Goal: Task Accomplishment & Management: Manage account settings

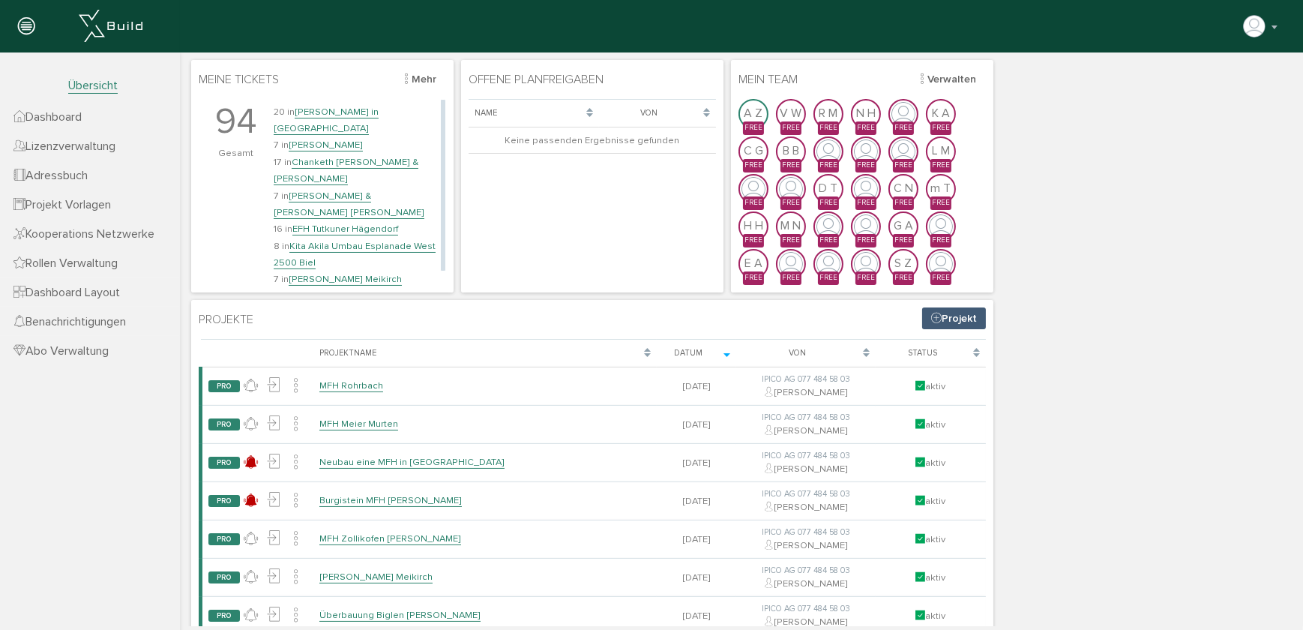
click at [320, 190] on link "[PERSON_NAME] & [PERSON_NAME] [PERSON_NAME]" at bounding box center [348, 204] width 151 height 29
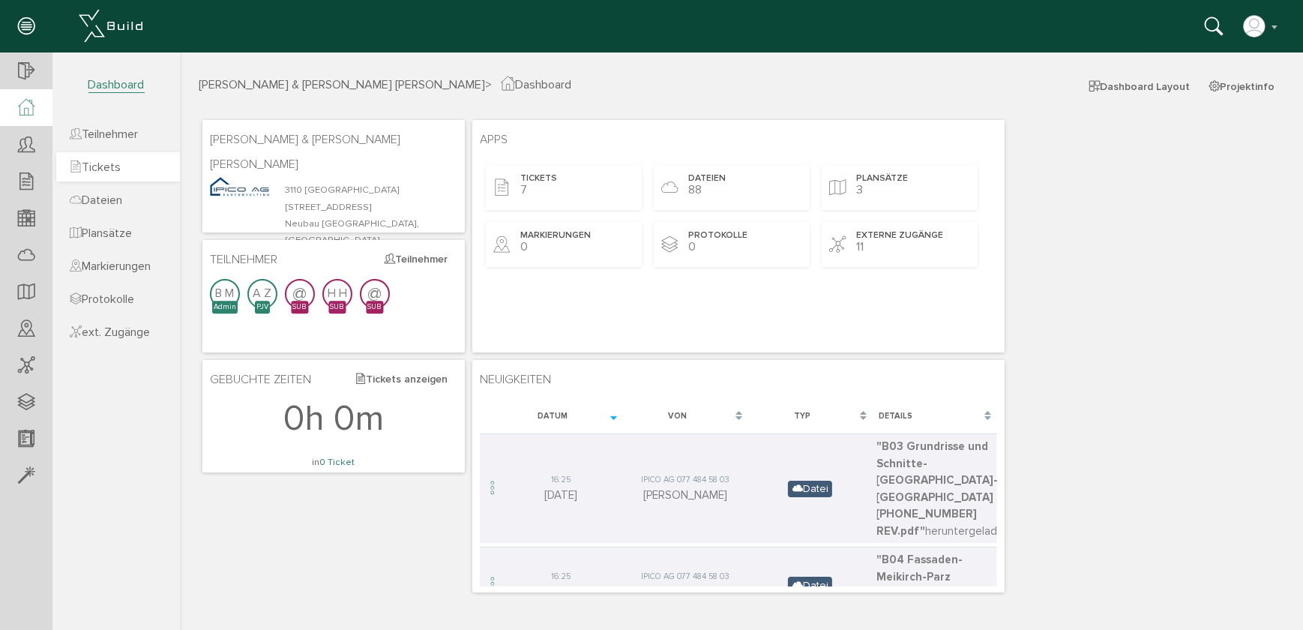
click at [108, 165] on span "Tickets" at bounding box center [95, 167] width 51 height 15
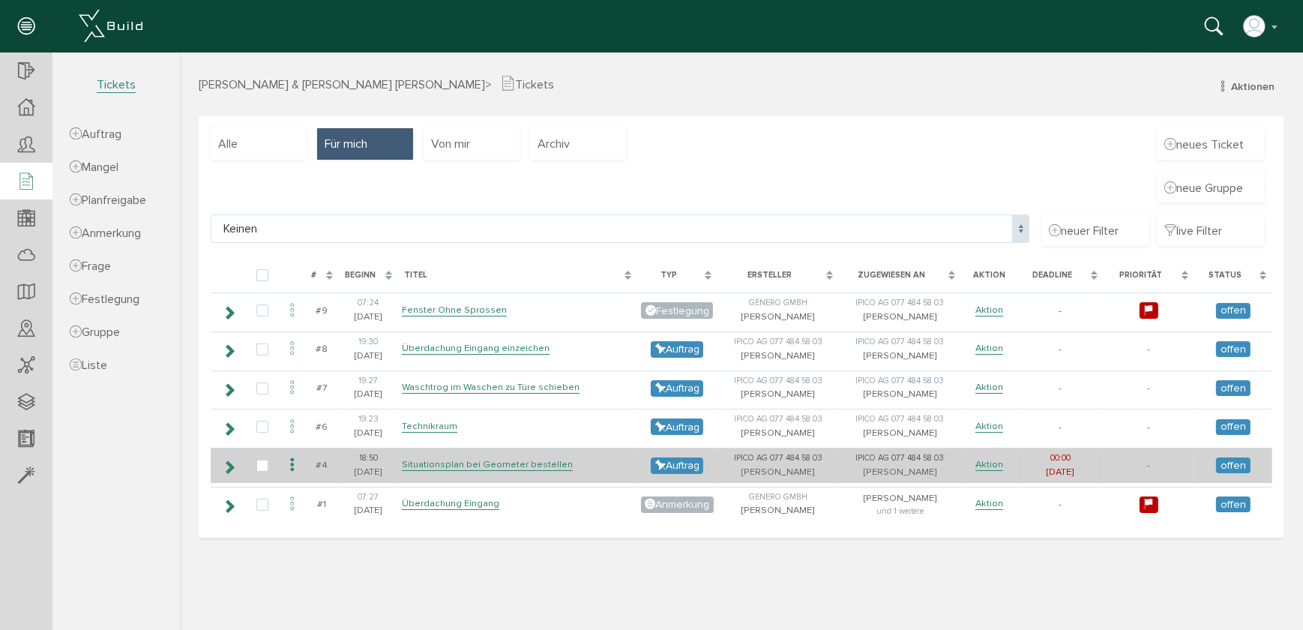
click at [292, 462] on icon at bounding box center [292, 465] width 18 height 20
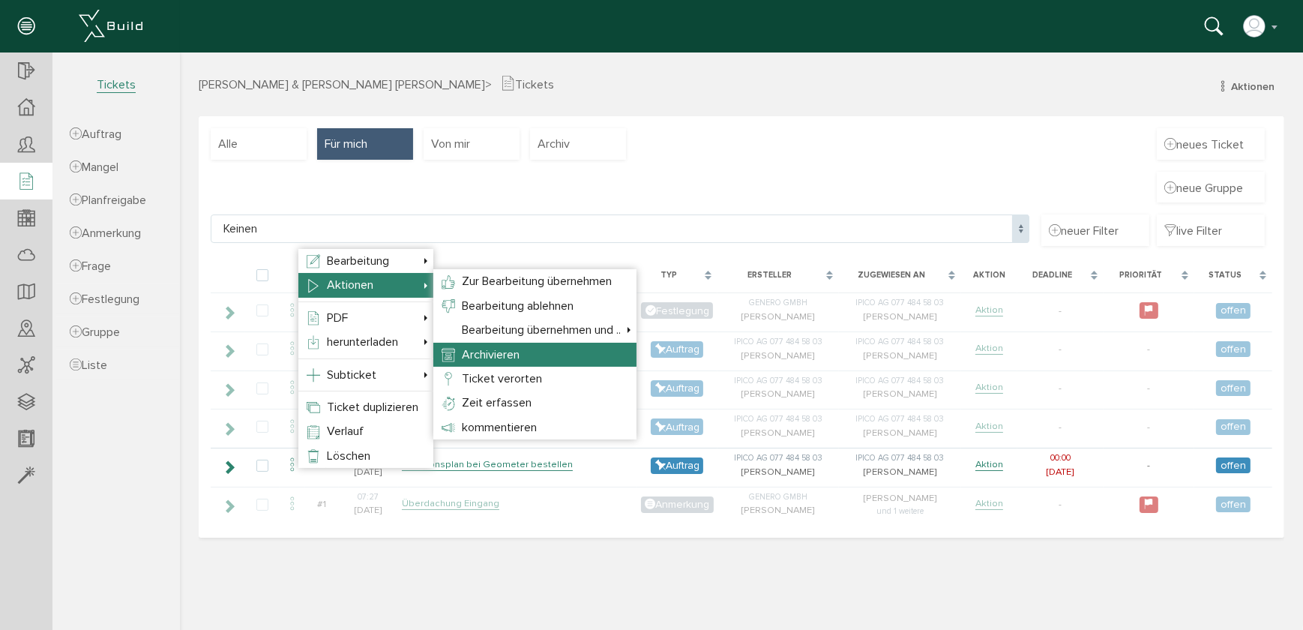
click at [495, 343] on li "Archivieren" at bounding box center [534, 355] width 203 height 24
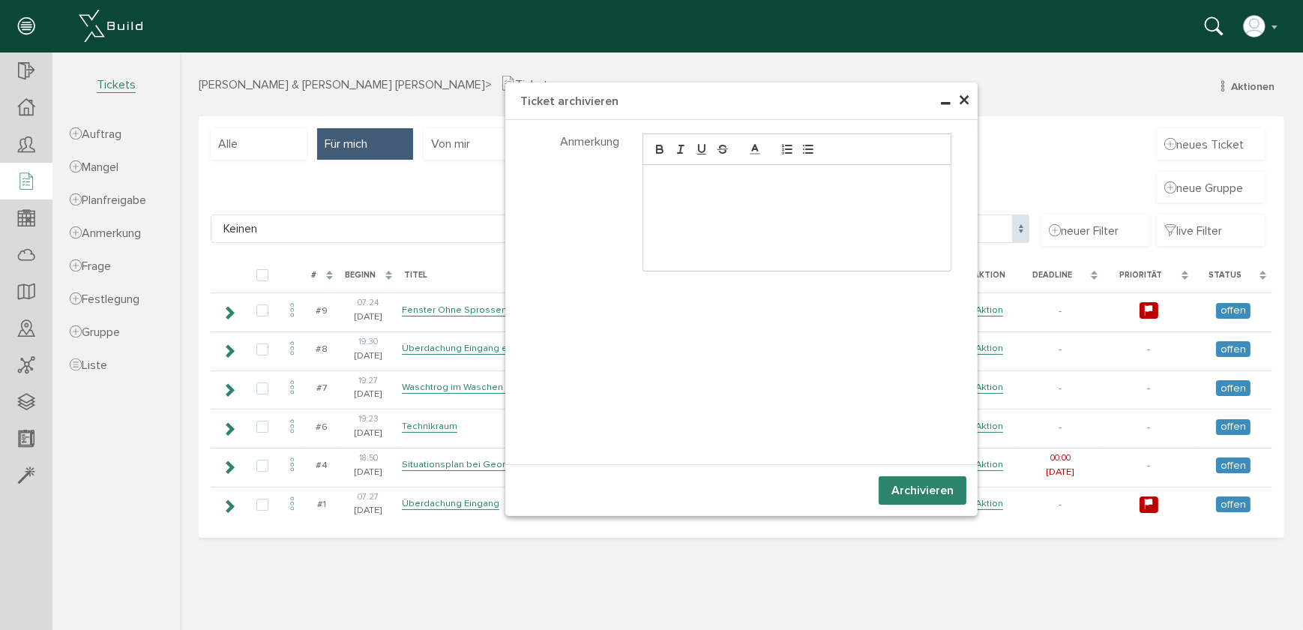
click at [908, 484] on button "Archivieren" at bounding box center [922, 490] width 88 height 28
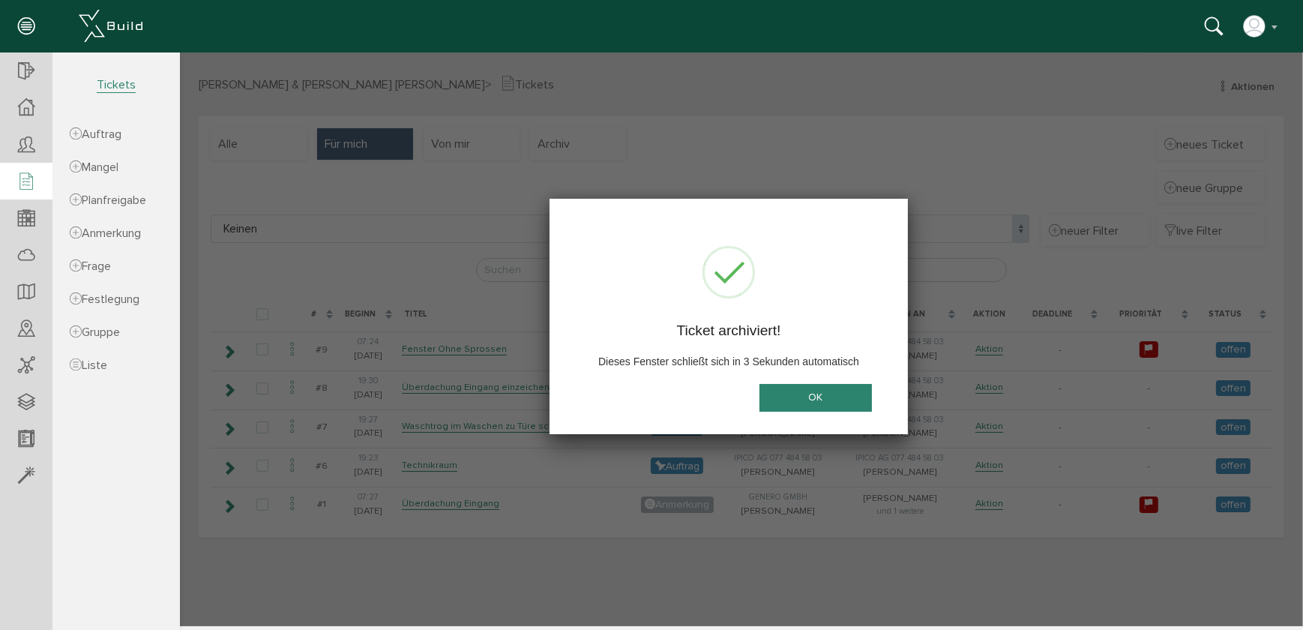
click at [822, 389] on button "OK" at bounding box center [815, 398] width 112 height 28
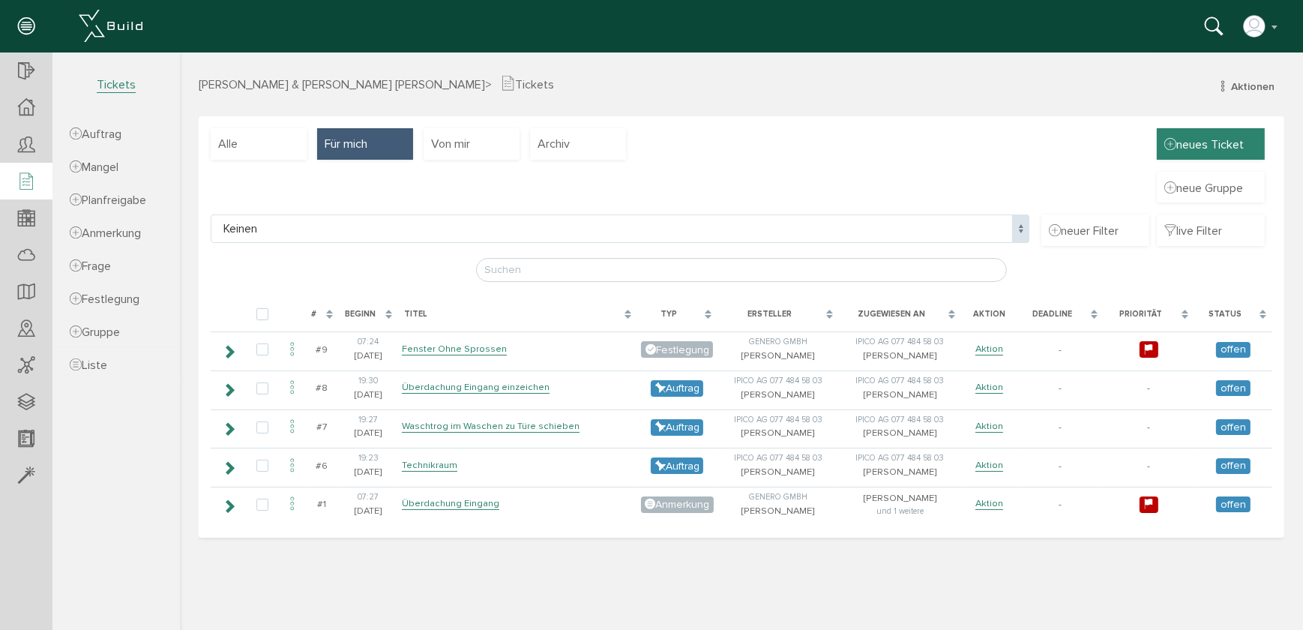
click at [1169, 141] on icon at bounding box center [1170, 144] width 12 height 15
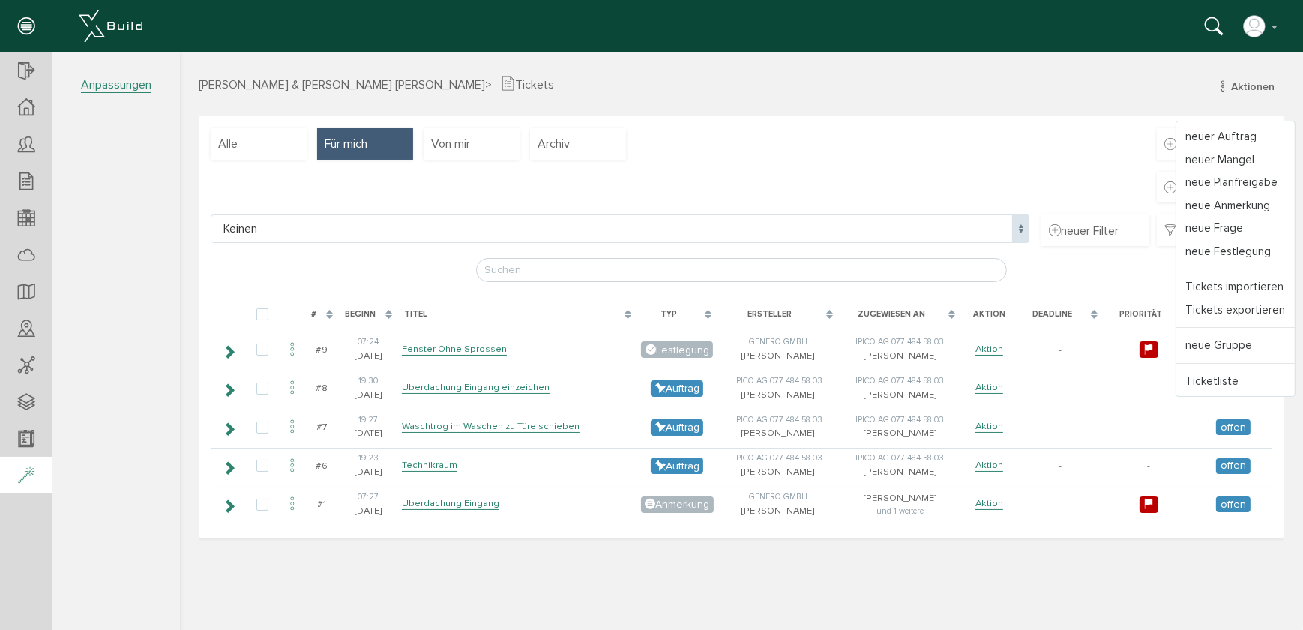
click at [20, 474] on icon at bounding box center [26, 476] width 16 height 21
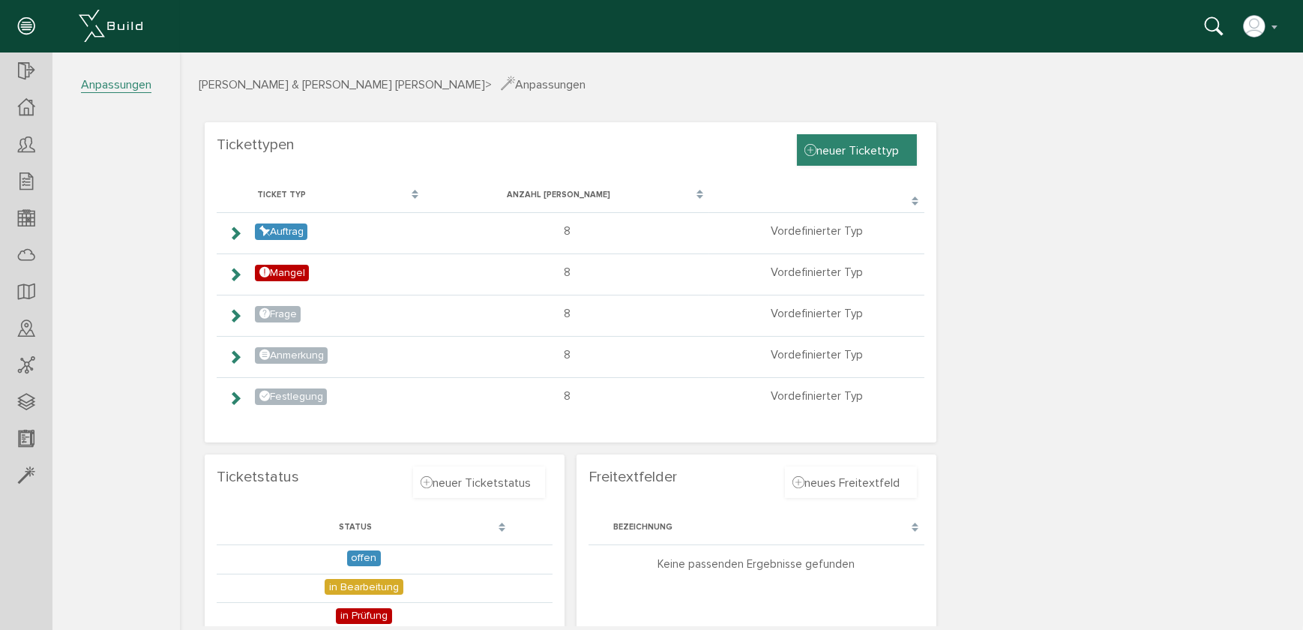
click at [809, 145] on icon at bounding box center [810, 150] width 12 height 15
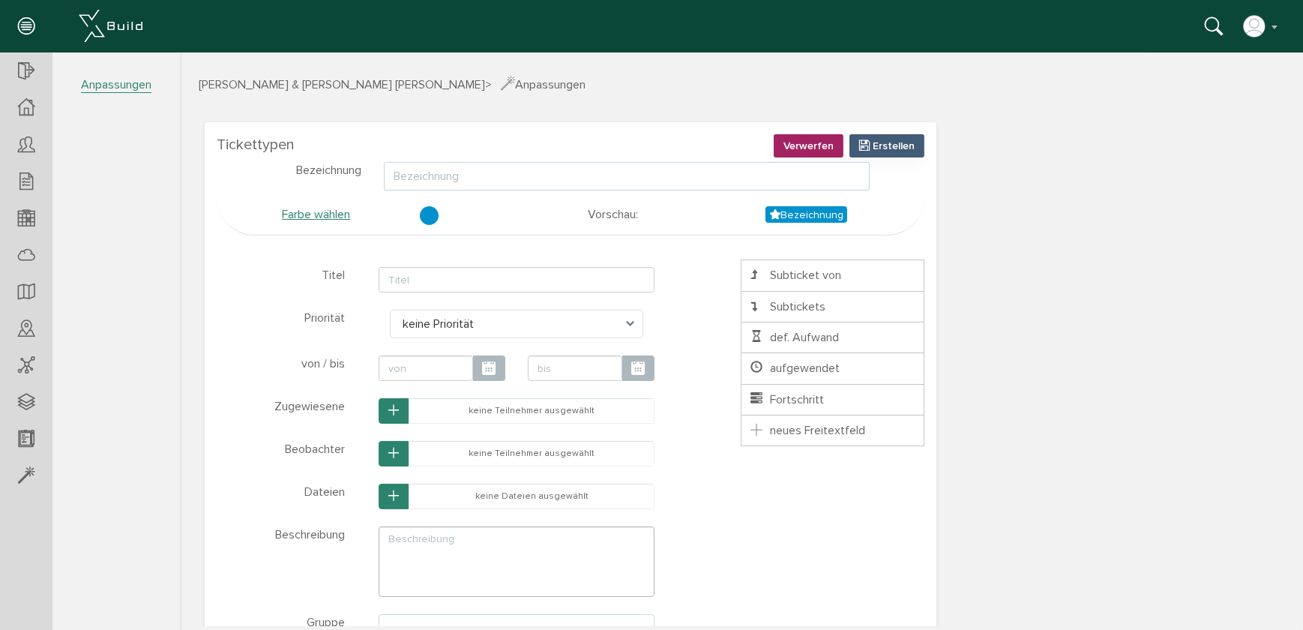
click at [498, 175] on input "text" at bounding box center [626, 176] width 486 height 28
click at [429, 214] on div at bounding box center [428, 215] width 19 height 19
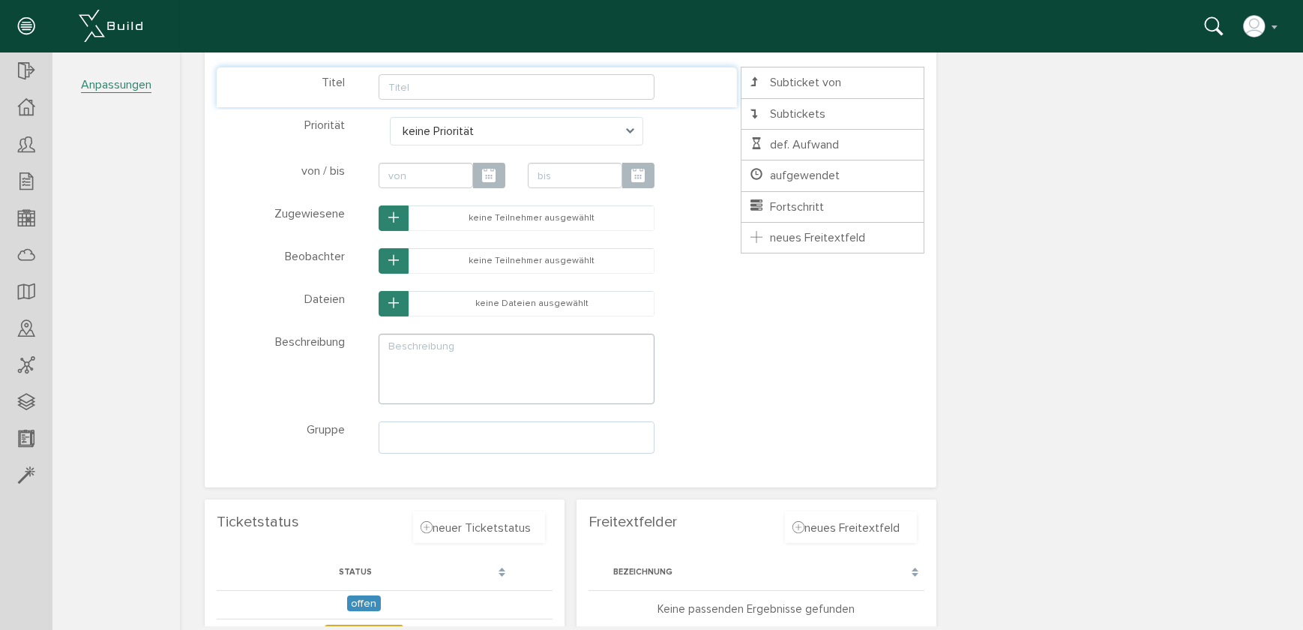
scroll to position [204, 0]
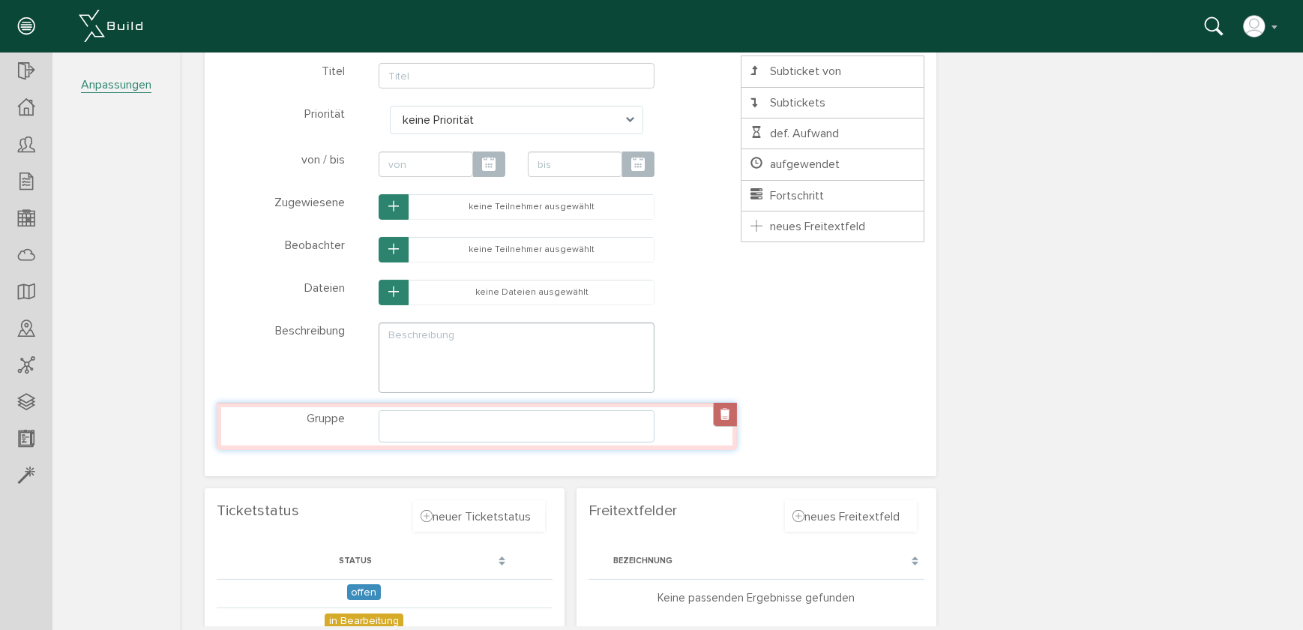
type input "Offerte"
click at [723, 416] on link at bounding box center [724, 415] width 24 height 24
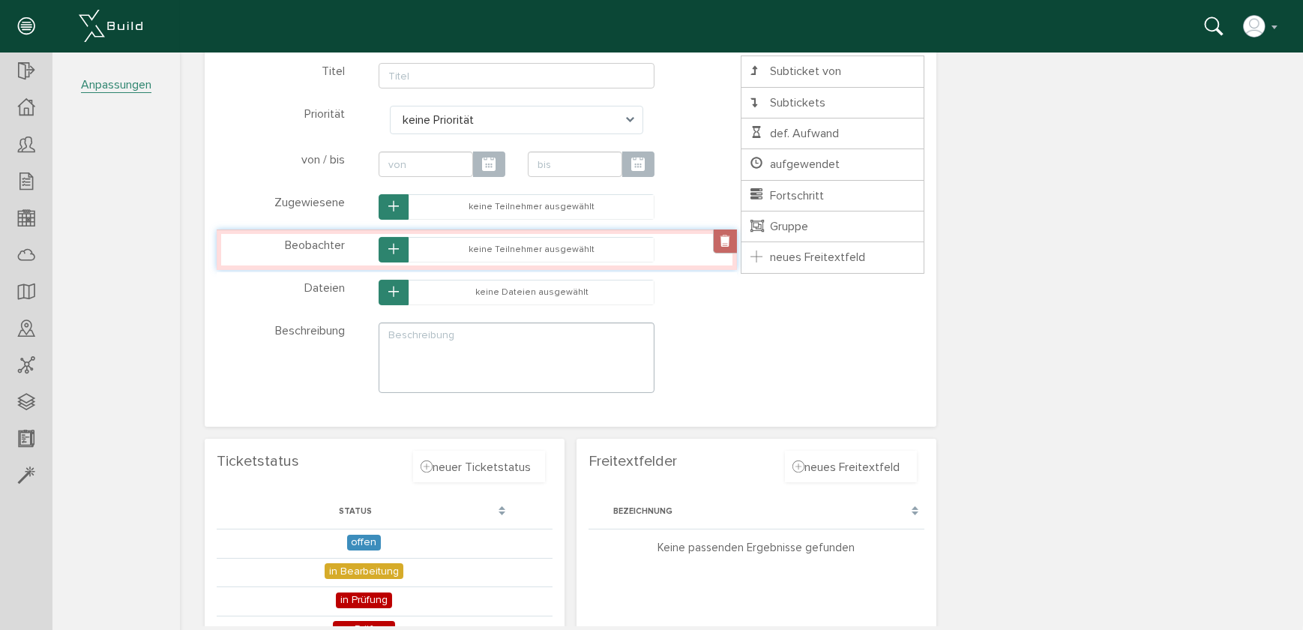
click at [724, 244] on link at bounding box center [724, 241] width 24 height 24
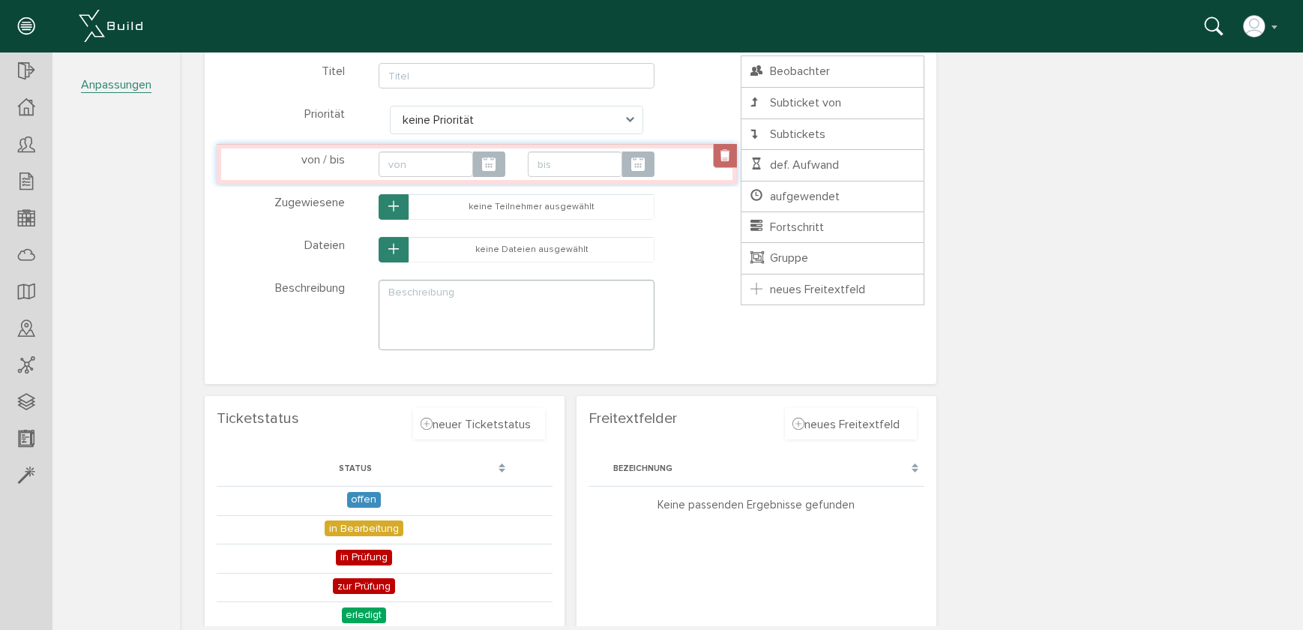
click at [721, 157] on link at bounding box center [724, 156] width 24 height 24
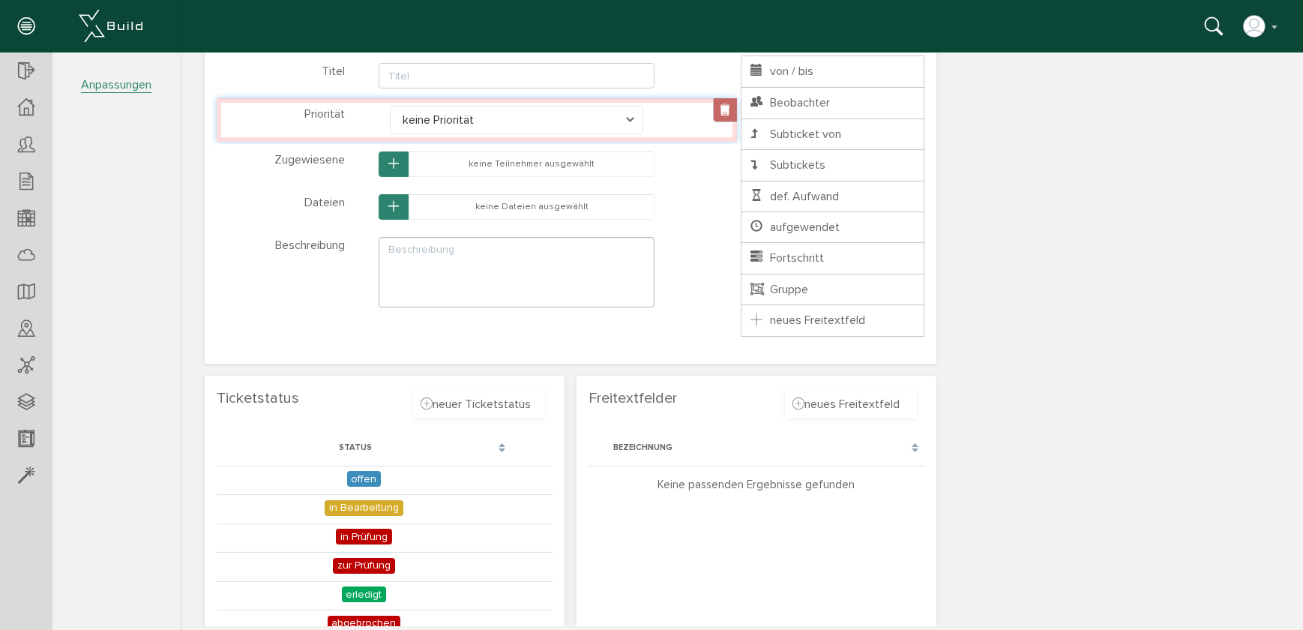
click at [726, 106] on link at bounding box center [724, 110] width 24 height 24
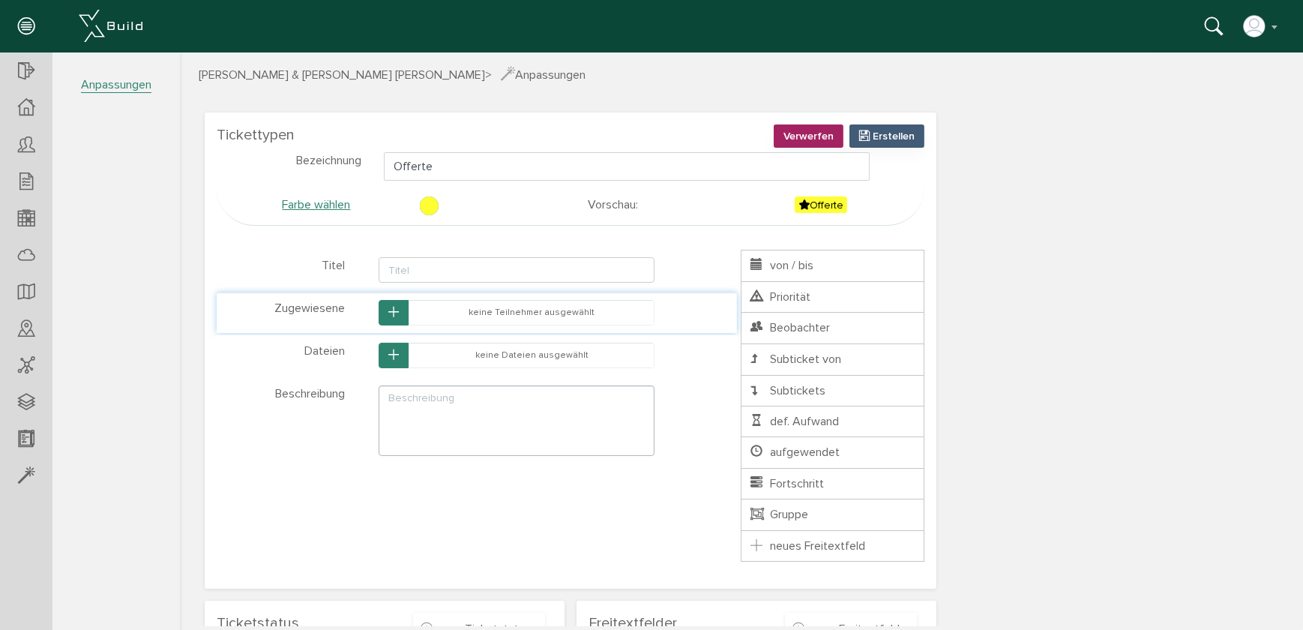
scroll to position [0, 0]
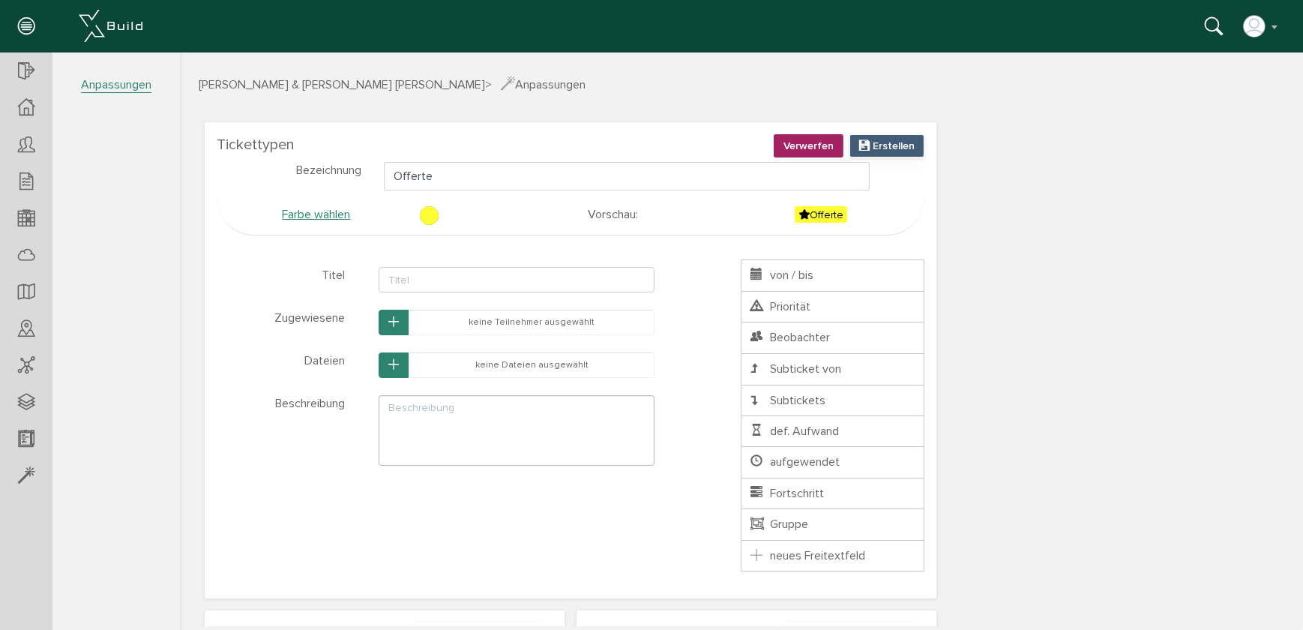
click at [889, 140] on span "Erstellen" at bounding box center [893, 145] width 42 height 13
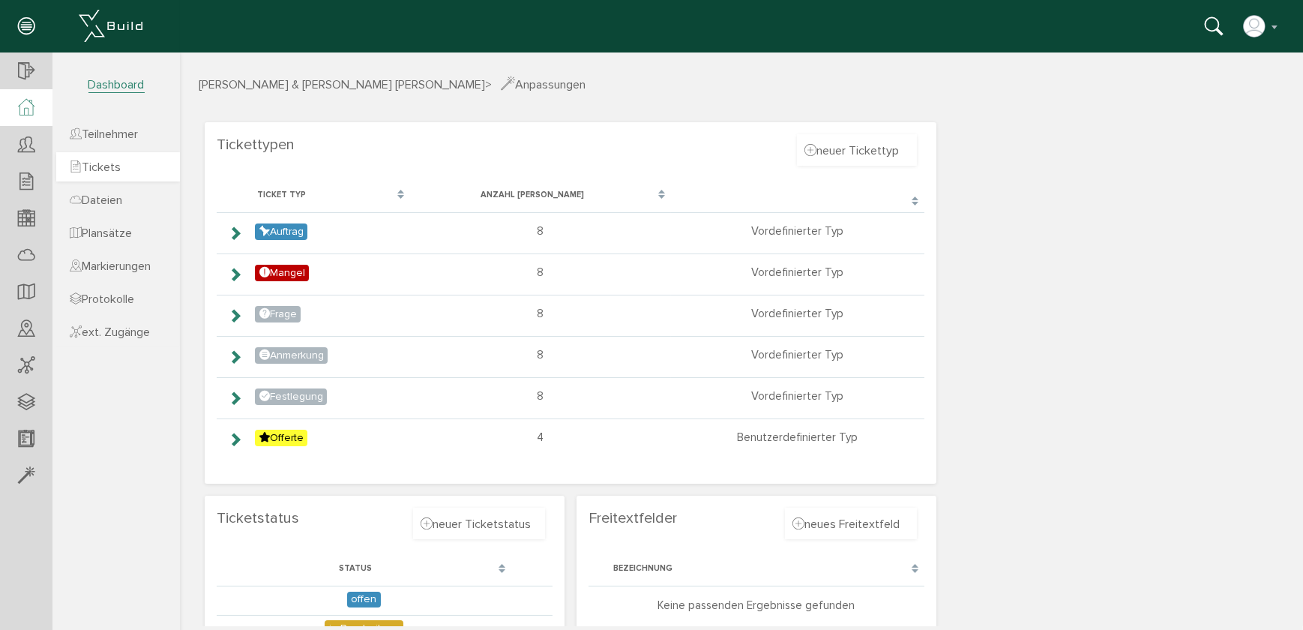
click at [112, 169] on span "Tickets" at bounding box center [95, 167] width 51 height 15
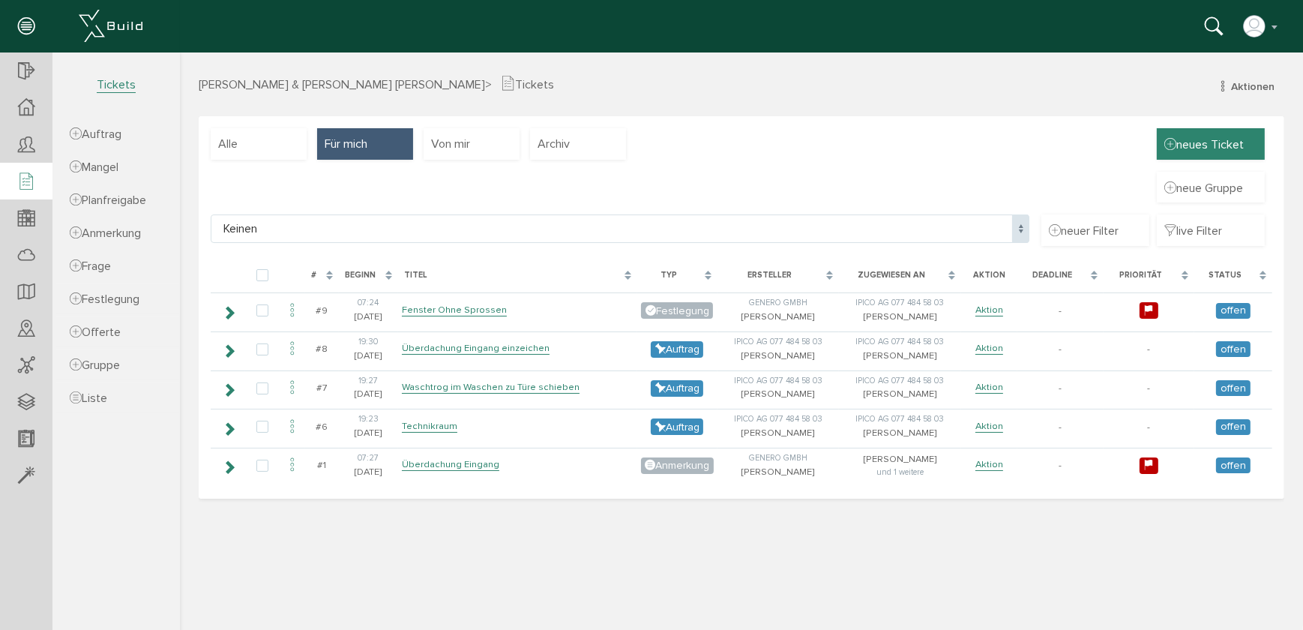
click at [1168, 139] on icon at bounding box center [1170, 144] width 12 height 15
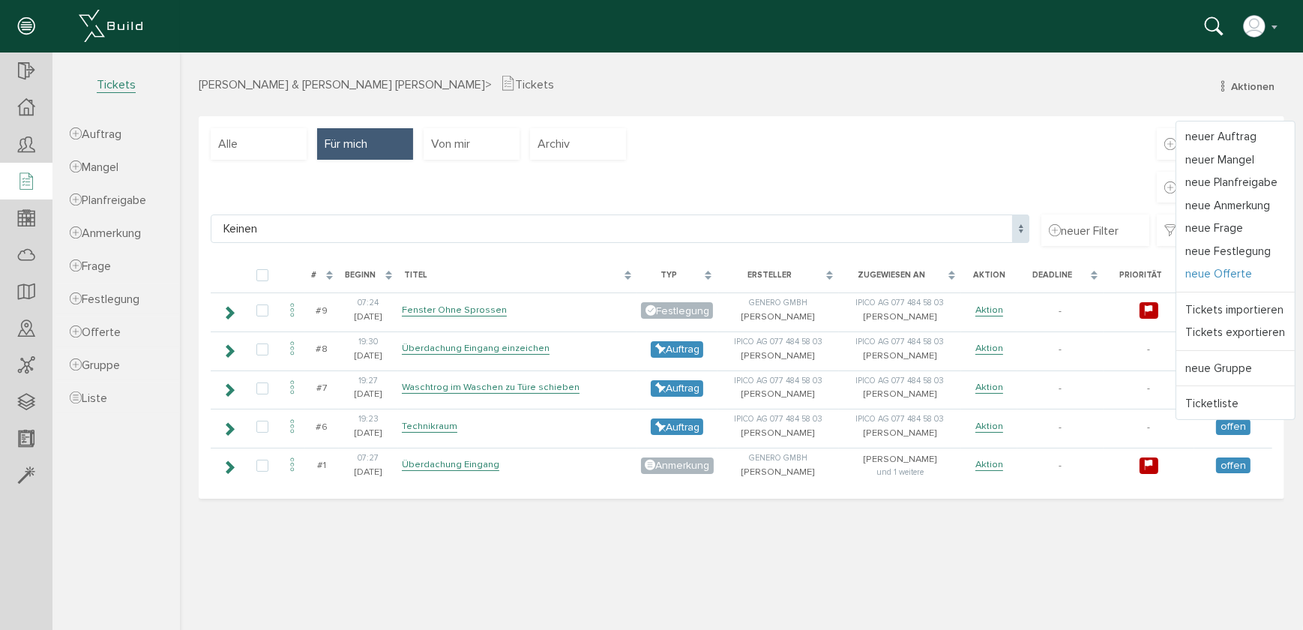
click at [1196, 272] on link "neue Offerte" at bounding box center [1235, 273] width 118 height 23
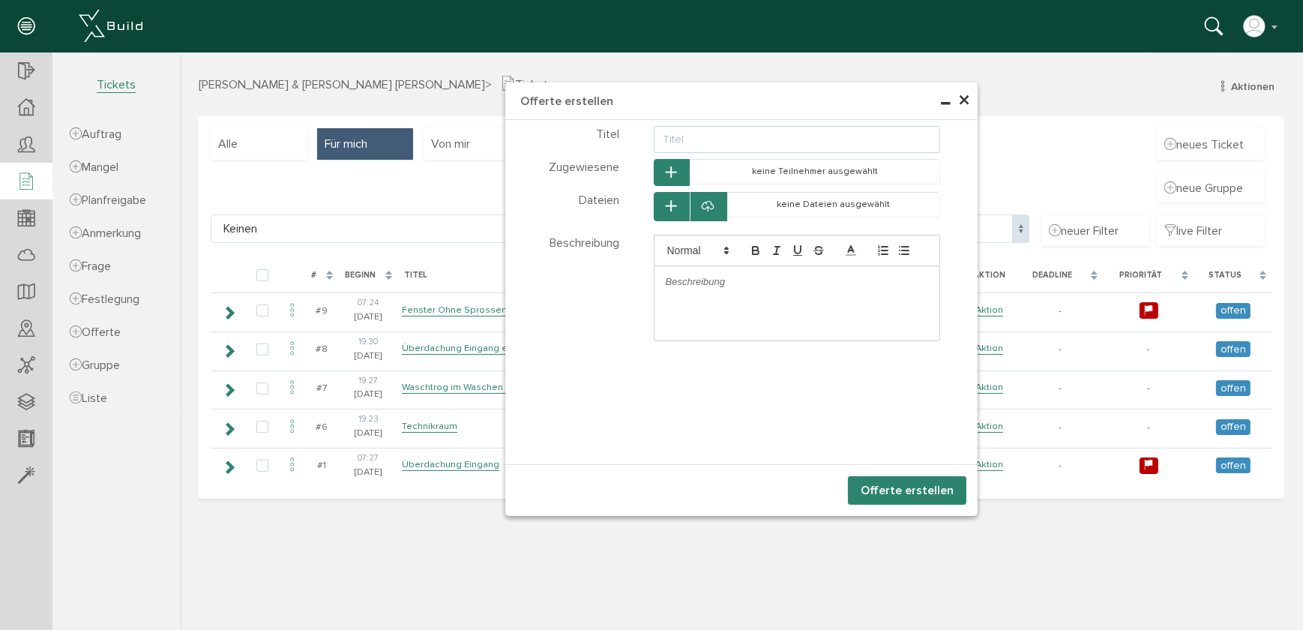
click at [700, 141] on input "text" at bounding box center [796, 139] width 287 height 27
type input "O"
type input "Bauprofile RSW"
click at [673, 170] on icon "button" at bounding box center [671, 172] width 10 height 13
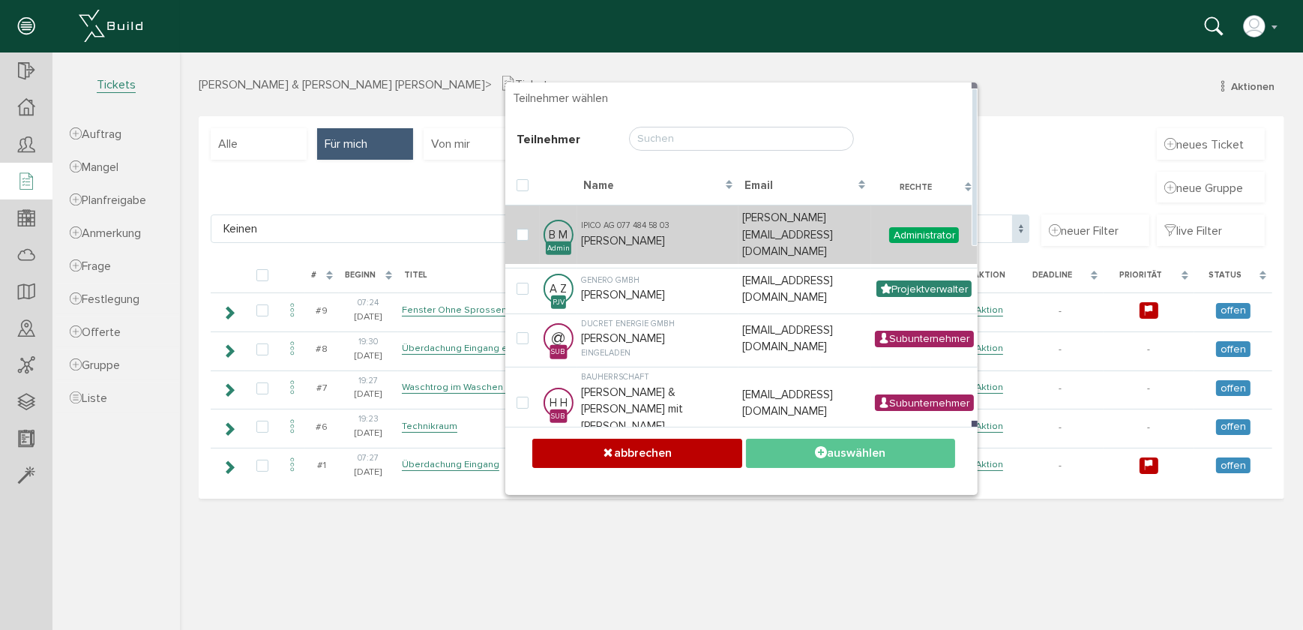
click at [637, 220] on div "IPICO AG 077 484 58 03" at bounding box center [657, 226] width 154 height 13
checkbox input "true"
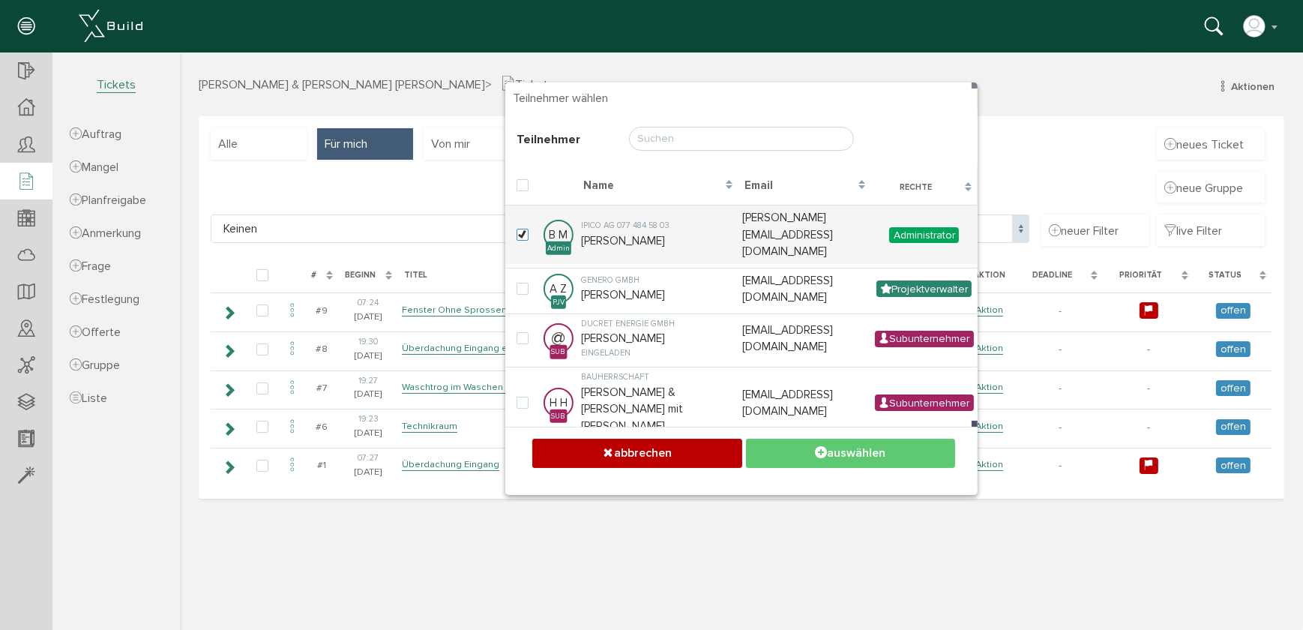
click at [836, 451] on button "auswählen" at bounding box center [849, 453] width 209 height 29
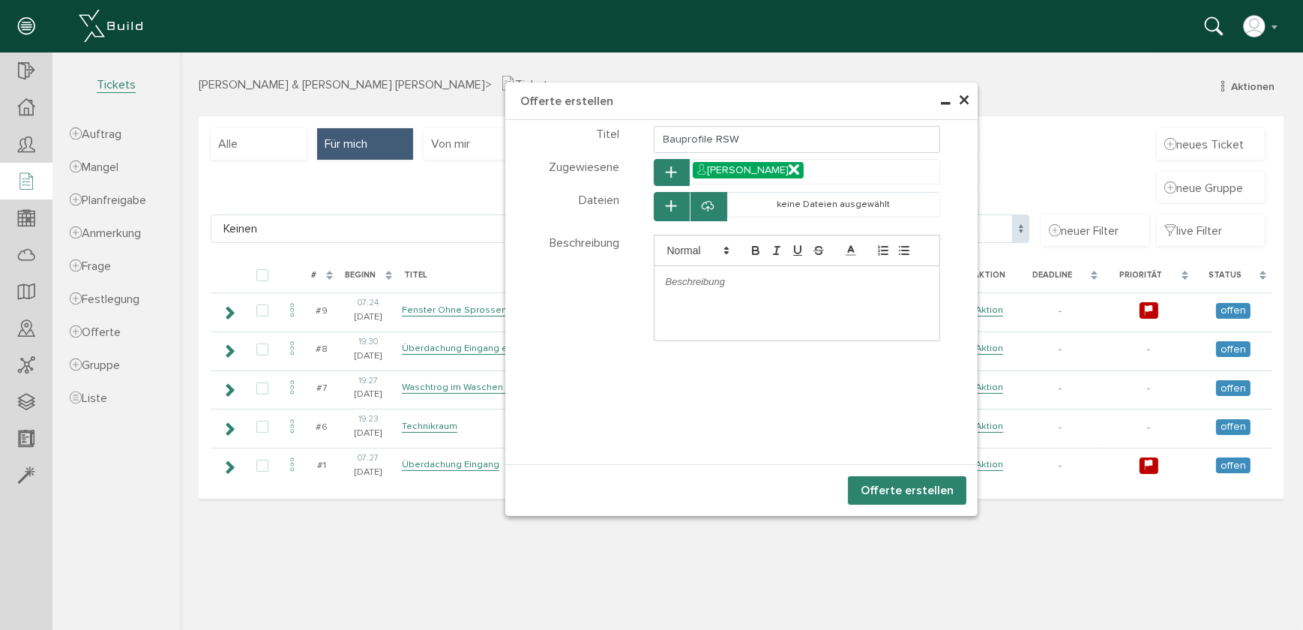
click at [668, 206] on icon "button" at bounding box center [671, 206] width 10 height 13
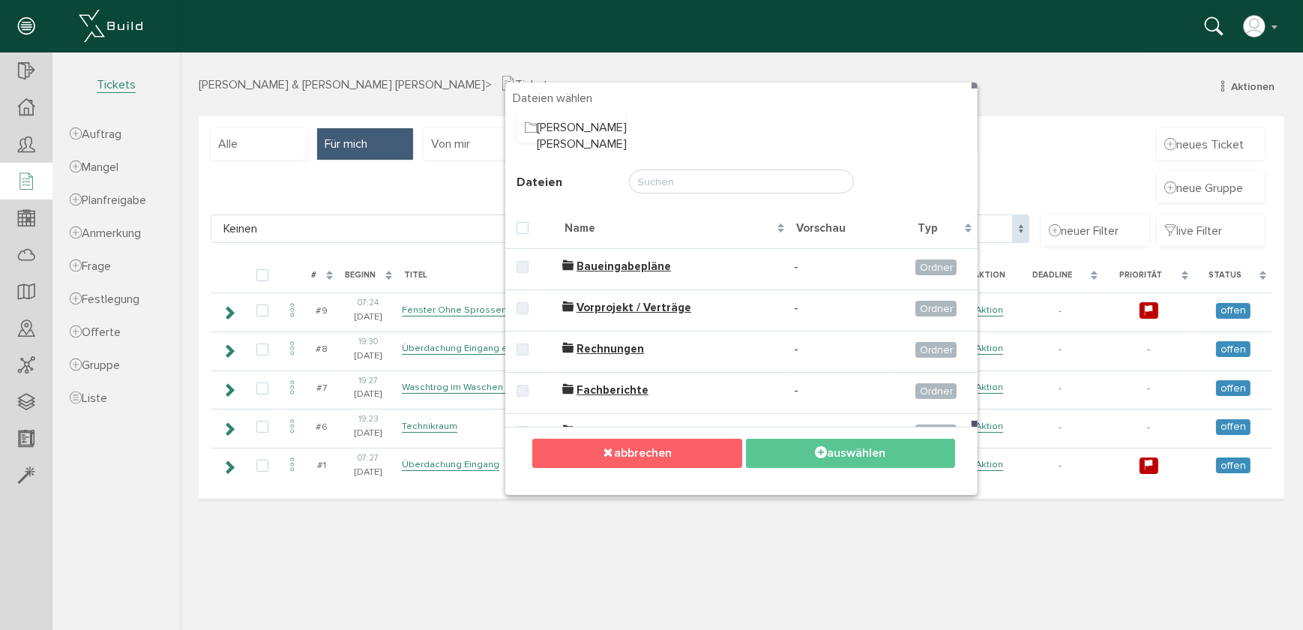
click at [648, 446] on button "abbrechen" at bounding box center [636, 453] width 209 height 29
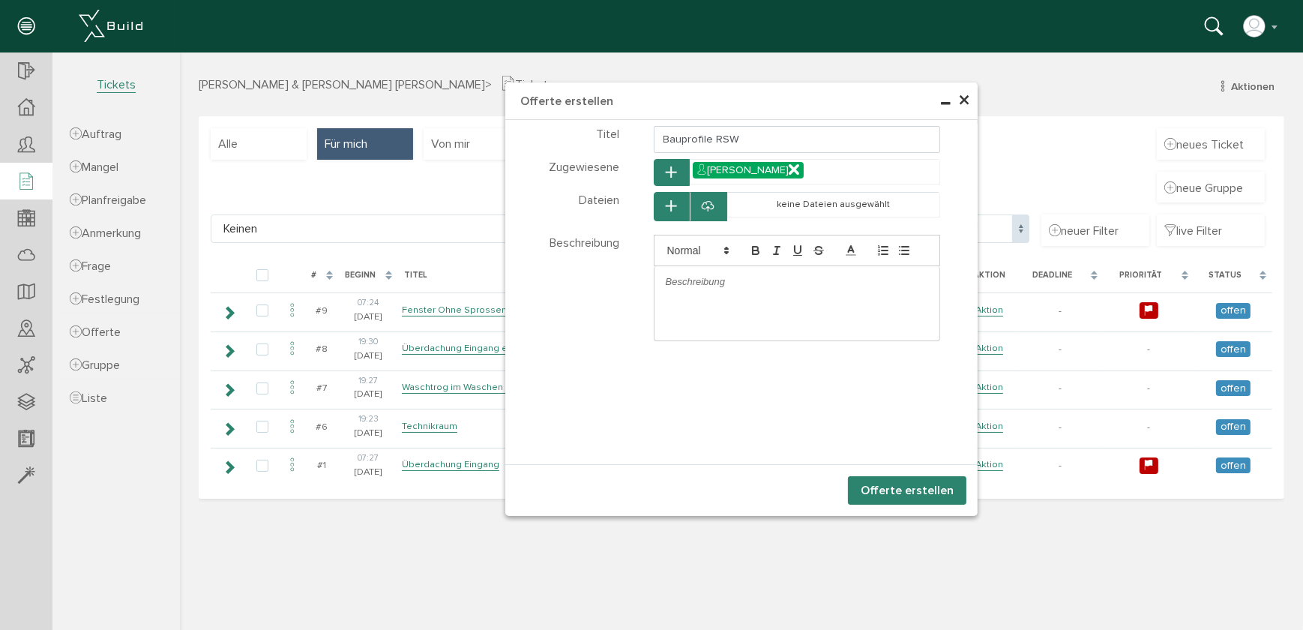
click at [709, 206] on icon at bounding box center [708, 206] width 12 height 15
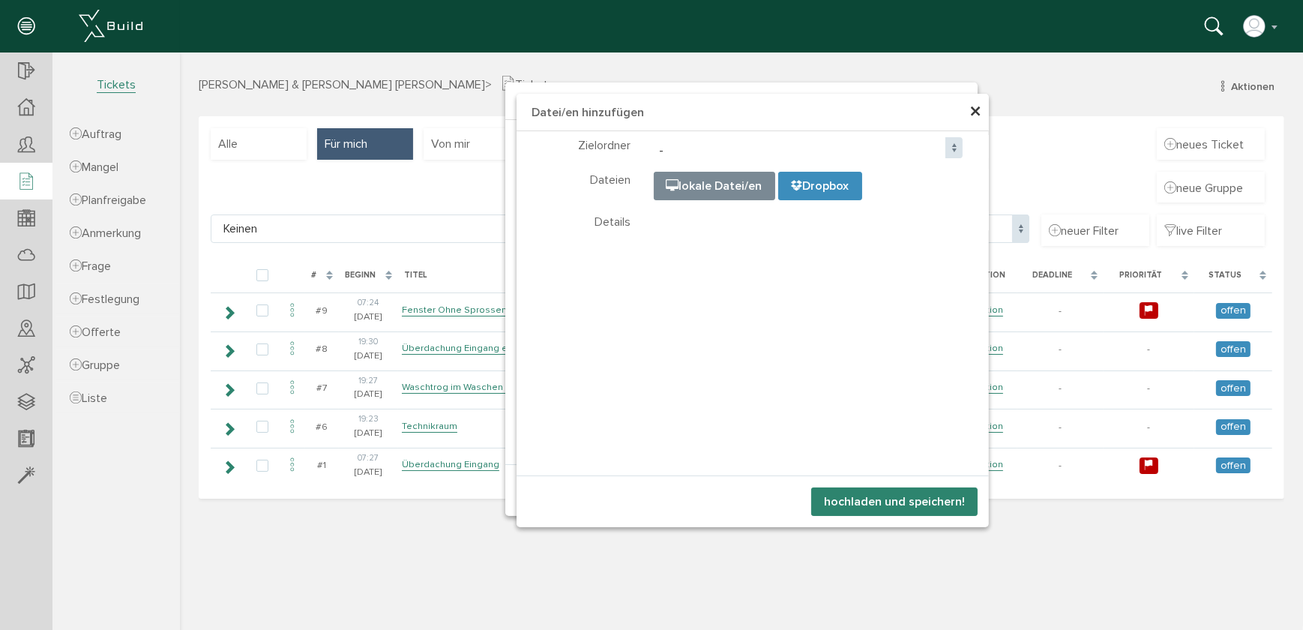
click at [697, 193] on input "file" at bounding box center [1029, 247] width 750 height 150
type input "C:\fakepath\Offerte Meikirch sig.pdf"
click at [905, 498] on button "hochladen und speichern!" at bounding box center [894, 501] width 166 height 28
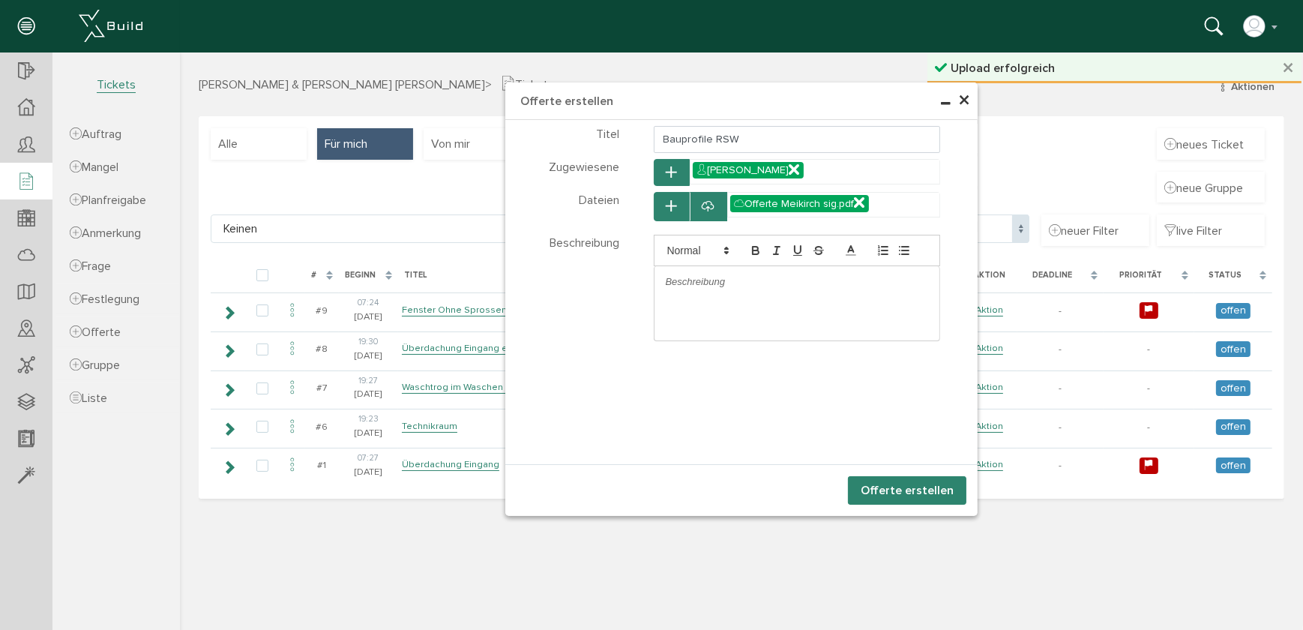
click at [902, 485] on button "Offerte erstellen" at bounding box center [906, 490] width 118 height 28
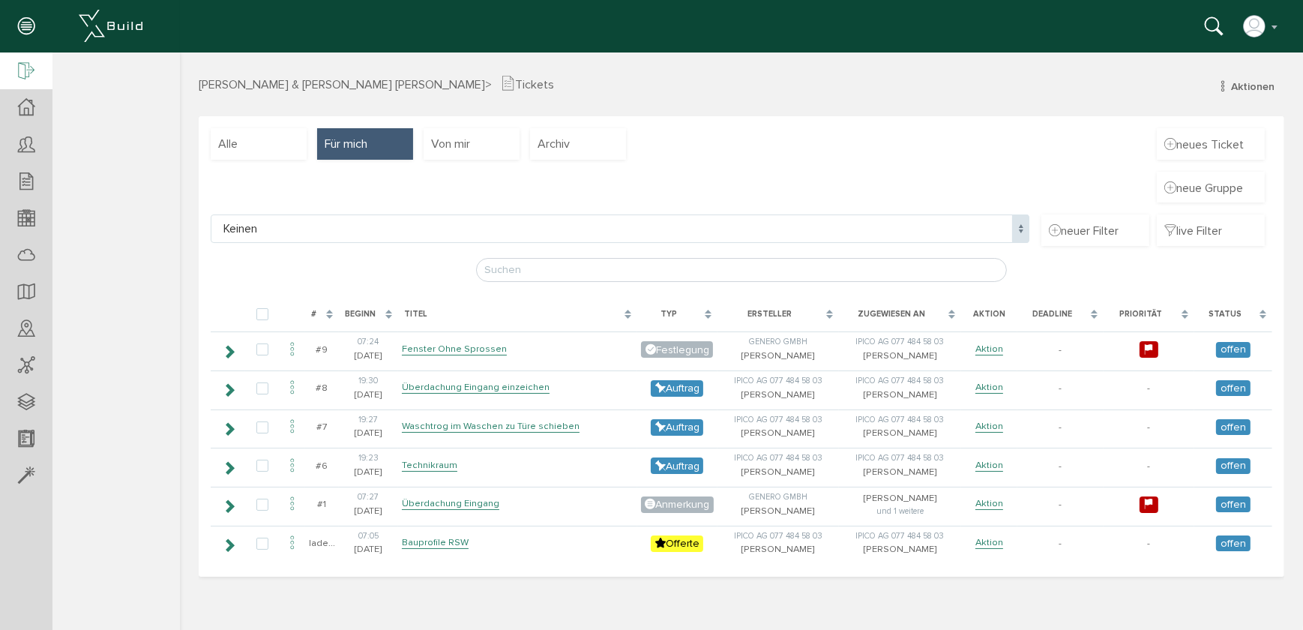
click at [19, 68] on icon at bounding box center [26, 71] width 16 height 21
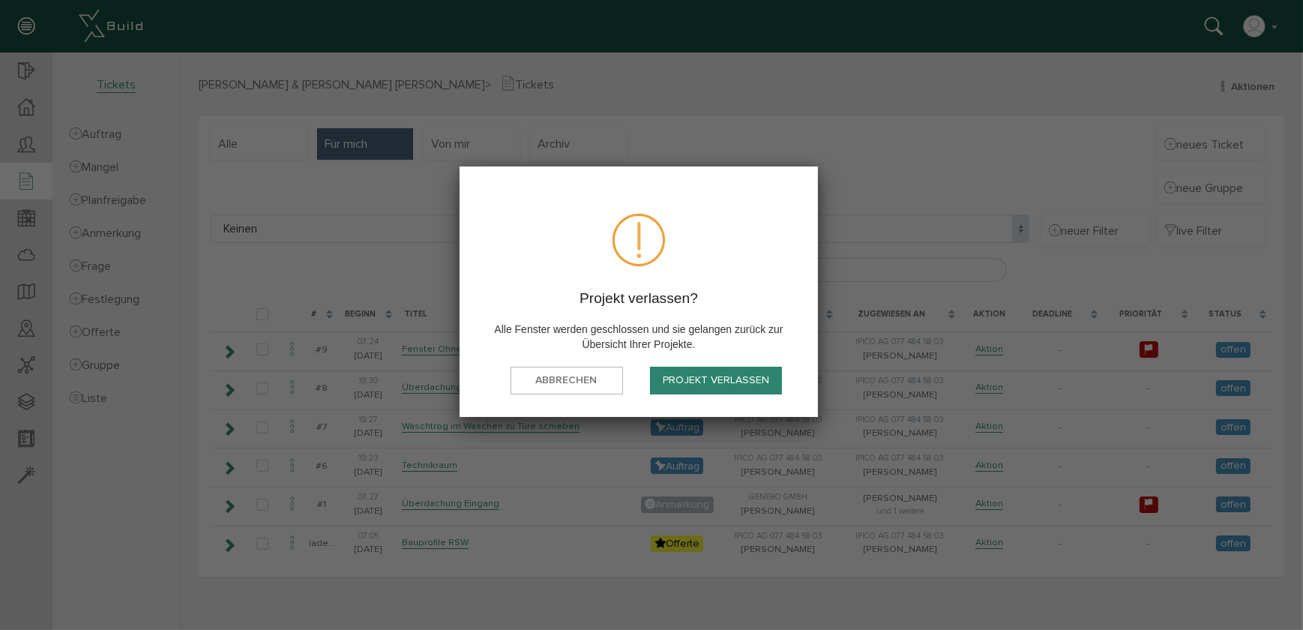
click at [682, 382] on button "Projekt verlassen" at bounding box center [716, 381] width 132 height 28
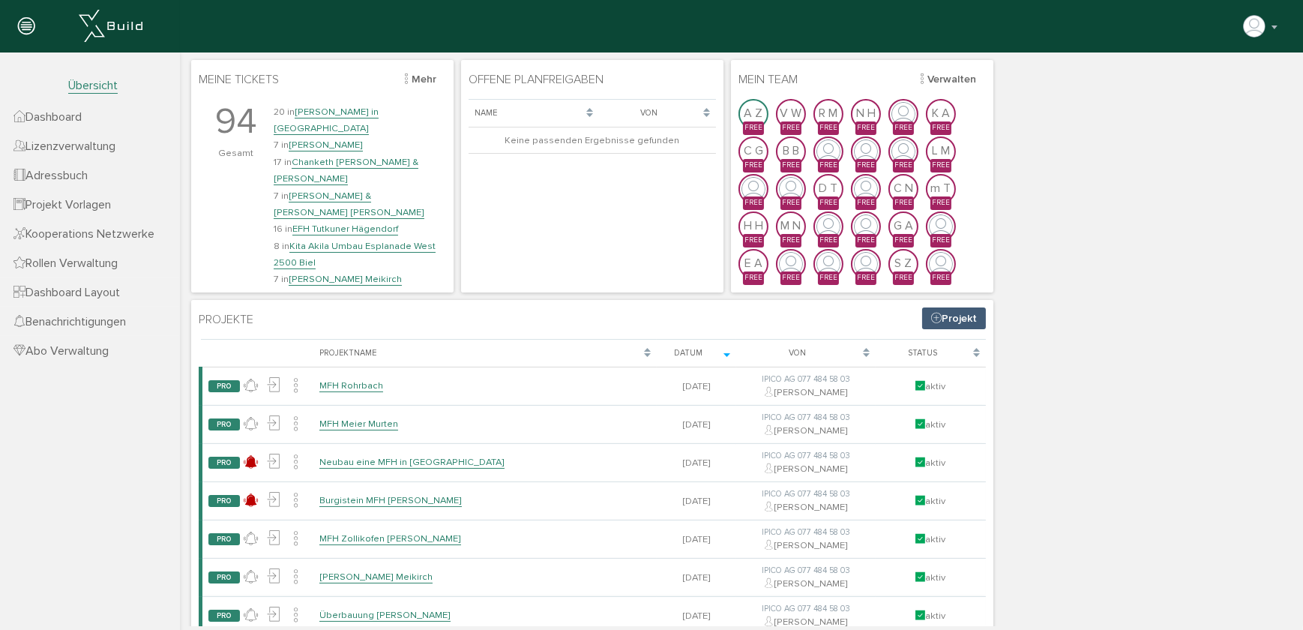
click at [70, 206] on span "Projekt Vorlagen" at bounding box center [61, 204] width 97 height 15
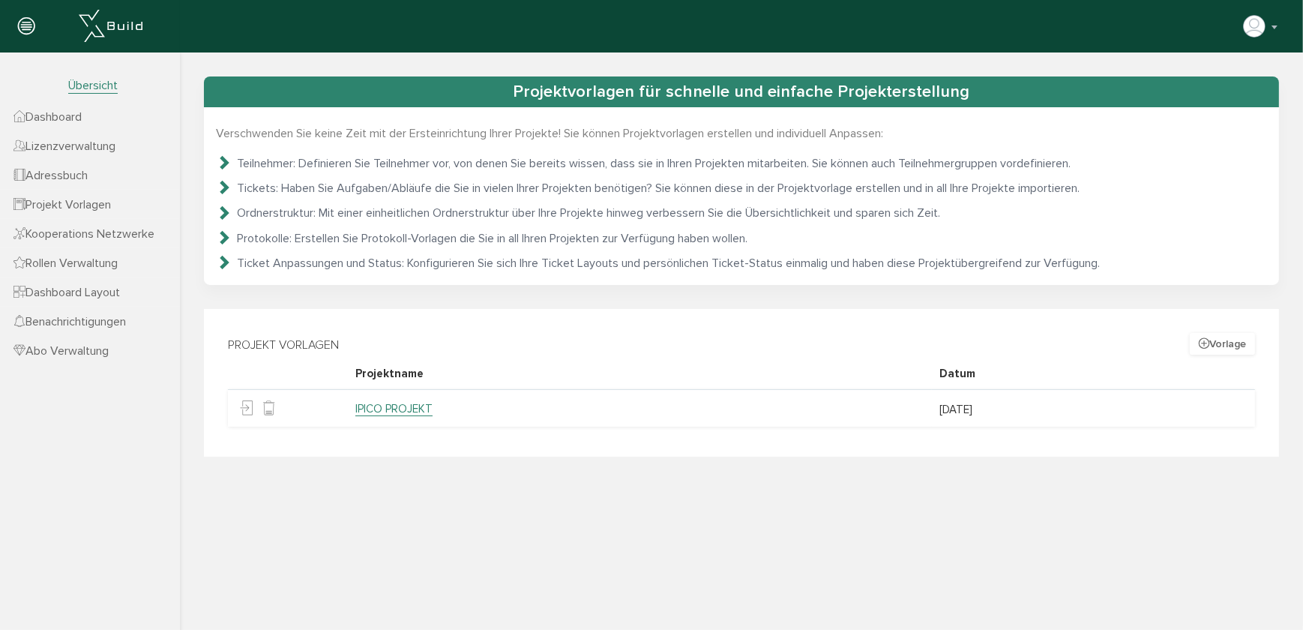
click at [426, 405] on link "IPICO PROJEKT" at bounding box center [393, 409] width 77 height 14
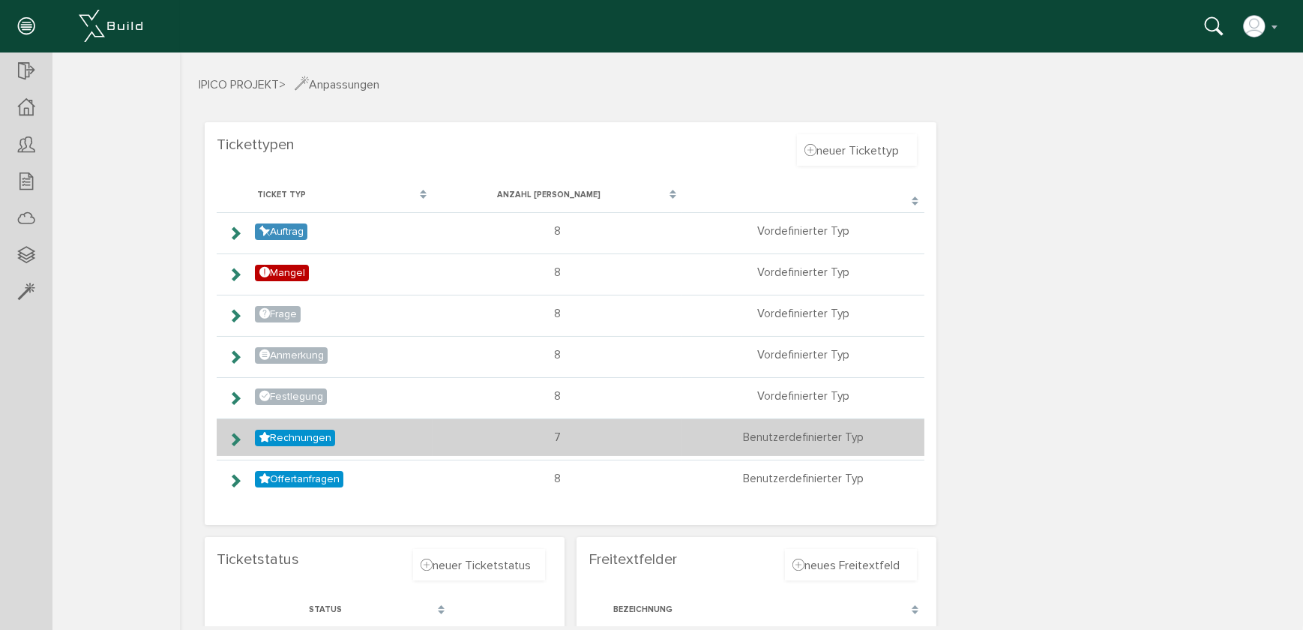
click at [236, 435] on icon at bounding box center [234, 439] width 14 height 12
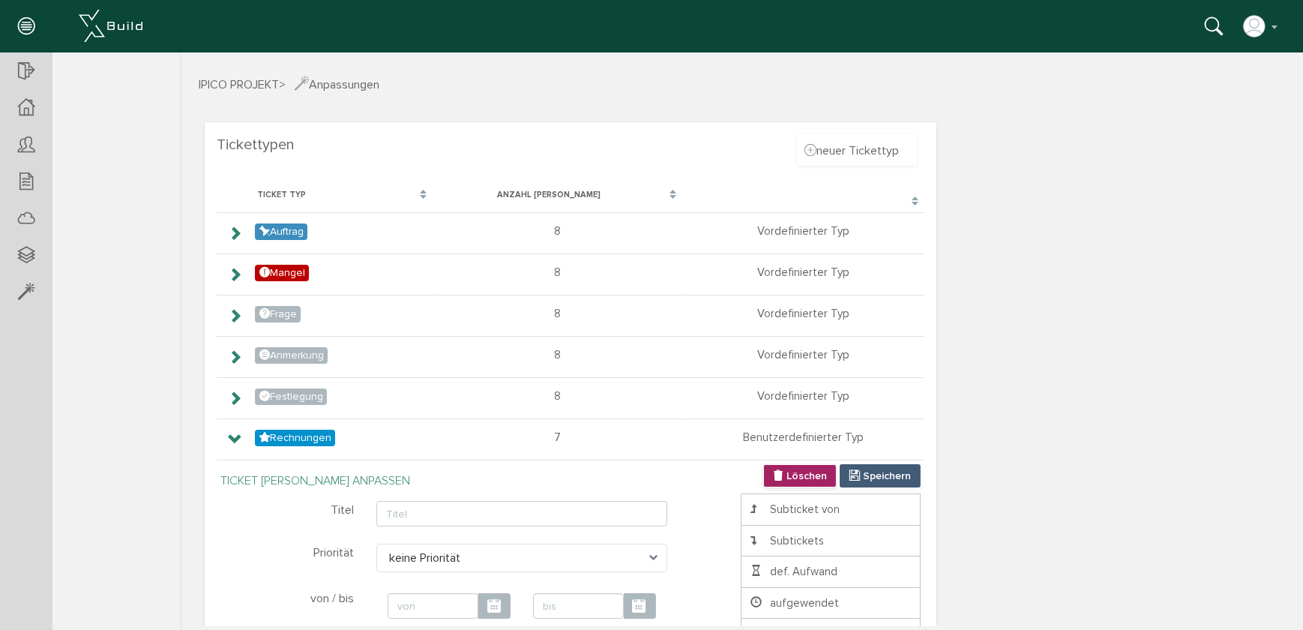
click at [799, 472] on span "Löschen" at bounding box center [806, 475] width 40 height 13
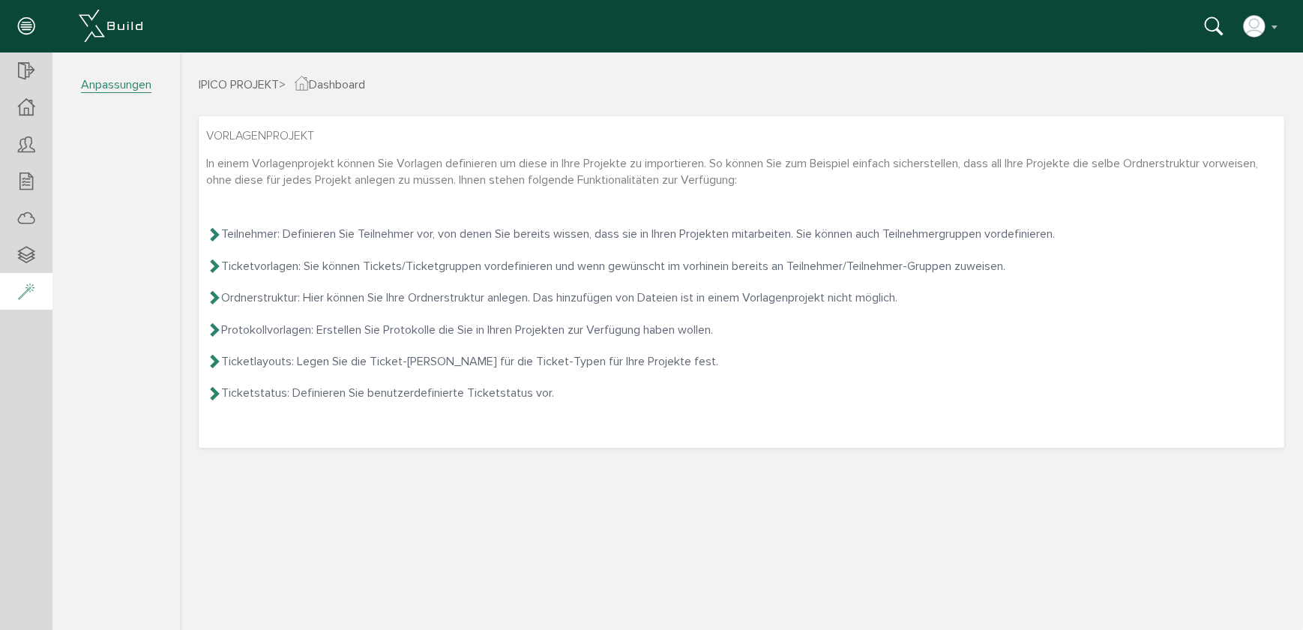
click at [33, 284] on icon at bounding box center [26, 292] width 16 height 21
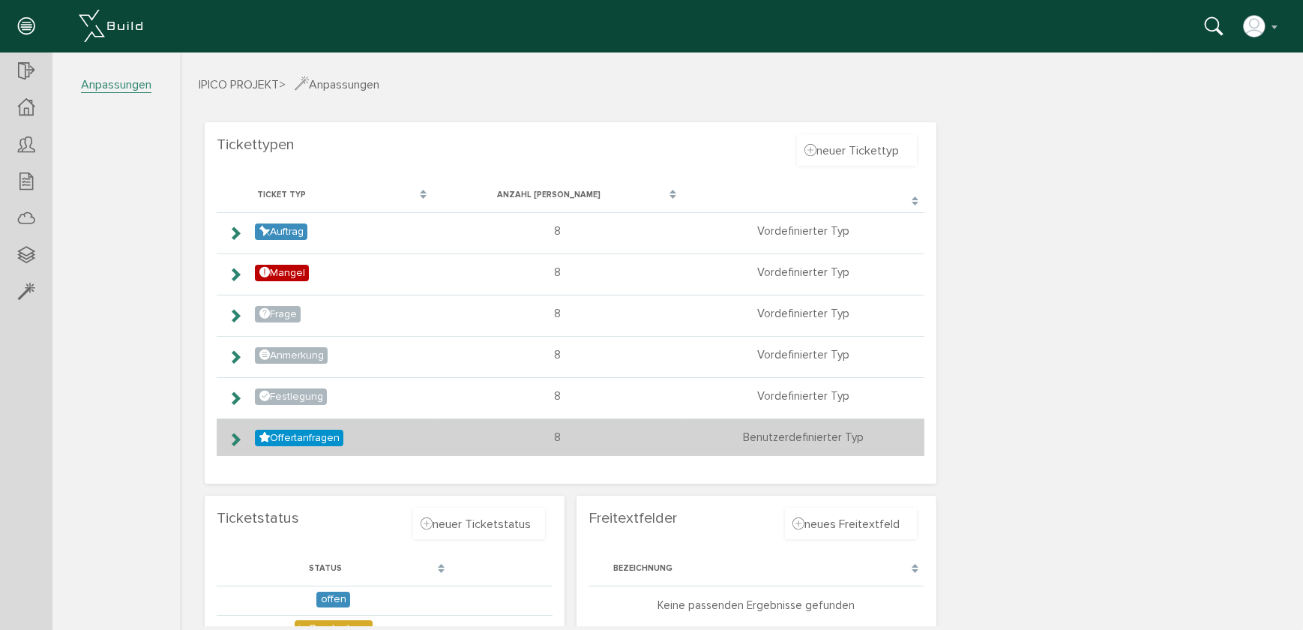
click at [247, 427] on td at bounding box center [233, 436] width 34 height 37
click at [235, 435] on icon at bounding box center [234, 439] width 14 height 12
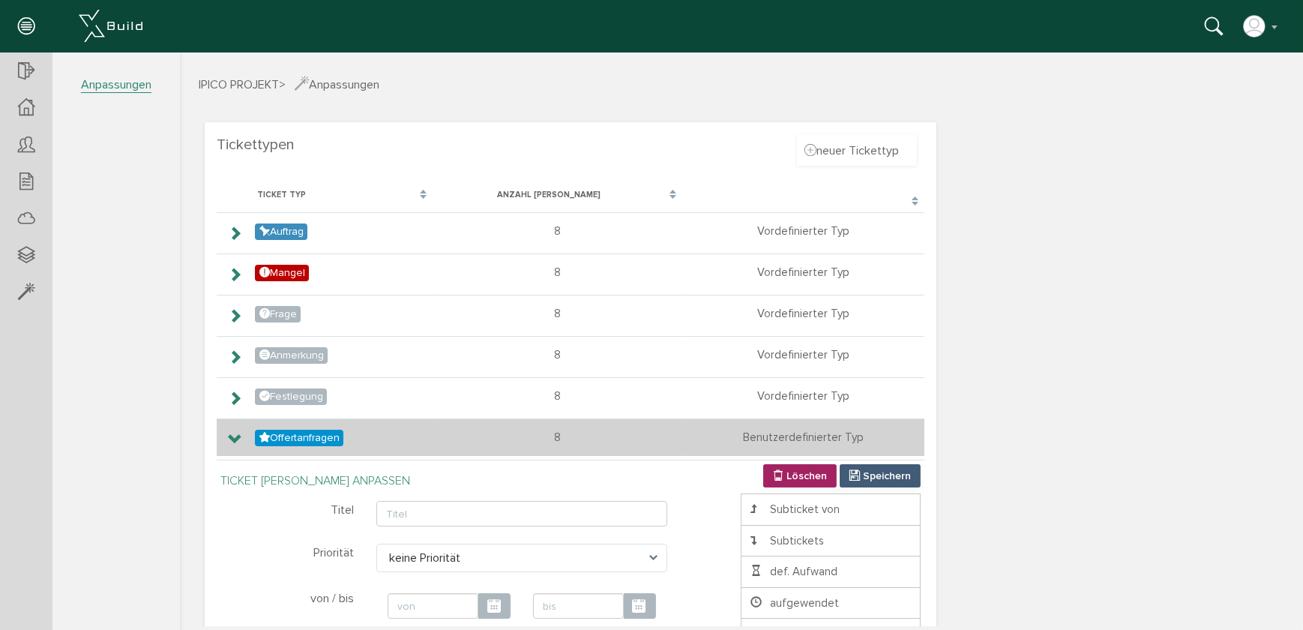
click at [238, 433] on icon at bounding box center [234, 439] width 14 height 12
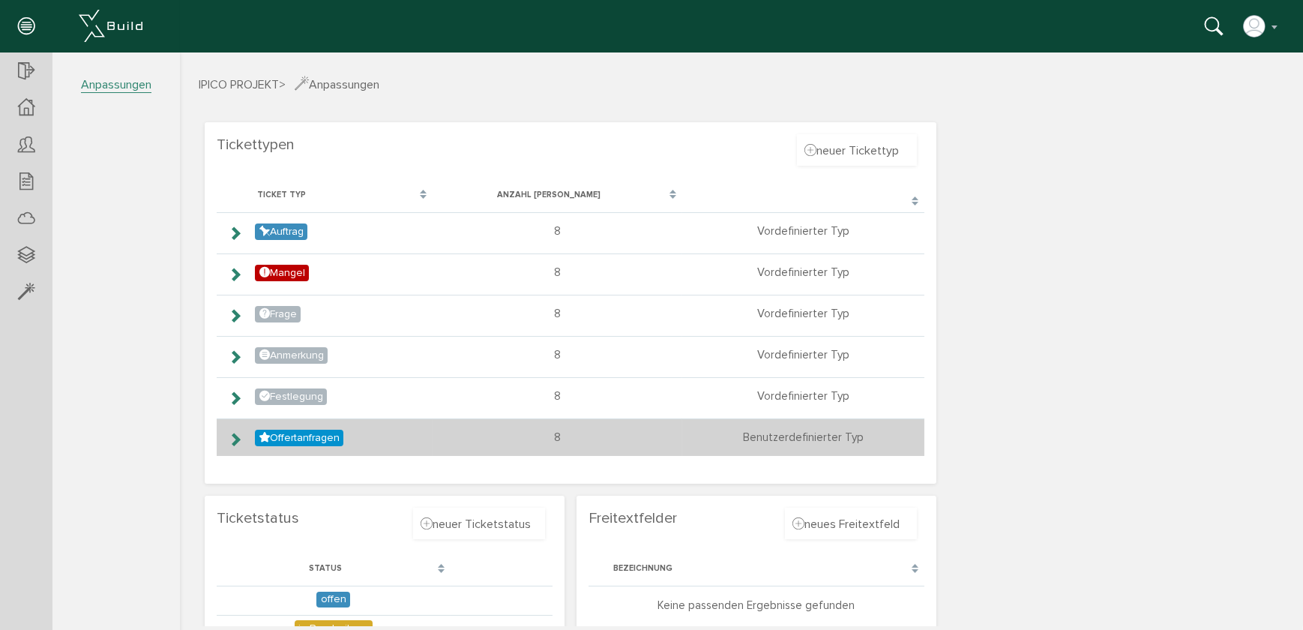
click at [286, 430] on div "Offertanfragen" at bounding box center [298, 438] width 88 height 16
click at [232, 436] on icon at bounding box center [234, 439] width 14 height 12
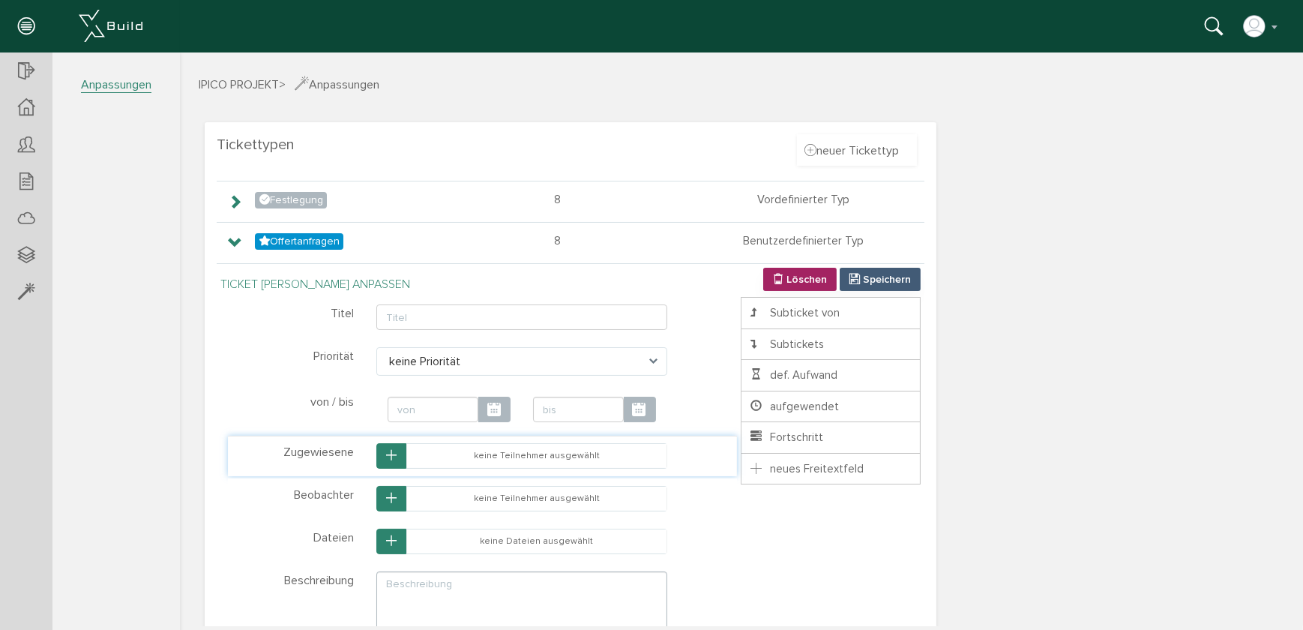
scroll to position [267, 0]
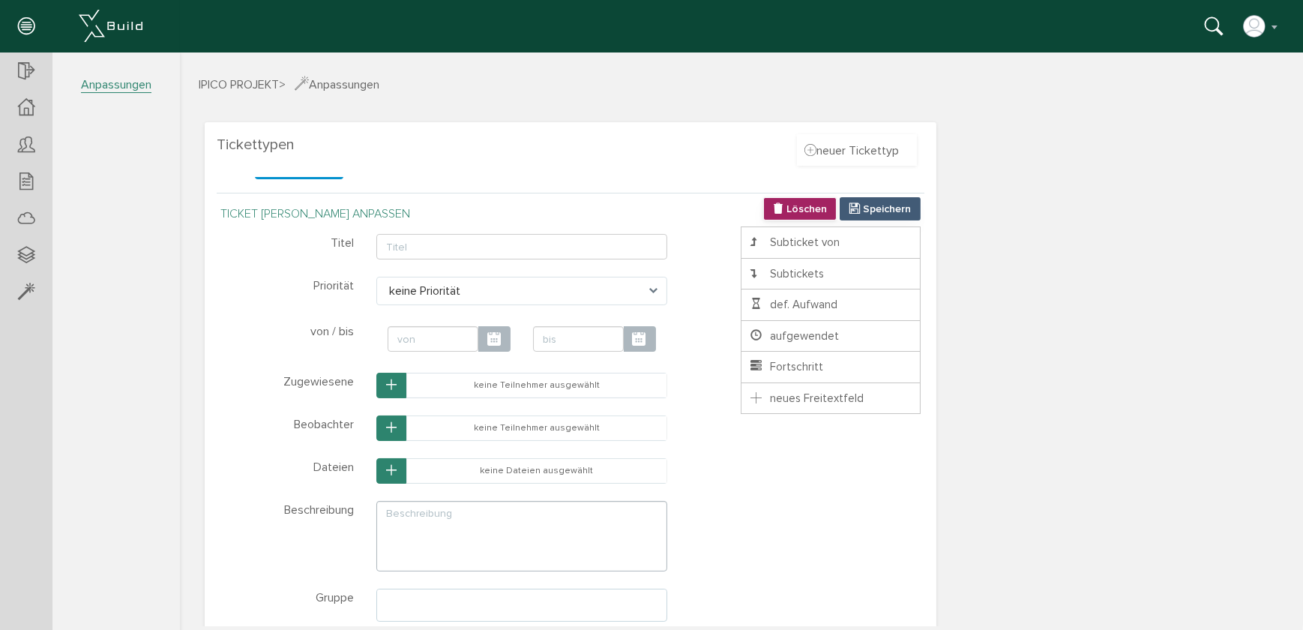
click at [790, 202] on span "Löschen" at bounding box center [806, 208] width 40 height 13
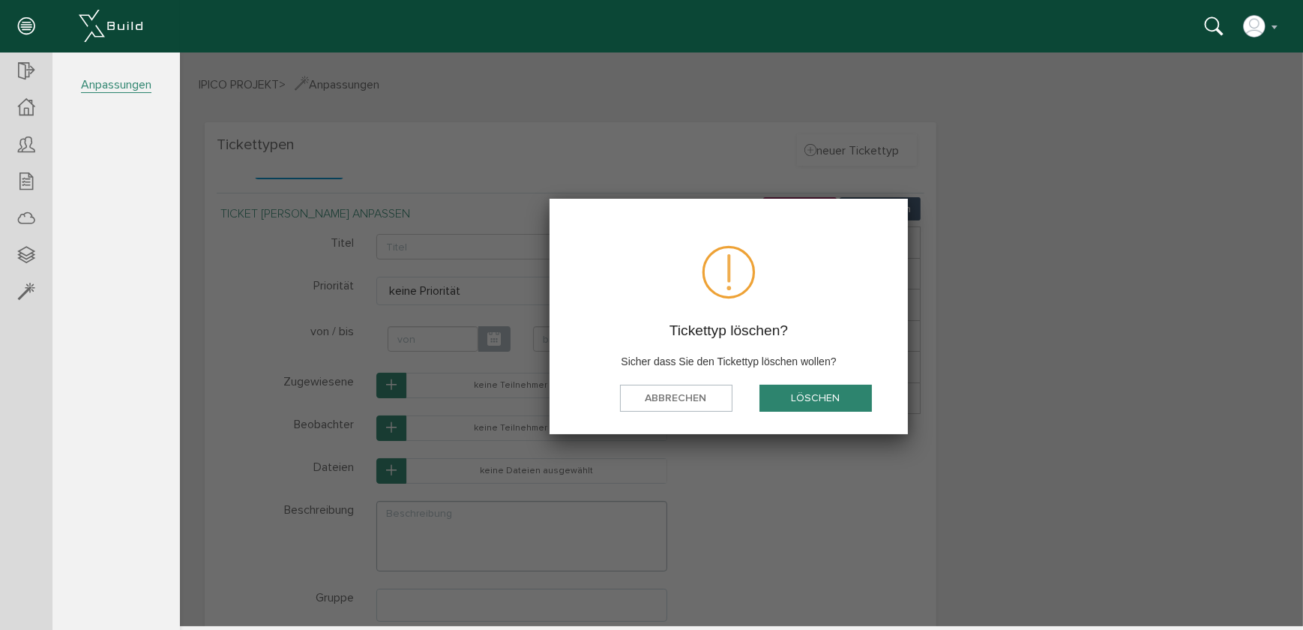
click at [808, 394] on button "Löschen" at bounding box center [815, 398] width 112 height 28
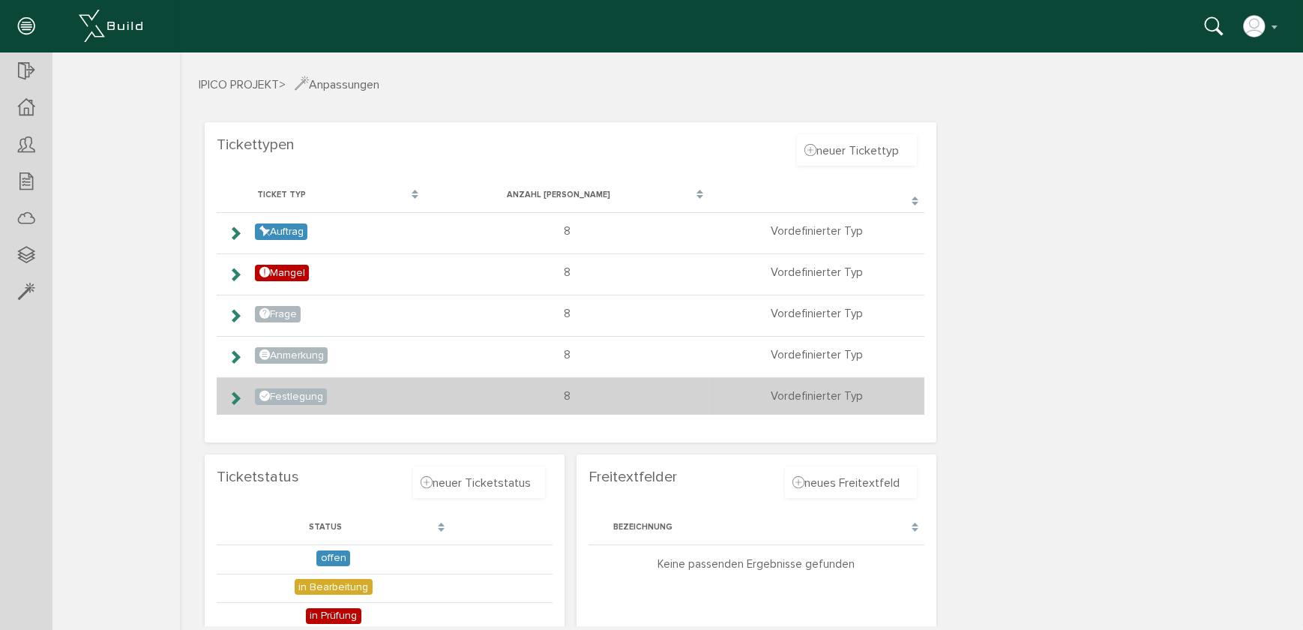
click at [234, 395] on icon at bounding box center [234, 398] width 14 height 12
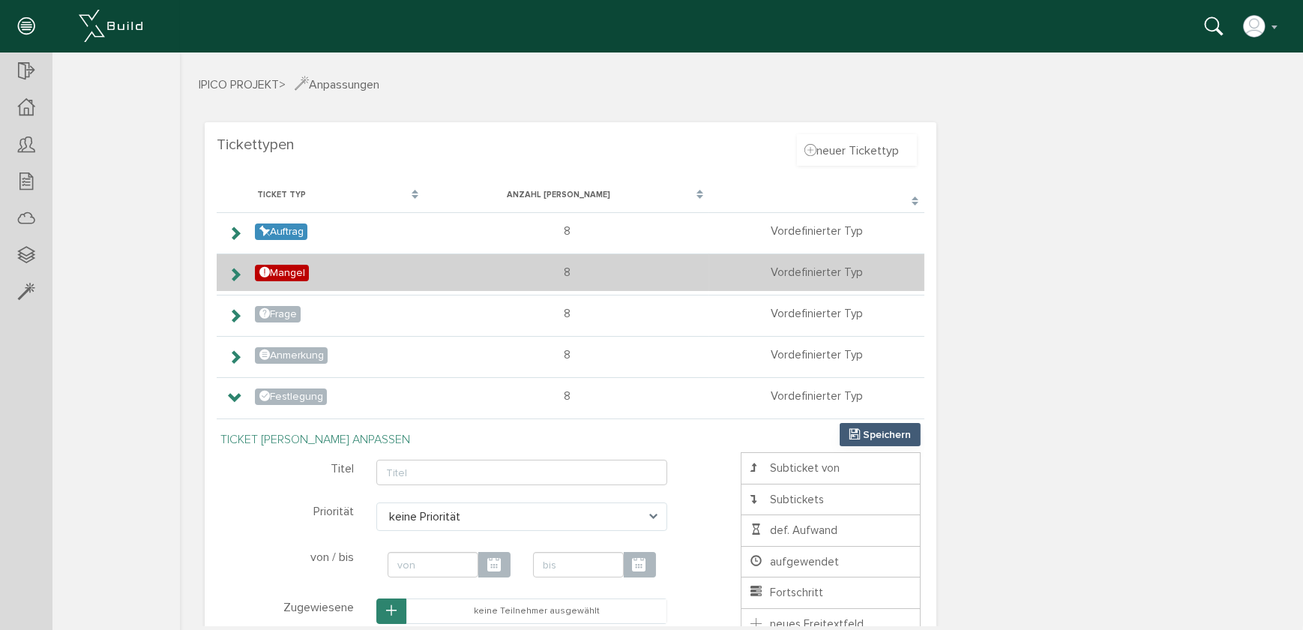
click at [237, 275] on icon at bounding box center [234, 274] width 14 height 12
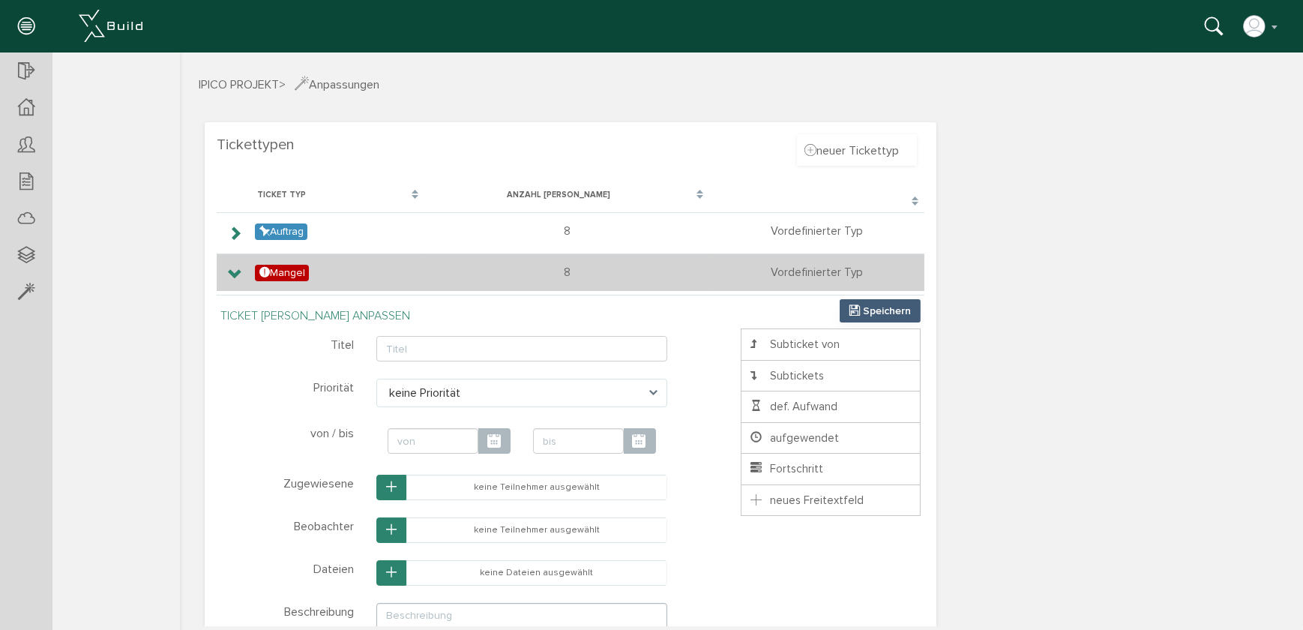
click at [223, 279] on td at bounding box center [233, 271] width 34 height 37
click at [232, 272] on icon at bounding box center [234, 274] width 14 height 12
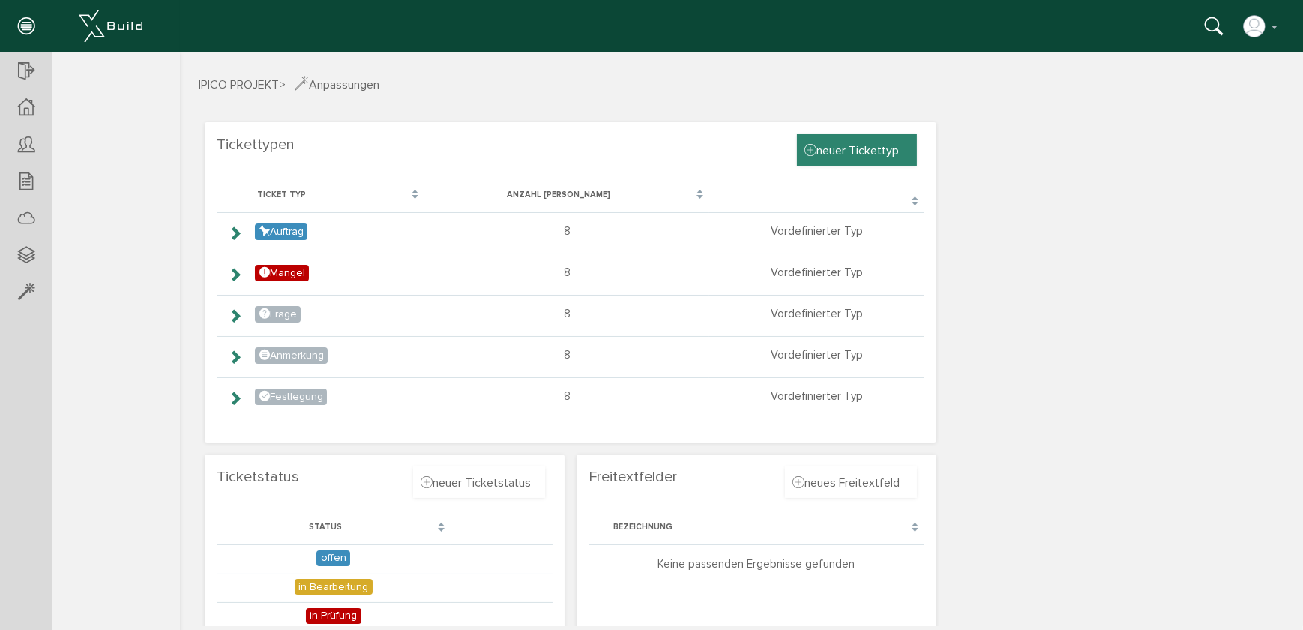
click at [805, 149] on icon at bounding box center [810, 150] width 12 height 15
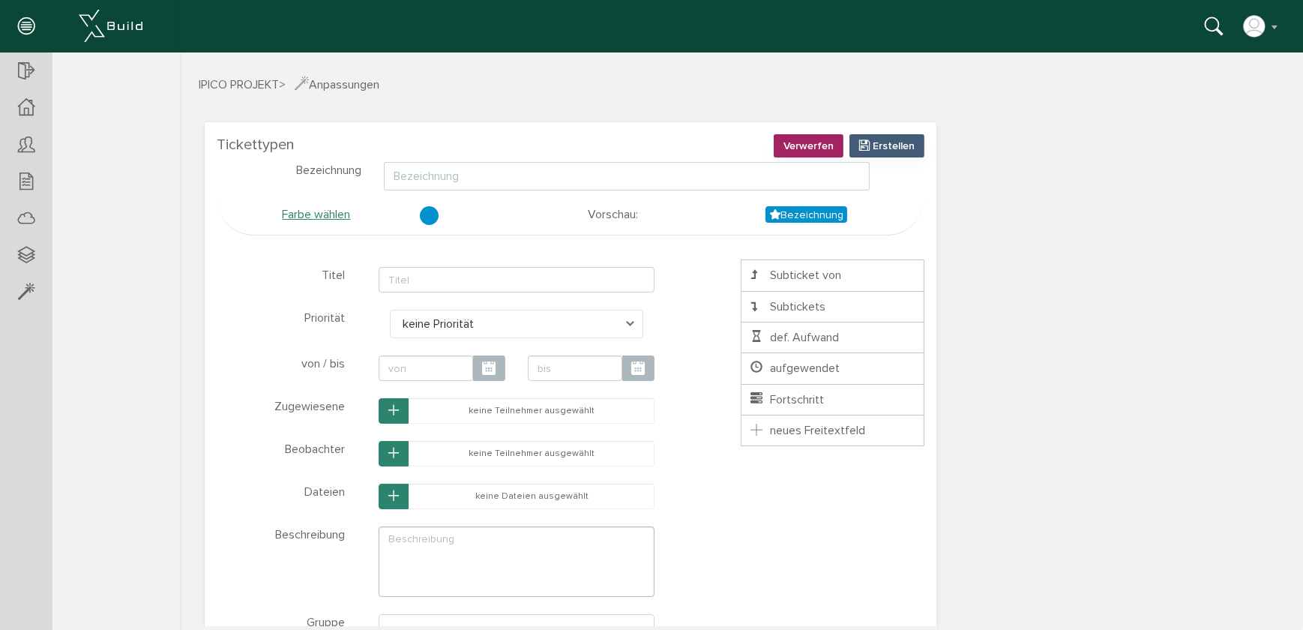
click at [478, 180] on input "text" at bounding box center [626, 176] width 486 height 28
type input "Offerte / Verträge"
click at [499, 217] on div at bounding box center [463, 214] width 226 height 28
click at [429, 211] on div at bounding box center [428, 215] width 19 height 19
click at [892, 140] on span "Erstellen" at bounding box center [893, 145] width 42 height 13
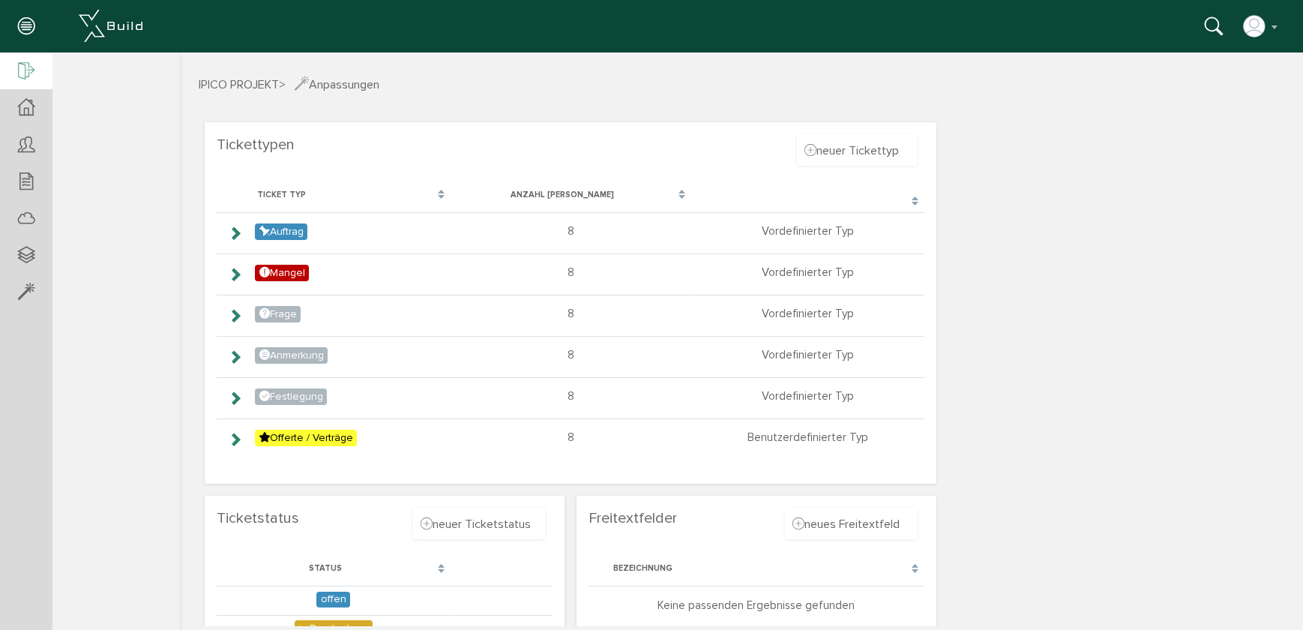
click at [22, 70] on icon at bounding box center [26, 71] width 16 height 21
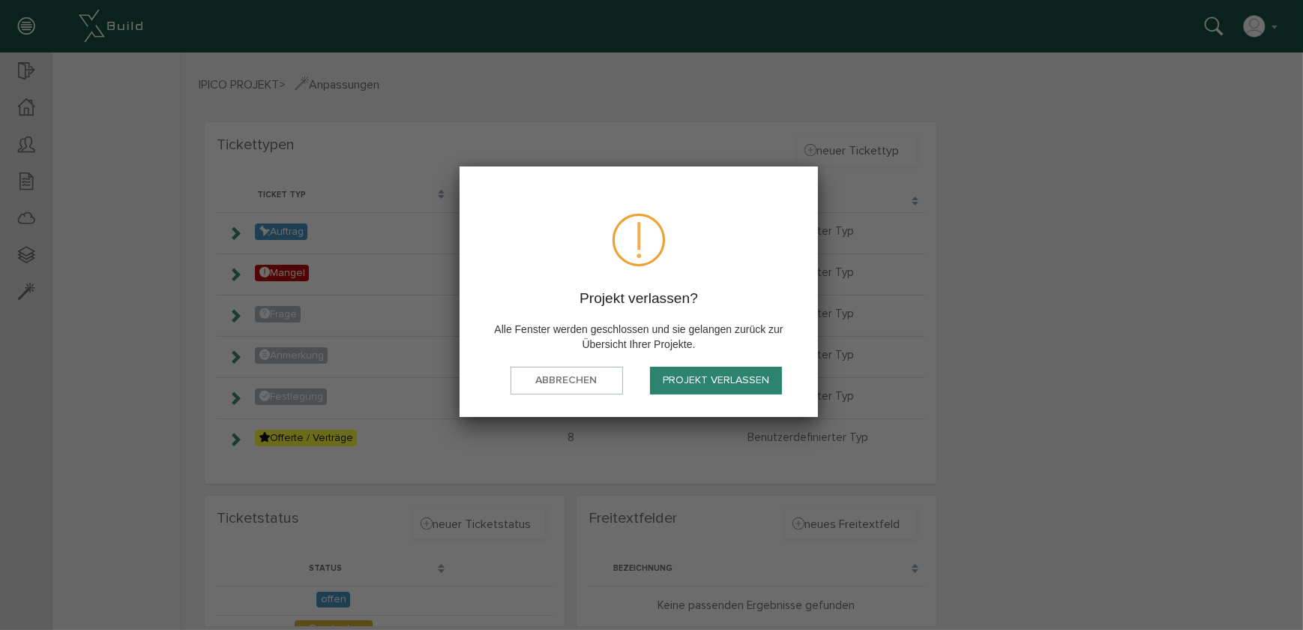
click at [708, 378] on button "Projekt verlassen" at bounding box center [716, 381] width 132 height 28
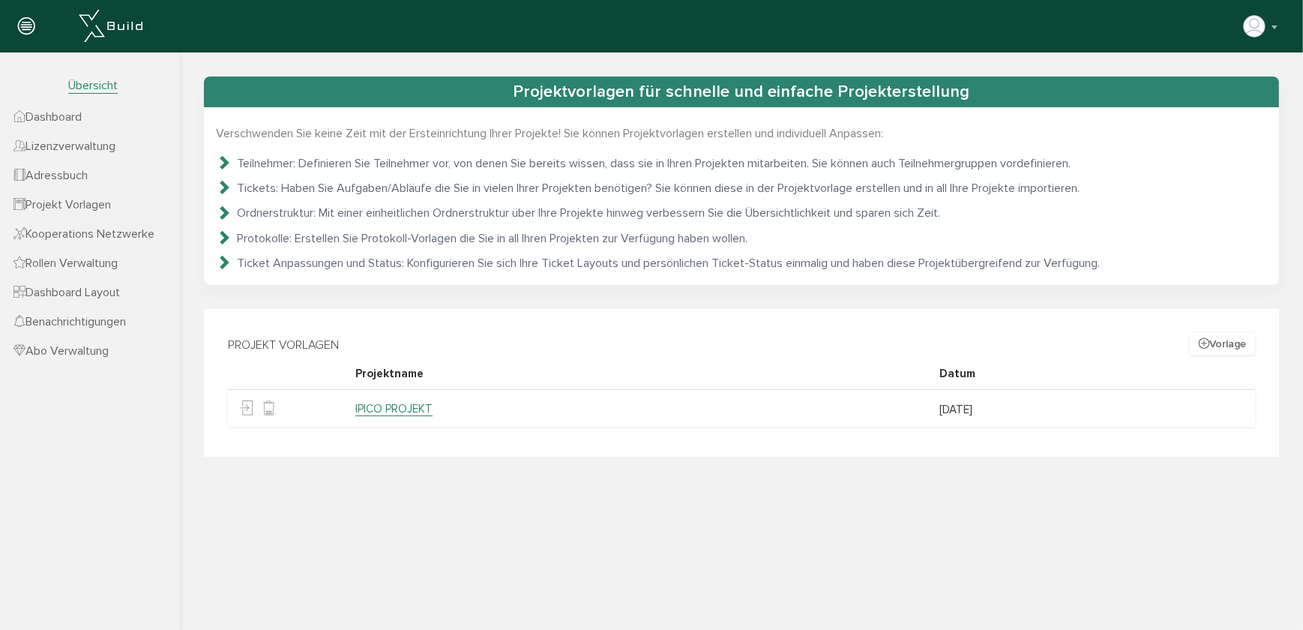
click at [77, 121] on span "Dashboard" at bounding box center [47, 116] width 68 height 15
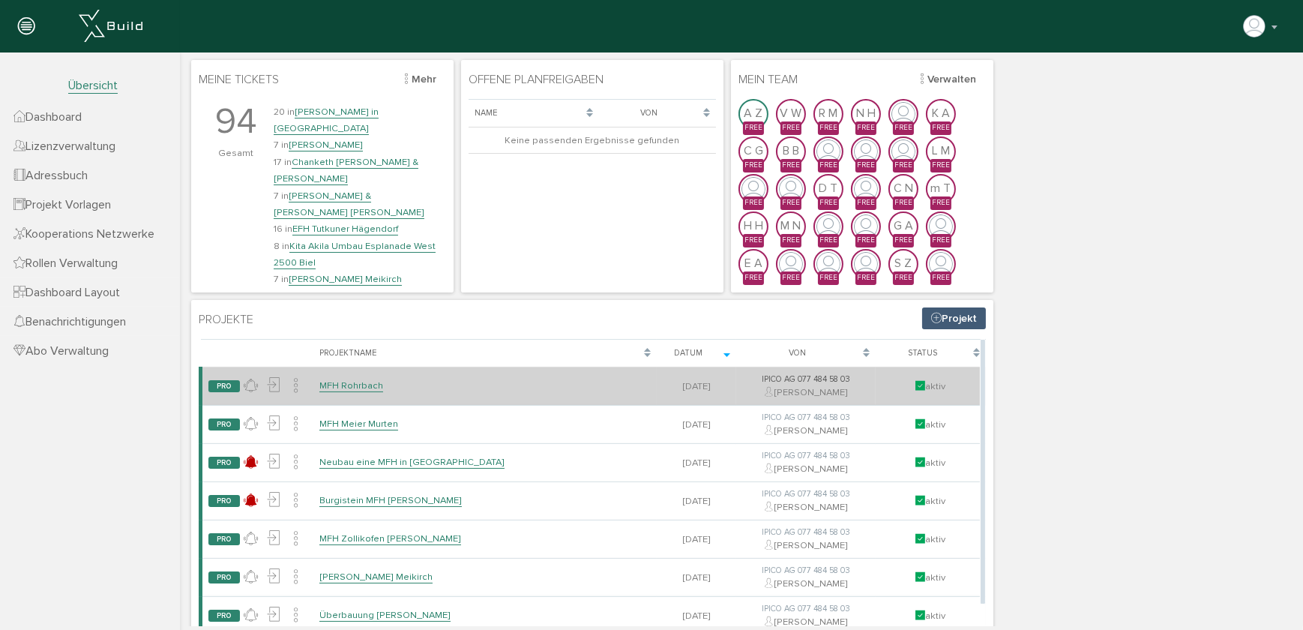
click at [337, 384] on link "MFH Rohrbach" at bounding box center [351, 385] width 64 height 13
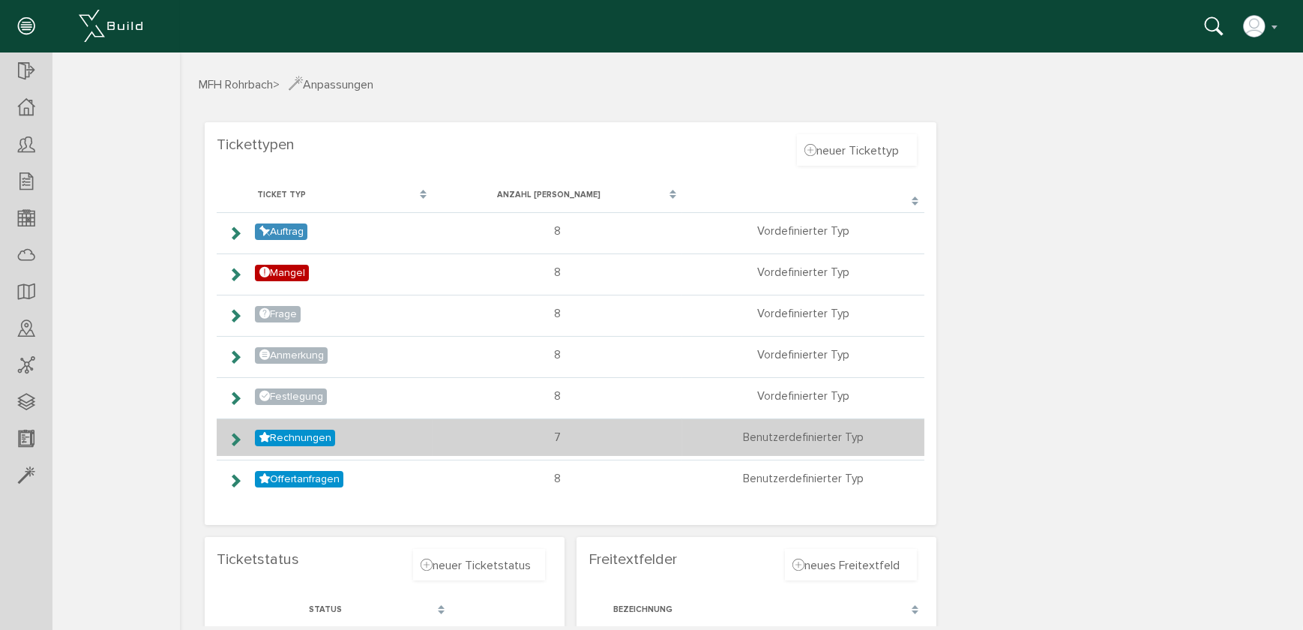
click at [238, 438] on icon at bounding box center [234, 439] width 14 height 12
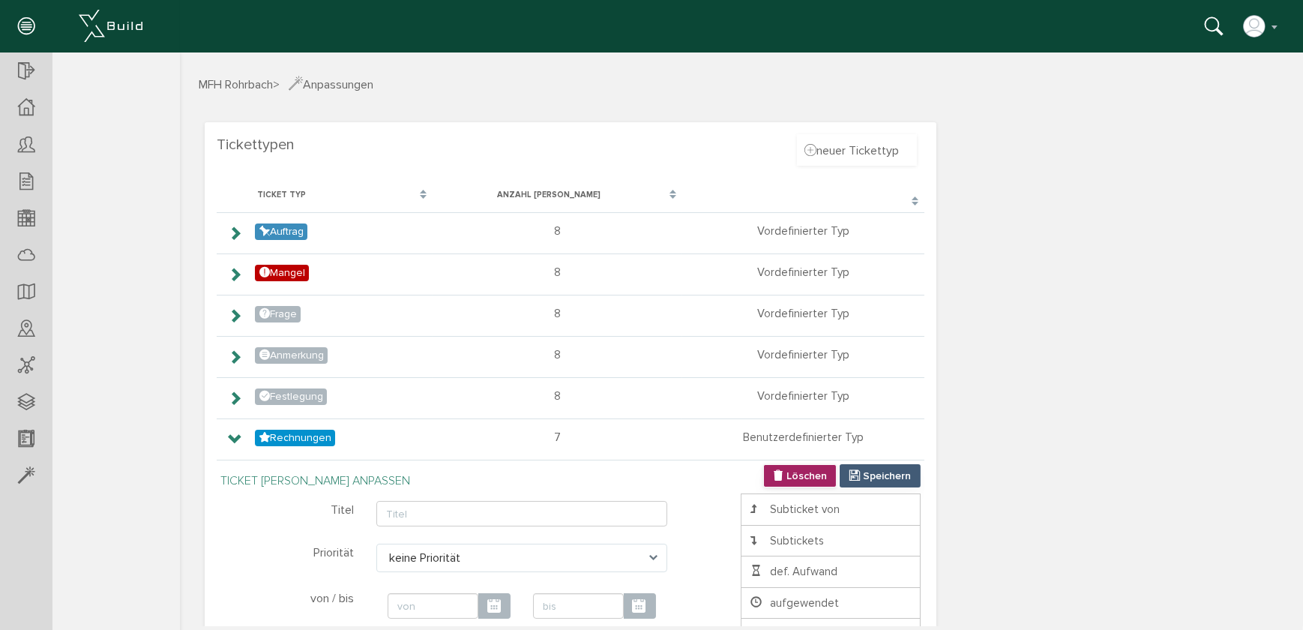
click at [797, 470] on span "Löschen" at bounding box center [806, 475] width 40 height 13
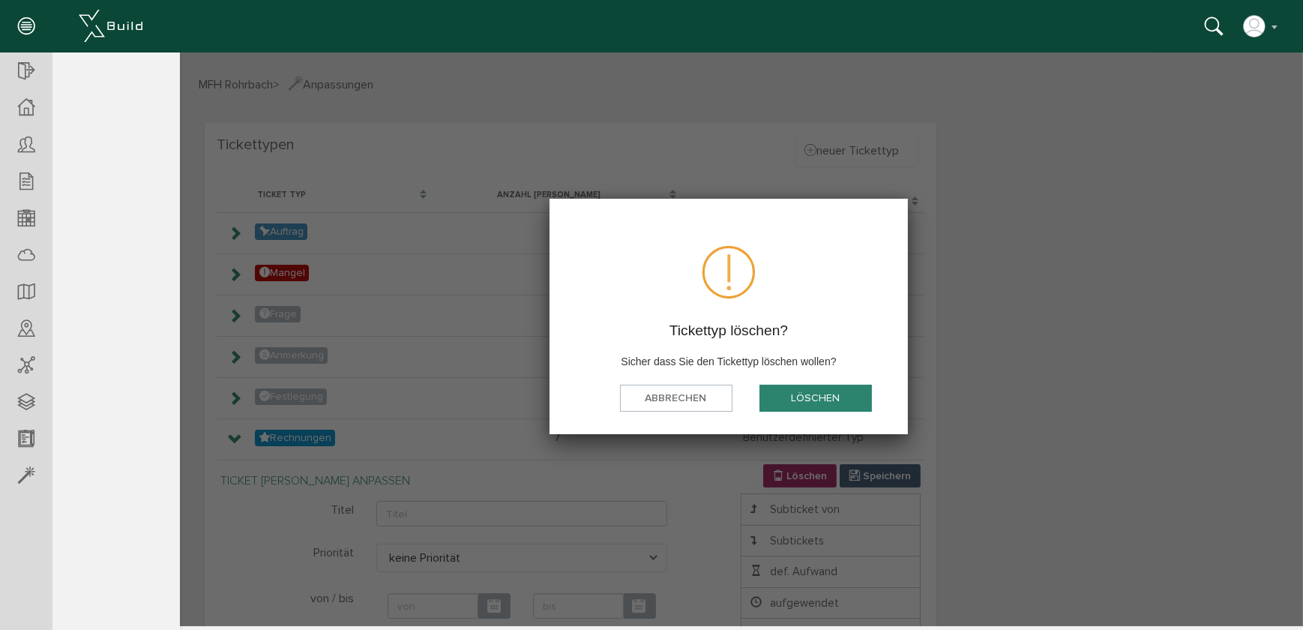
click at [812, 403] on button "Löschen" at bounding box center [815, 398] width 112 height 28
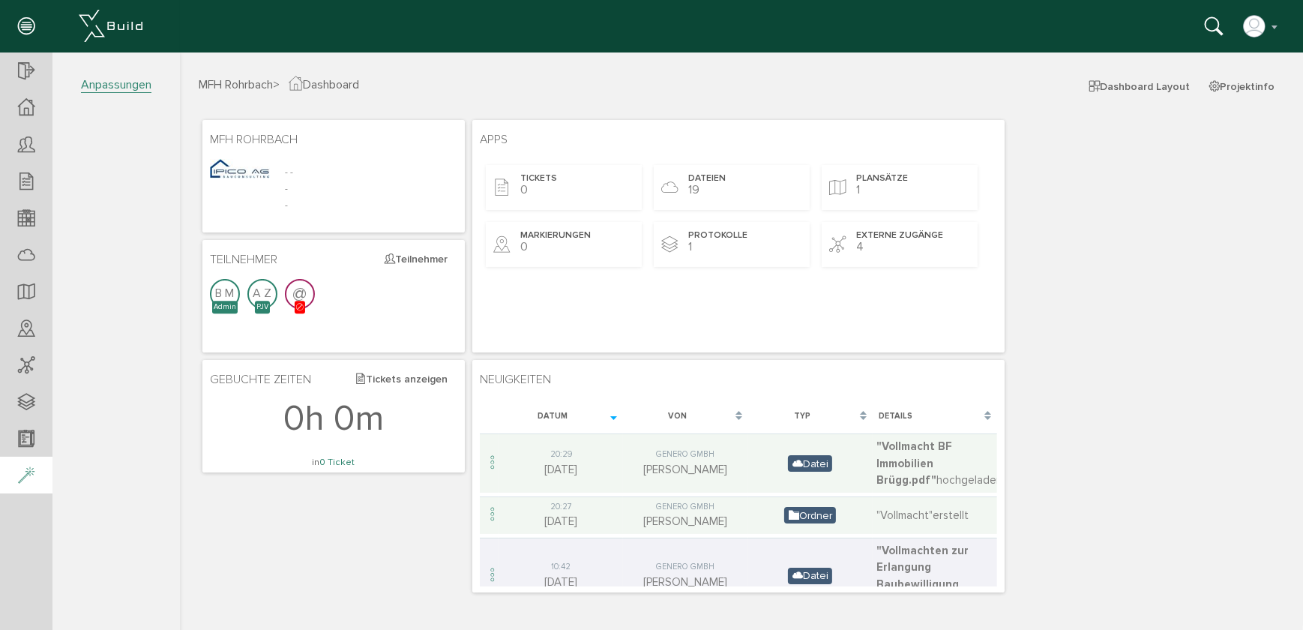
click at [22, 472] on icon at bounding box center [26, 476] width 16 height 21
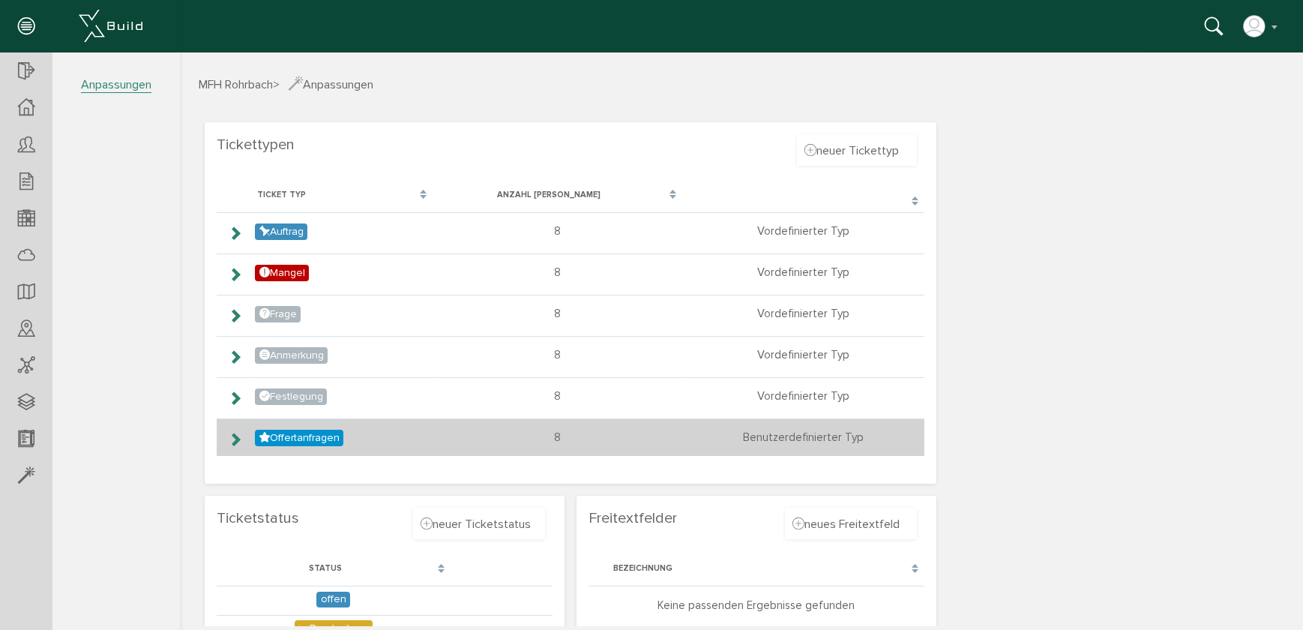
click at [233, 436] on icon at bounding box center [234, 439] width 14 height 12
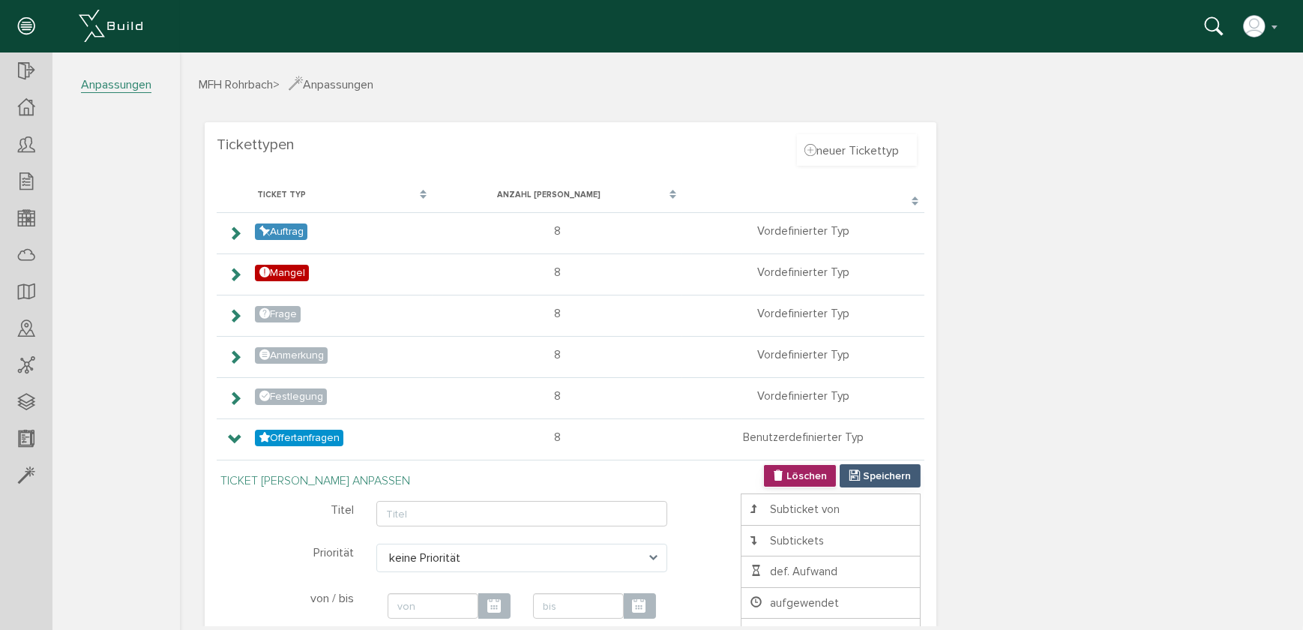
click at [793, 472] on span "Löschen" at bounding box center [806, 475] width 40 height 13
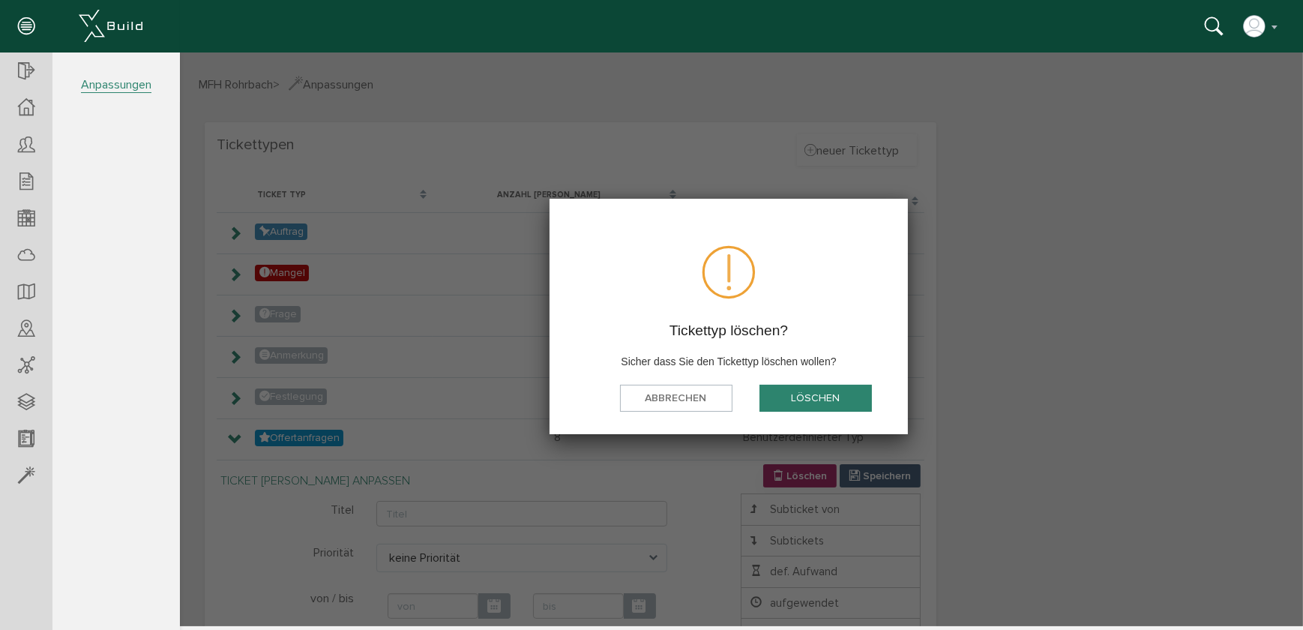
click at [836, 391] on button "Löschen" at bounding box center [815, 398] width 112 height 28
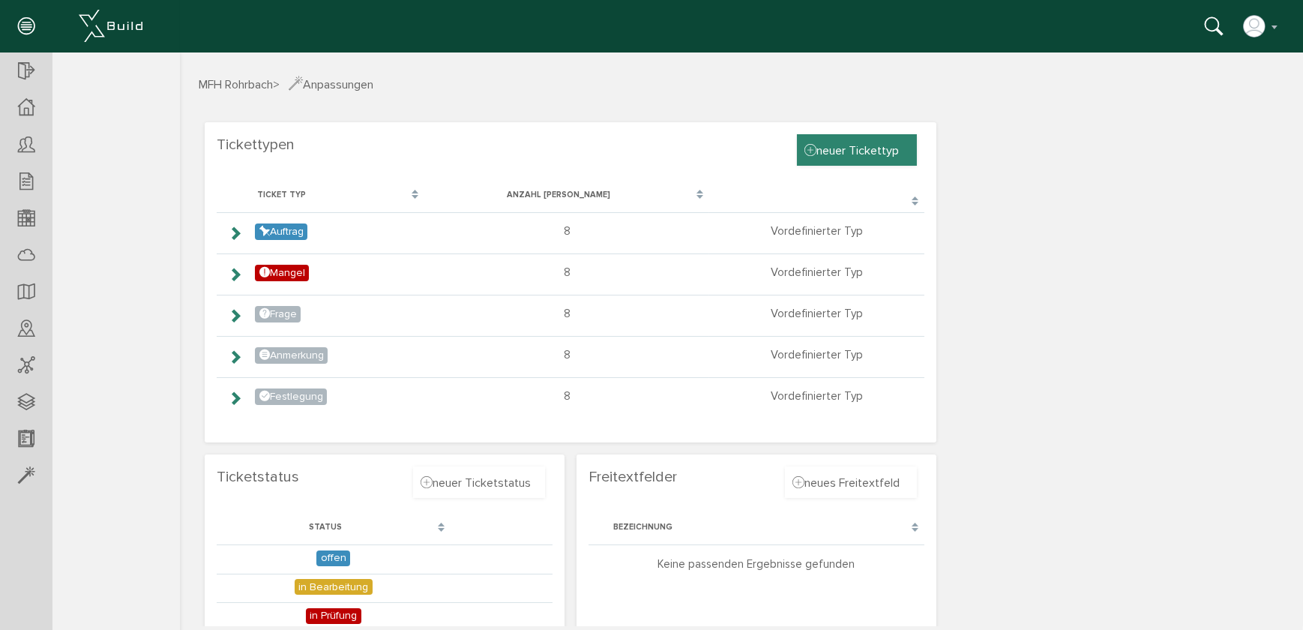
click at [809, 148] on icon at bounding box center [810, 150] width 12 height 15
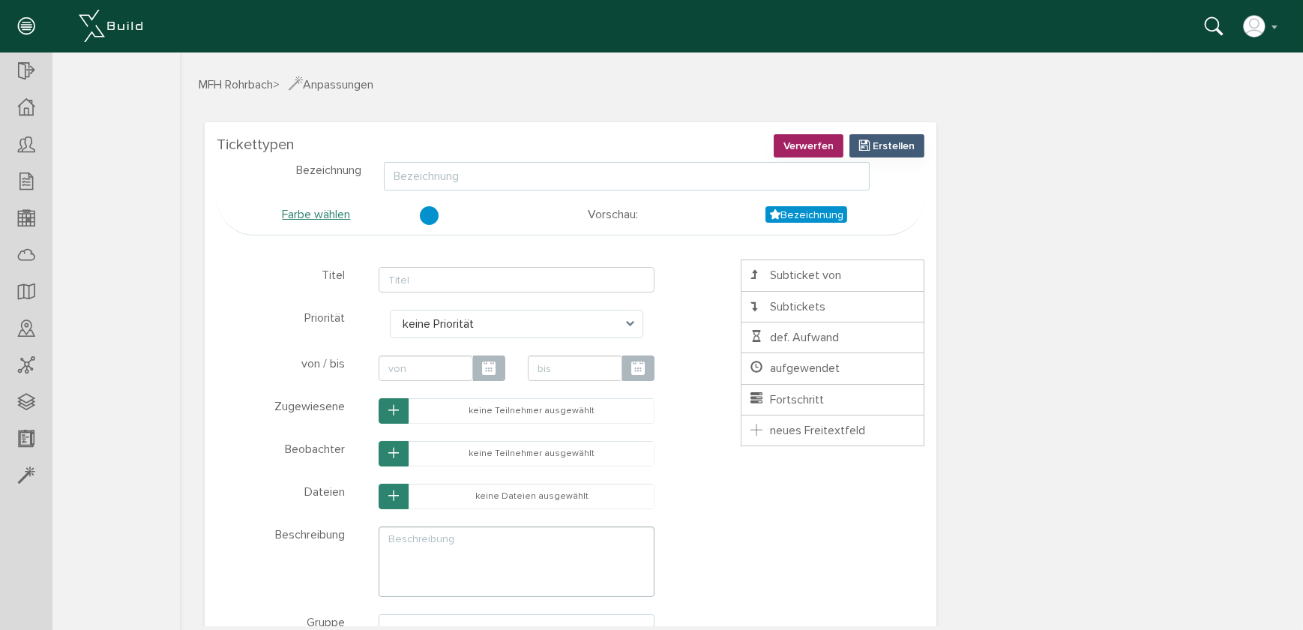
click at [524, 186] on input "text" at bounding box center [626, 176] width 486 height 28
click at [432, 209] on div at bounding box center [428, 215] width 19 height 19
type input "Offerten /Verträge"
click at [880, 142] on span "Erstellen" at bounding box center [893, 145] width 42 height 13
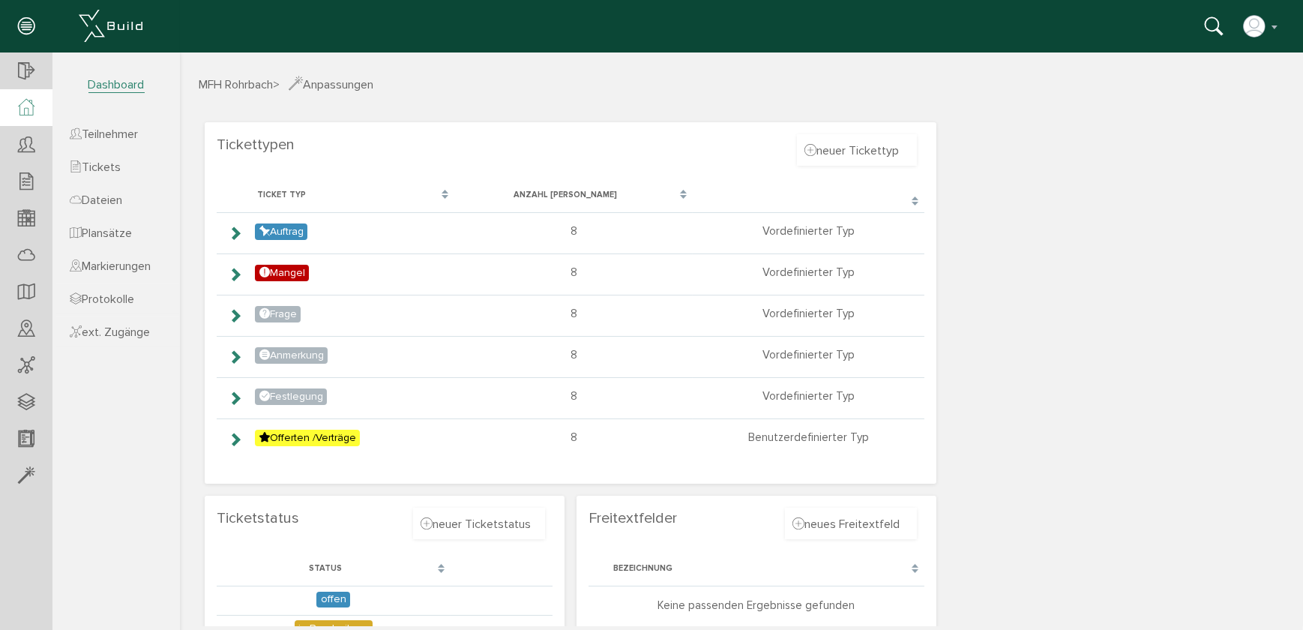
click at [34, 110] on div at bounding box center [26, 107] width 52 height 37
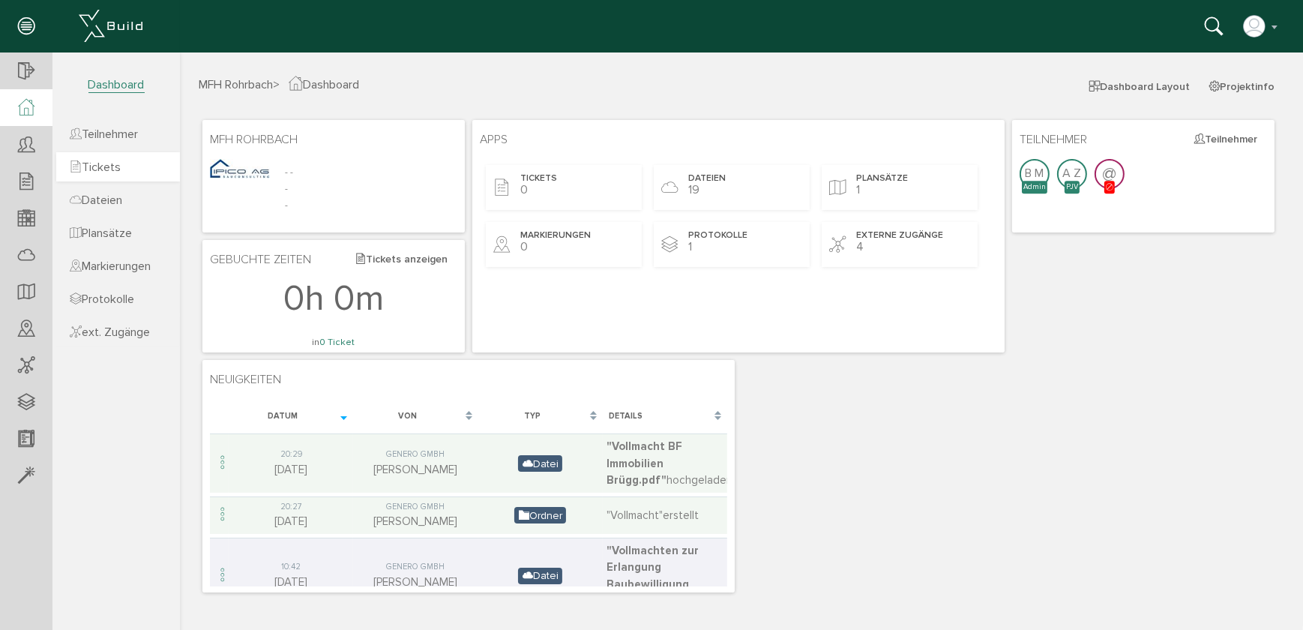
click at [115, 167] on span "Tickets" at bounding box center [95, 167] width 51 height 15
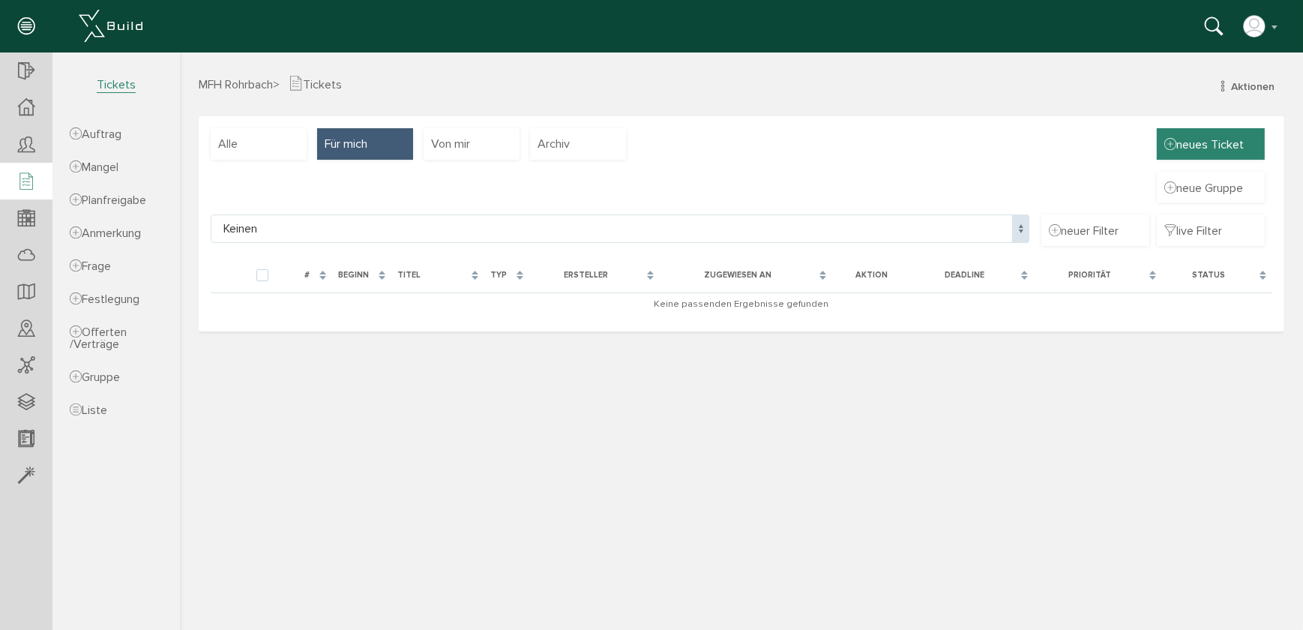
click at [1165, 140] on icon at bounding box center [1170, 144] width 12 height 15
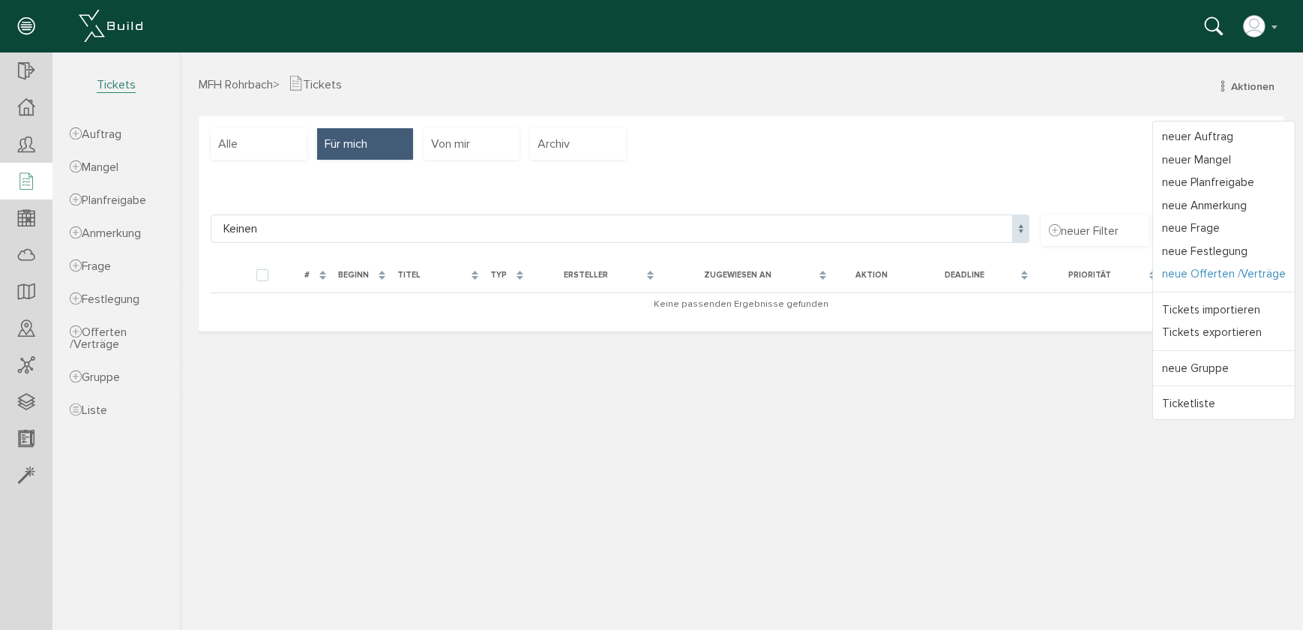
click at [1200, 274] on link "neue Offerten /Verträge" at bounding box center [1224, 273] width 142 height 23
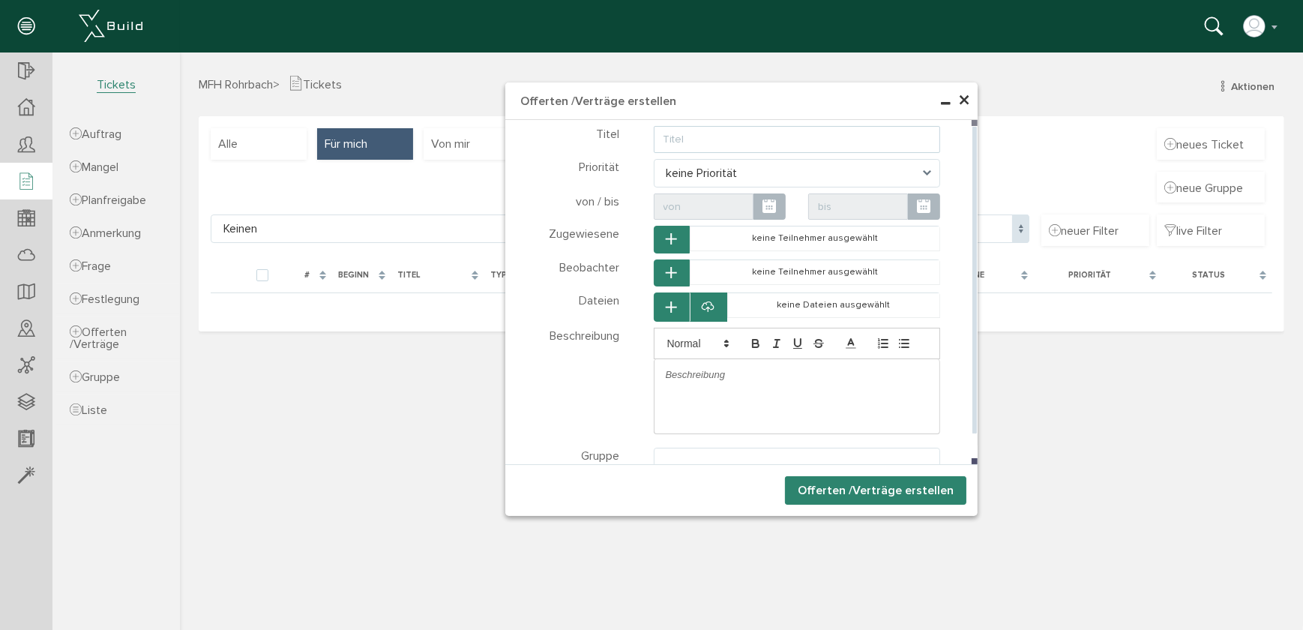
click at [658, 145] on input "text" at bounding box center [796, 139] width 287 height 27
type input "Offerte Energienachweis Ducret"
click at [713, 301] on div at bounding box center [707, 306] width 37 height 29
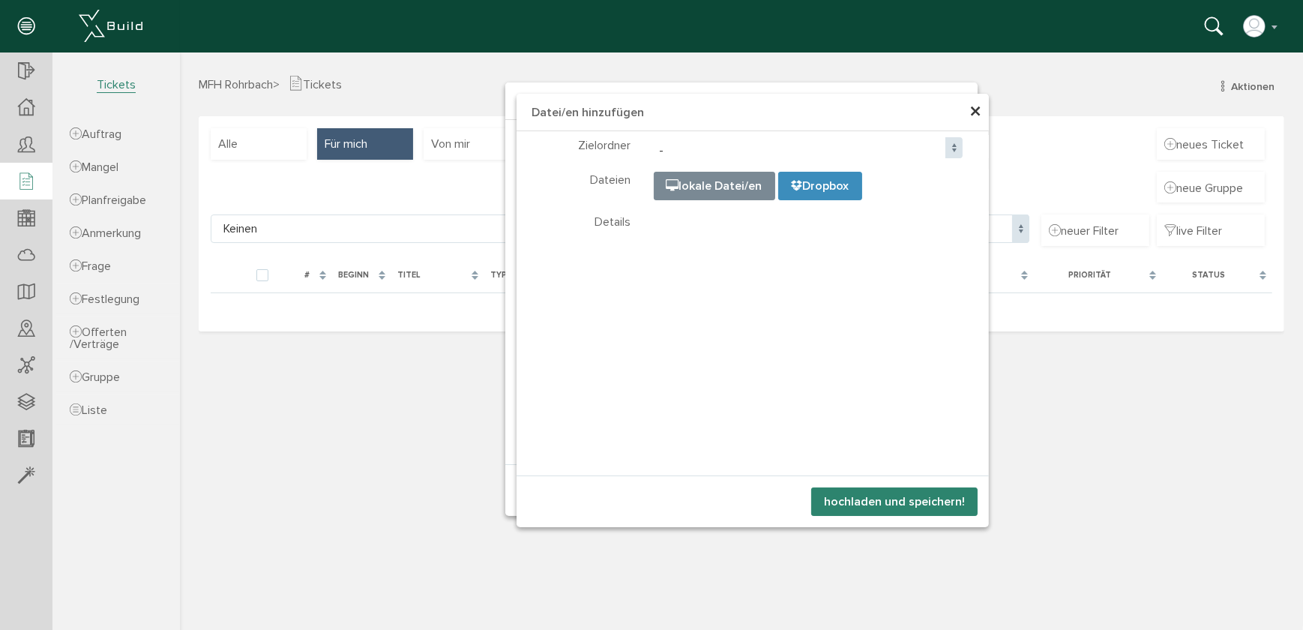
click at [742, 181] on input "file" at bounding box center [1029, 247] width 750 height 150
type input "C:\fakepath\Offerte Energienachweis Dücret Rohrbach.pdf"
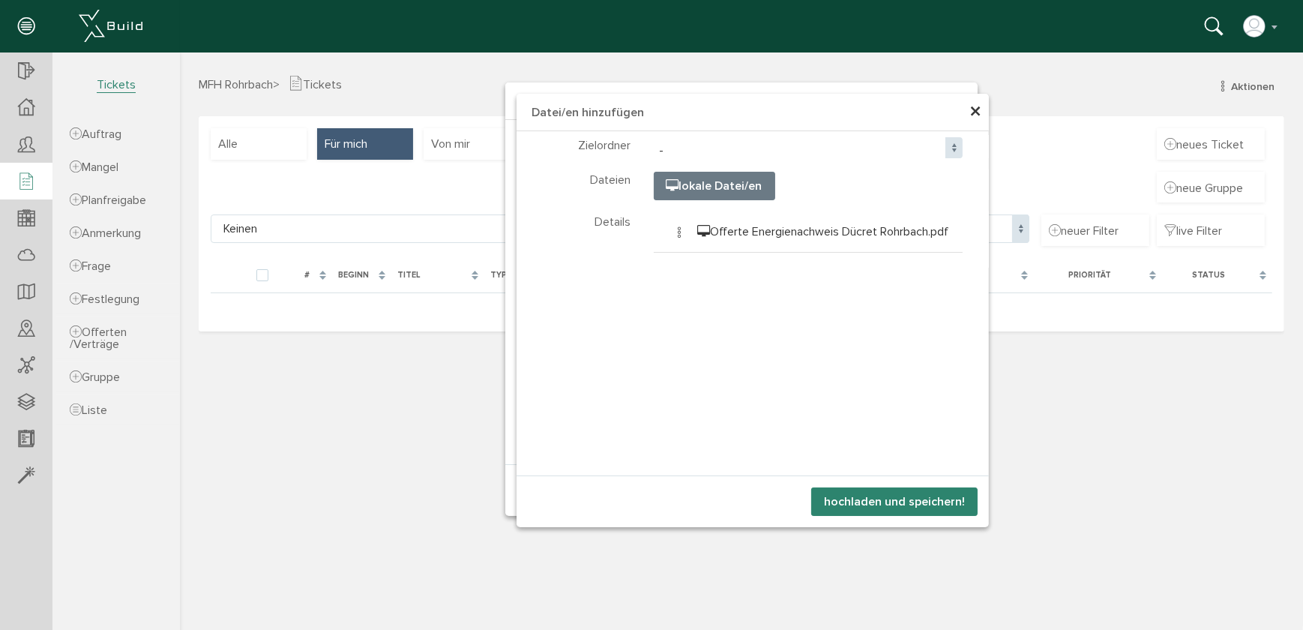
click at [874, 502] on button "hochladen und speichern!" at bounding box center [894, 501] width 166 height 28
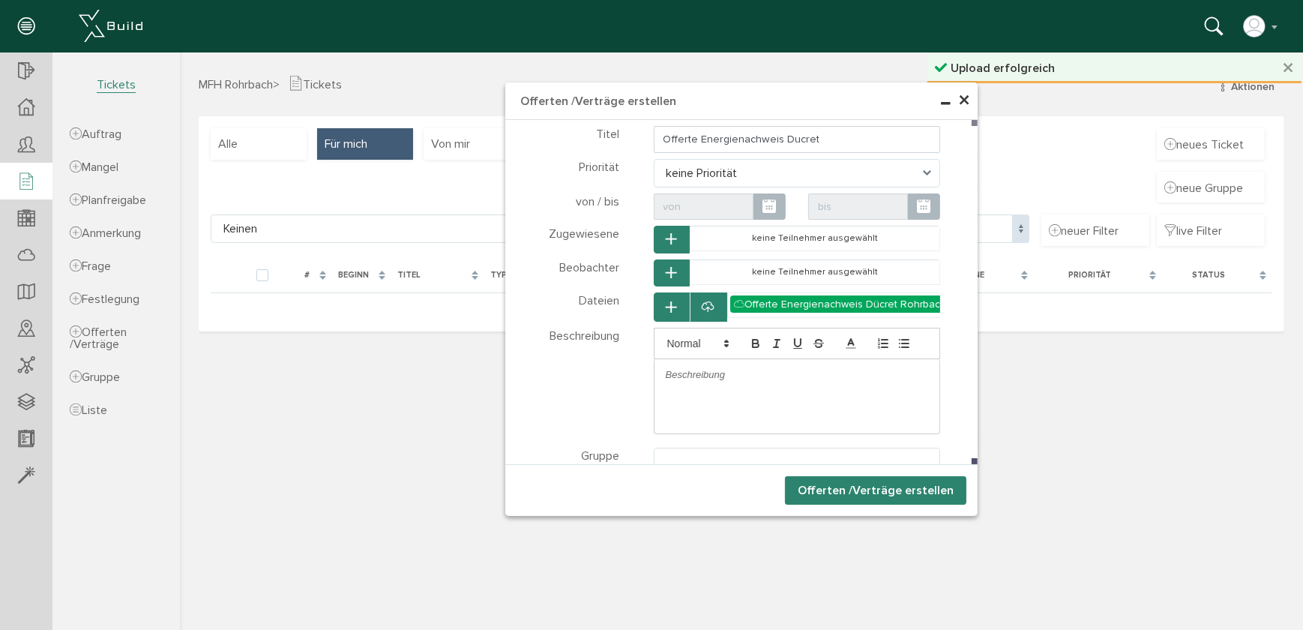
click at [876, 486] on button "Offerten /Verträge erstellen" at bounding box center [874, 490] width 181 height 28
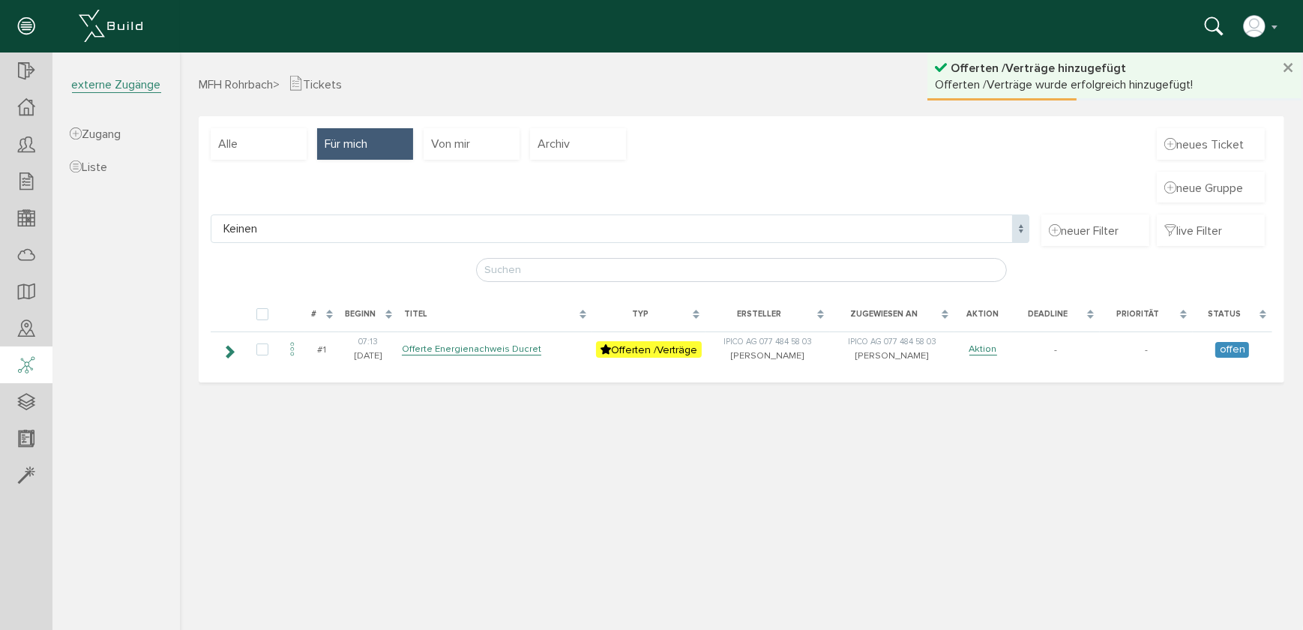
click at [22, 360] on icon at bounding box center [26, 365] width 16 height 21
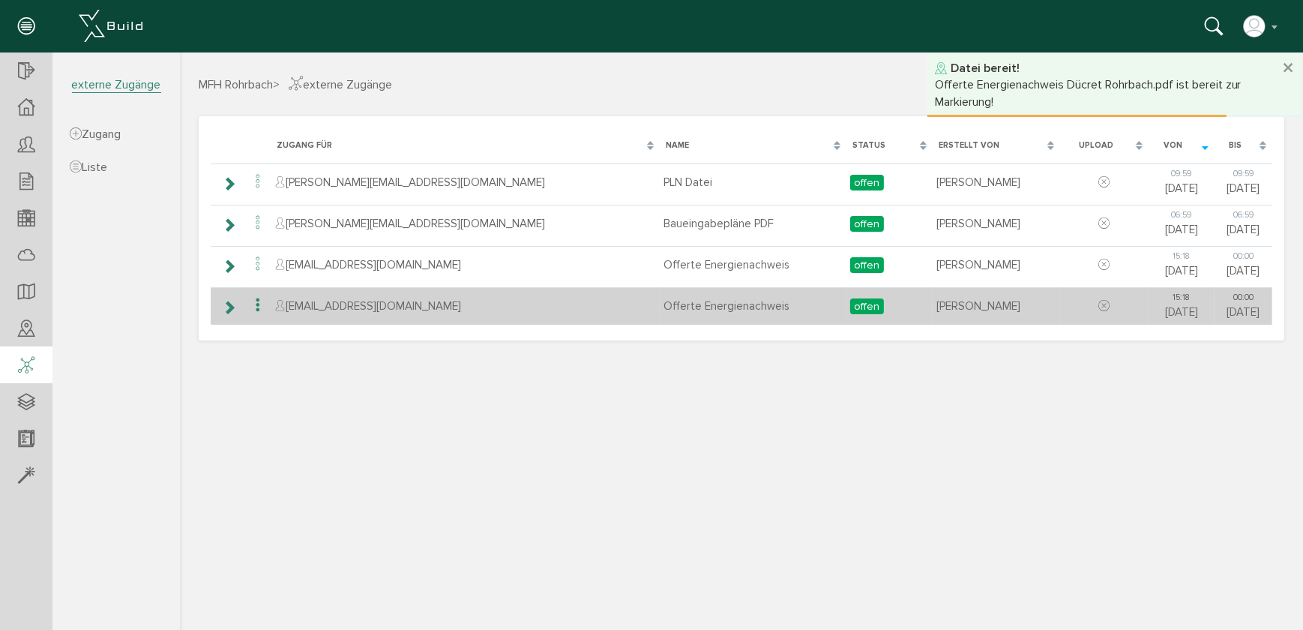
click at [256, 306] on icon at bounding box center [257, 305] width 18 height 20
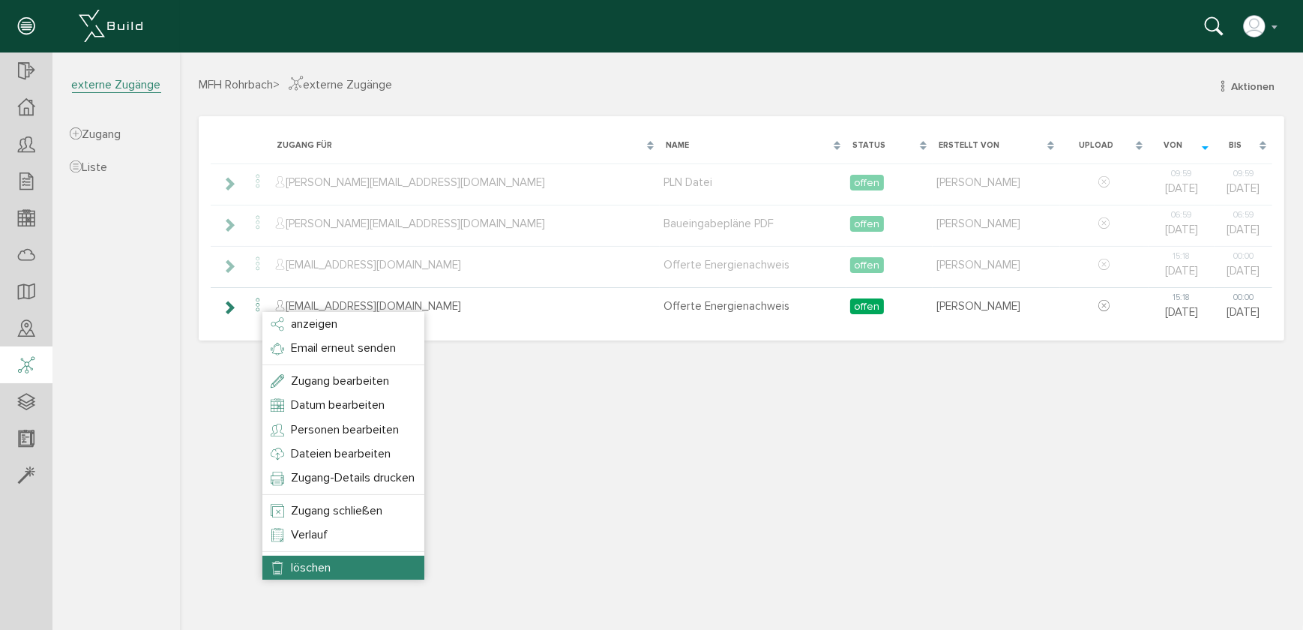
click at [299, 562] on span "löschen" at bounding box center [310, 567] width 40 height 15
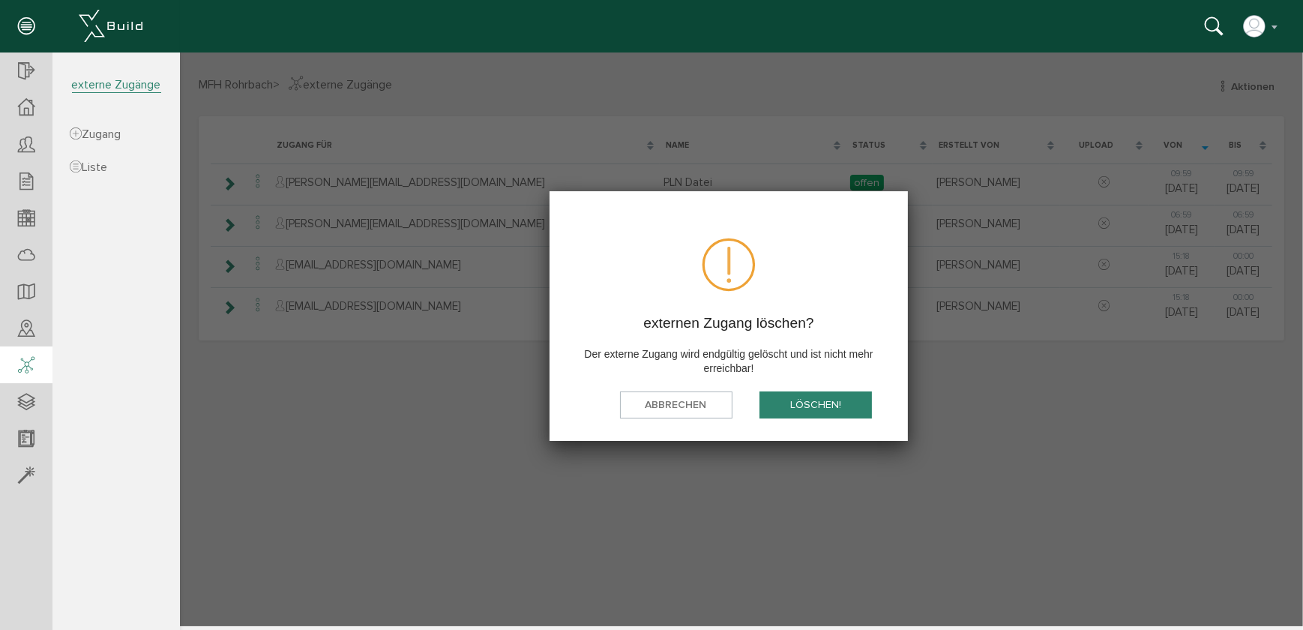
click at [802, 398] on button "löschen!" at bounding box center [815, 405] width 112 height 28
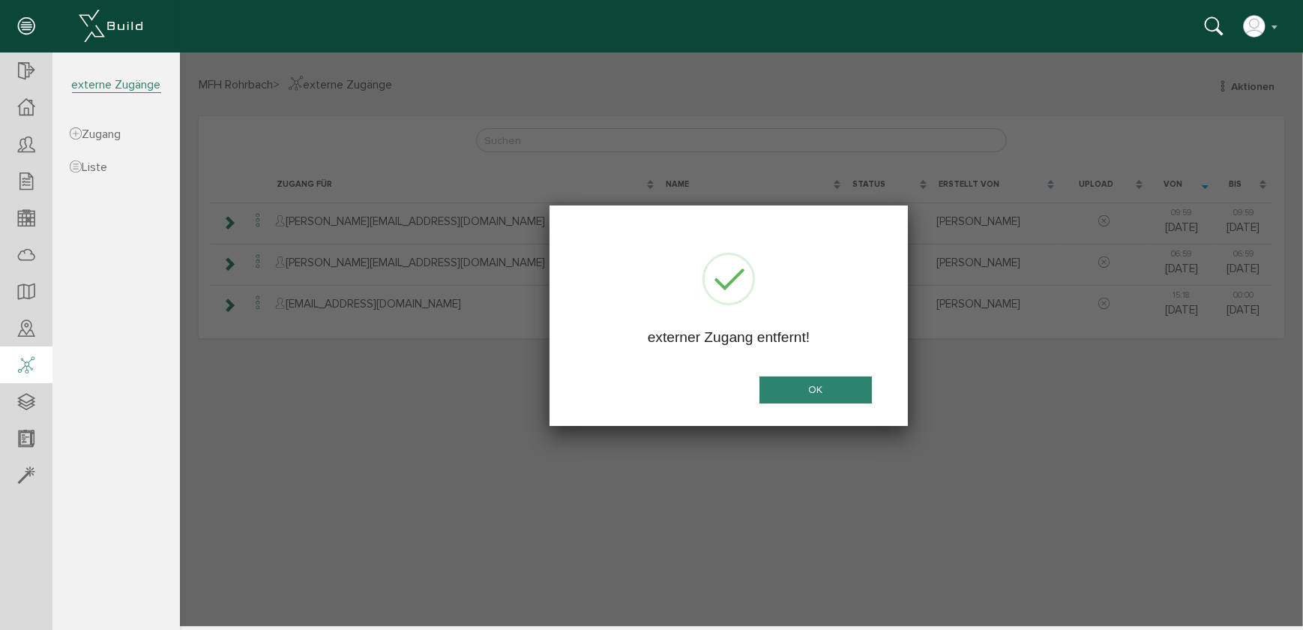
click at [817, 376] on button "OK" at bounding box center [815, 390] width 112 height 28
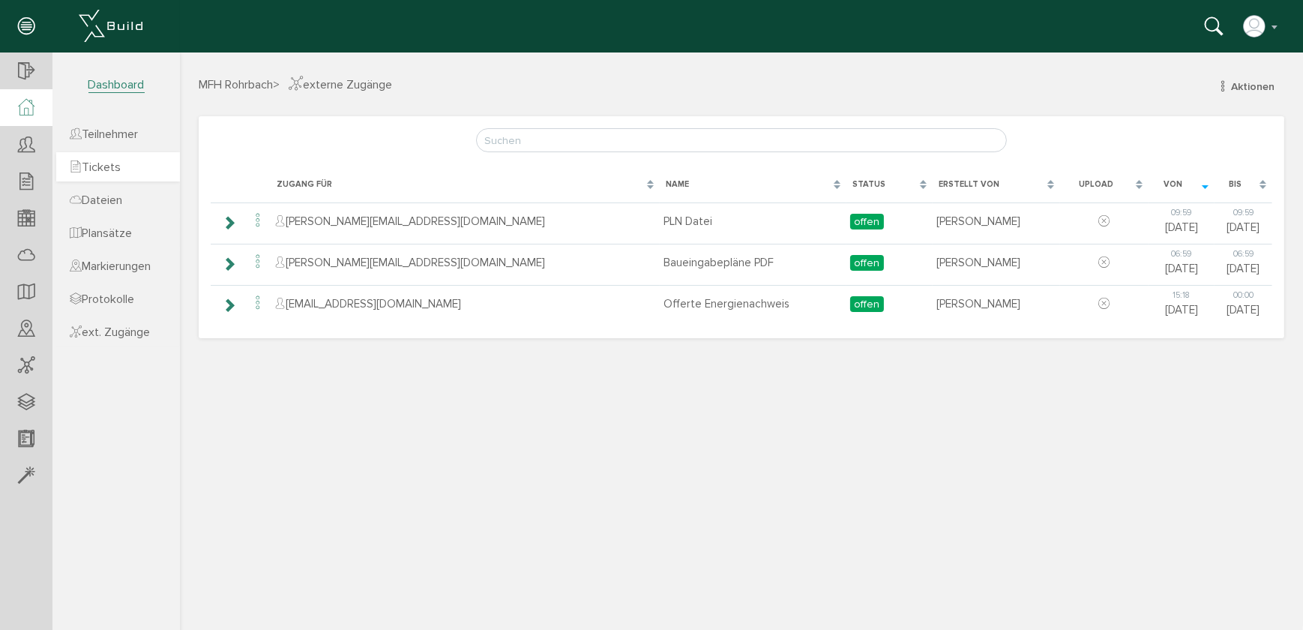
click at [118, 168] on span "Tickets" at bounding box center [95, 167] width 51 height 15
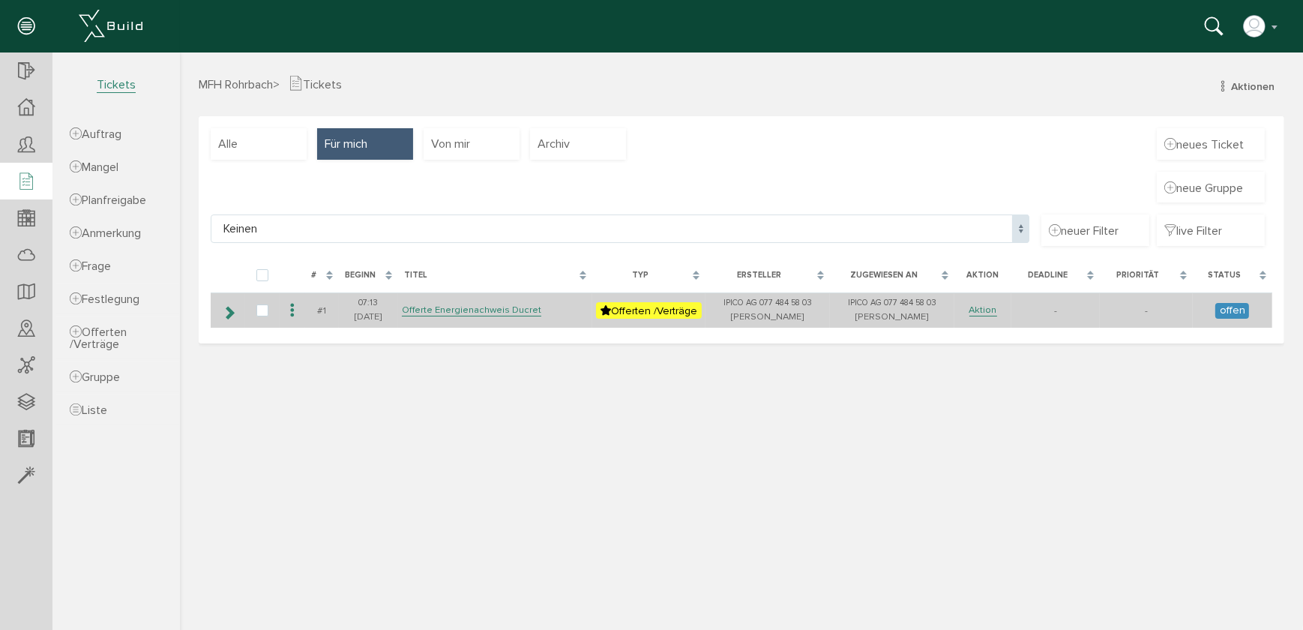
click at [225, 310] on icon at bounding box center [228, 313] width 14 height 12
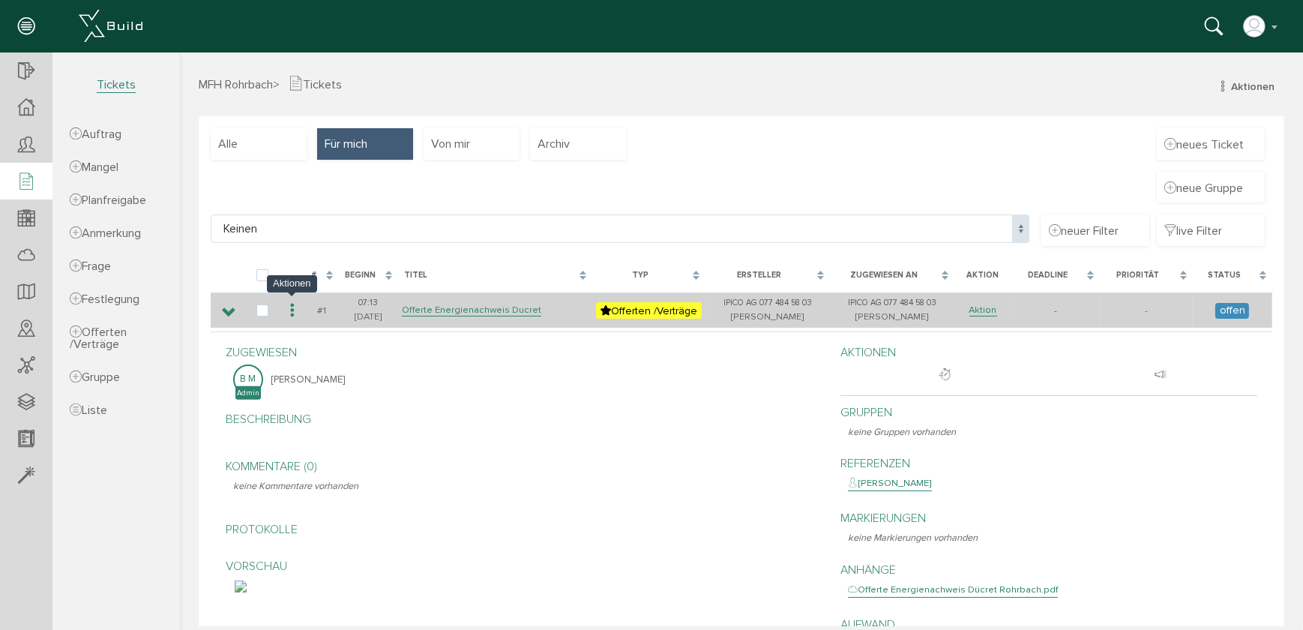
click at [289, 310] on icon at bounding box center [292, 311] width 18 height 20
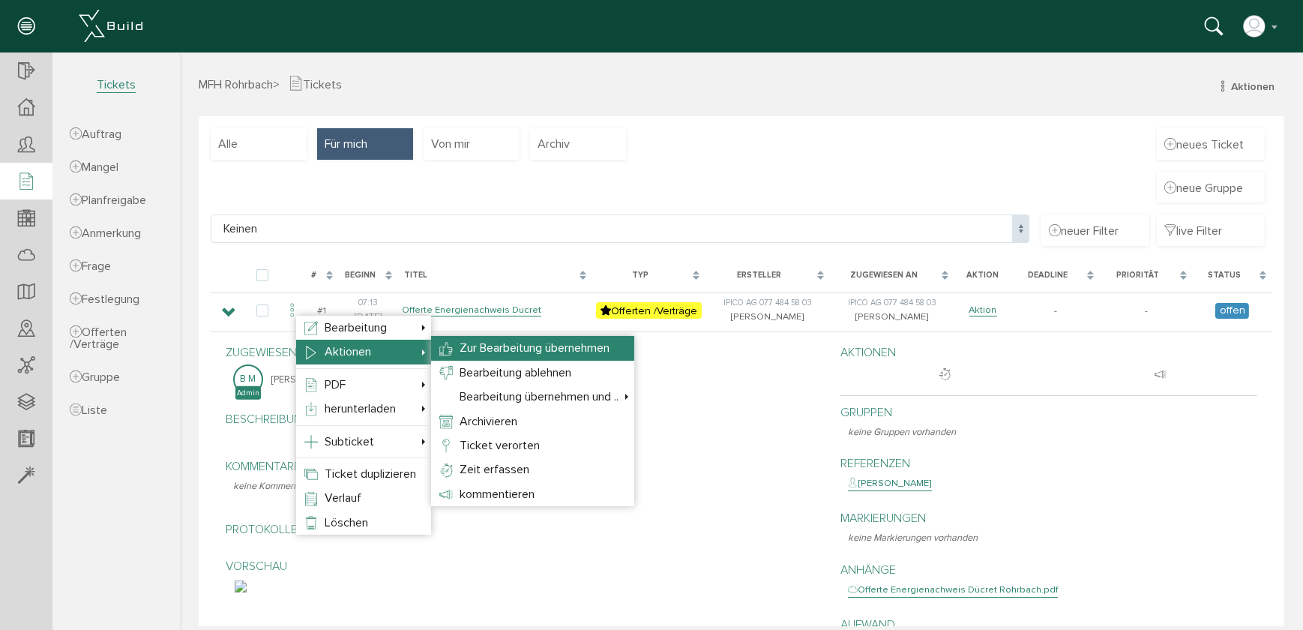
click at [520, 357] on li "Zur Bearbeitung übernehmen" at bounding box center [531, 348] width 203 height 24
select select "4"
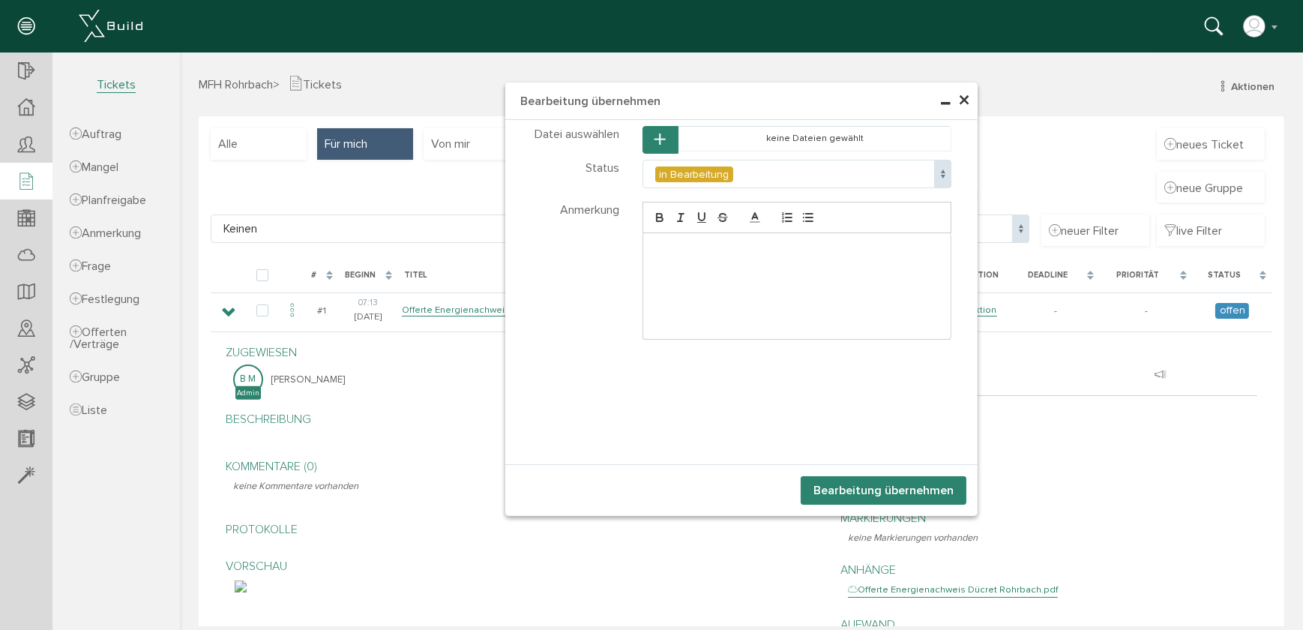
select select "4"
click at [958, 104] on span "×" at bounding box center [964, 100] width 12 height 29
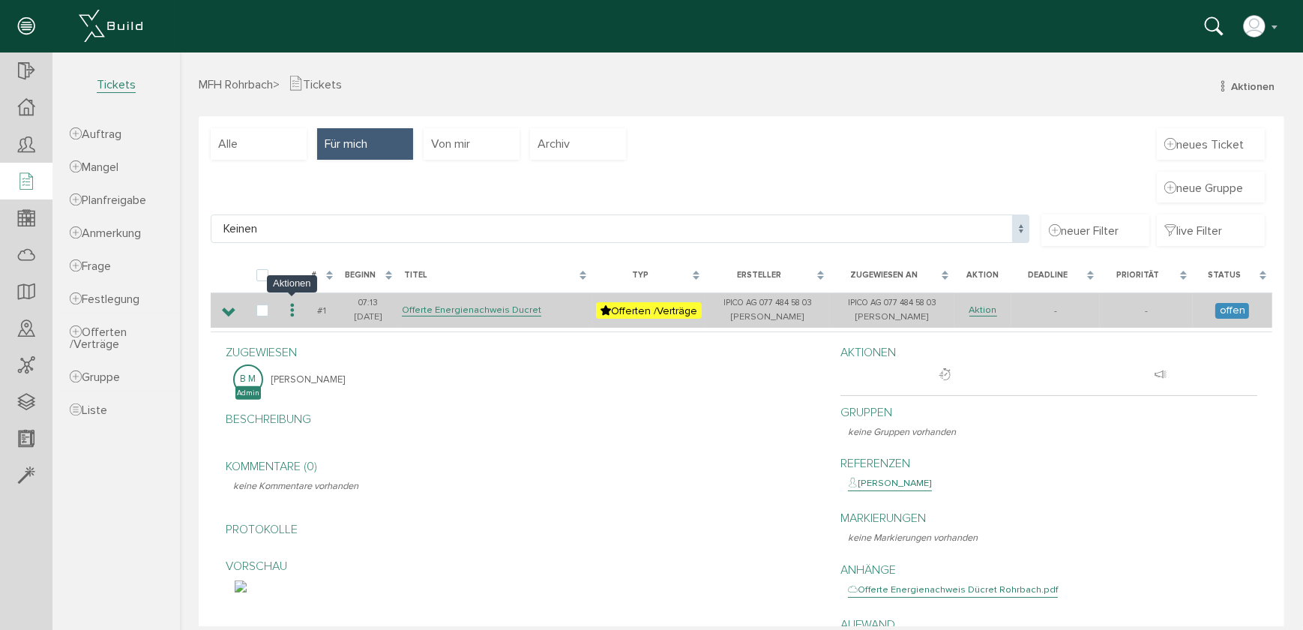
click at [289, 311] on icon at bounding box center [292, 311] width 18 height 20
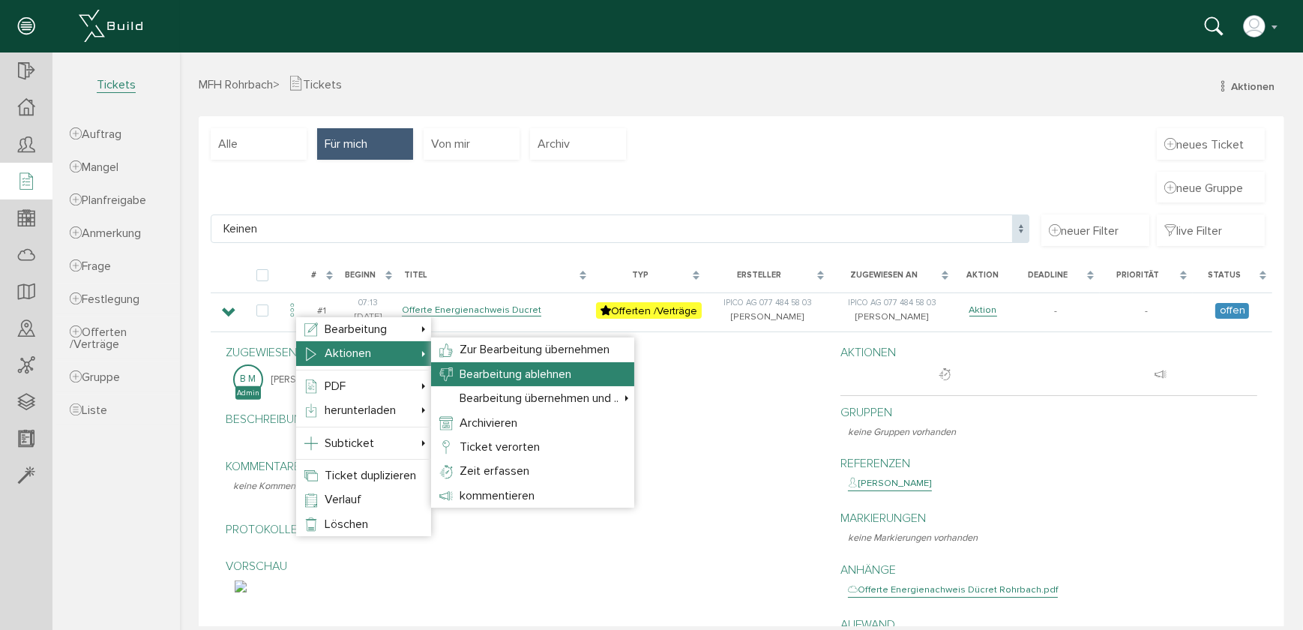
click at [518, 374] on span "Bearbeitung ablehnen" at bounding box center [515, 374] width 112 height 15
select select "2"
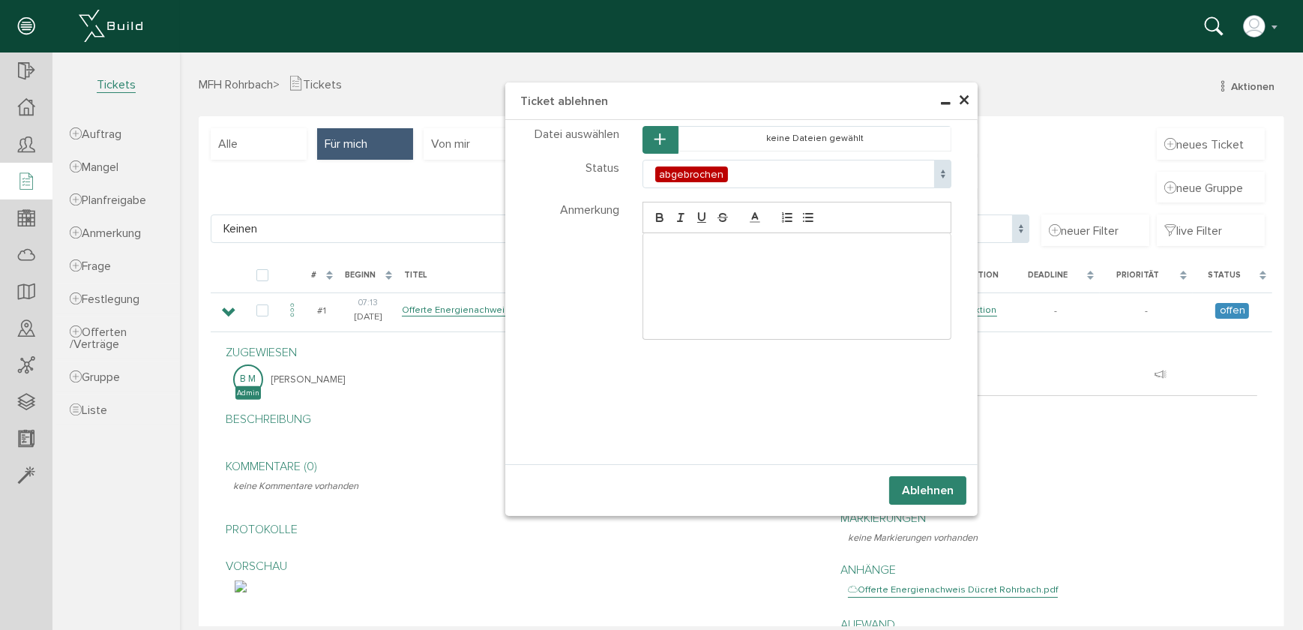
select select "2"
click at [961, 100] on span "×" at bounding box center [964, 100] width 12 height 29
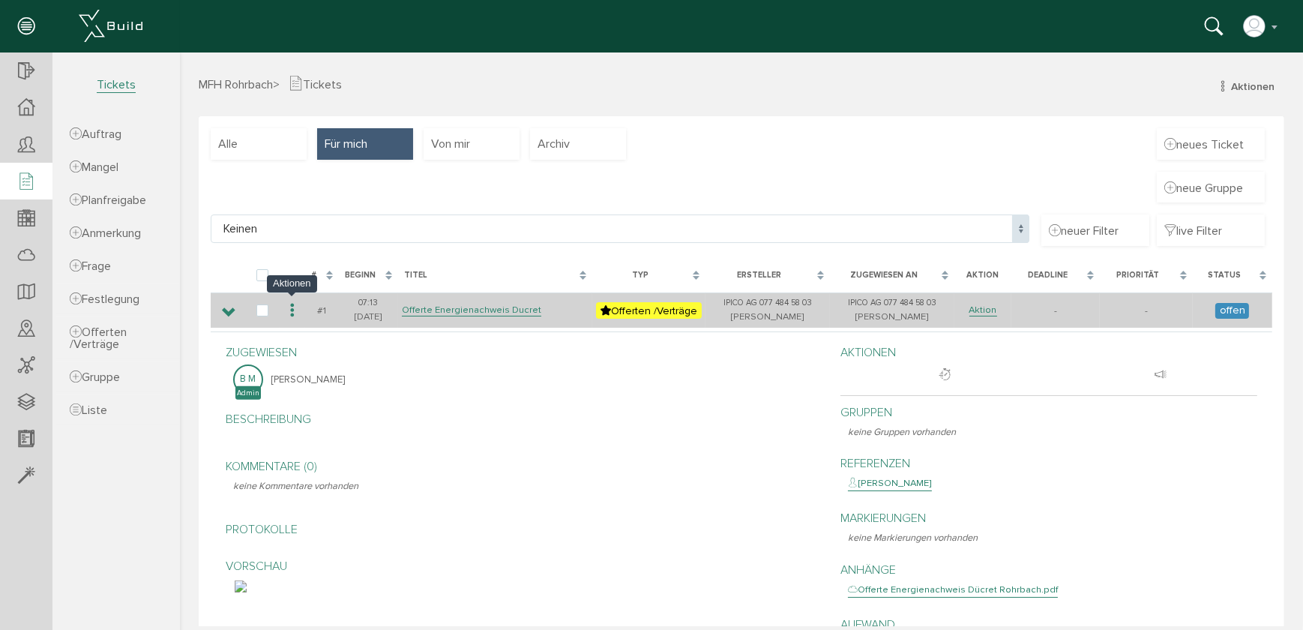
click at [288, 308] on icon at bounding box center [292, 311] width 18 height 20
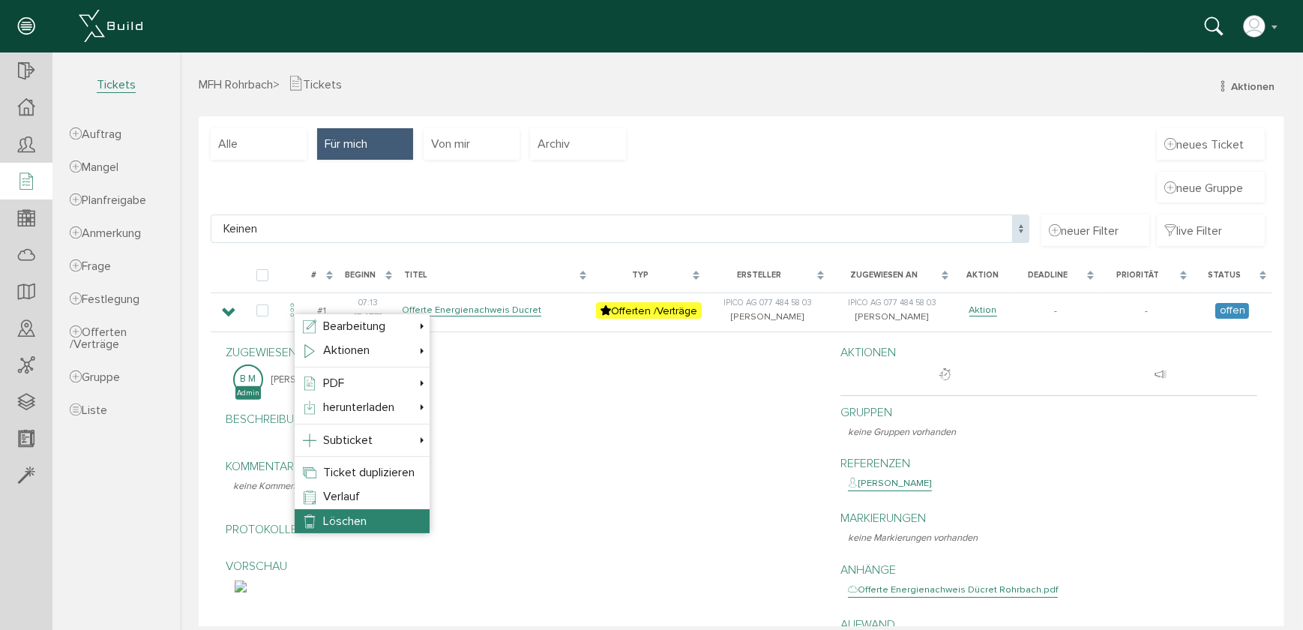
click at [324, 514] on span "Löschen" at bounding box center [343, 521] width 43 height 15
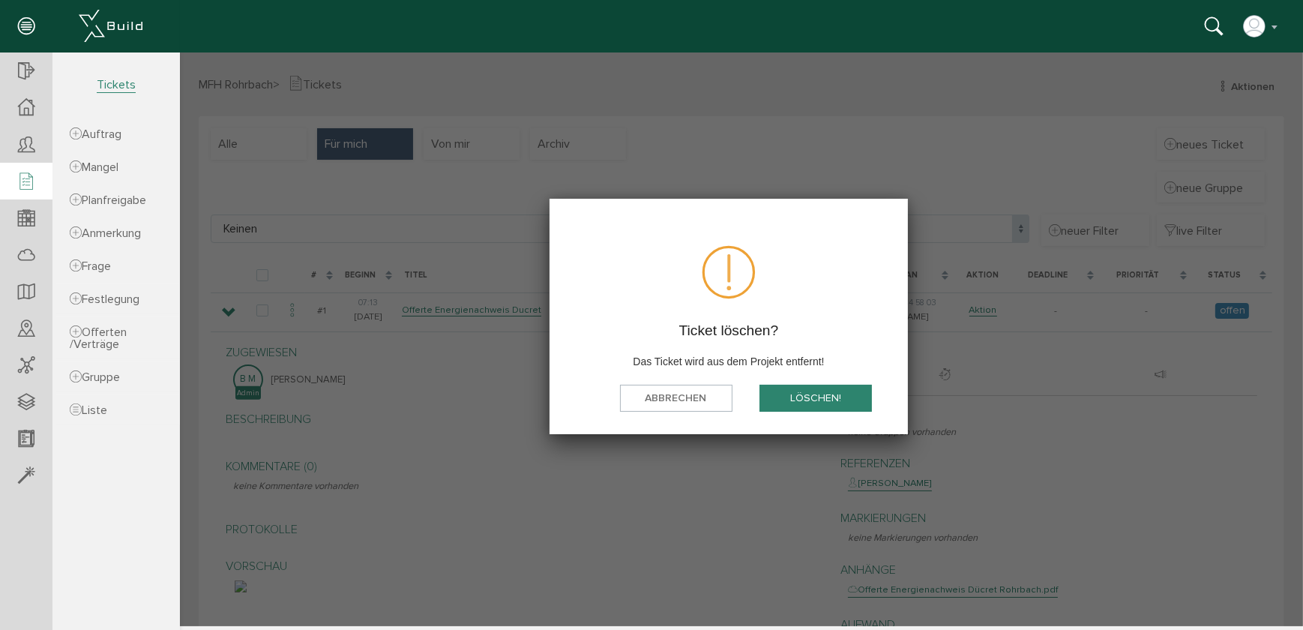
click at [805, 388] on button "löschen!" at bounding box center [815, 398] width 112 height 28
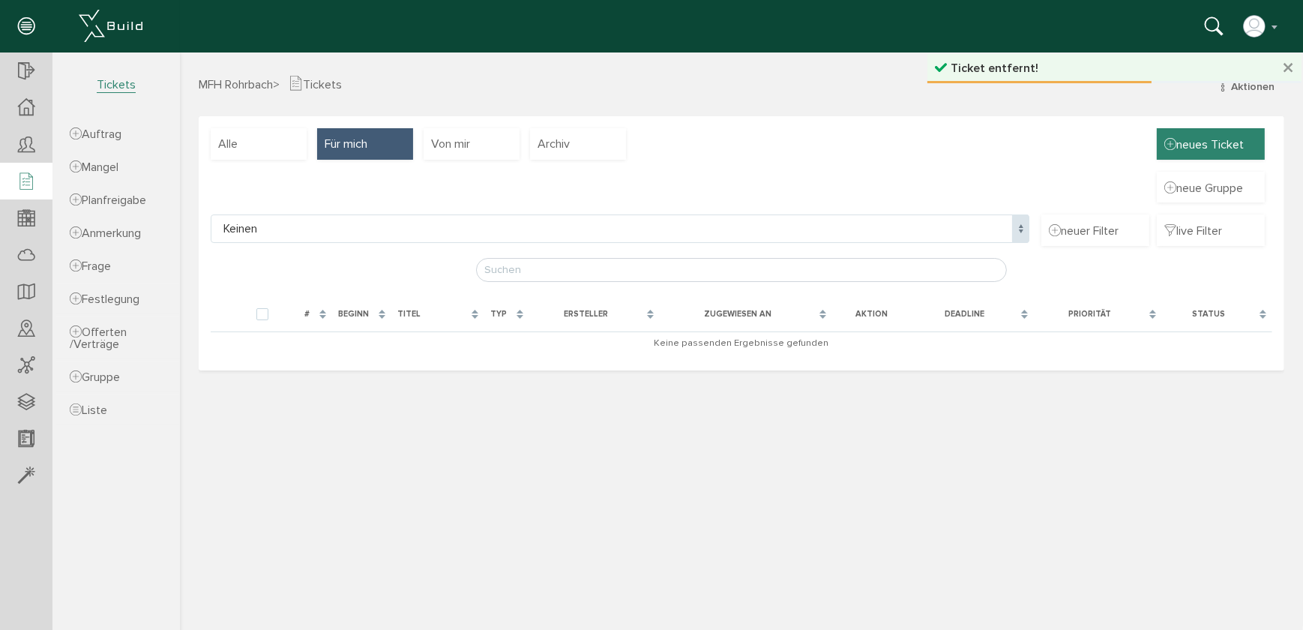
click at [1168, 145] on icon at bounding box center [1170, 144] width 12 height 15
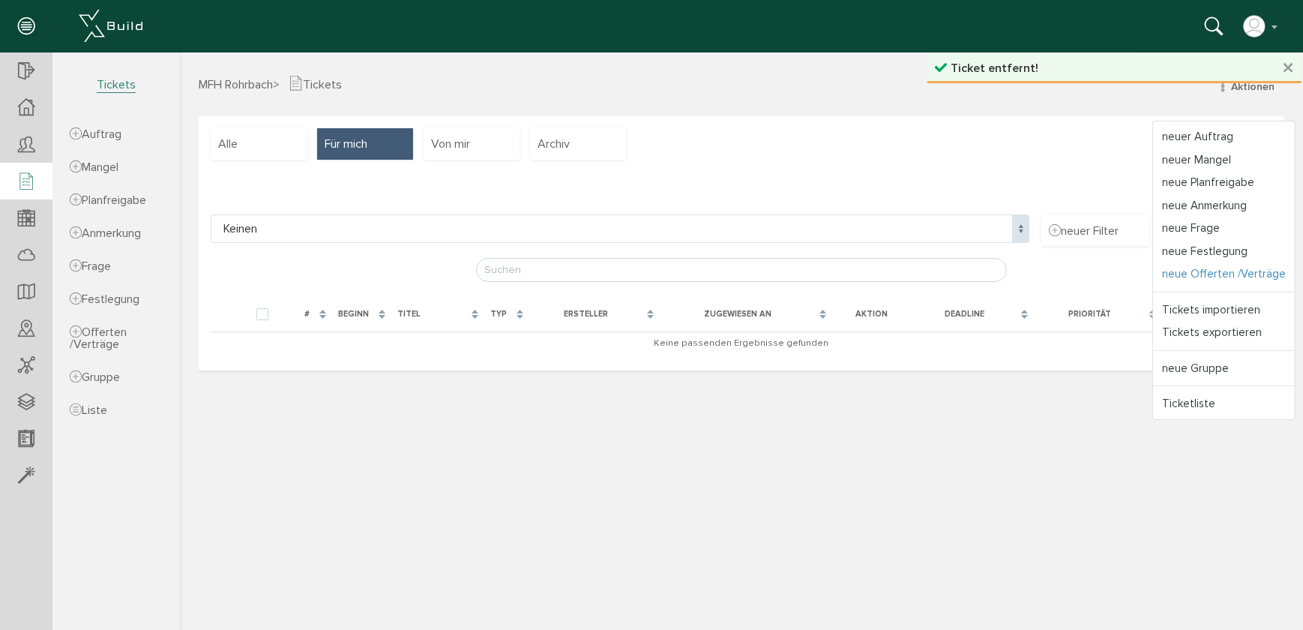
click at [1181, 274] on link "neue Offerten /Verträge" at bounding box center [1224, 273] width 142 height 23
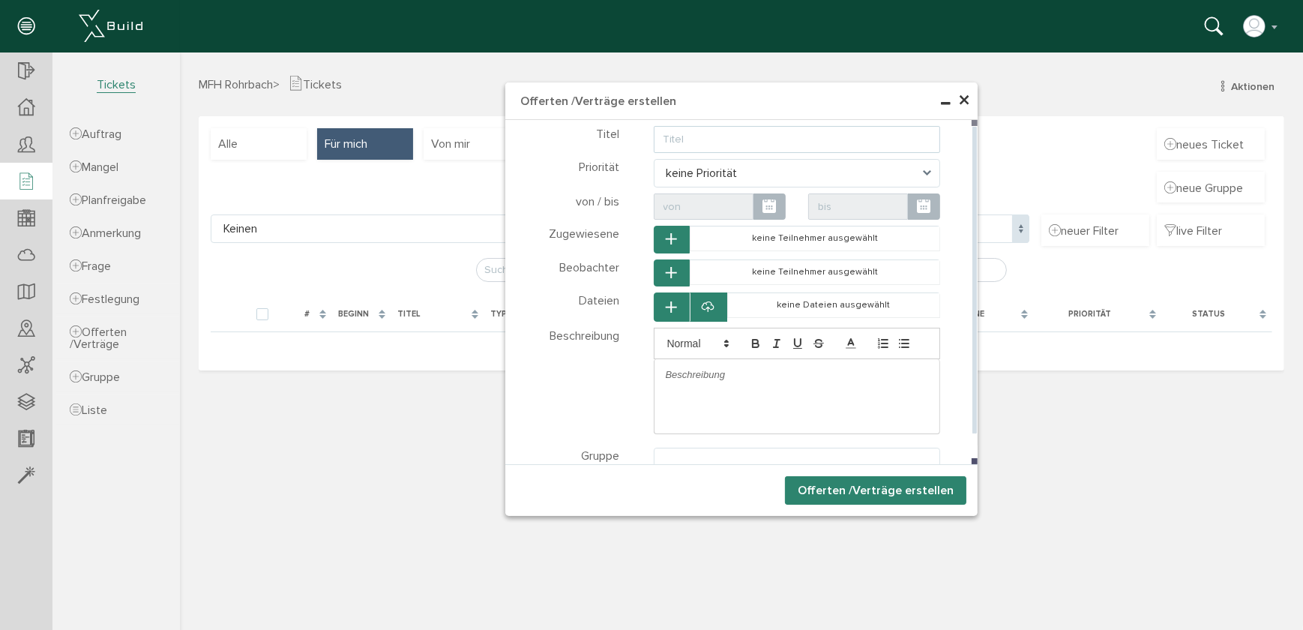
click at [687, 134] on input "text" at bounding box center [796, 139] width 287 height 27
click at [922, 206] on icon at bounding box center [922, 207] width 13 height 16
type input "Energienachweis Dücret"
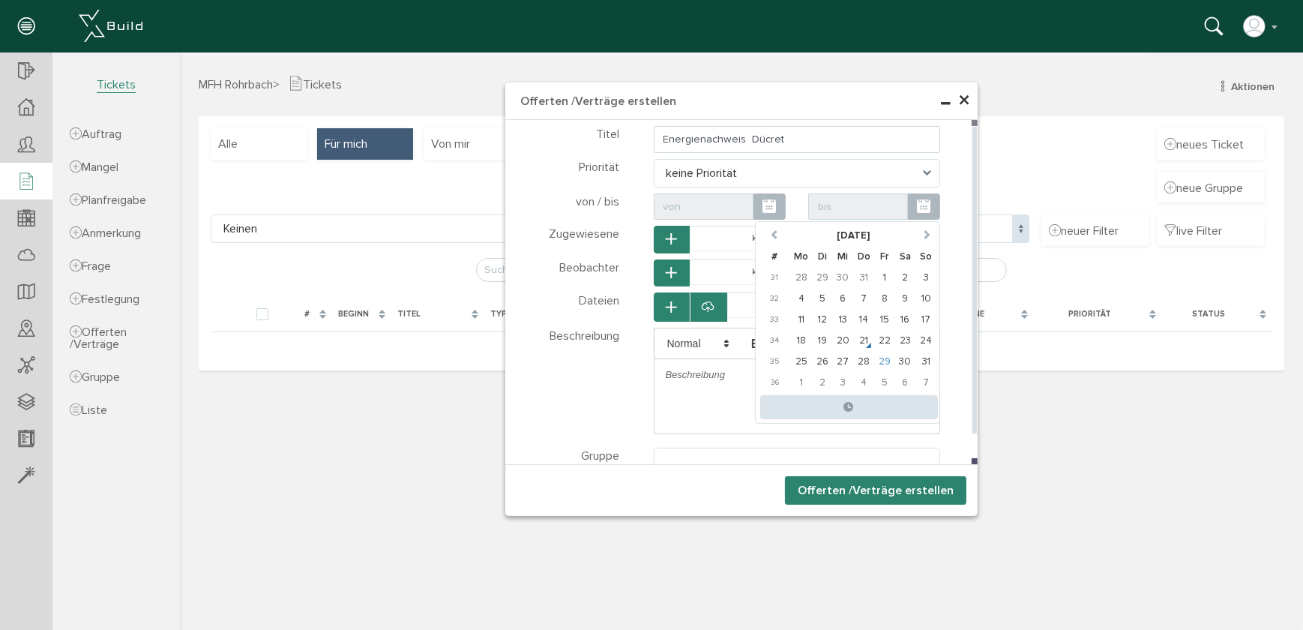
click at [889, 358] on td "29" at bounding box center [884, 361] width 21 height 21
type input "29.08.25 00:00"
click at [674, 236] on icon "button" at bounding box center [671, 239] width 10 height 13
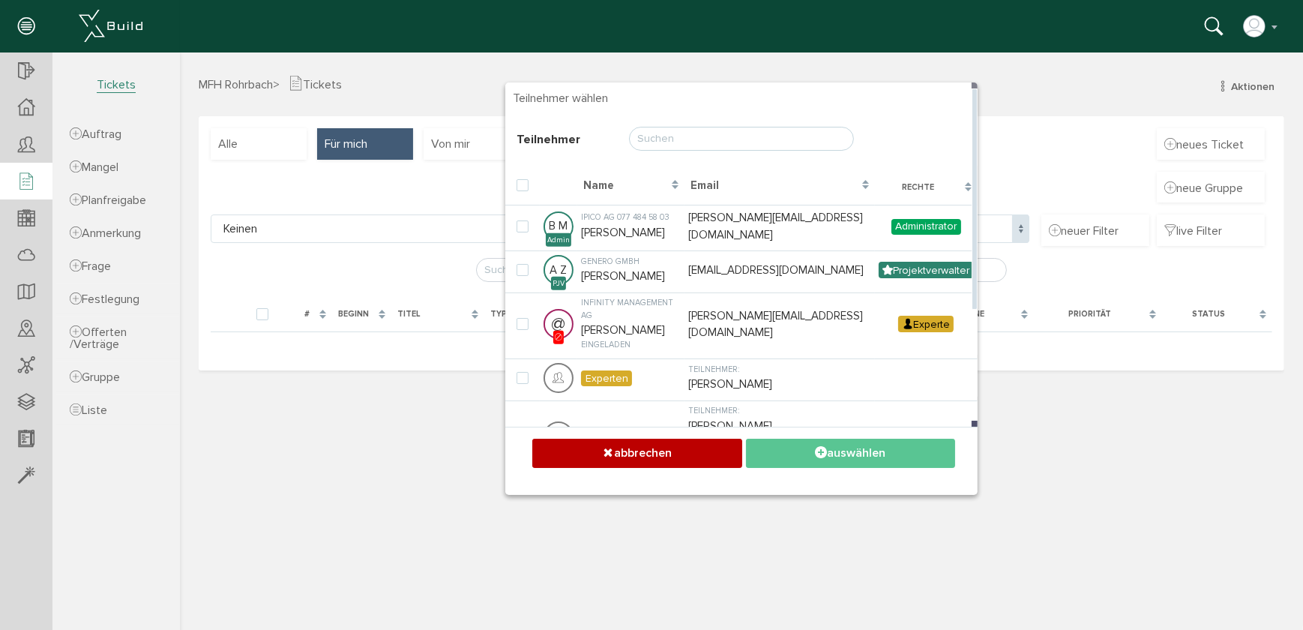
click at [666, 138] on input "text" at bounding box center [740, 139] width 225 height 24
type input "duc"
checkbox input "false"
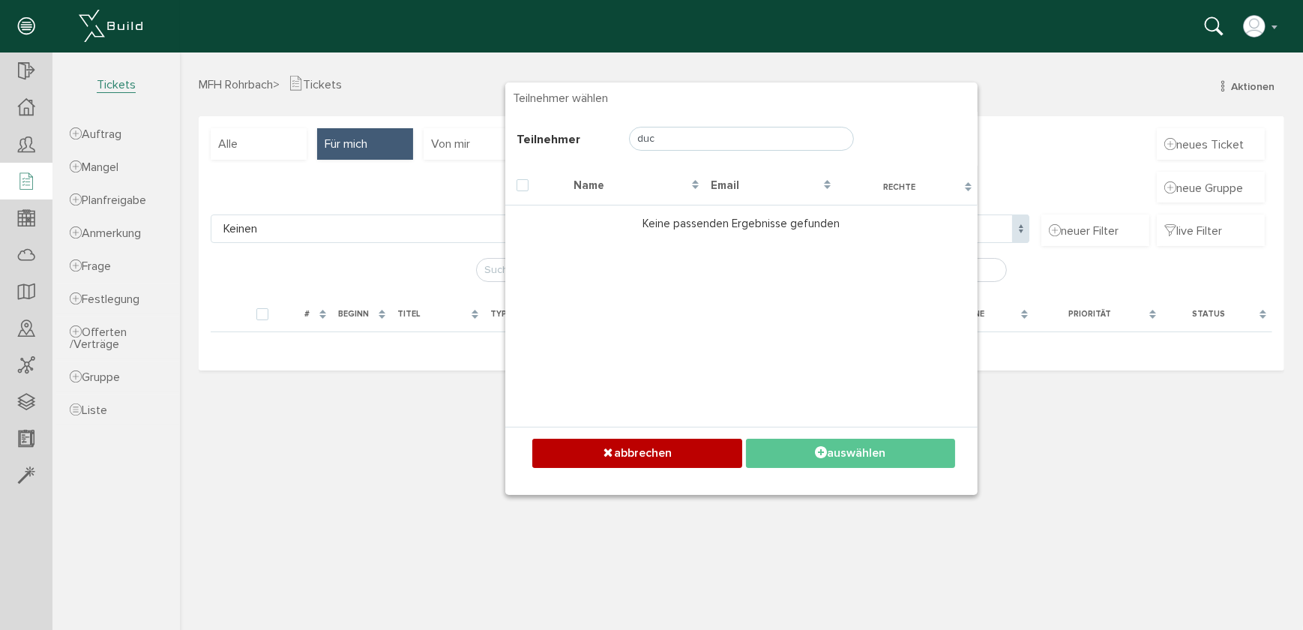
type input "ducr"
checkbox input "false"
type input "du"
checkbox input "false"
type input "due"
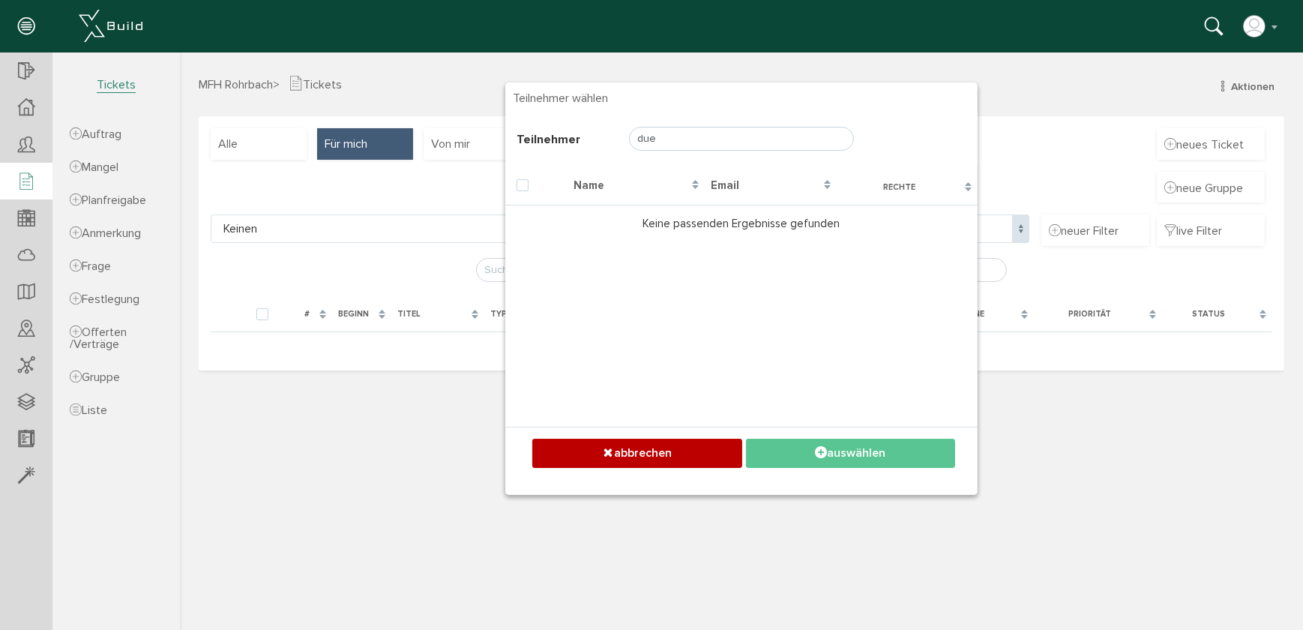
checkbox input "false"
type input "duecret"
checkbox input "false"
type input "d"
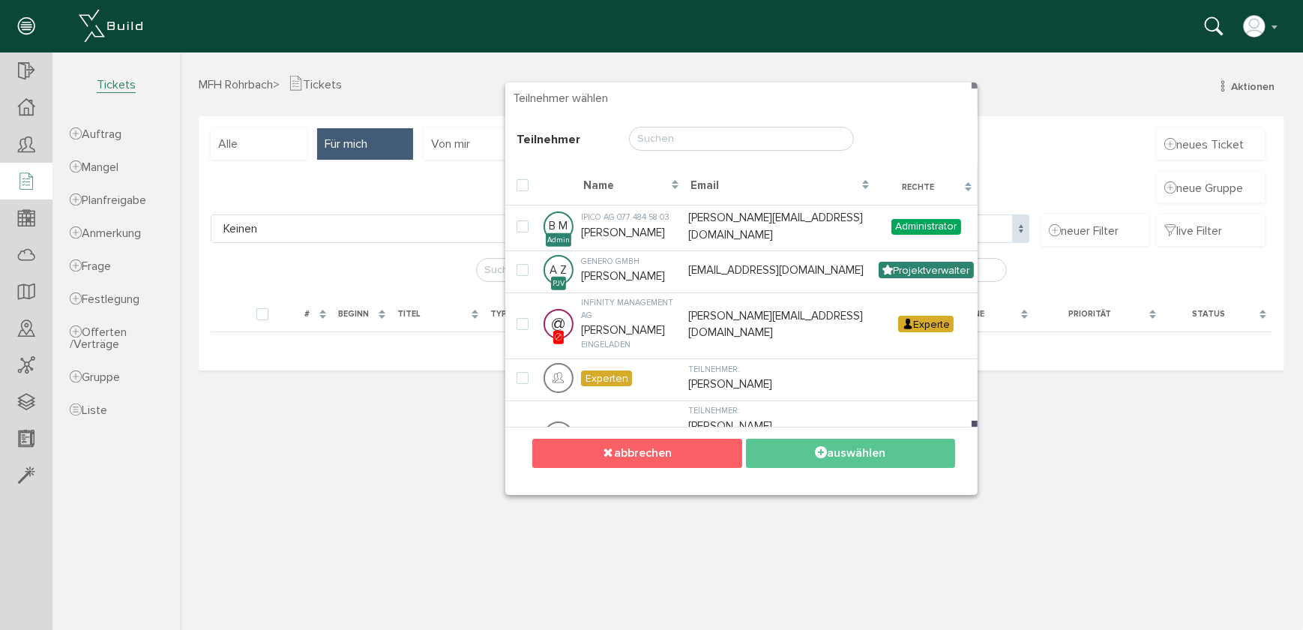
click at [727, 451] on button "abbrechen" at bounding box center [636, 453] width 209 height 29
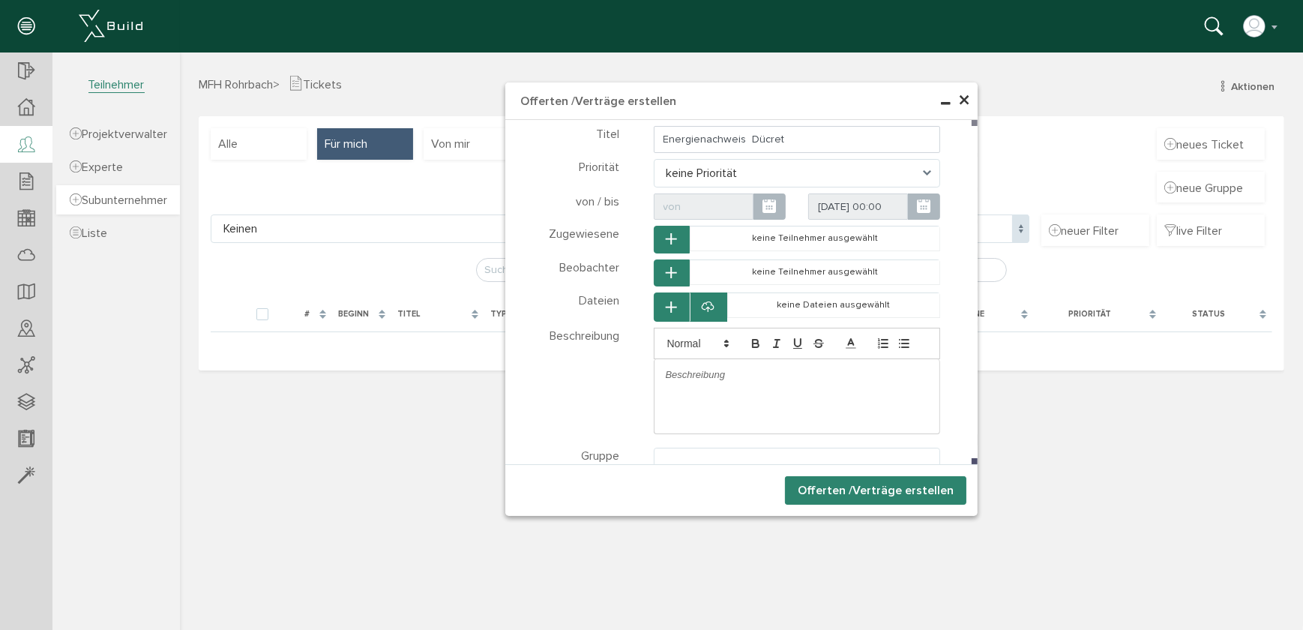
click at [112, 202] on span "Subunternehmer" at bounding box center [118, 200] width 97 height 15
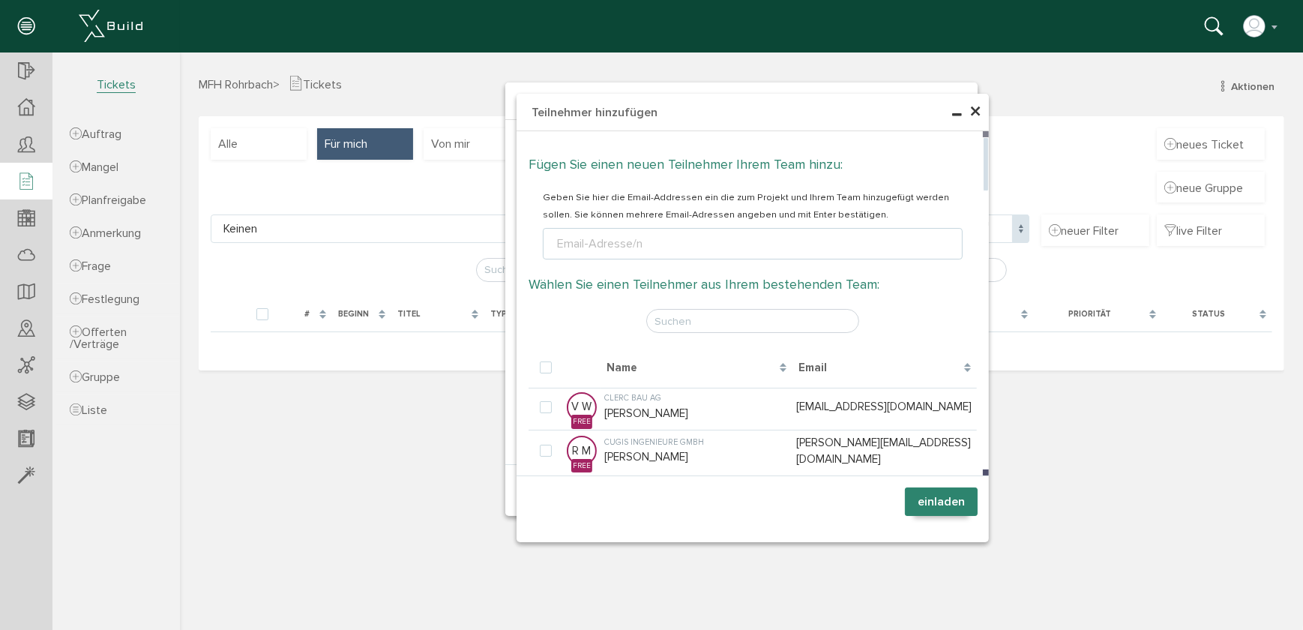
click at [590, 246] on div "Email-Adresse/n" at bounding box center [598, 244] width 91 height 18
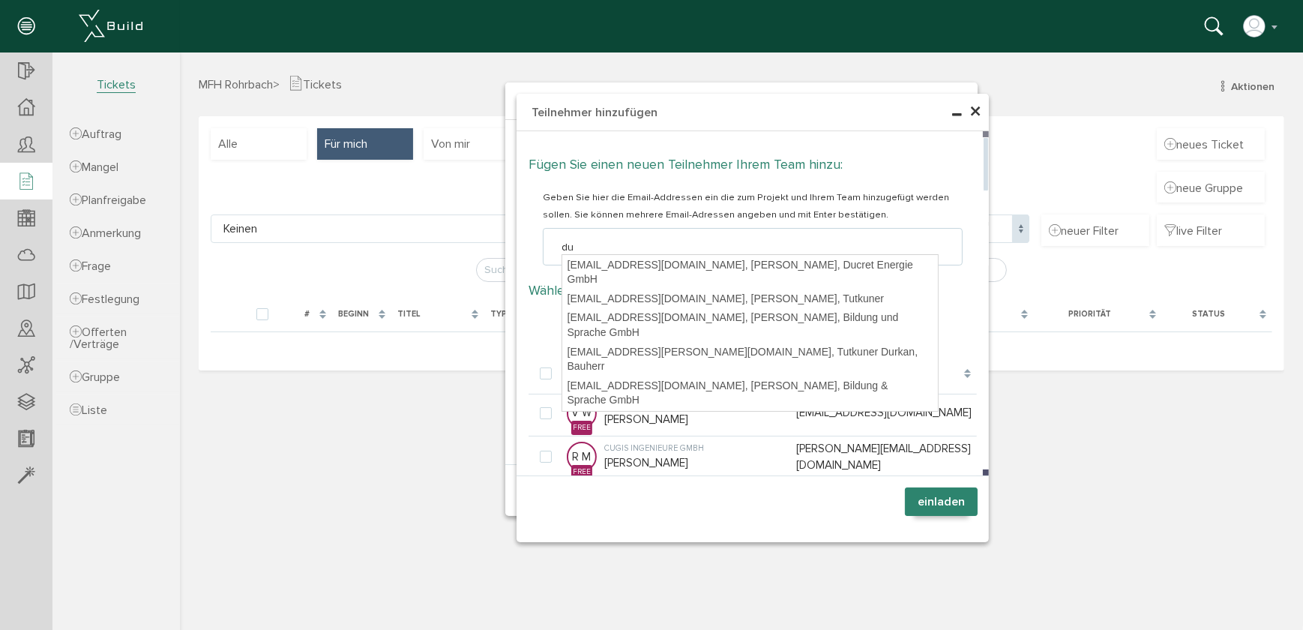
type input "duc"
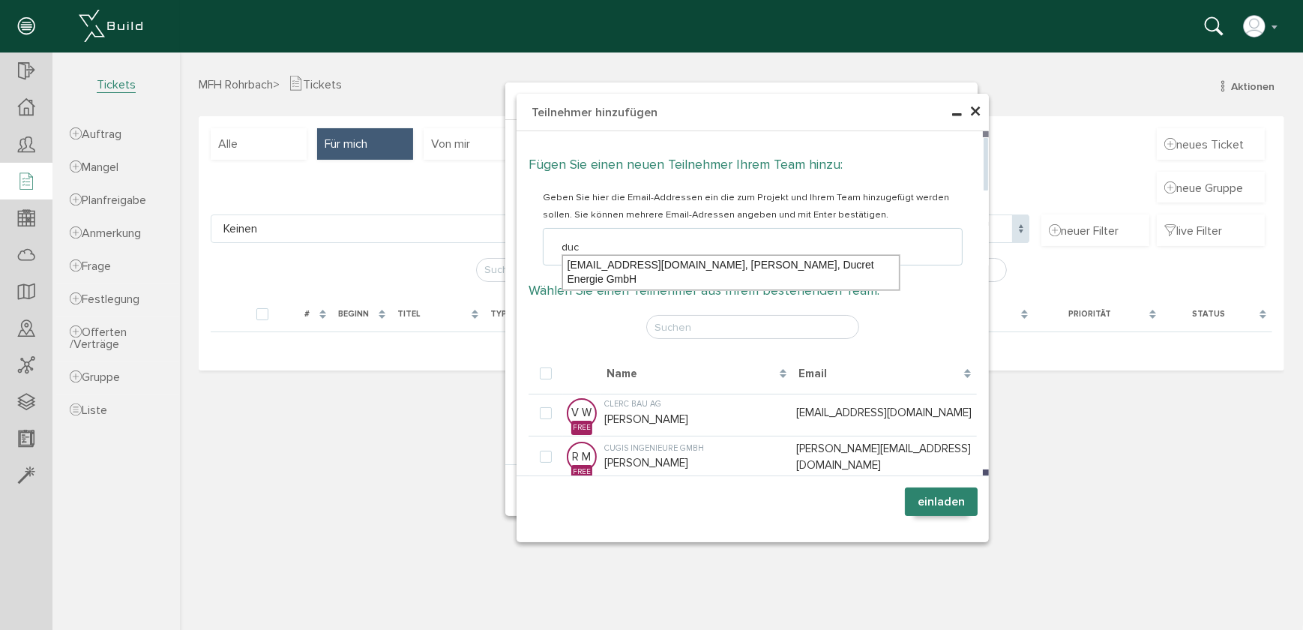
click at [627, 265] on div "[EMAIL_ADDRESS][DOMAIN_NAME], [PERSON_NAME], [PERSON_NAME] Energie GmbH" at bounding box center [730, 272] width 337 height 35
type textarea "[EMAIL_ADDRESS][DOMAIN_NAME]"
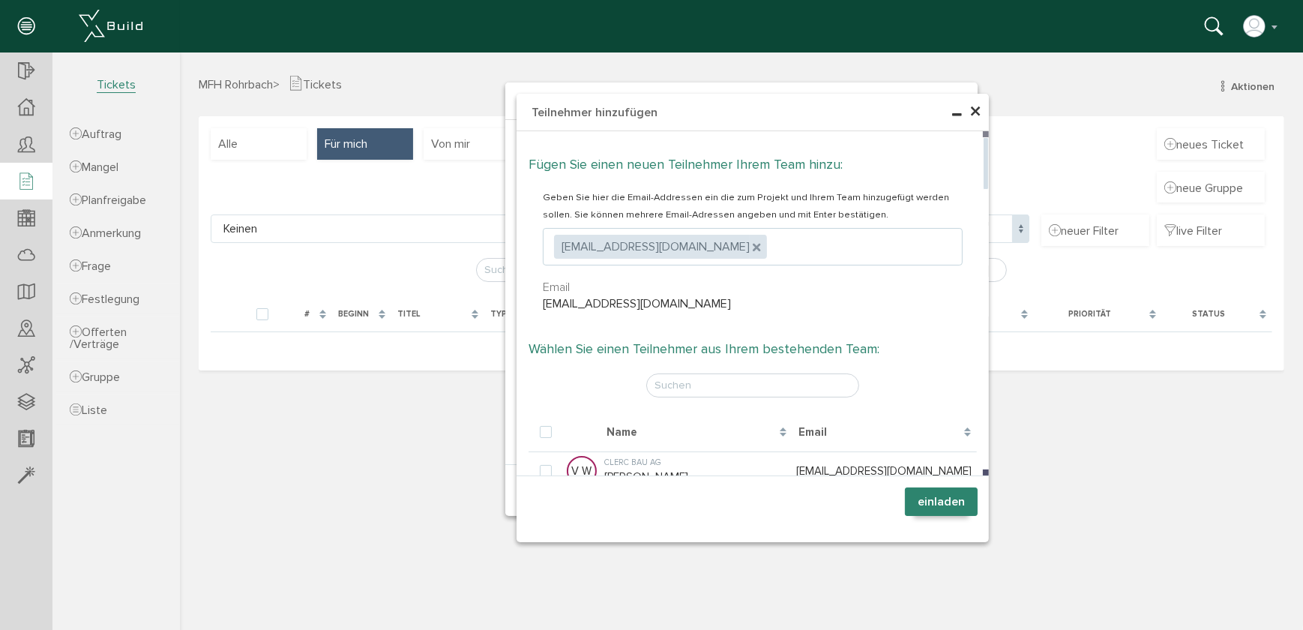
click at [950, 499] on button "einladen" at bounding box center [940, 501] width 73 height 28
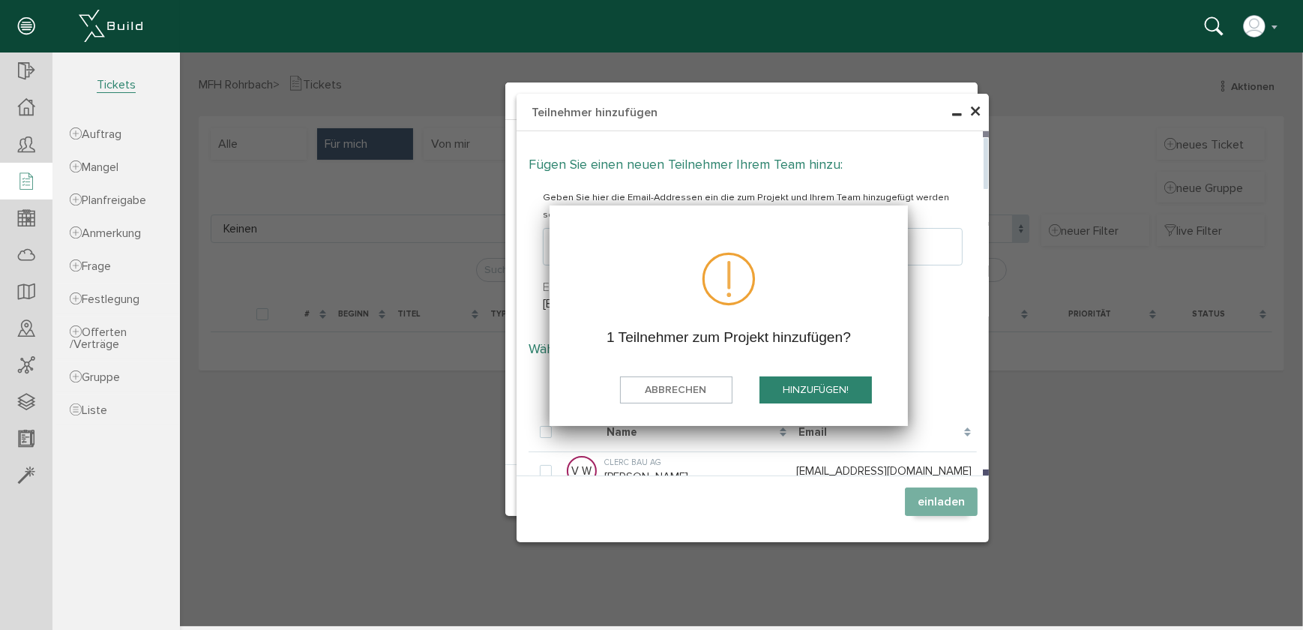
click at [805, 398] on button "hinzufügen!" at bounding box center [815, 390] width 112 height 28
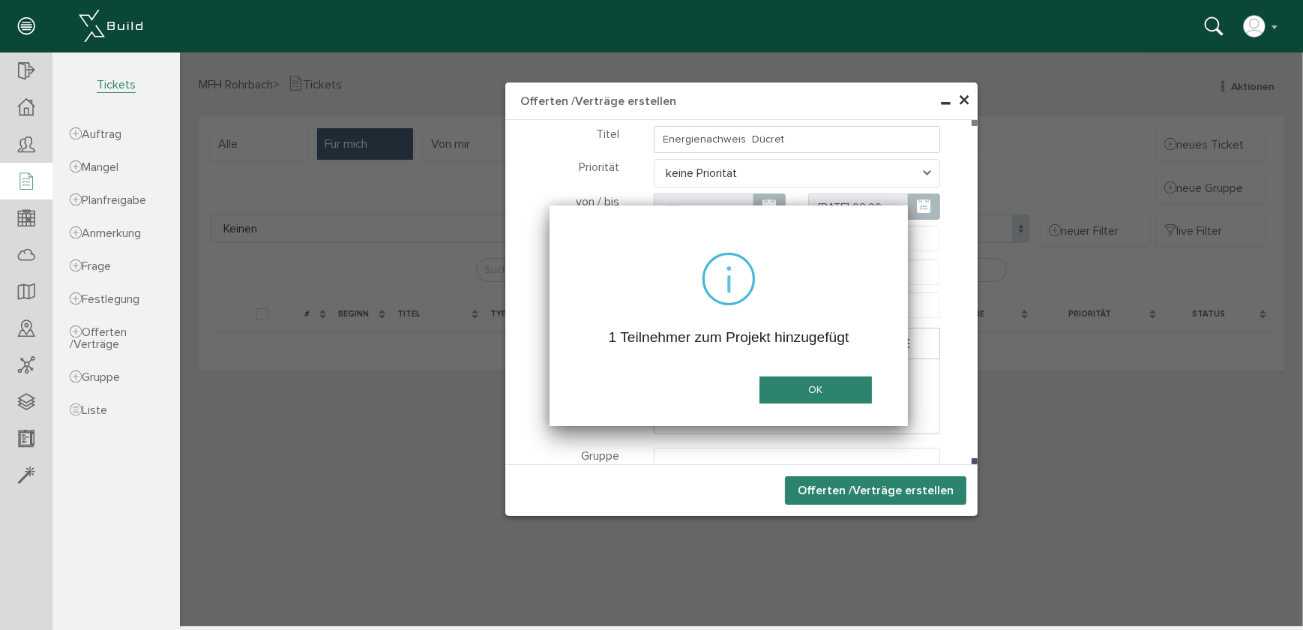
click at [826, 394] on button "OK" at bounding box center [815, 390] width 112 height 28
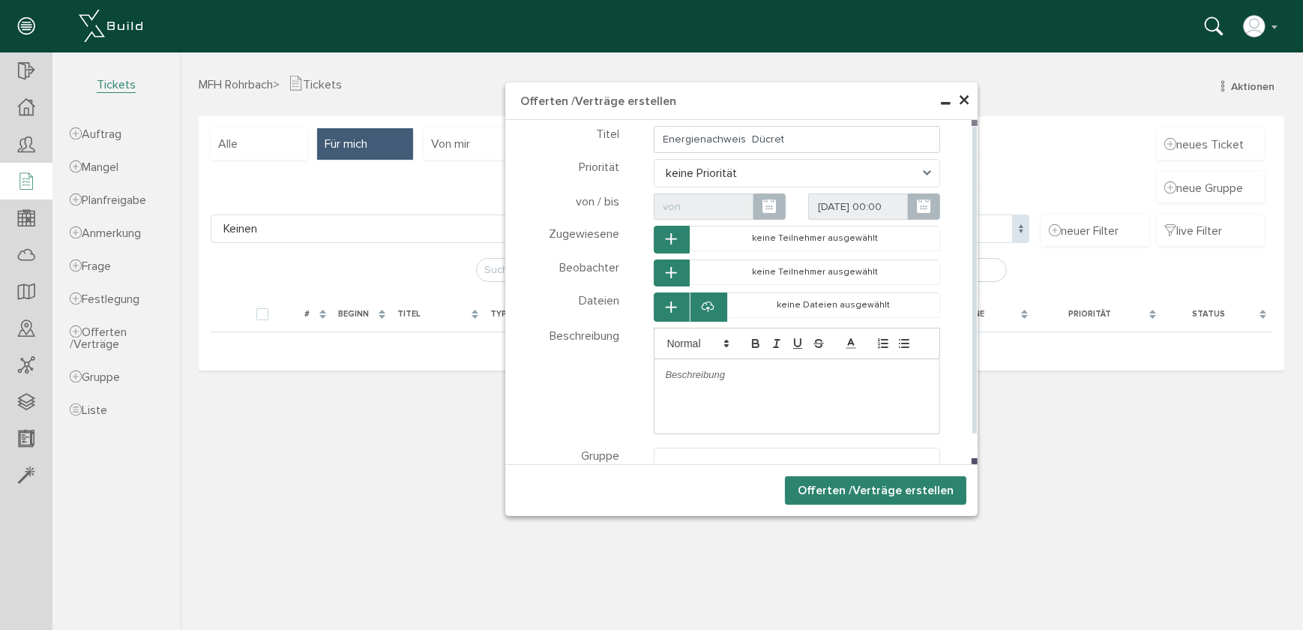
click at [668, 235] on icon "button" at bounding box center [671, 239] width 10 height 13
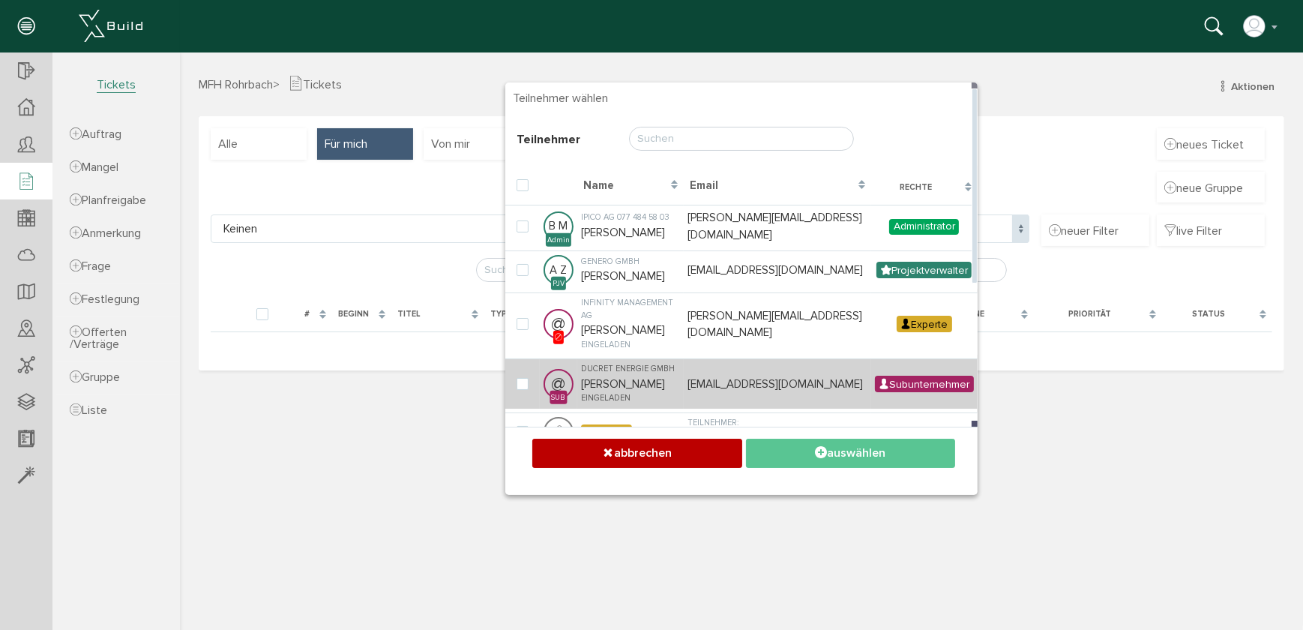
click at [653, 360] on td "Ducret Energie GmbH Marrio Ducret eingeladen" at bounding box center [630, 383] width 106 height 50
checkbox input "true"
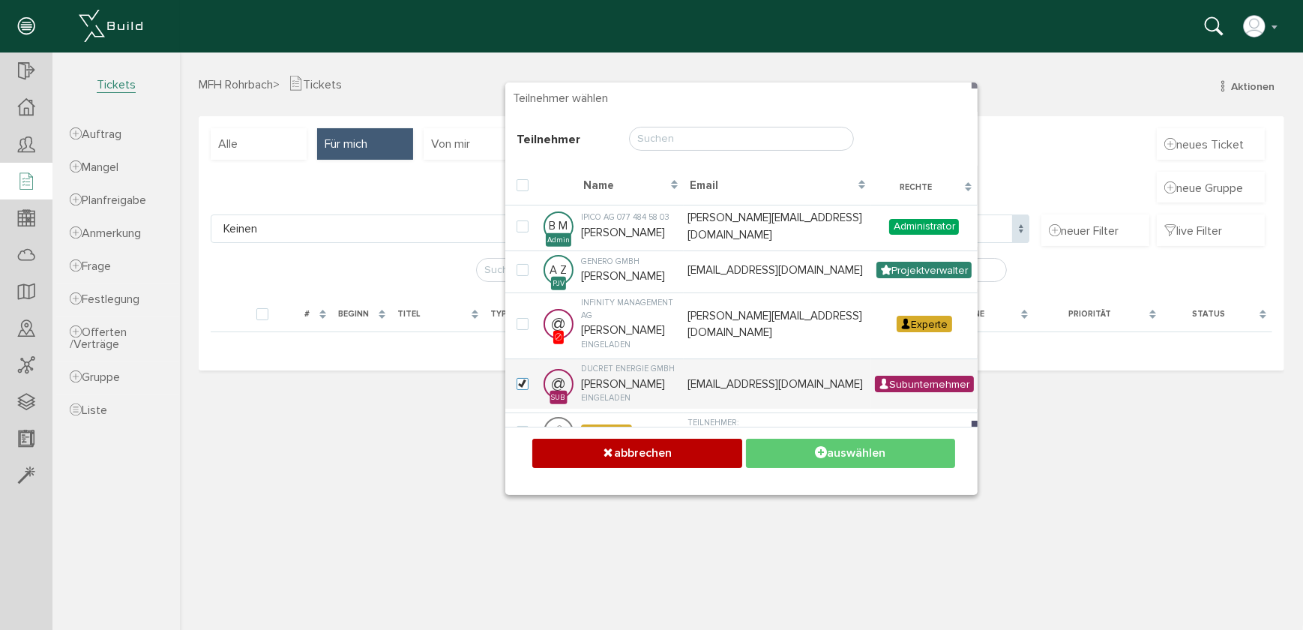
click at [825, 457] on button "auswählen" at bounding box center [849, 453] width 209 height 29
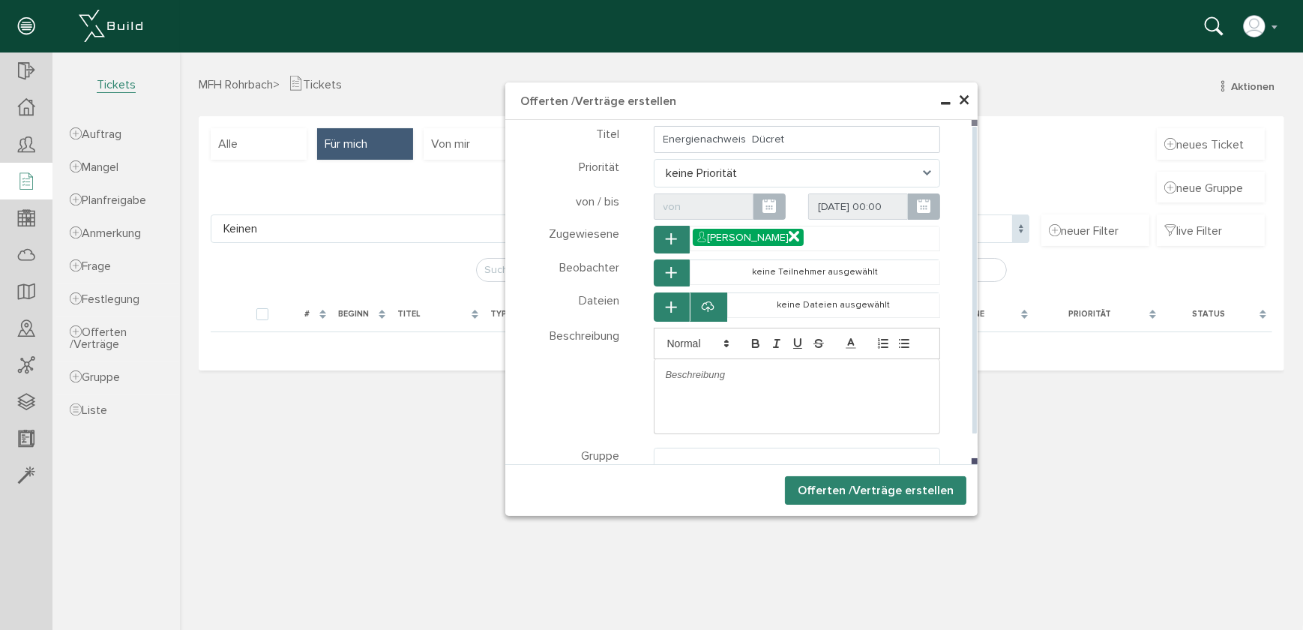
click at [661, 260] on button "button" at bounding box center [671, 273] width 36 height 28
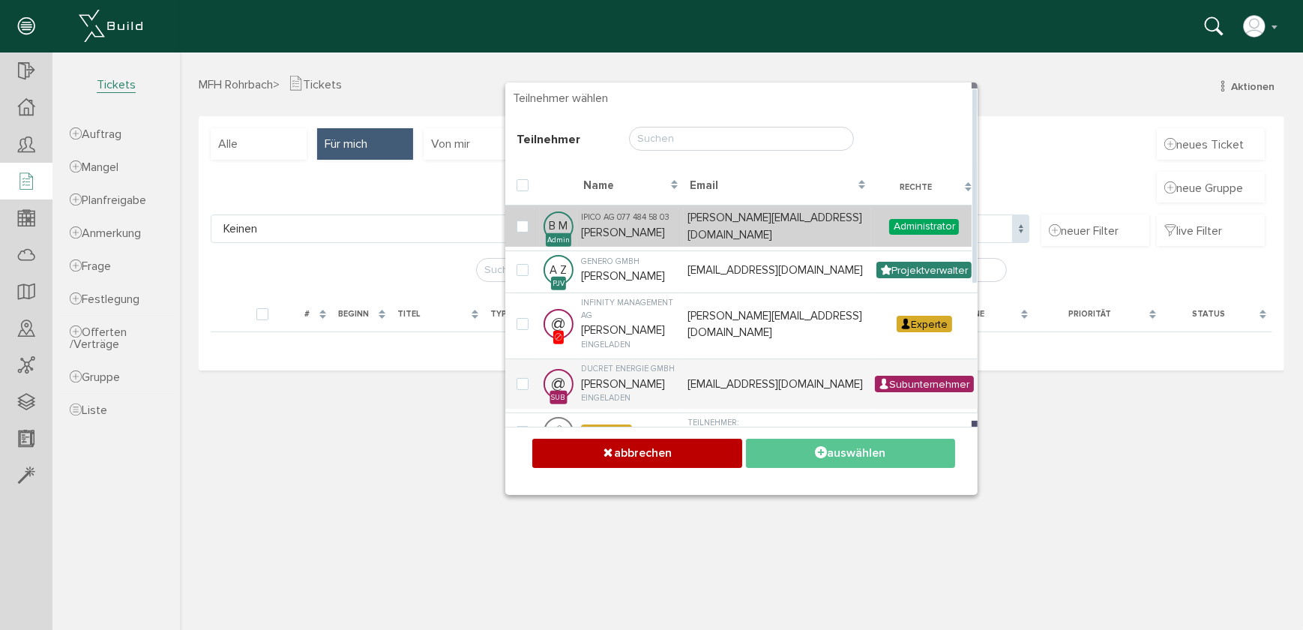
click at [607, 221] on td "IPICO AG 077 484 58 03 Baeriswyl Markus" at bounding box center [630, 226] width 106 height 42
checkbox input "true"
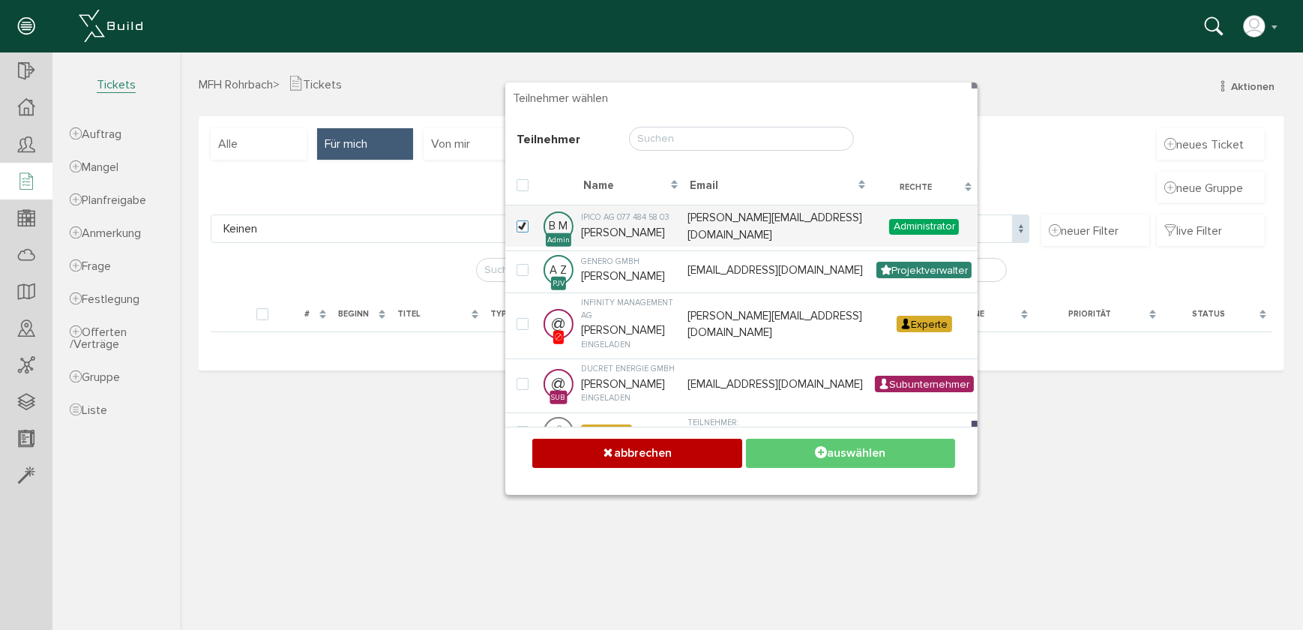
click at [856, 450] on button "auswählen" at bounding box center [849, 453] width 209 height 29
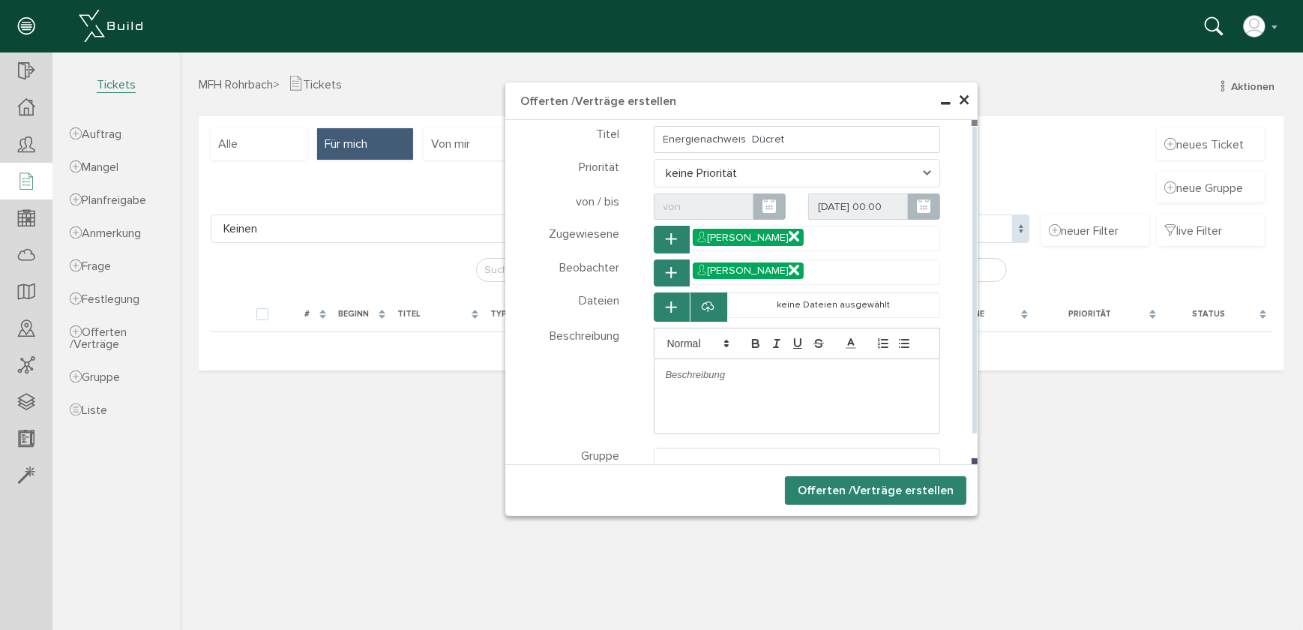
click at [712, 298] on div at bounding box center [707, 306] width 37 height 29
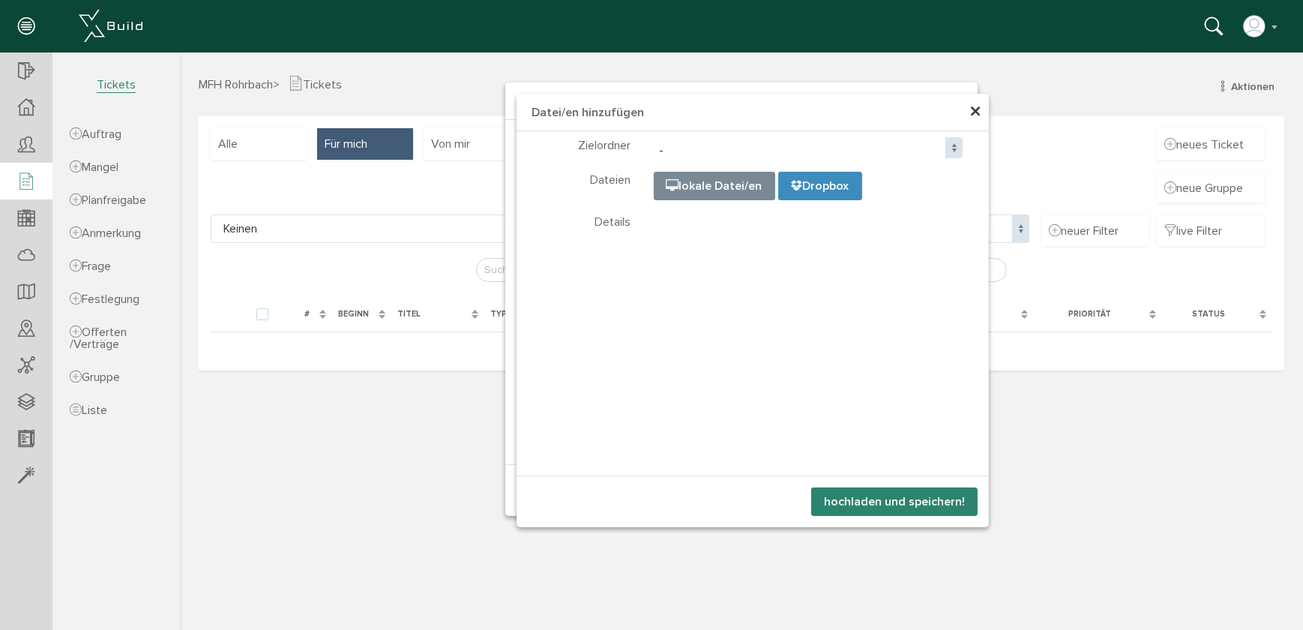
click at [711, 183] on input "file" at bounding box center [1029, 247] width 750 height 150
type input "C:\fakepath\Offerte Energienachweis Dücret Rohrbach.pdf"
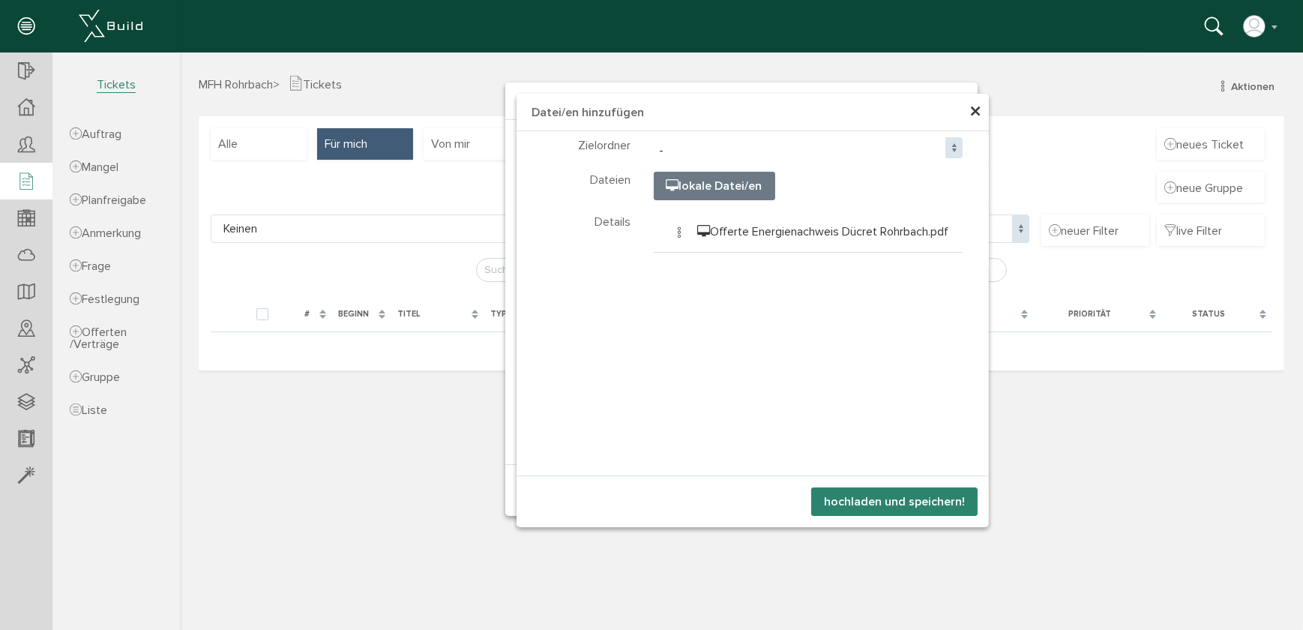
click at [902, 503] on button "hochladen und speichern!" at bounding box center [894, 501] width 166 height 28
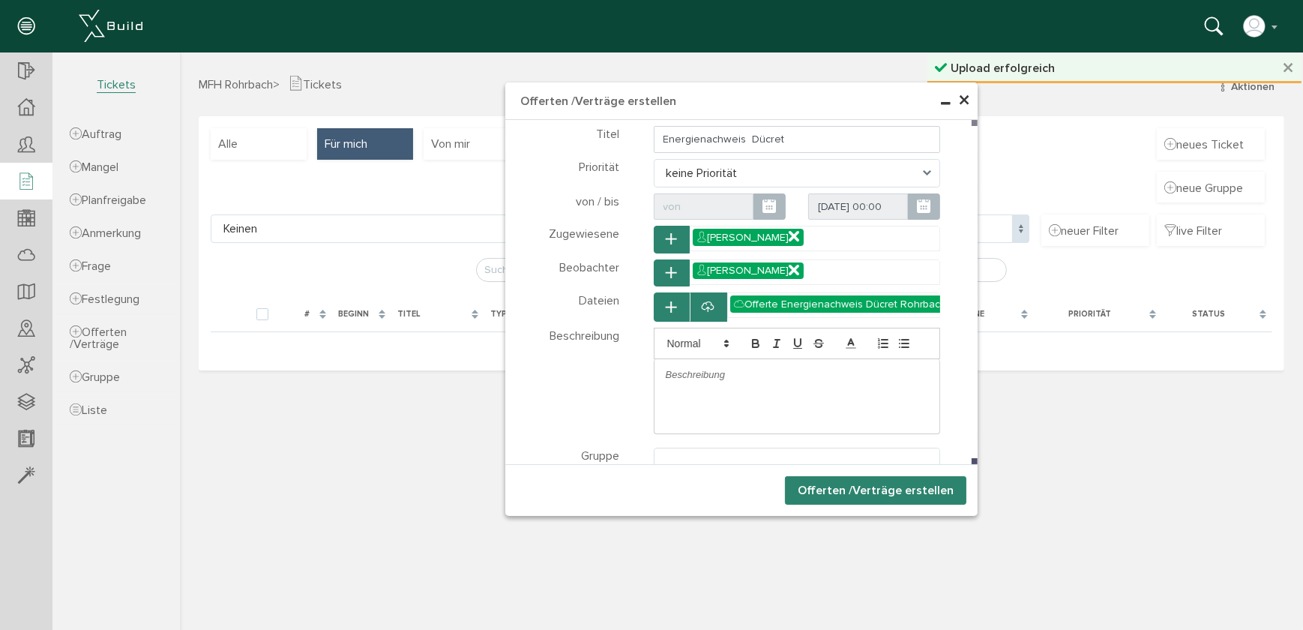
click at [871, 484] on button "Offerten /Verträge erstellen" at bounding box center [874, 490] width 181 height 28
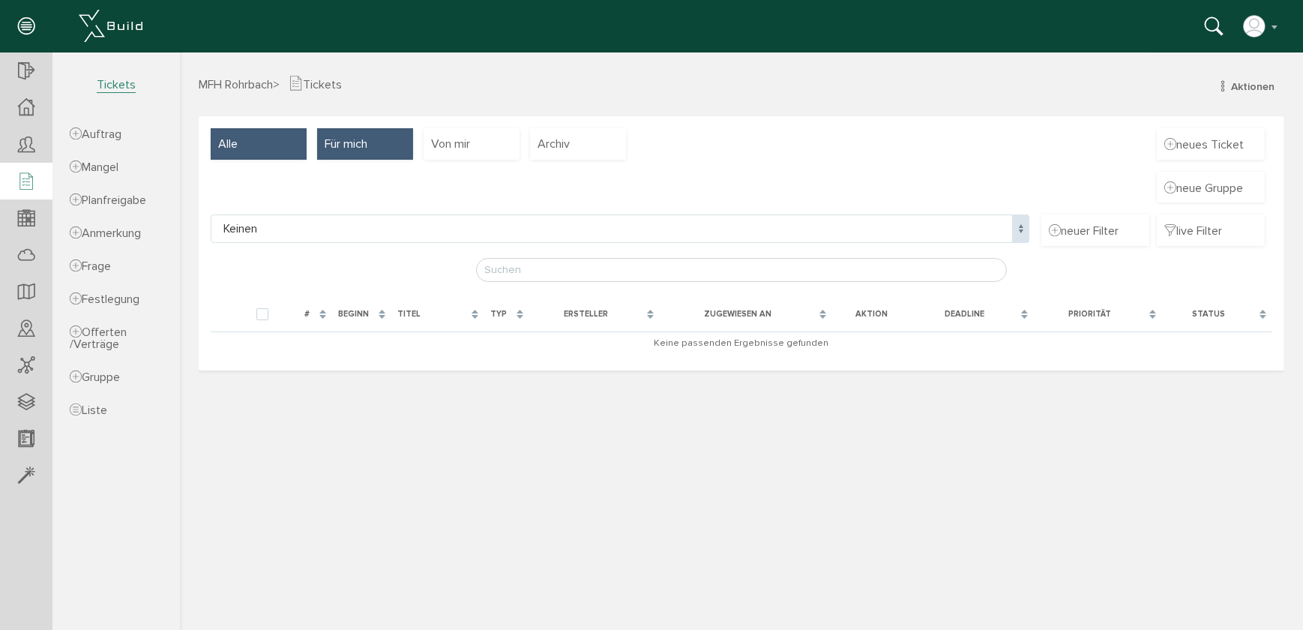
click at [221, 149] on span "Alle" at bounding box center [226, 144] width 19 height 16
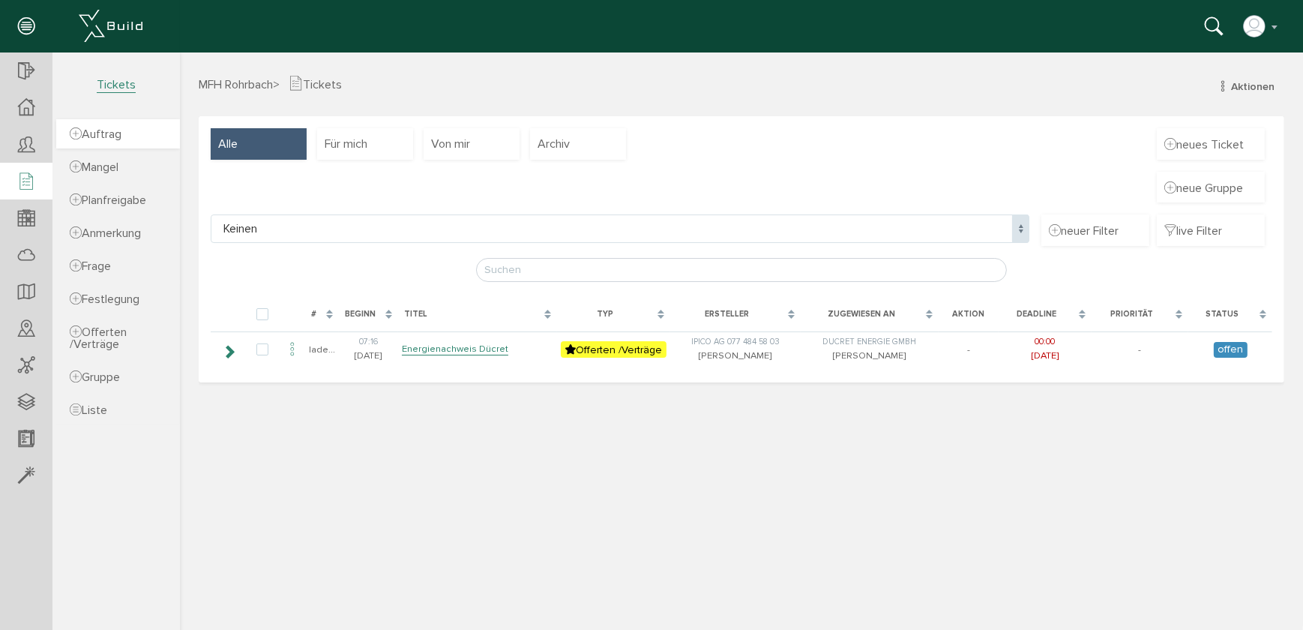
click at [97, 133] on span "Auftrag" at bounding box center [96, 134] width 52 height 15
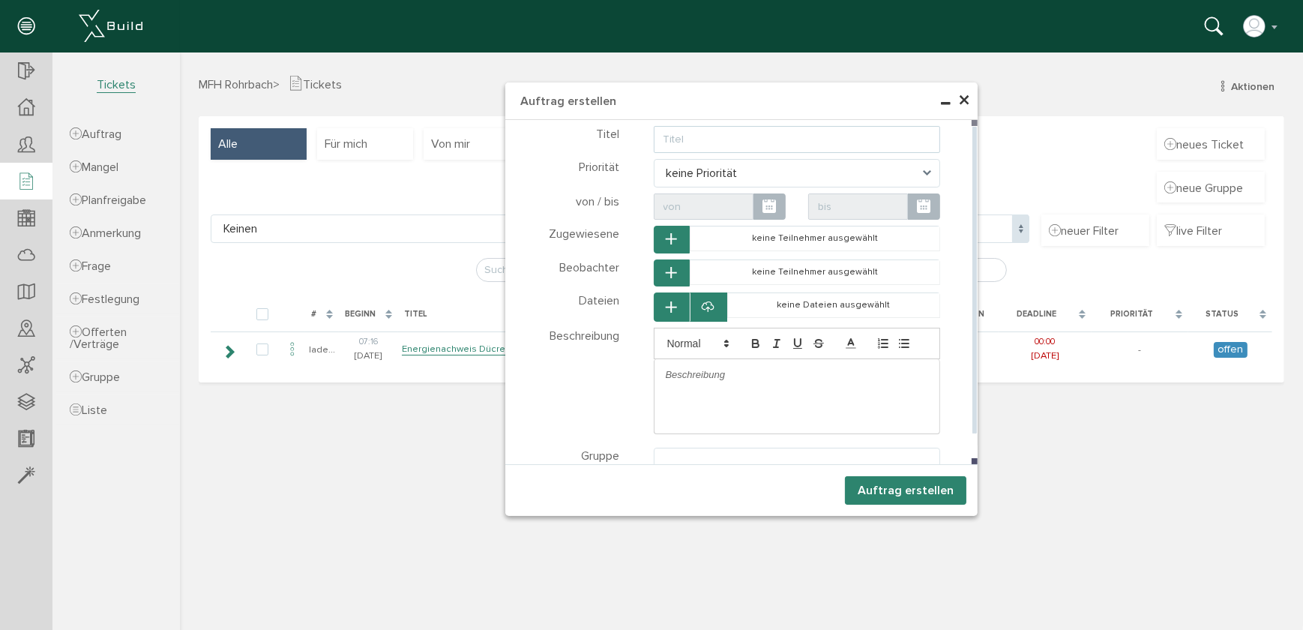
click at [705, 140] on input "text" at bounding box center [796, 139] width 287 height 27
click at [925, 205] on icon at bounding box center [922, 207] width 13 height 16
type input "Brandschutzpläne"
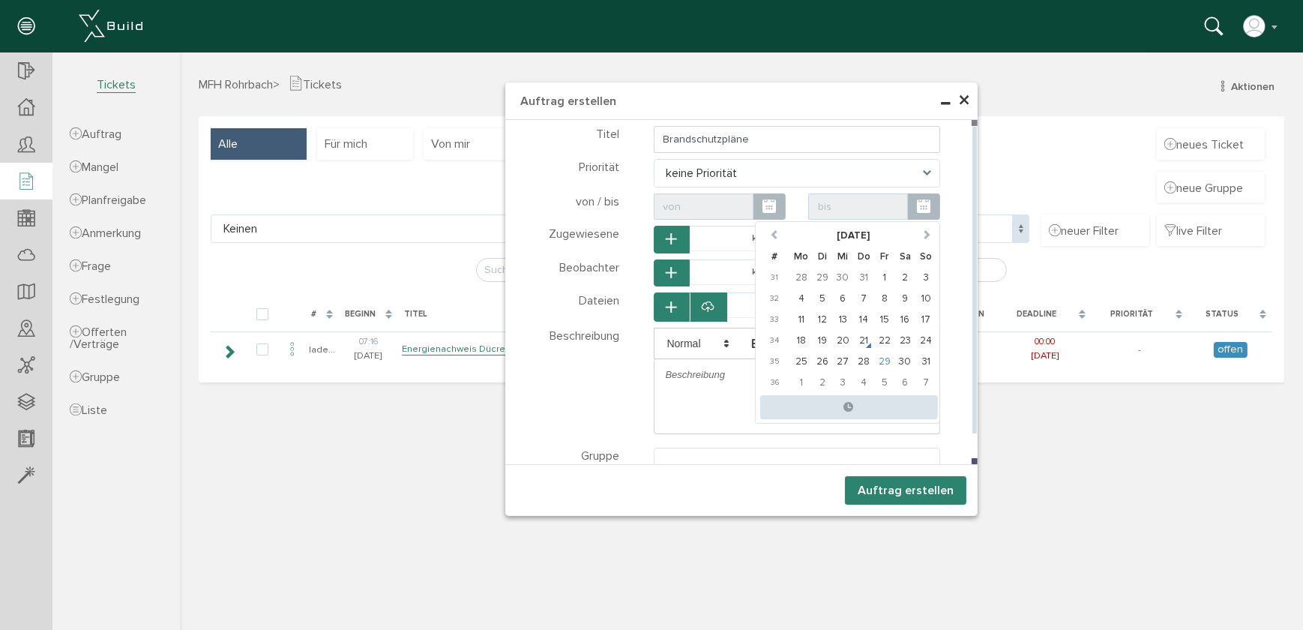
click at [883, 360] on td "29" at bounding box center [884, 361] width 21 height 21
type input "29.08.25 00:00"
click at [674, 239] on icon "button" at bounding box center [671, 239] width 10 height 13
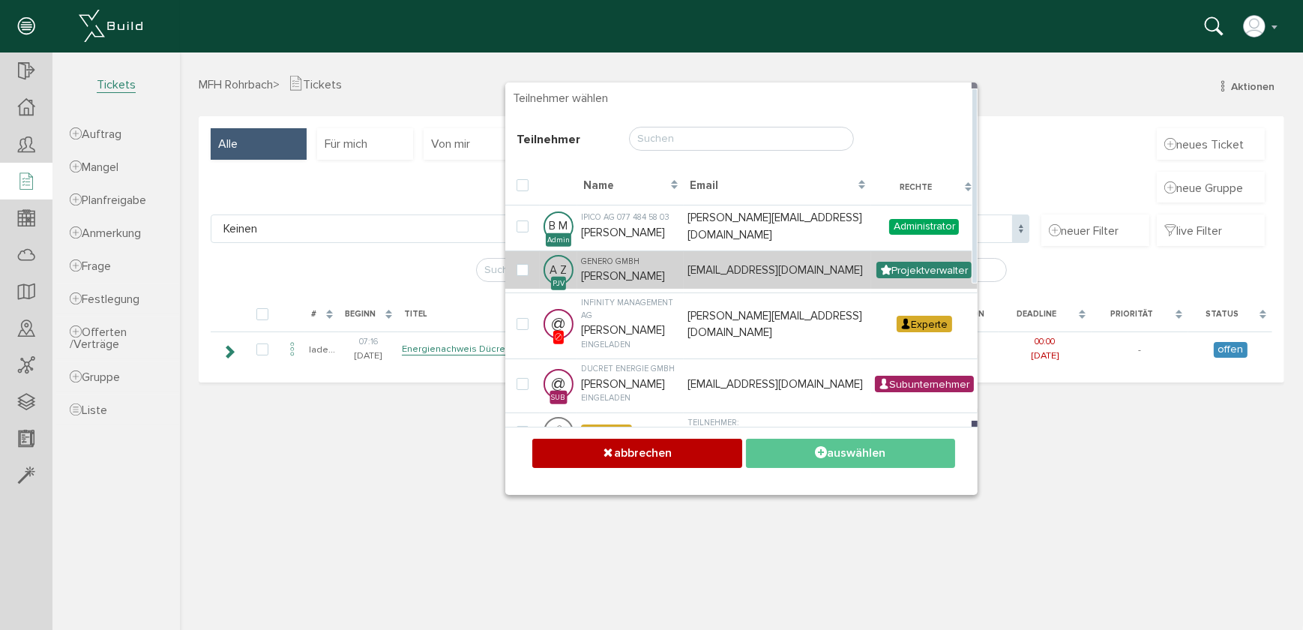
click at [631, 280] on td "Genero GmbH Alfred Zangger" at bounding box center [630, 269] width 106 height 38
checkbox input "true"
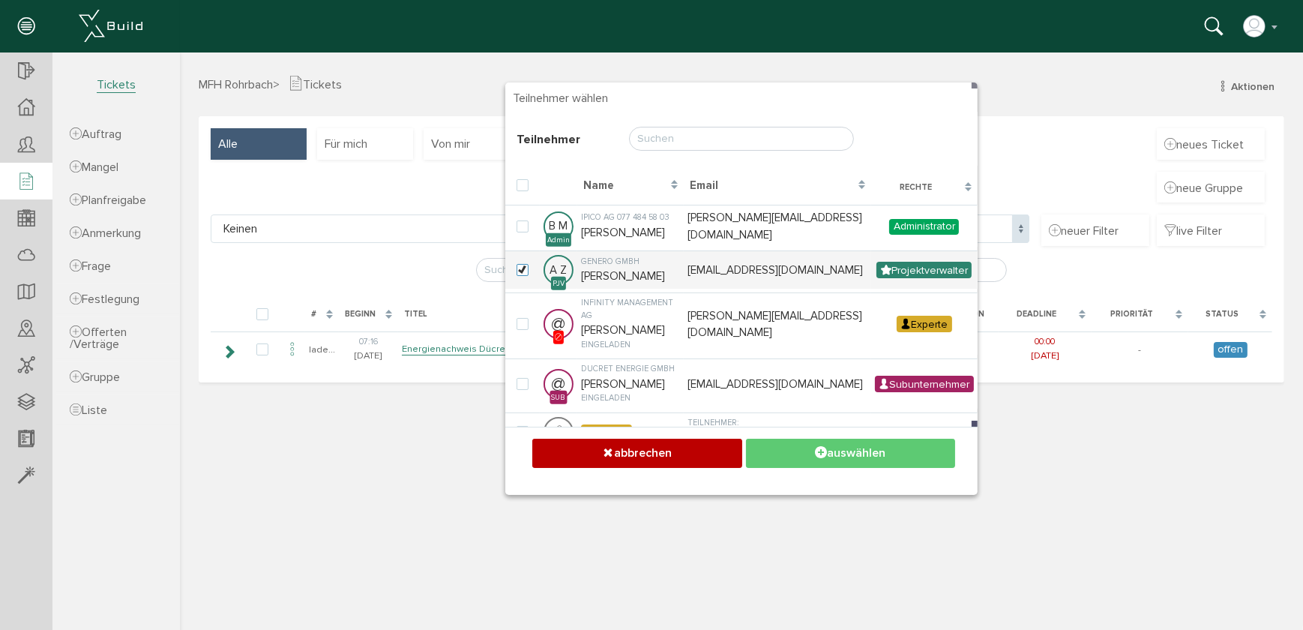
click at [814, 452] on icon at bounding box center [820, 452] width 12 height 15
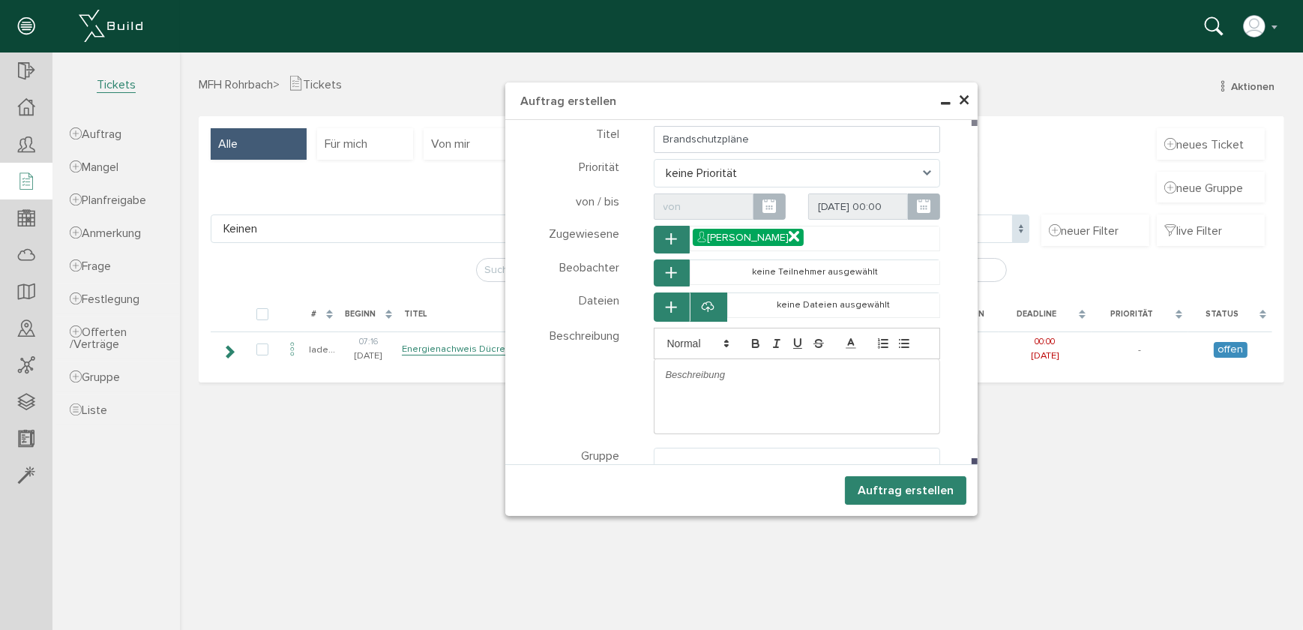
click at [901, 486] on button "Auftrag erstellen" at bounding box center [904, 490] width 121 height 28
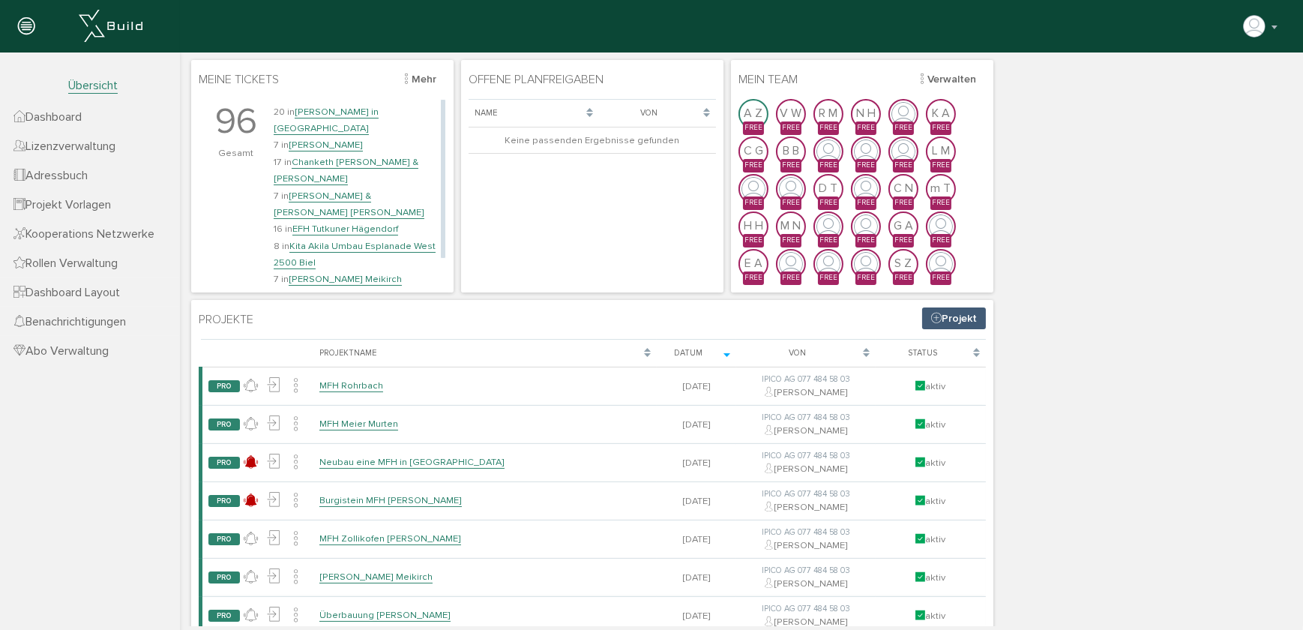
click at [343, 114] on link "[PERSON_NAME] in [GEOGRAPHIC_DATA]" at bounding box center [325, 120] width 105 height 29
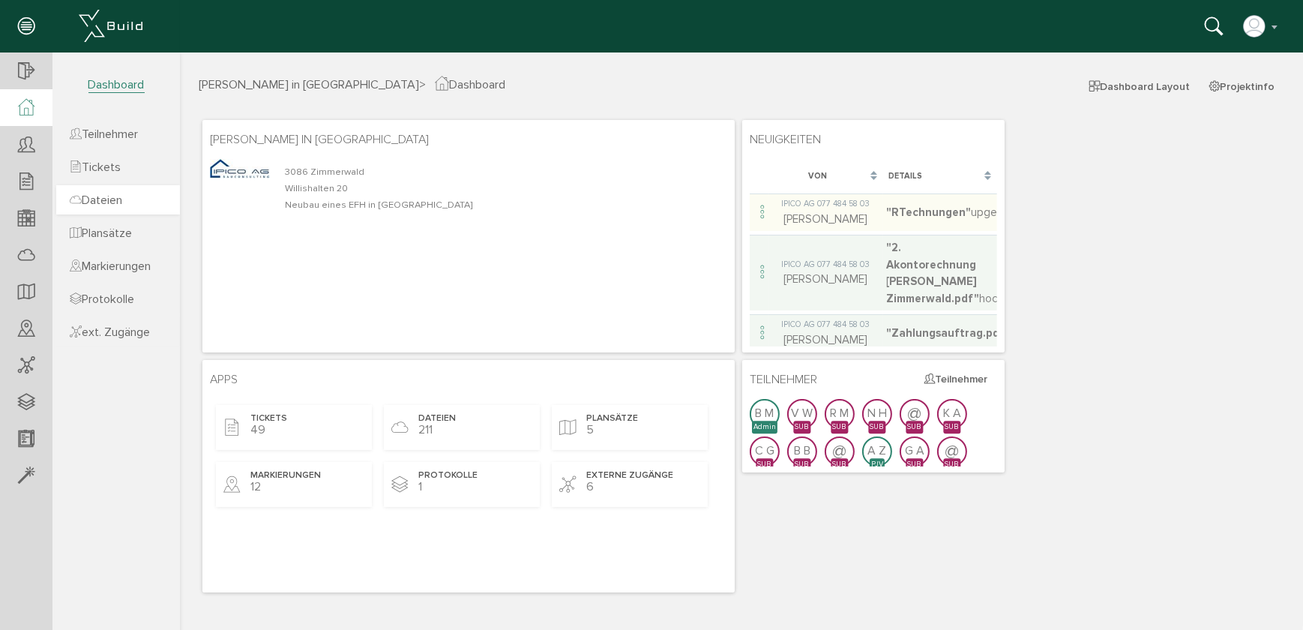
click at [112, 198] on span "Dateien" at bounding box center [96, 200] width 52 height 15
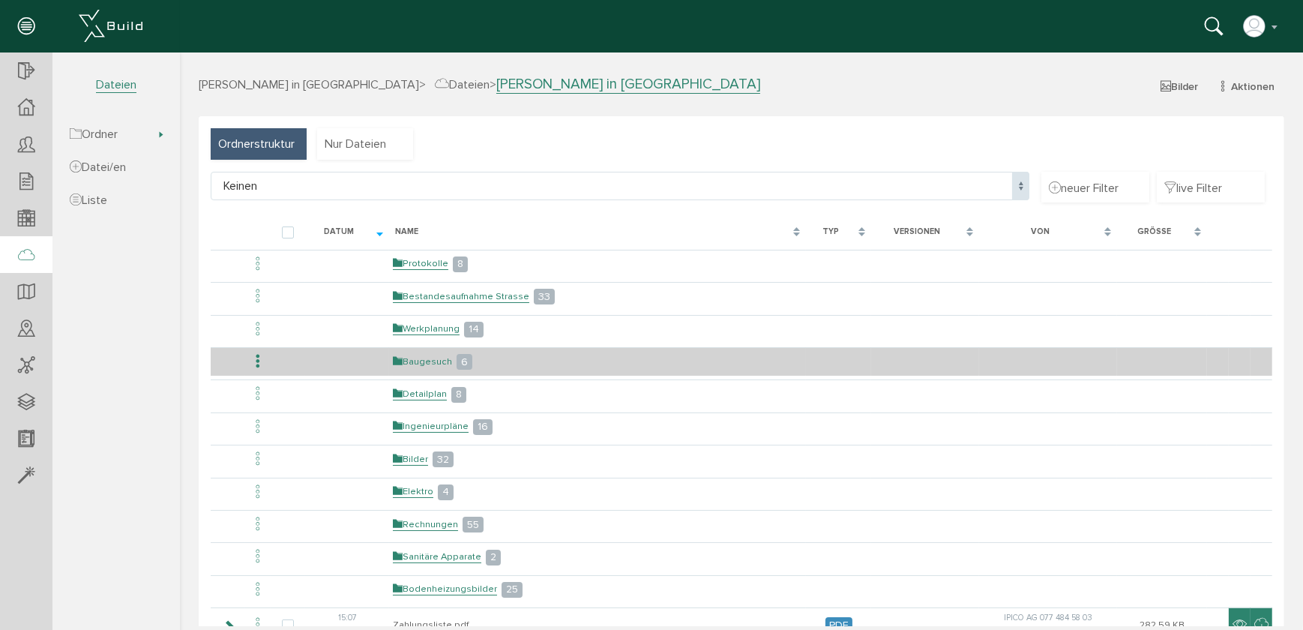
click at [411, 357] on link "Baugesuch" at bounding box center [421, 361] width 59 height 13
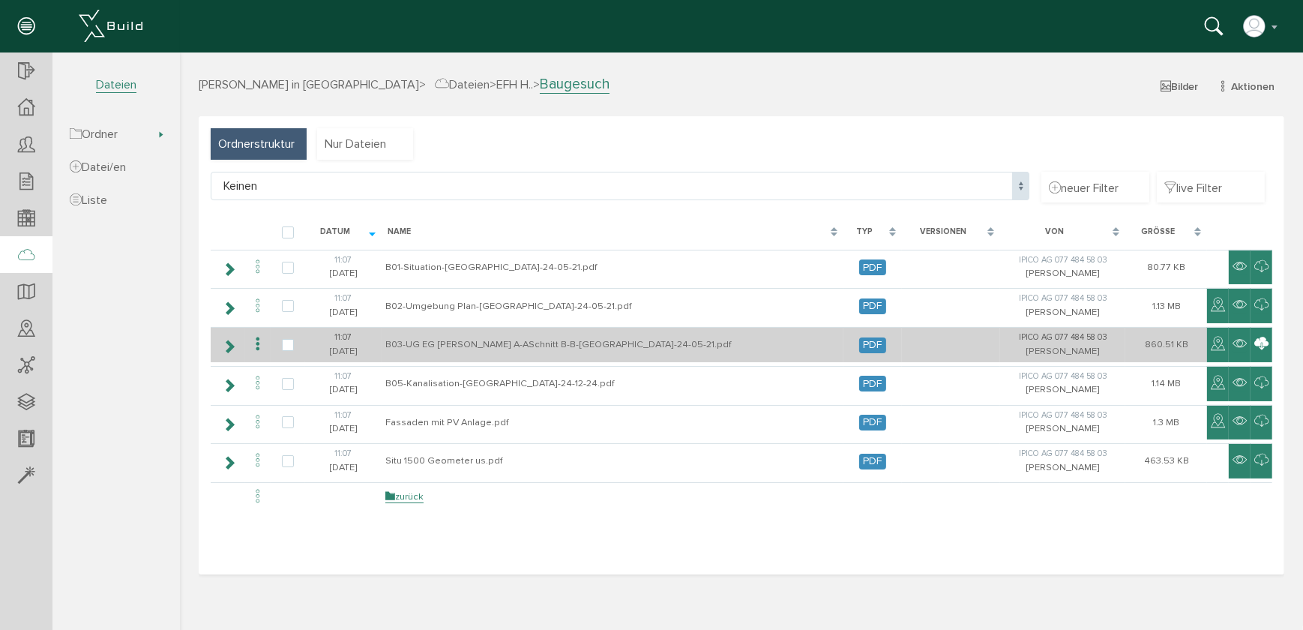
click at [1260, 341] on icon at bounding box center [1261, 344] width 14 height 18
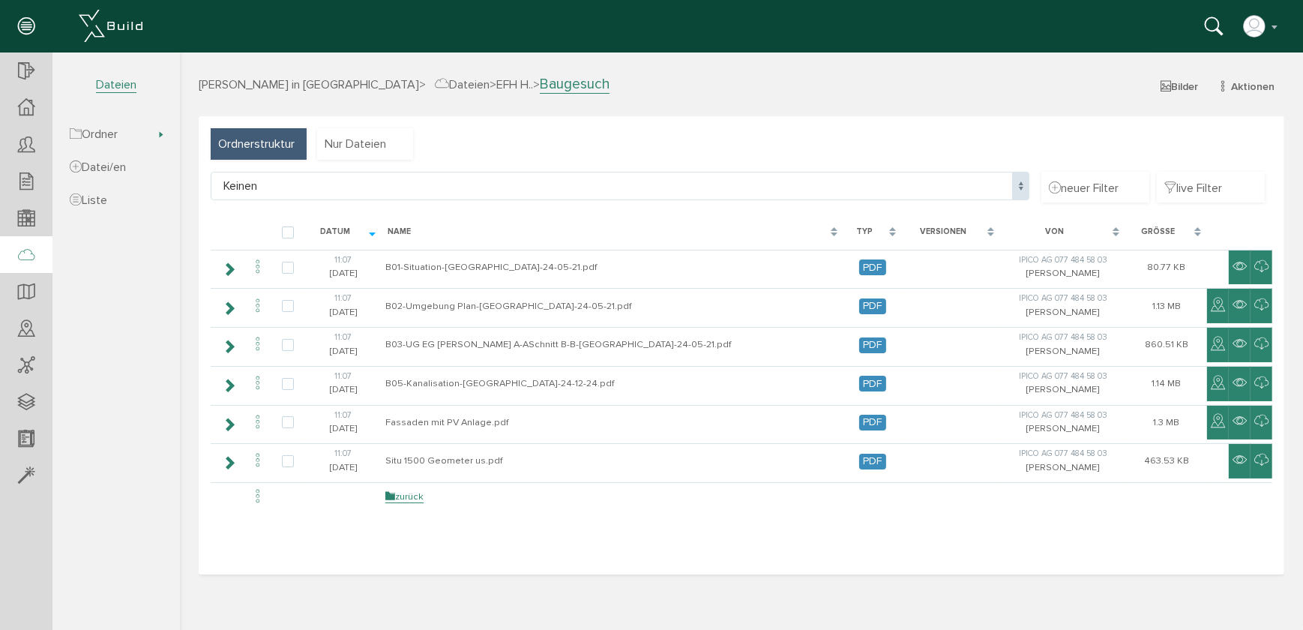
click at [1161, 26] on div "[PERSON_NAME] deaktivieren Passwort ändern über XBuild XBuild neu einrichten Lo…" at bounding box center [646, 26] width 1270 height 22
click at [28, 439] on icon at bounding box center [26, 439] width 16 height 21
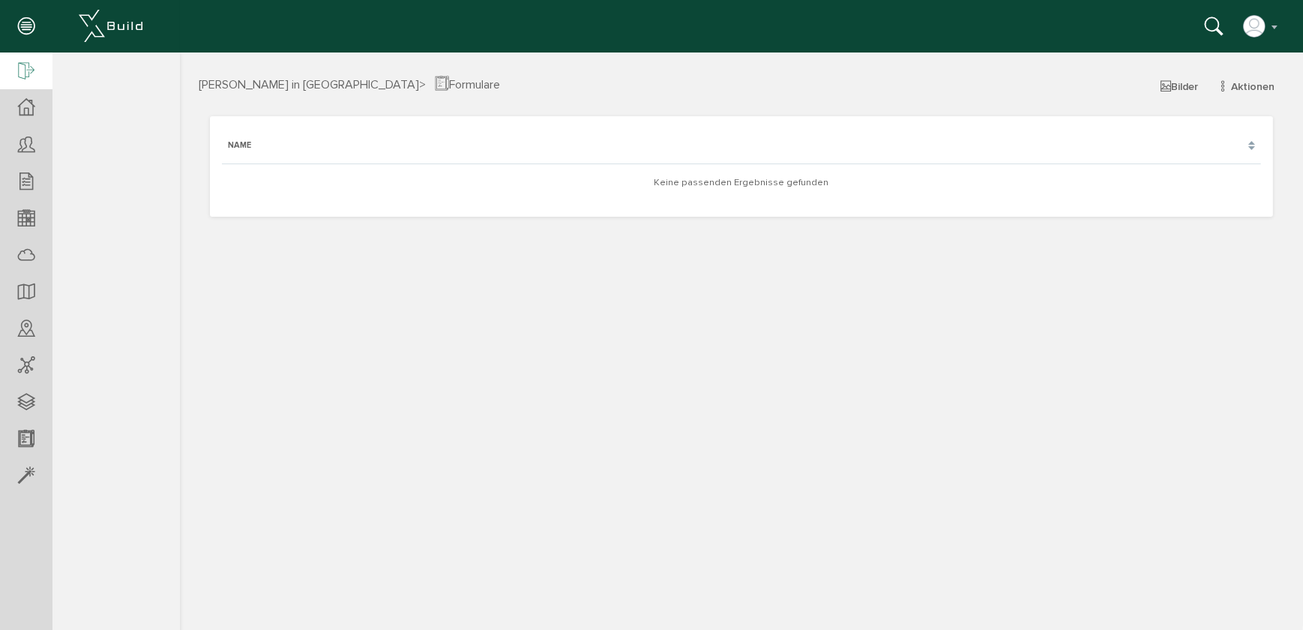
click at [16, 66] on div at bounding box center [26, 71] width 52 height 38
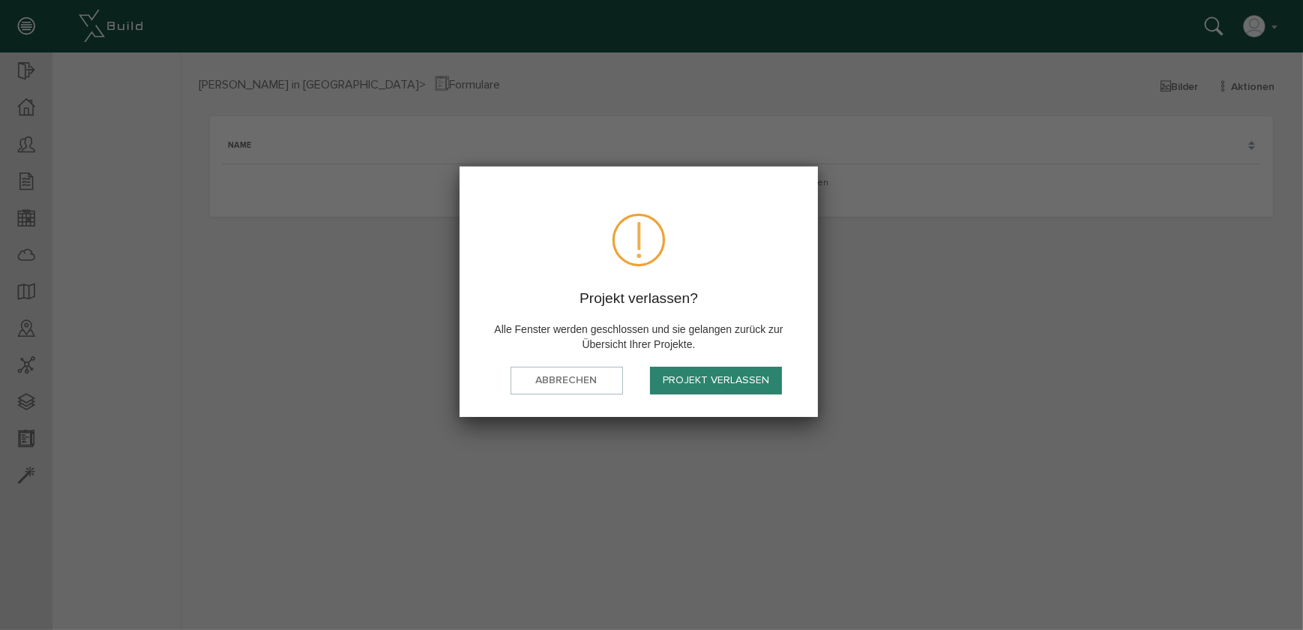
click at [712, 379] on button "Projekt verlassen" at bounding box center [716, 381] width 132 height 28
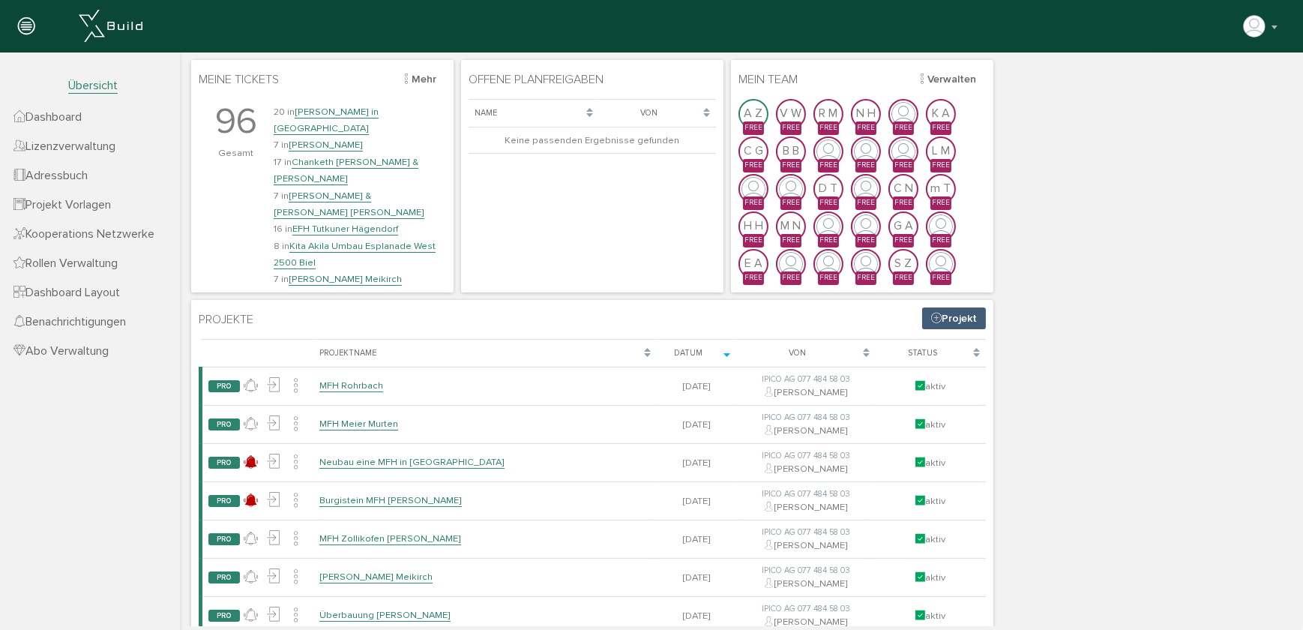
click at [71, 318] on span "Benachrichtigungen" at bounding box center [69, 321] width 112 height 15
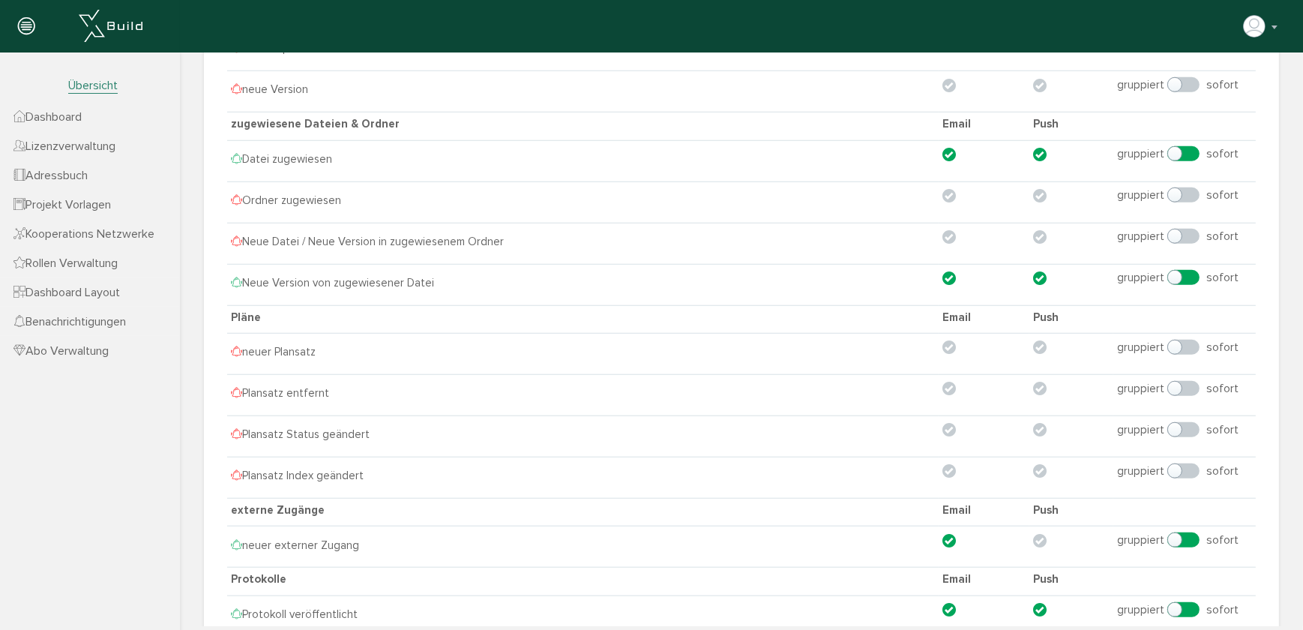
scroll to position [1661, 0]
click at [1183, 531] on label "sofort" at bounding box center [1202, 537] width 71 height 13
click at [1177, 533] on input "sofort" at bounding box center [1172, 538] width 10 height 10
checkbox input "true"
click at [942, 531] on label at bounding box center [984, 538] width 84 height 15
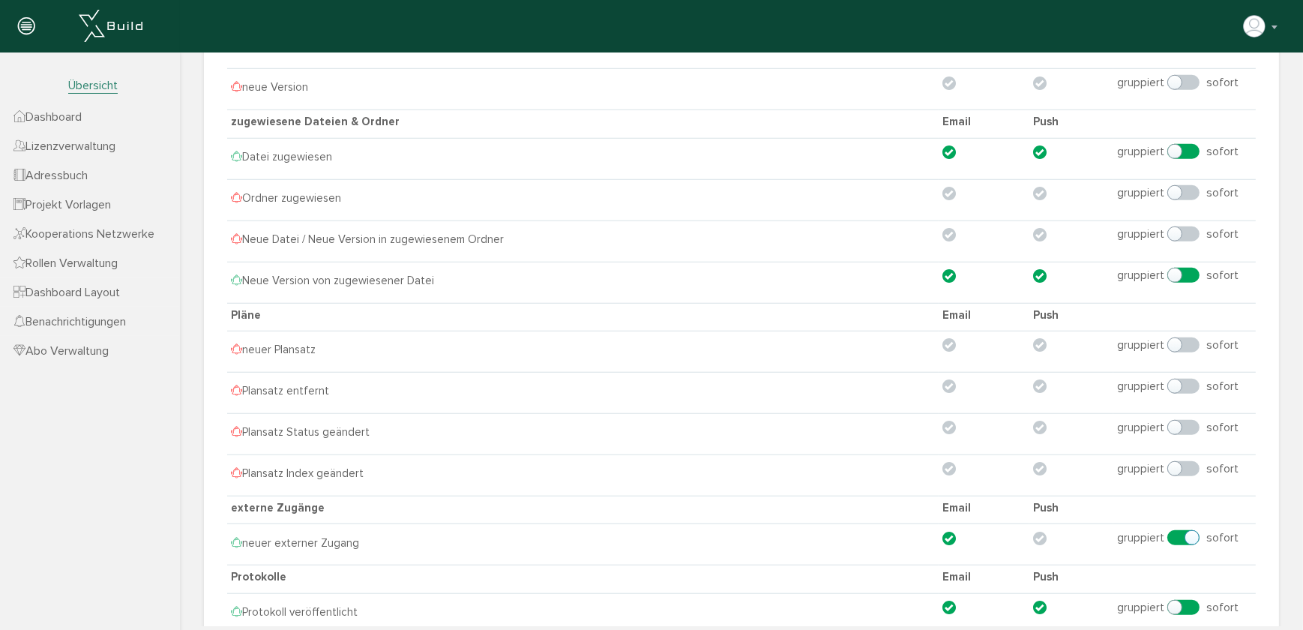
click at [942, 534] on input "checkbox" at bounding box center [947, 539] width 10 height 10
checkbox input "false"
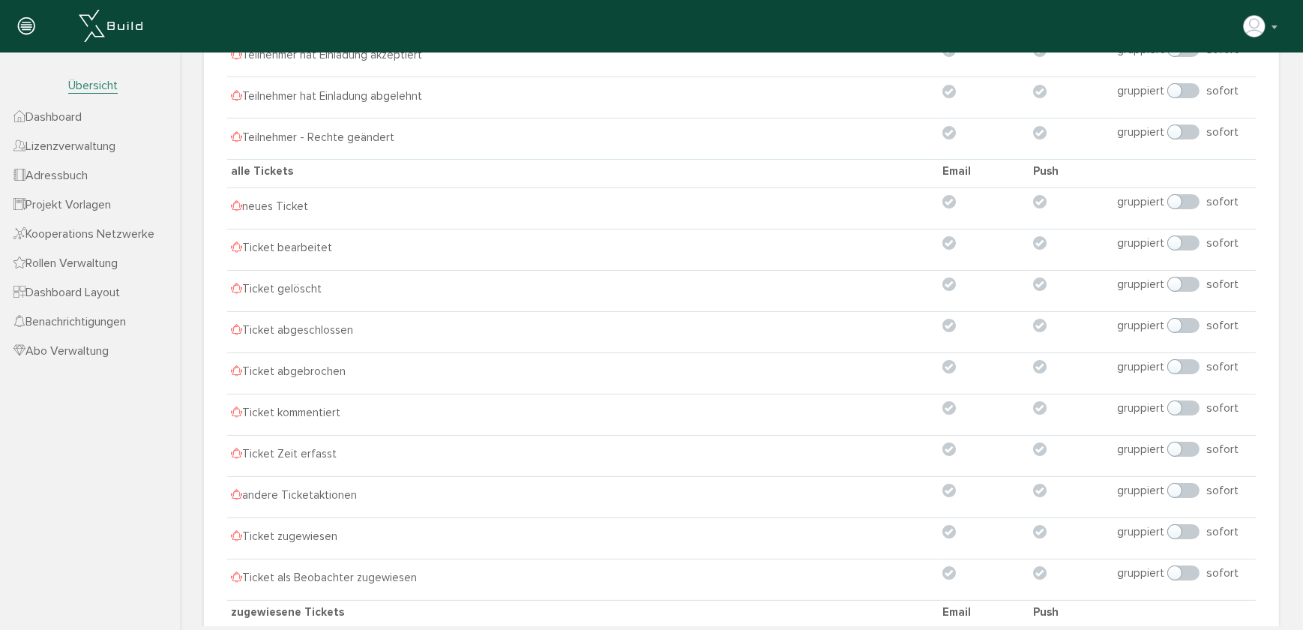
scroll to position [0, 0]
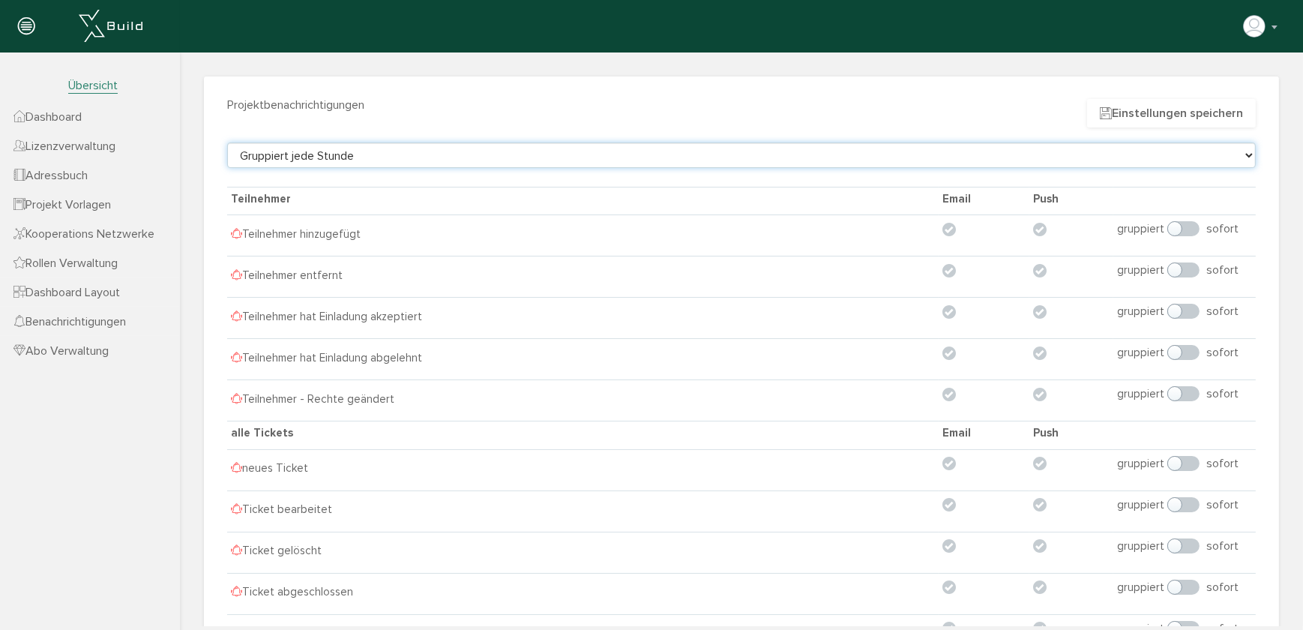
click at [251, 151] on select "Benachrichtigung zum Ereigniszeitpunkt Gruppiert jede Stunde Gruppiert alle 2 S…" at bounding box center [740, 154] width 1029 height 25
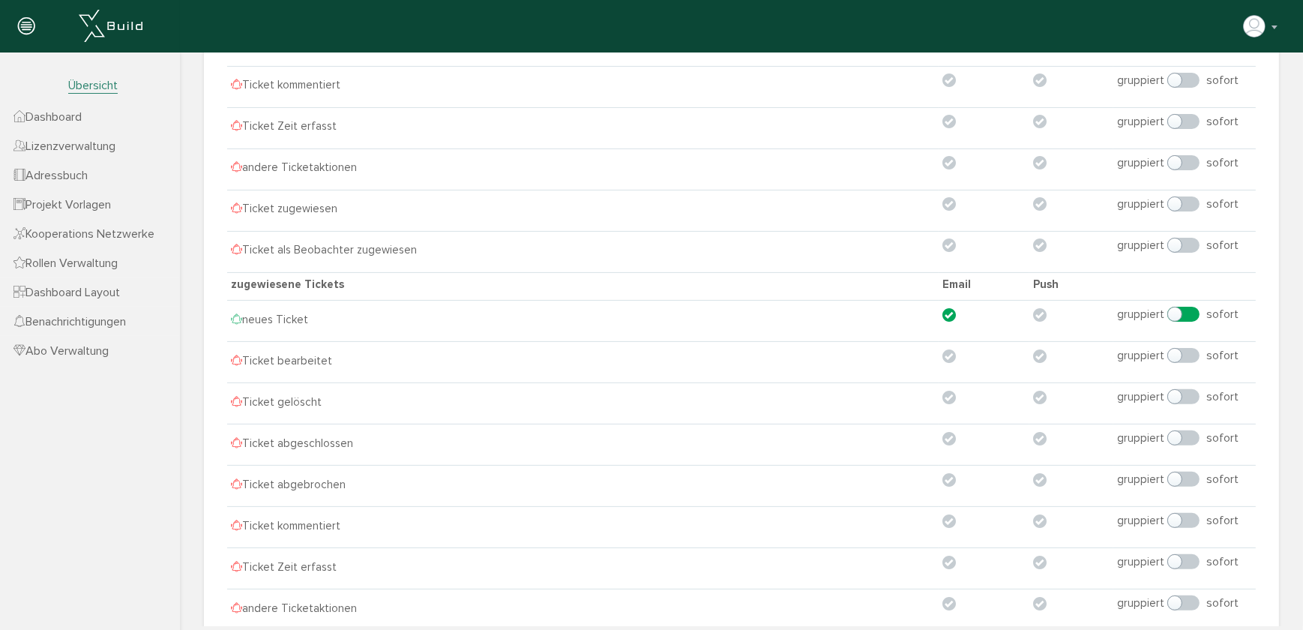
scroll to position [613, 0]
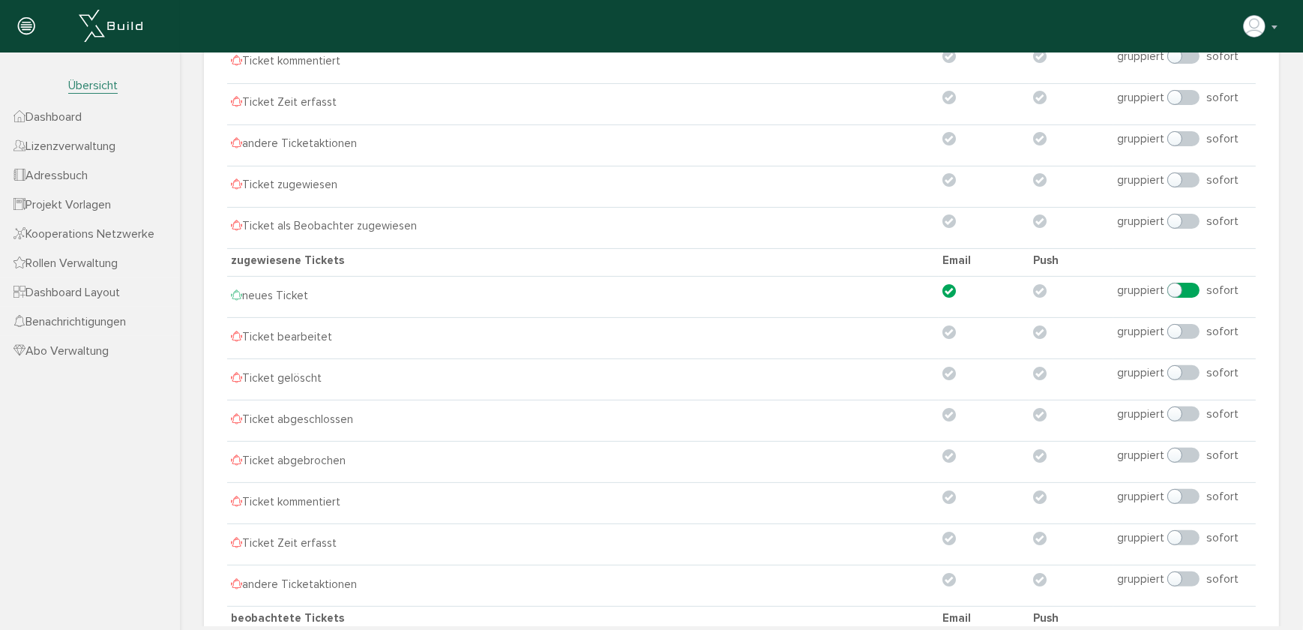
click at [1181, 283] on label "sofort" at bounding box center [1202, 289] width 71 height 13
click at [1177, 286] on input "sofort" at bounding box center [1172, 291] width 10 height 10
checkbox input "true"
click at [942, 284] on label at bounding box center [984, 290] width 84 height 15
click at [942, 286] on input "checkbox" at bounding box center [947, 291] width 10 height 10
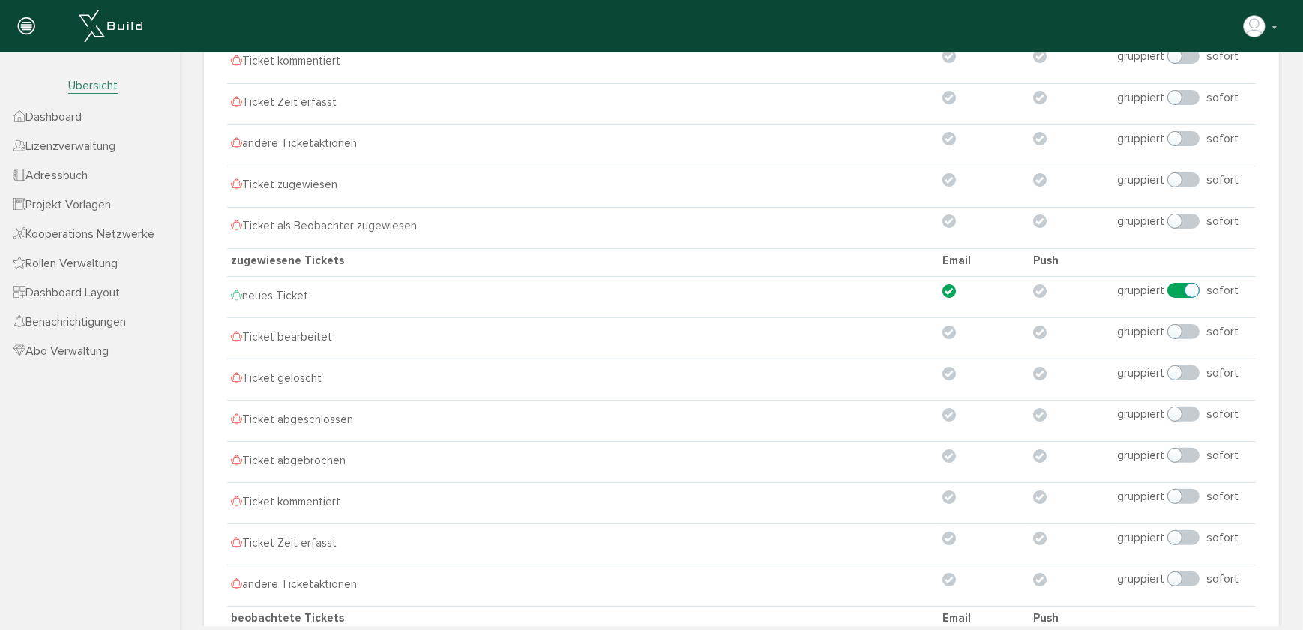
checkbox input "false"
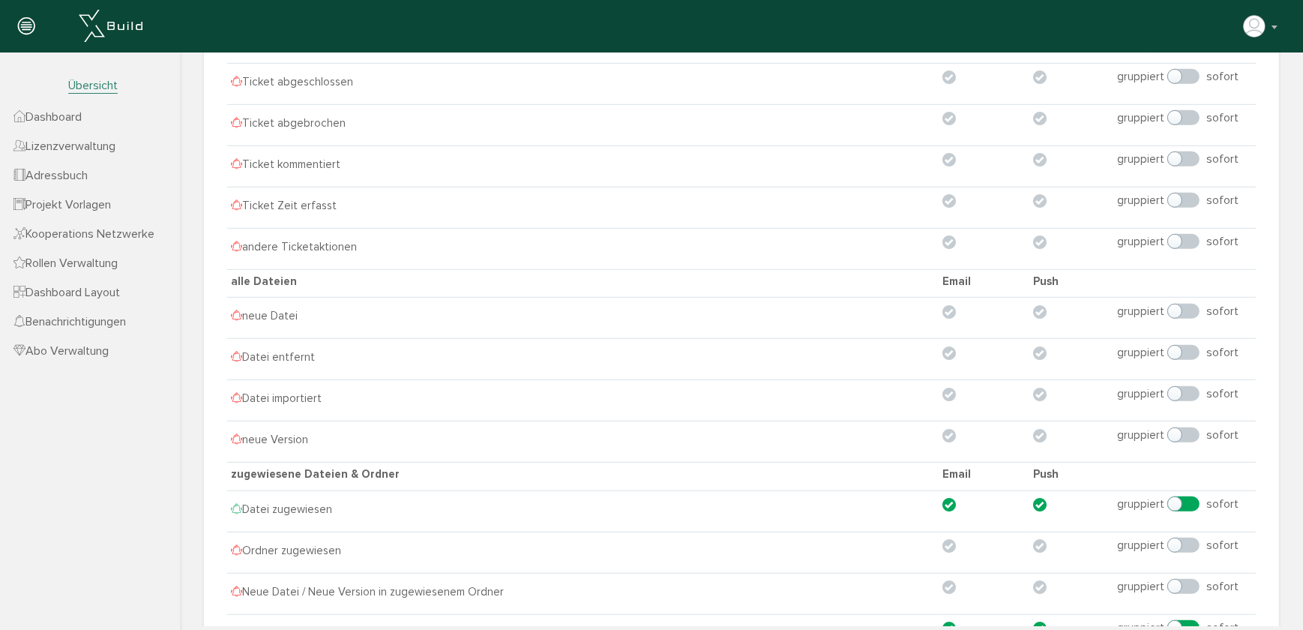
scroll to position [1431, 0]
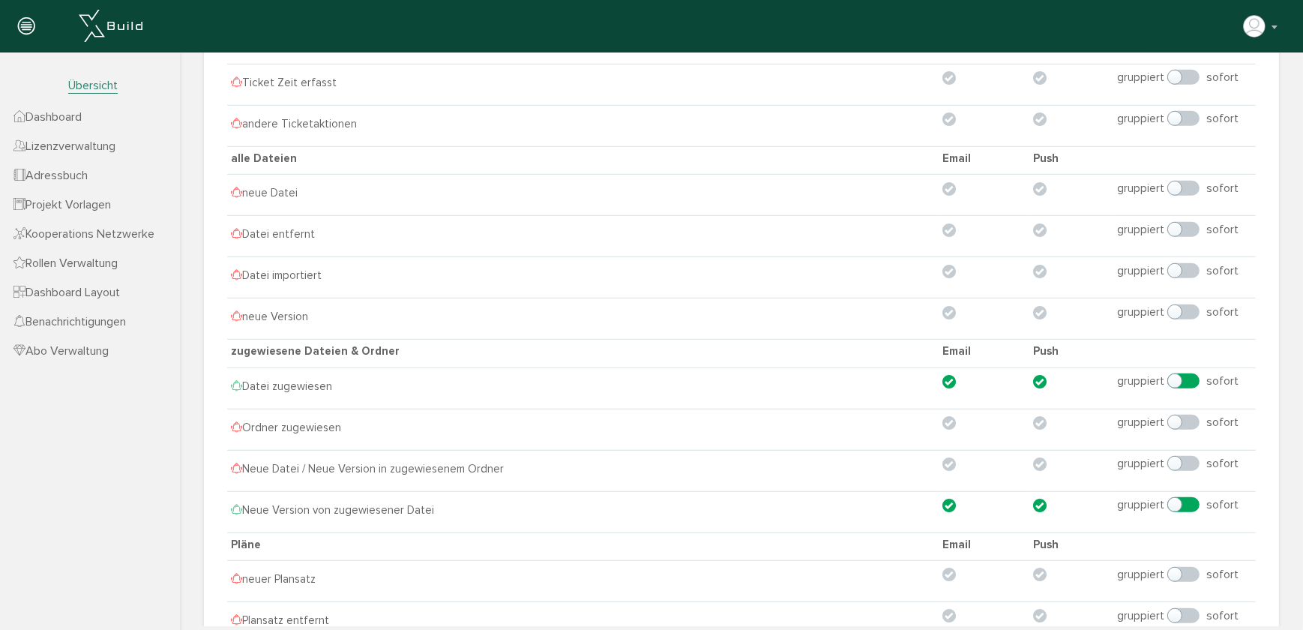
click at [943, 374] on label at bounding box center [984, 381] width 84 height 15
click at [943, 377] on input "checkbox" at bounding box center [947, 382] width 10 height 10
checkbox input "false"
click at [1033, 374] on label at bounding box center [1071, 381] width 76 height 15
click at [1033, 377] on input "checkbox" at bounding box center [1038, 382] width 10 height 10
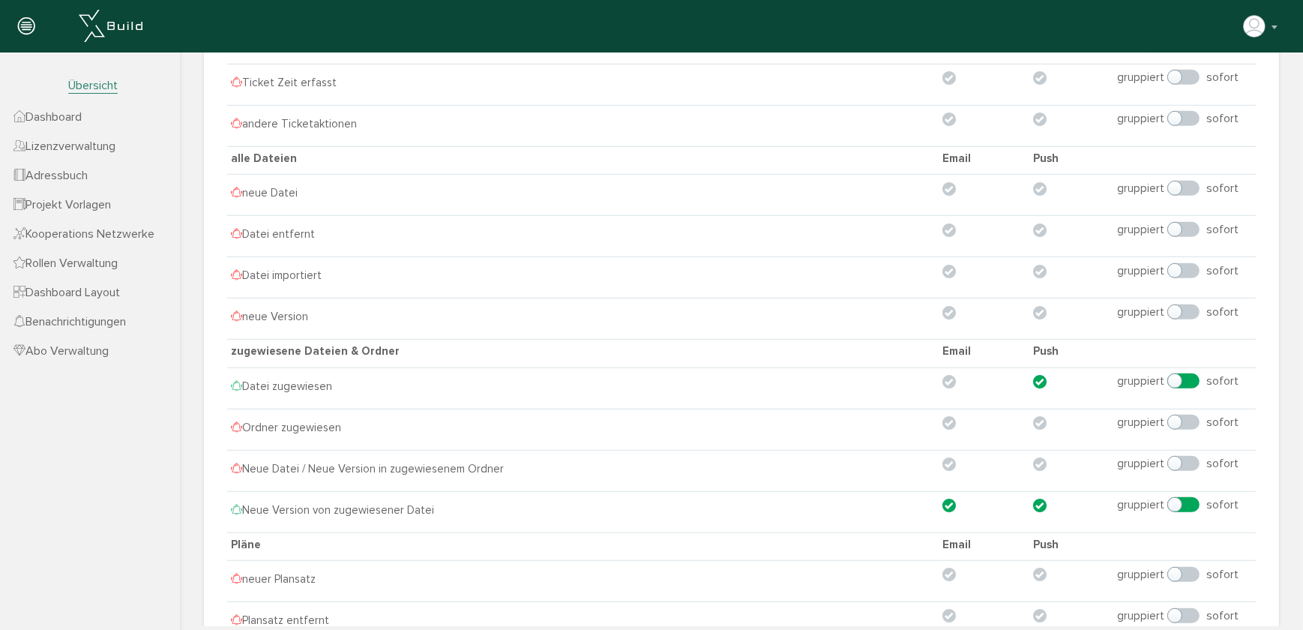
checkbox input "false"
click at [1033, 498] on label at bounding box center [1071, 505] width 76 height 15
click at [1033, 501] on input "checkbox" at bounding box center [1038, 506] width 10 height 10
checkbox input "false"
click at [942, 498] on label at bounding box center [984, 505] width 84 height 15
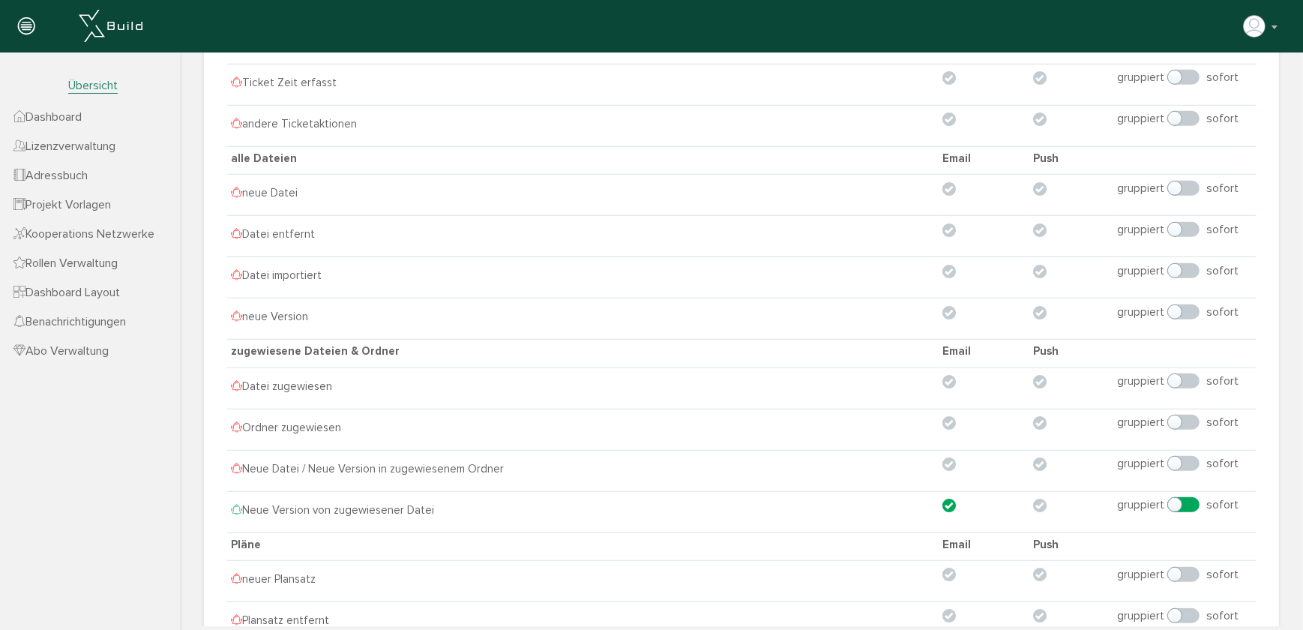
click at [942, 501] on input "checkbox" at bounding box center [947, 506] width 10 height 10
checkbox input "false"
click at [1186, 498] on label "sofort" at bounding box center [1202, 504] width 71 height 13
click at [1177, 500] on input "sofort" at bounding box center [1172, 505] width 10 height 10
checkbox input "true"
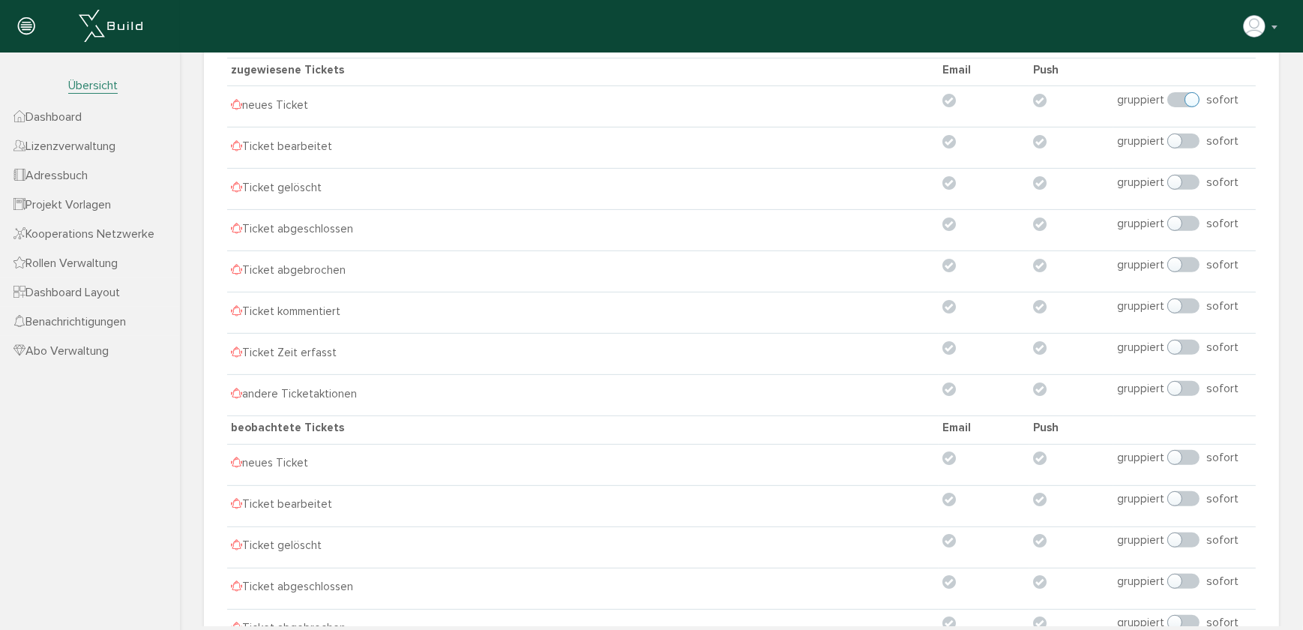
scroll to position [613, 0]
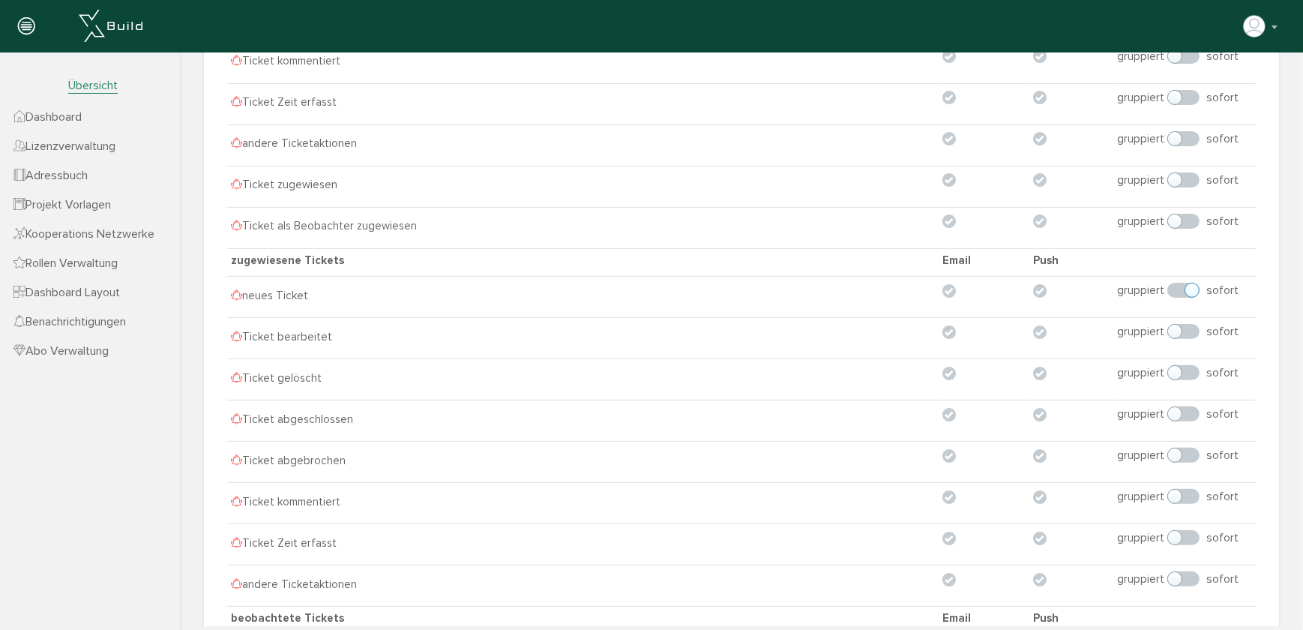
click at [1034, 283] on label at bounding box center [1071, 290] width 76 height 15
click at [1034, 286] on input "checkbox" at bounding box center [1038, 291] width 10 height 10
checkbox input "true"
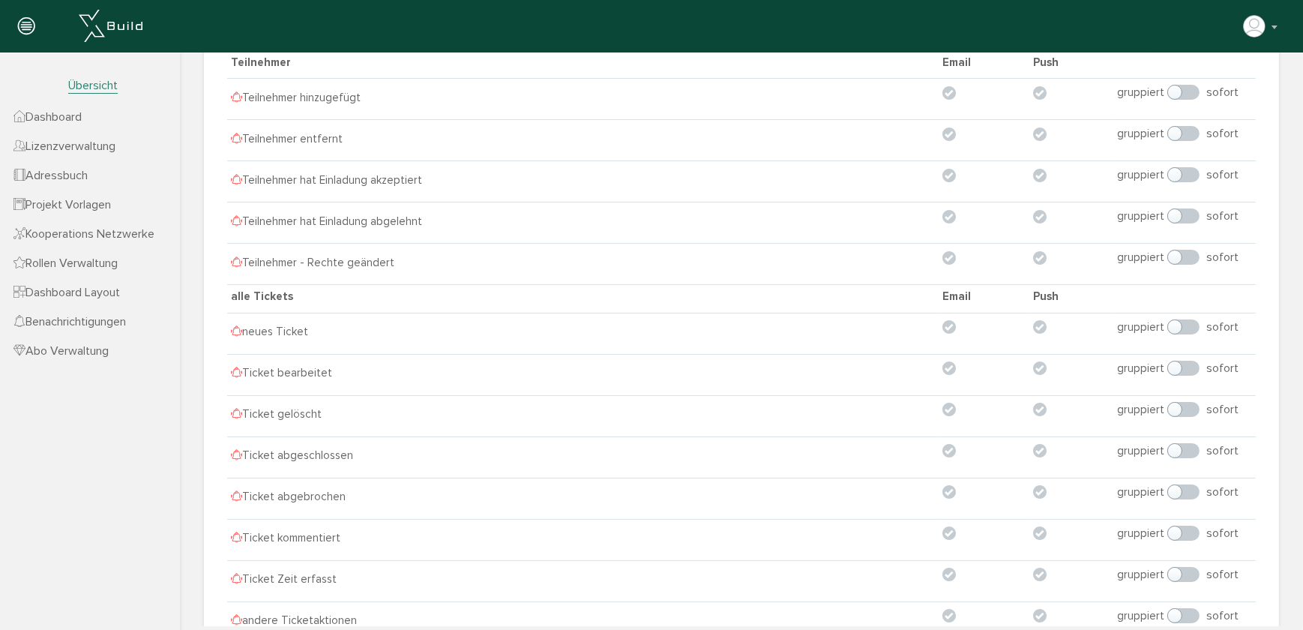
scroll to position [0, 0]
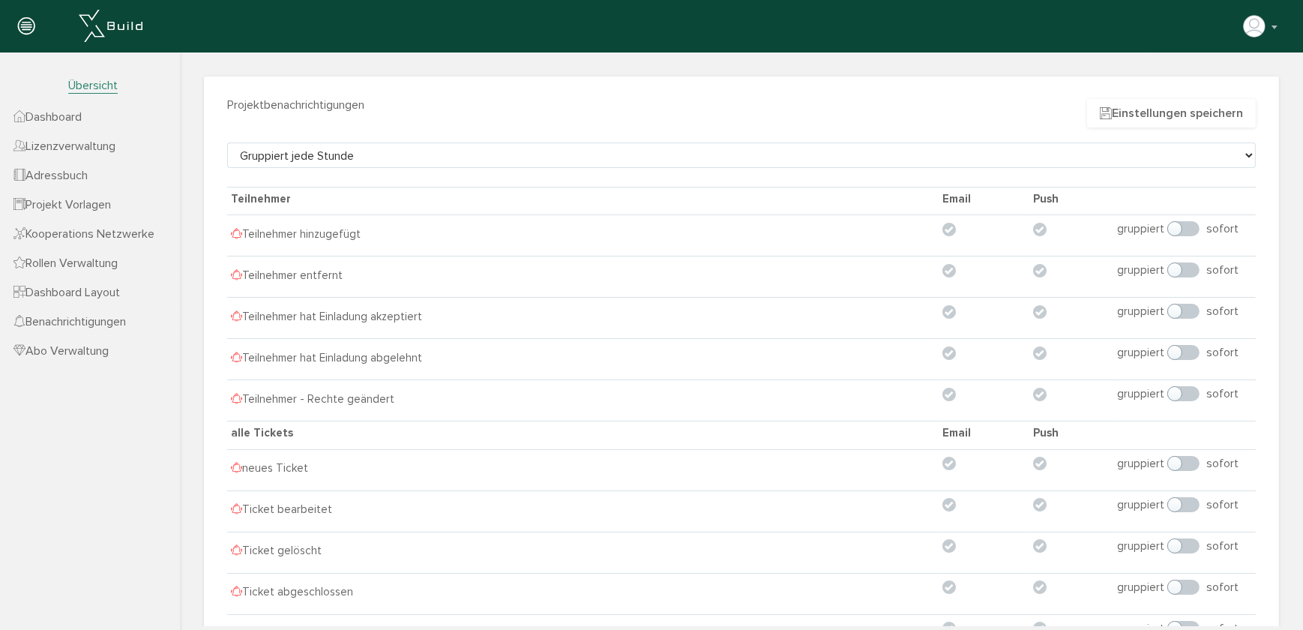
click at [49, 118] on span "Dashboard" at bounding box center [47, 116] width 68 height 15
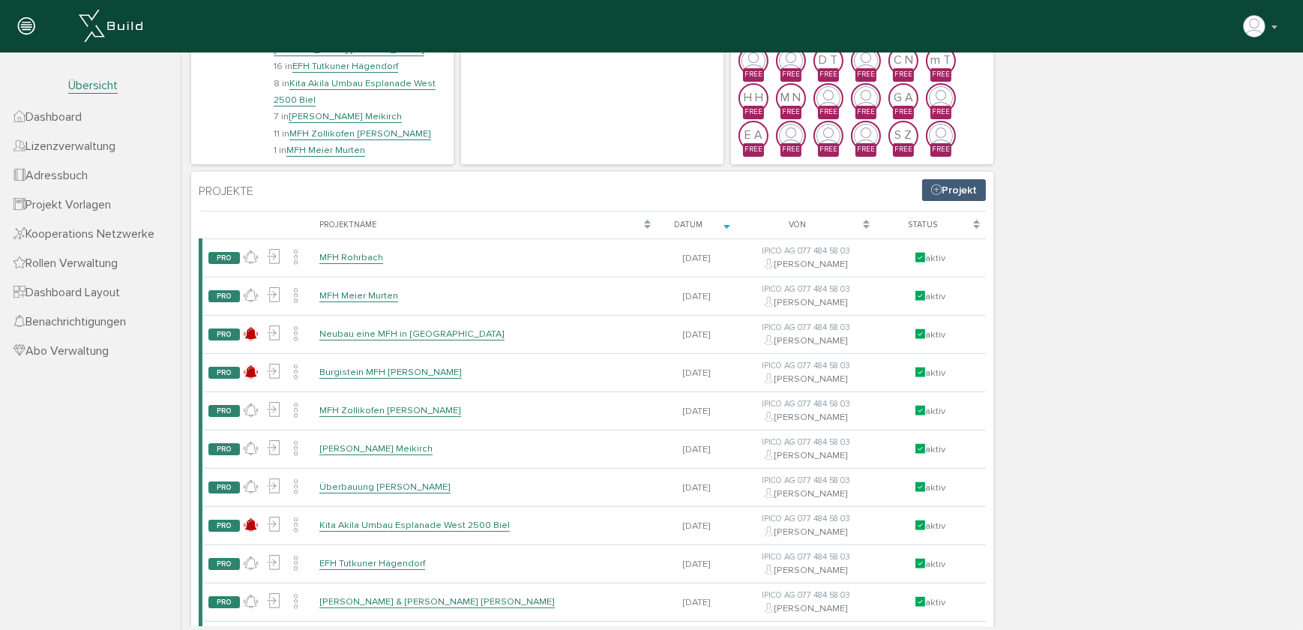
scroll to position [150, 0]
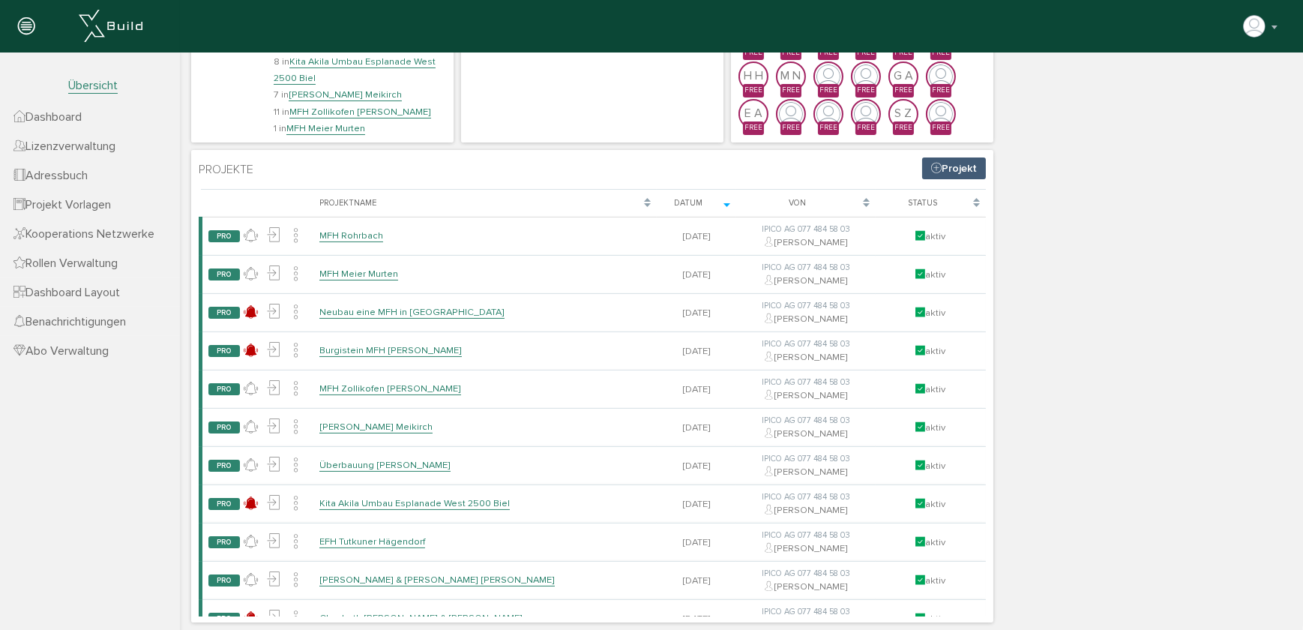
click at [50, 173] on span "Adressbuch" at bounding box center [50, 175] width 74 height 15
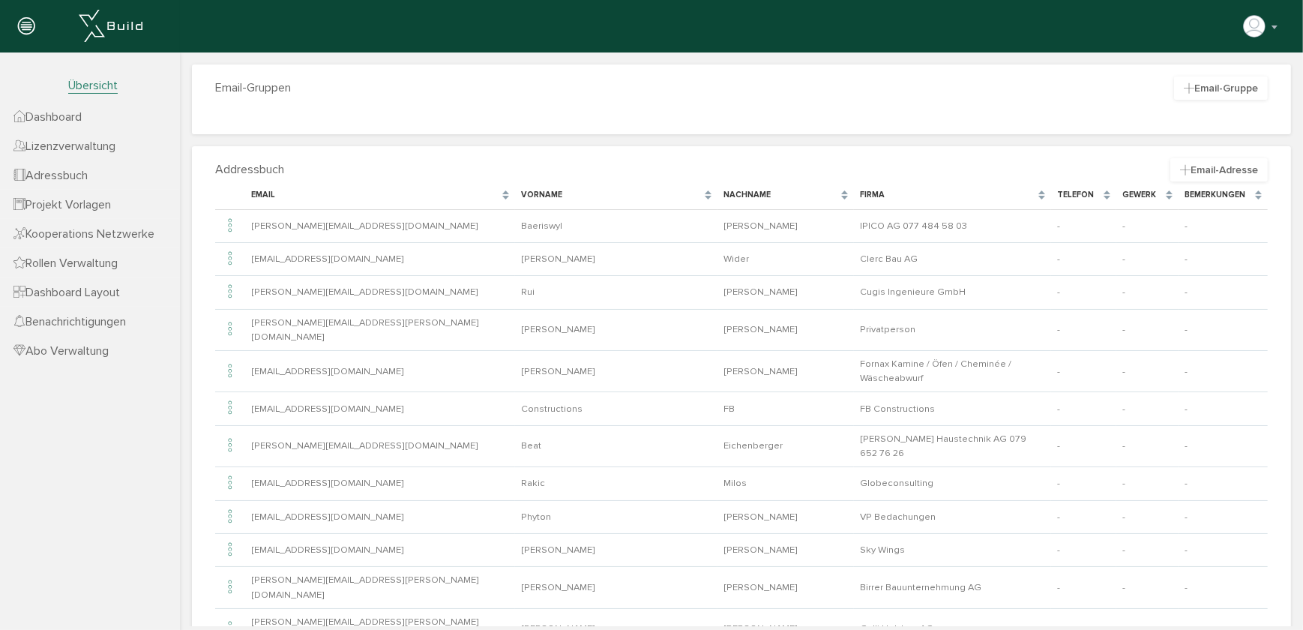
click at [1184, 89] on icon at bounding box center [1189, 88] width 10 height 12
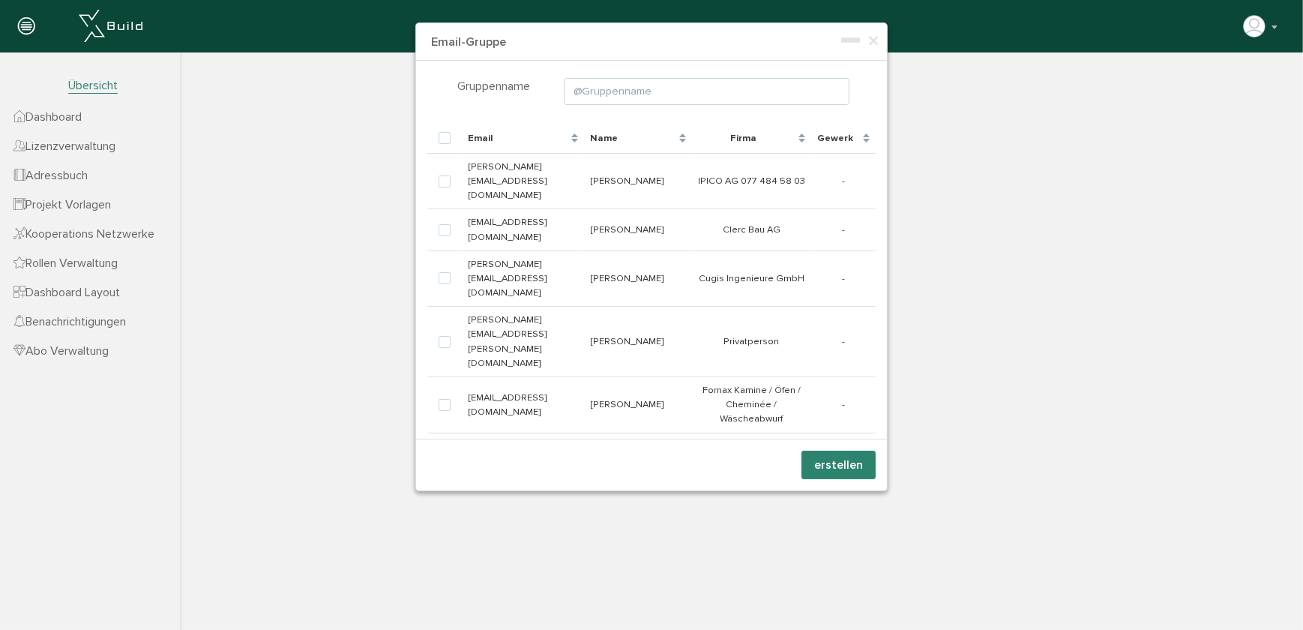
click at [589, 87] on input "text" at bounding box center [707, 91] width 286 height 27
type input "@"
click at [874, 40] on span "×" at bounding box center [874, 41] width 12 height 29
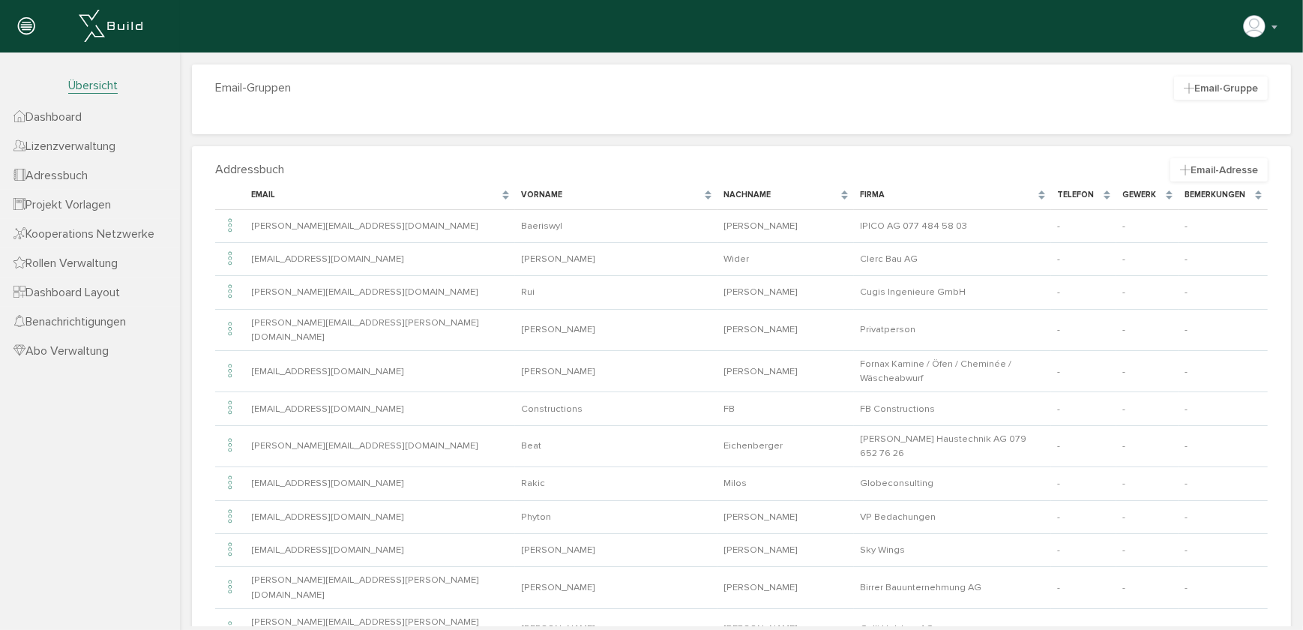
click at [1180, 169] on icon at bounding box center [1185, 169] width 10 height 12
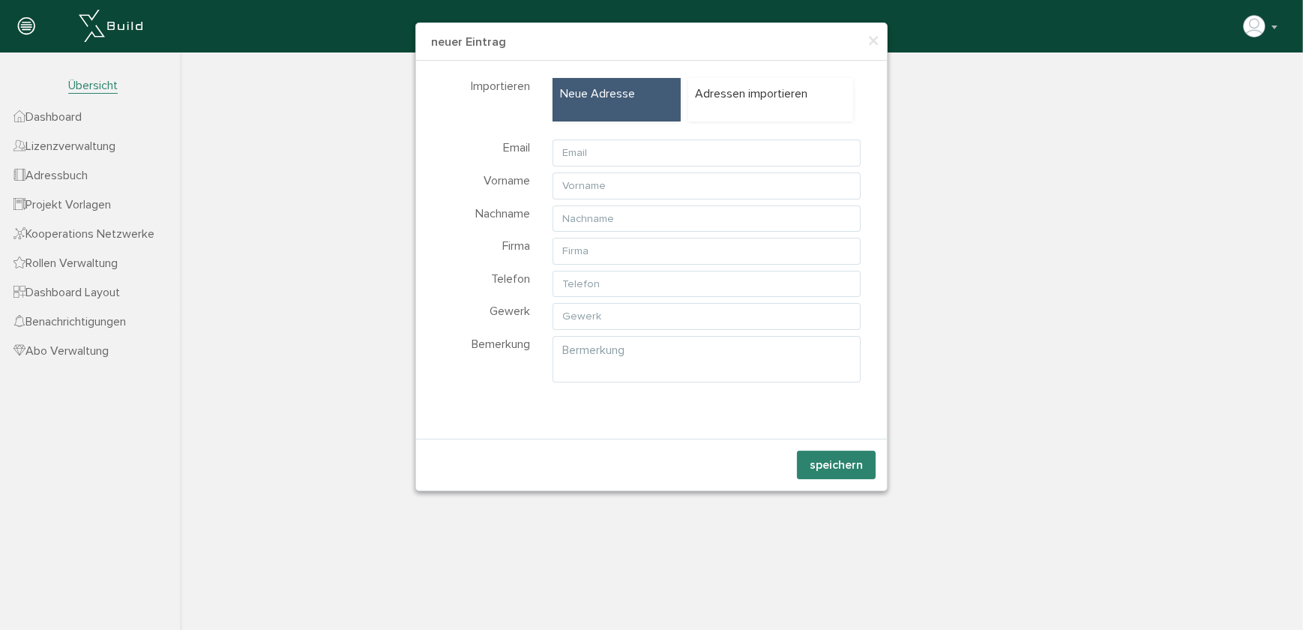
click at [589, 103] on div "Neue Adresse" at bounding box center [617, 99] width 128 height 43
click at [571, 150] on input "text" at bounding box center [707, 152] width 308 height 27
type input "[EMAIL_ADDRESS][DOMAIN_NAME]"
click at [577, 184] on input "text" at bounding box center [707, 185] width 308 height 27
type input "Mätzener"
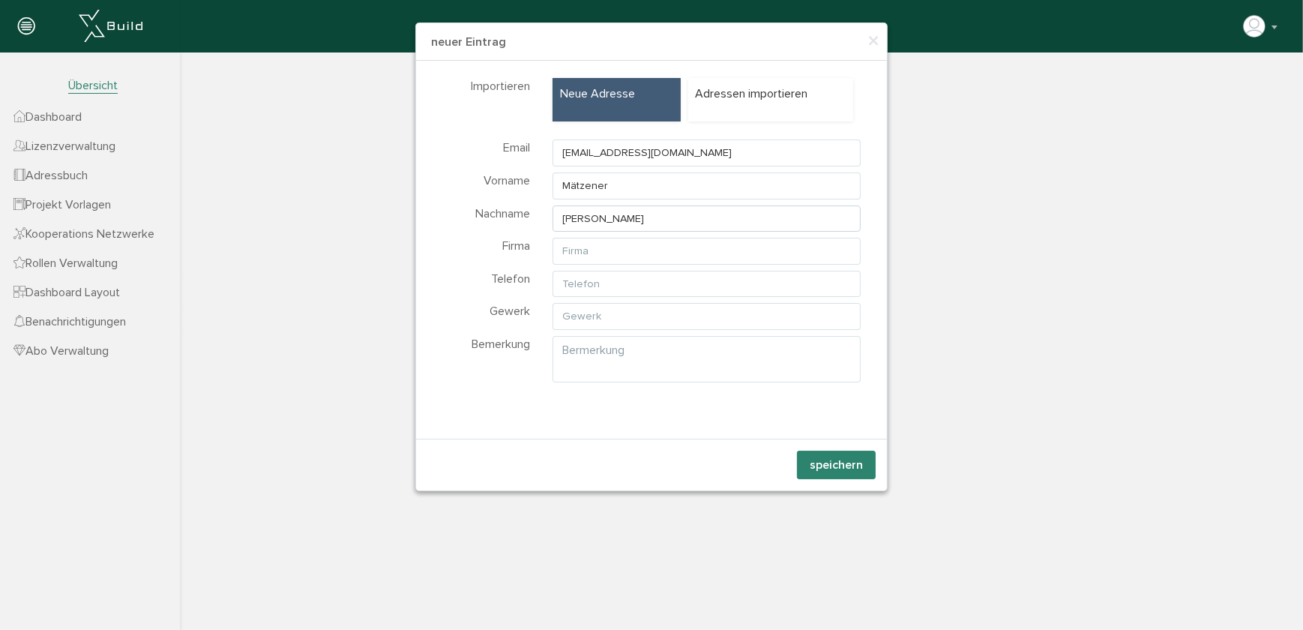
type input "[PERSON_NAME]"
type input "Infragon Ingenieure AG"
type input "[PHONE_NUMBER]"
click at [576, 314] on input "text" at bounding box center [707, 316] width 308 height 27
type input "Geometer"
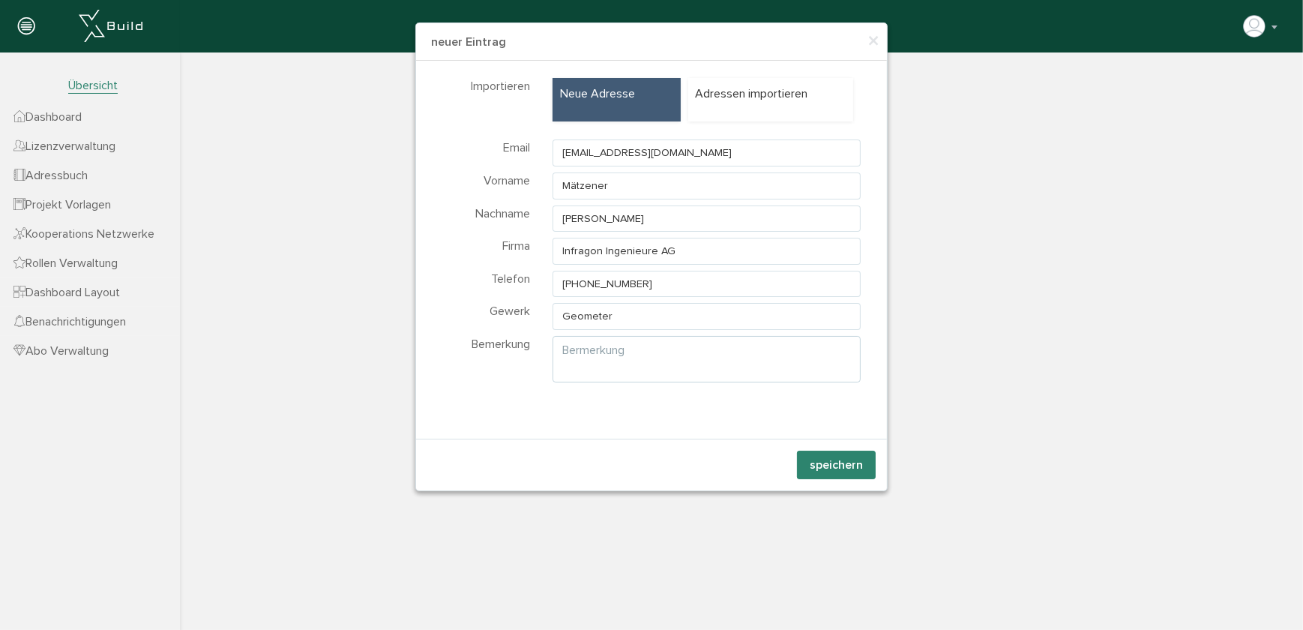
click at [561, 349] on textarea at bounding box center [707, 359] width 308 height 46
type textarea "[STREET_ADDRESS]"
click at [688, 351] on textarea "[STREET_ADDRESS]" at bounding box center [707, 359] width 308 height 46
type textarea "[STREET_ADDRESS]"
click at [835, 457] on button "speichern" at bounding box center [836, 465] width 79 height 28
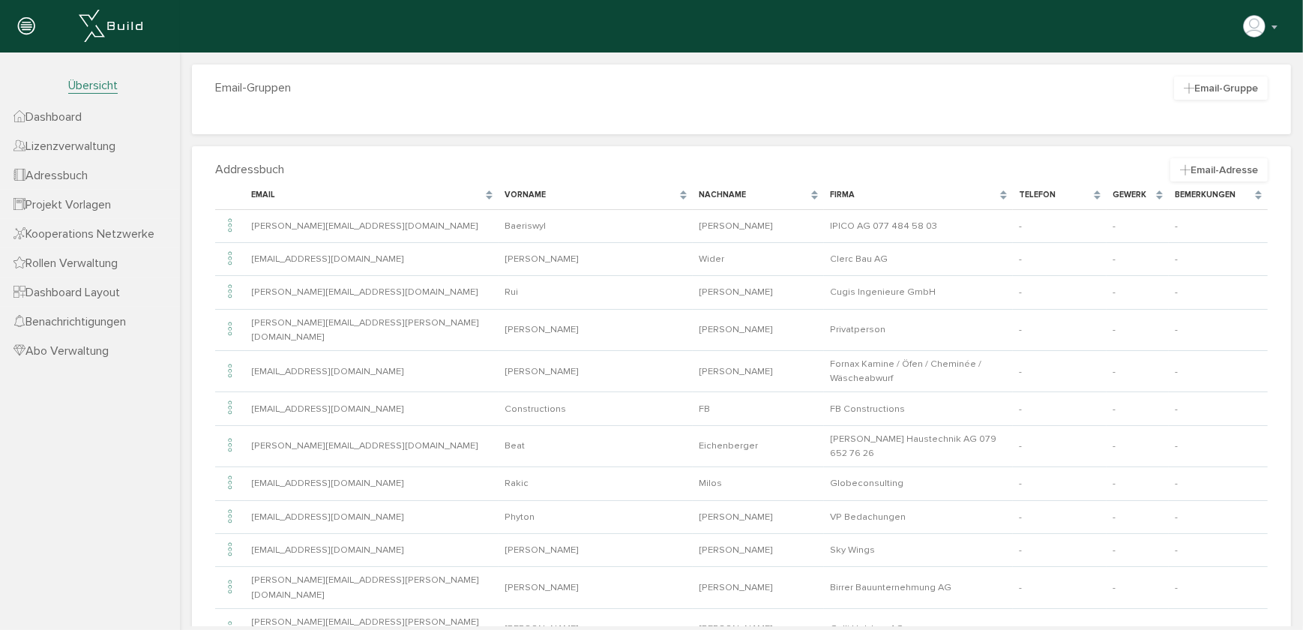
click at [51, 119] on span "Dashboard" at bounding box center [47, 116] width 68 height 15
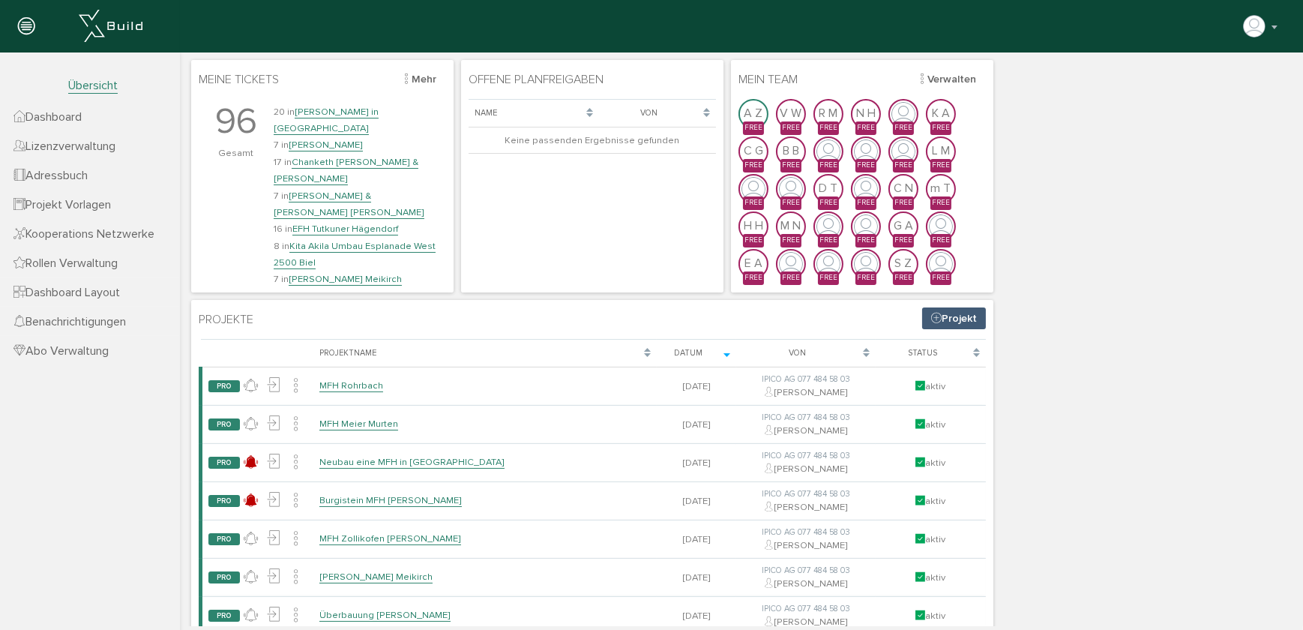
click at [344, 385] on link "MFH Rohrbach" at bounding box center [351, 385] width 64 height 13
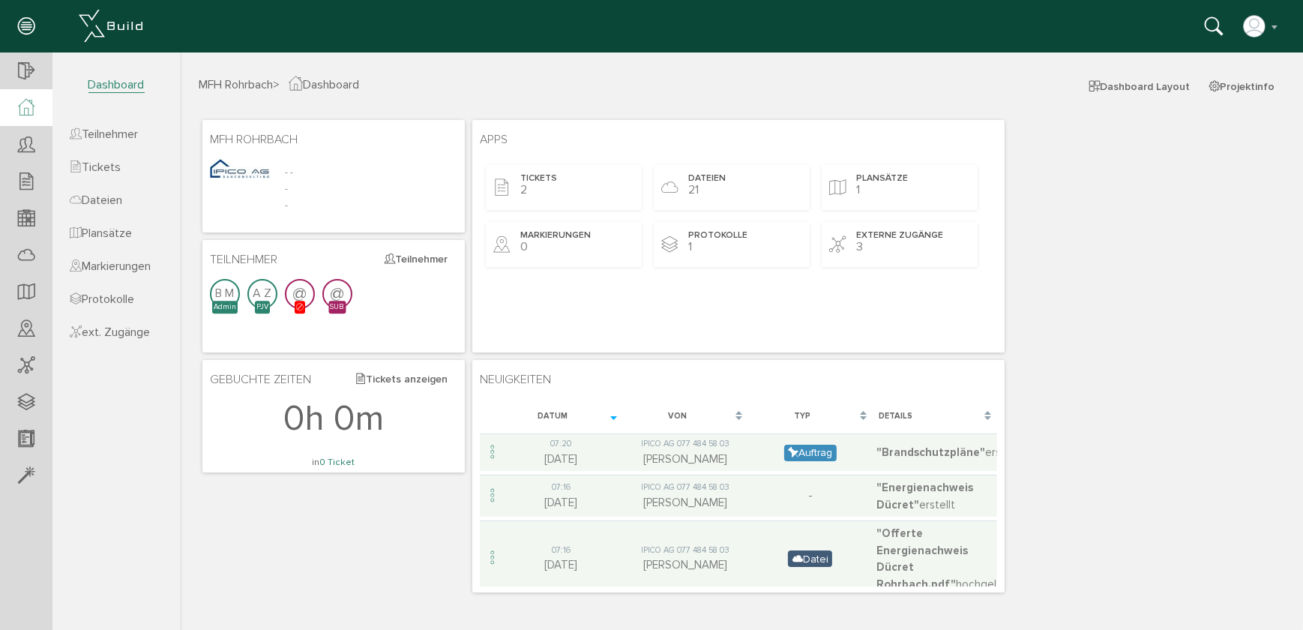
click at [124, 132] on span "Teilnehmer" at bounding box center [104, 134] width 68 height 15
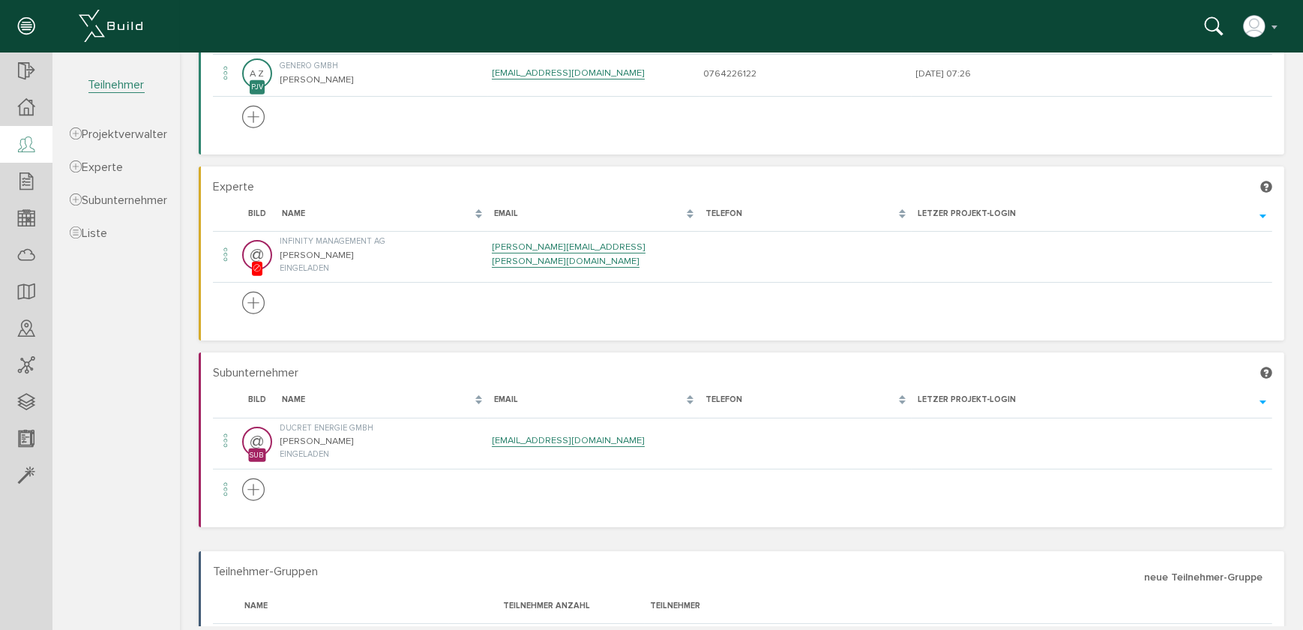
scroll to position [136, 0]
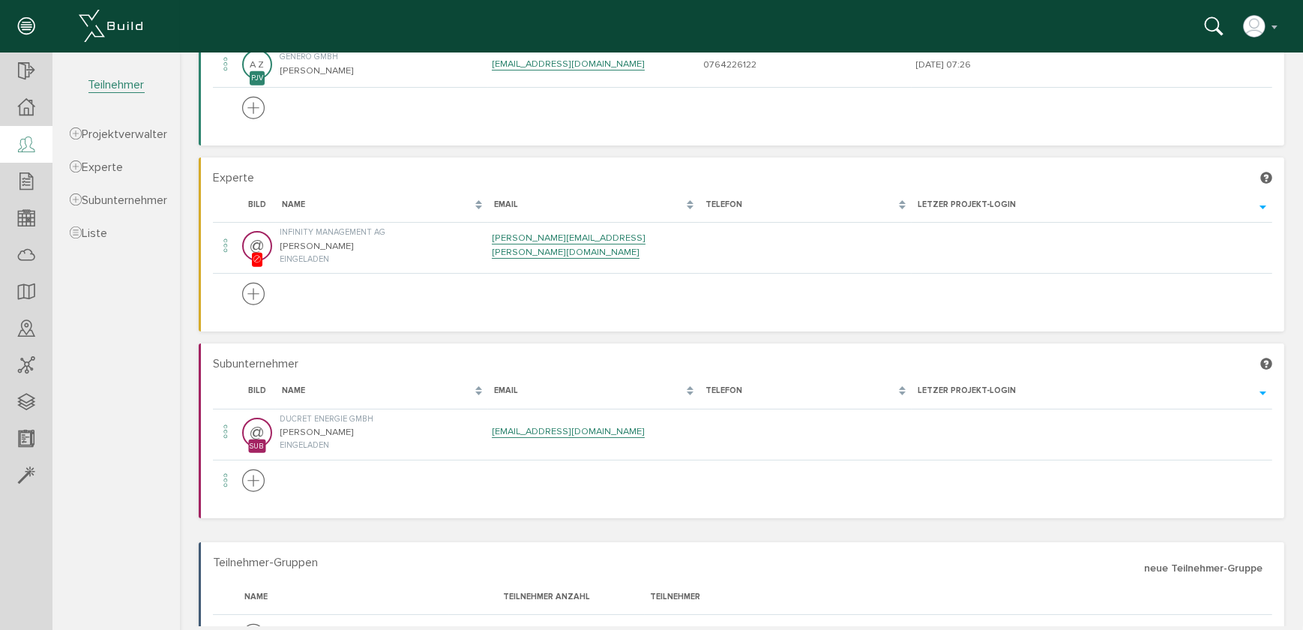
click at [225, 244] on icon at bounding box center [225, 246] width 18 height 20
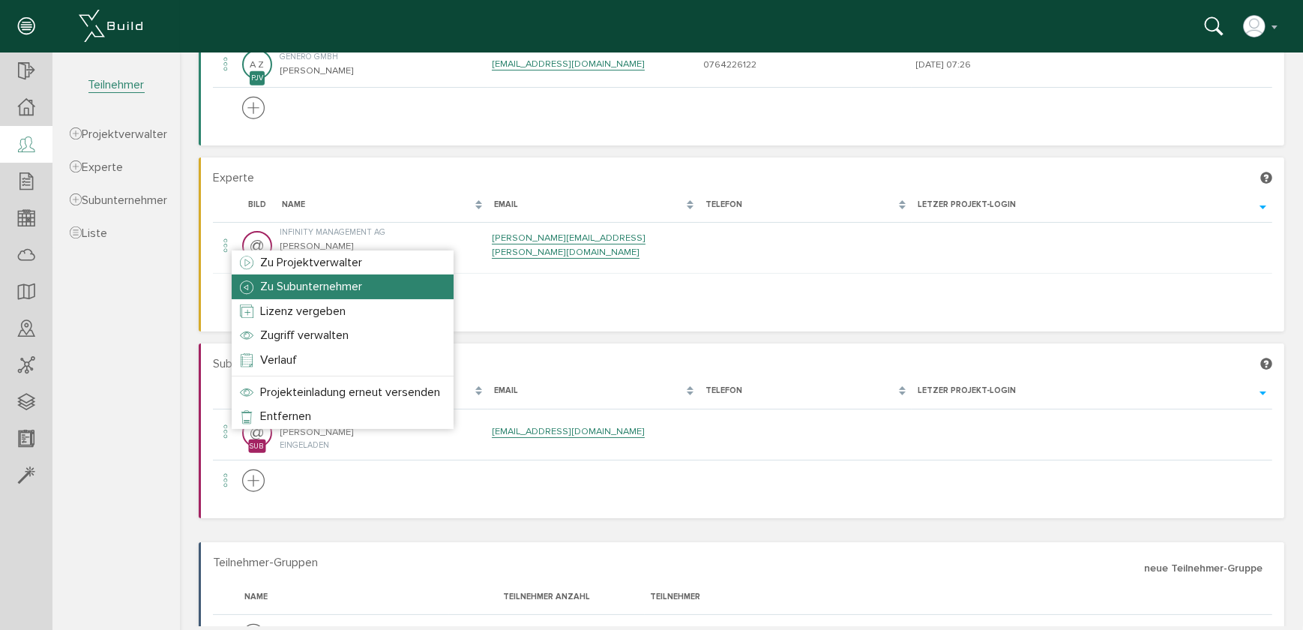
click at [287, 284] on span "Zu Subunternehmer" at bounding box center [310, 286] width 102 height 15
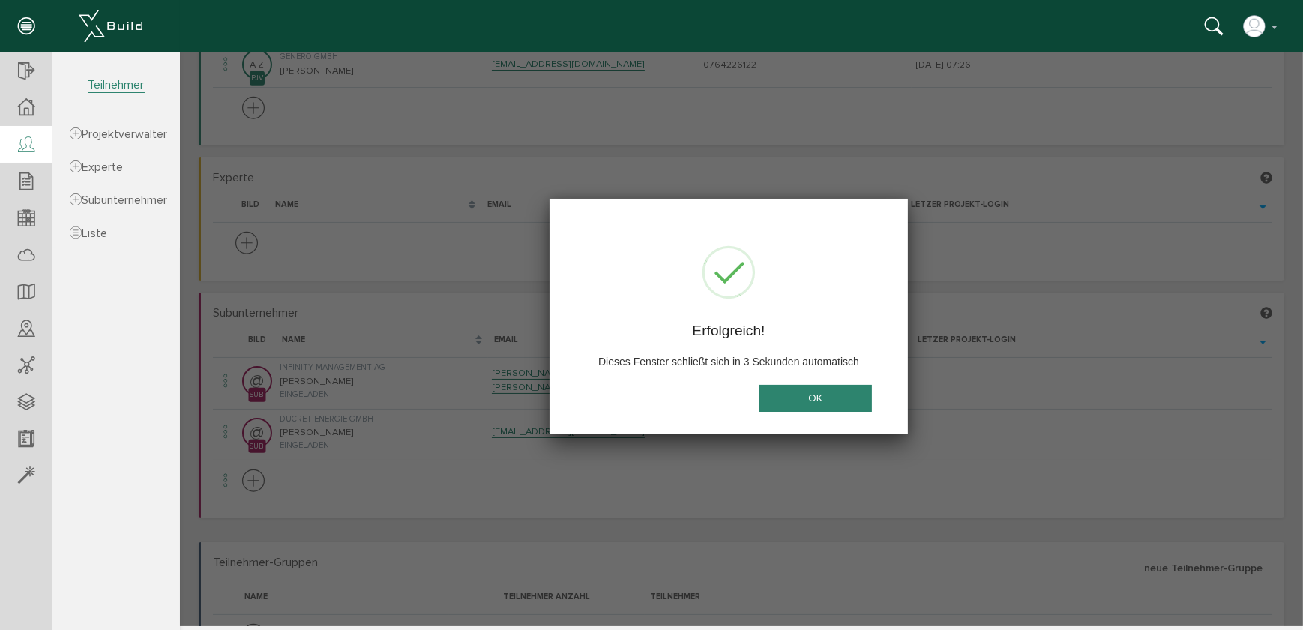
click at [828, 391] on button "OK" at bounding box center [815, 398] width 112 height 28
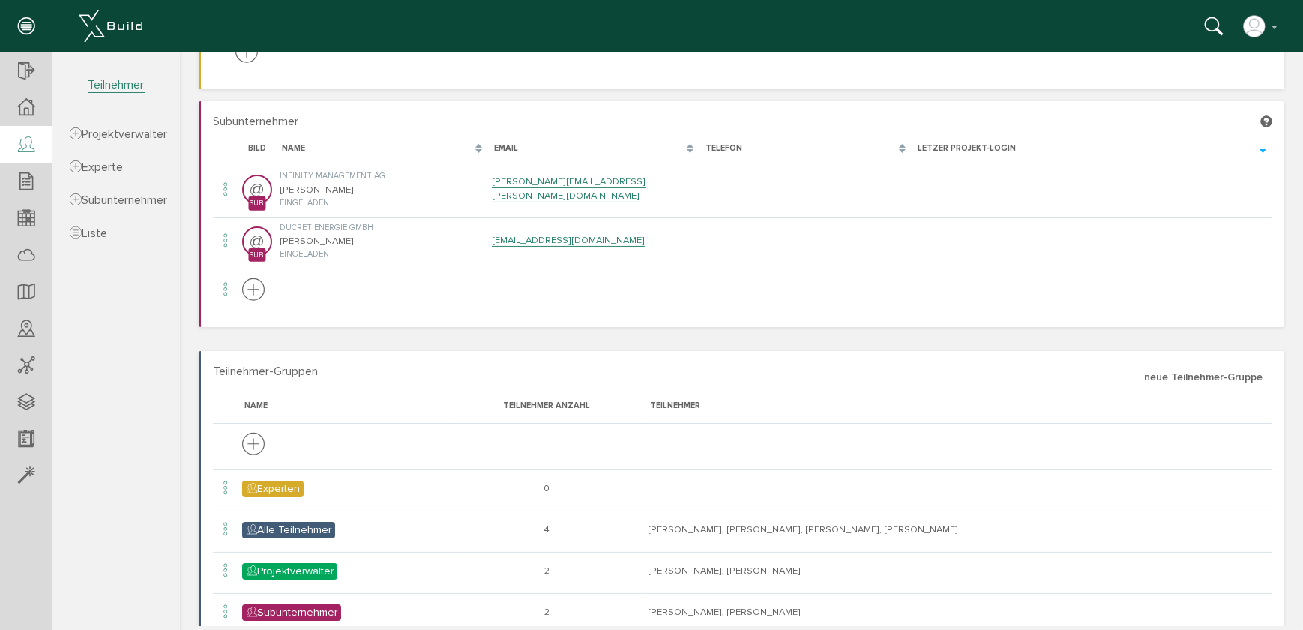
scroll to position [340, 0]
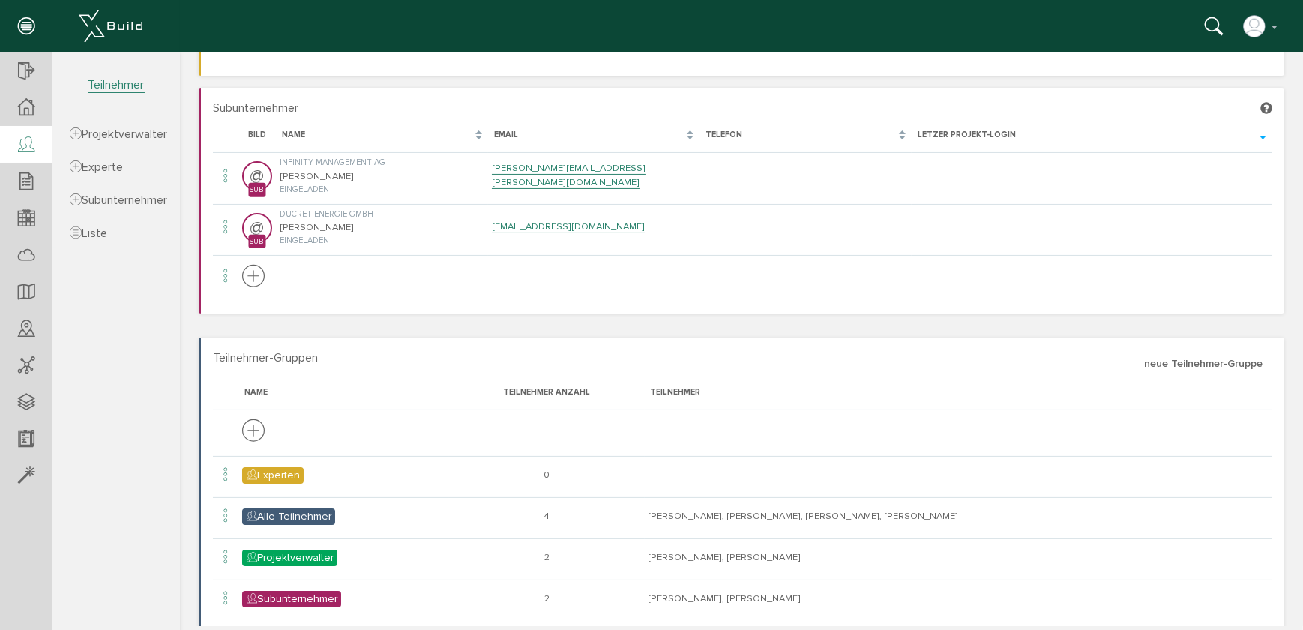
click at [253, 274] on icon at bounding box center [252, 277] width 22 height 28
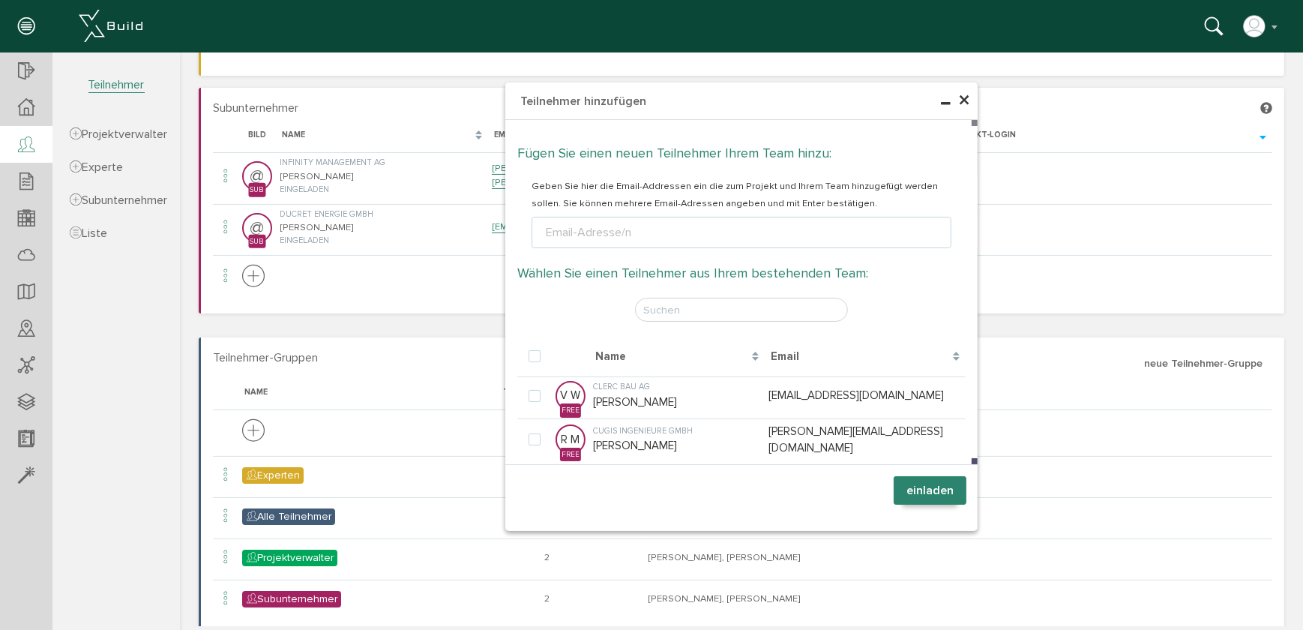
click at [577, 238] on div "Email-Adresse/n" at bounding box center [587, 232] width 91 height 18
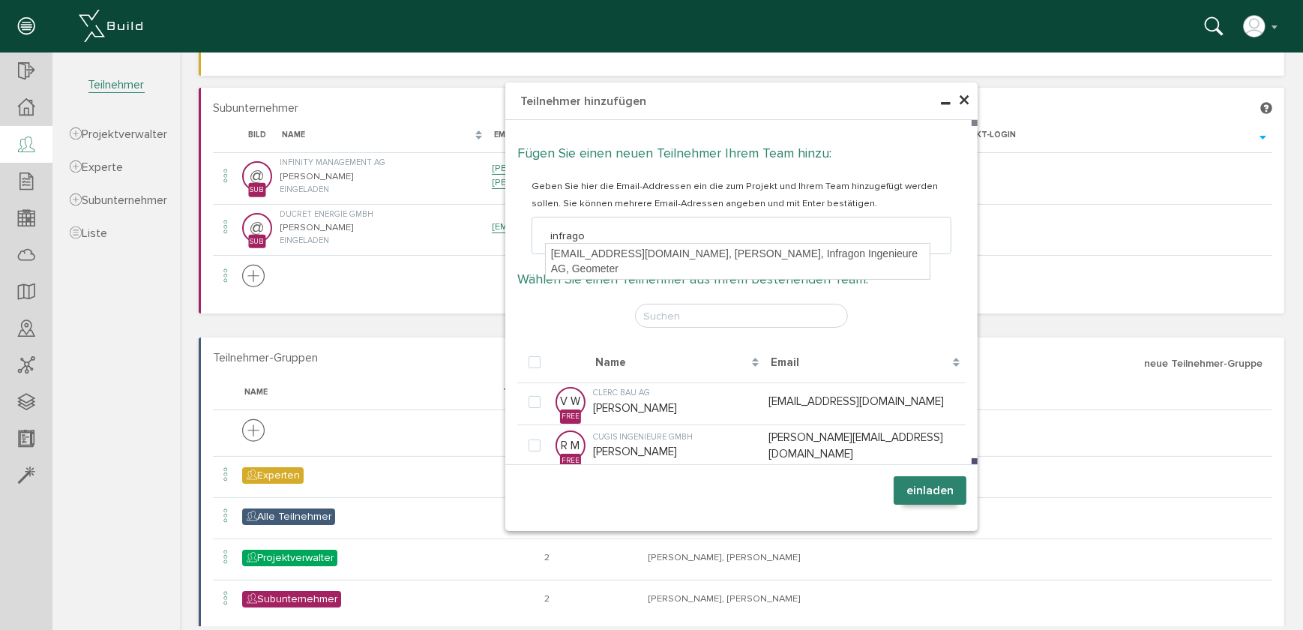
type input "infragon"
click at [589, 253] on div "[EMAIL_ADDRESS][DOMAIN_NAME], [PERSON_NAME], Infragon Ingenieure AG, Geometer" at bounding box center [737, 261] width 384 height 35
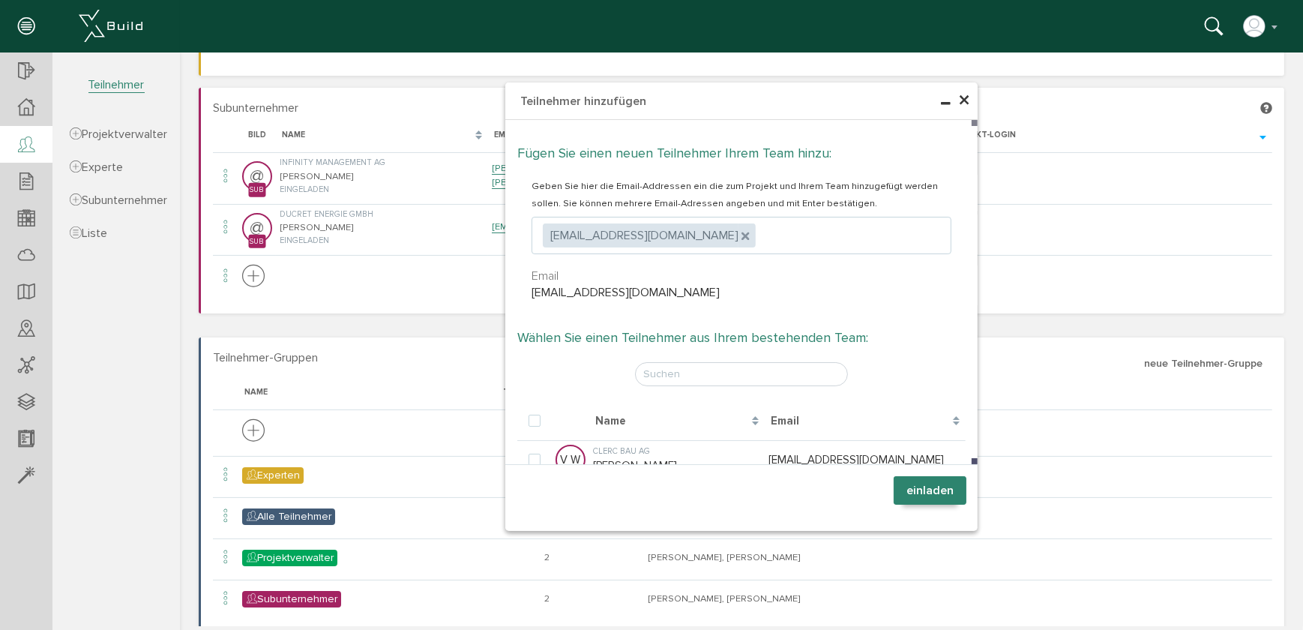
type textarea "[EMAIL_ADDRESS][DOMAIN_NAME]"
click at [934, 487] on button "einladen" at bounding box center [929, 490] width 73 height 28
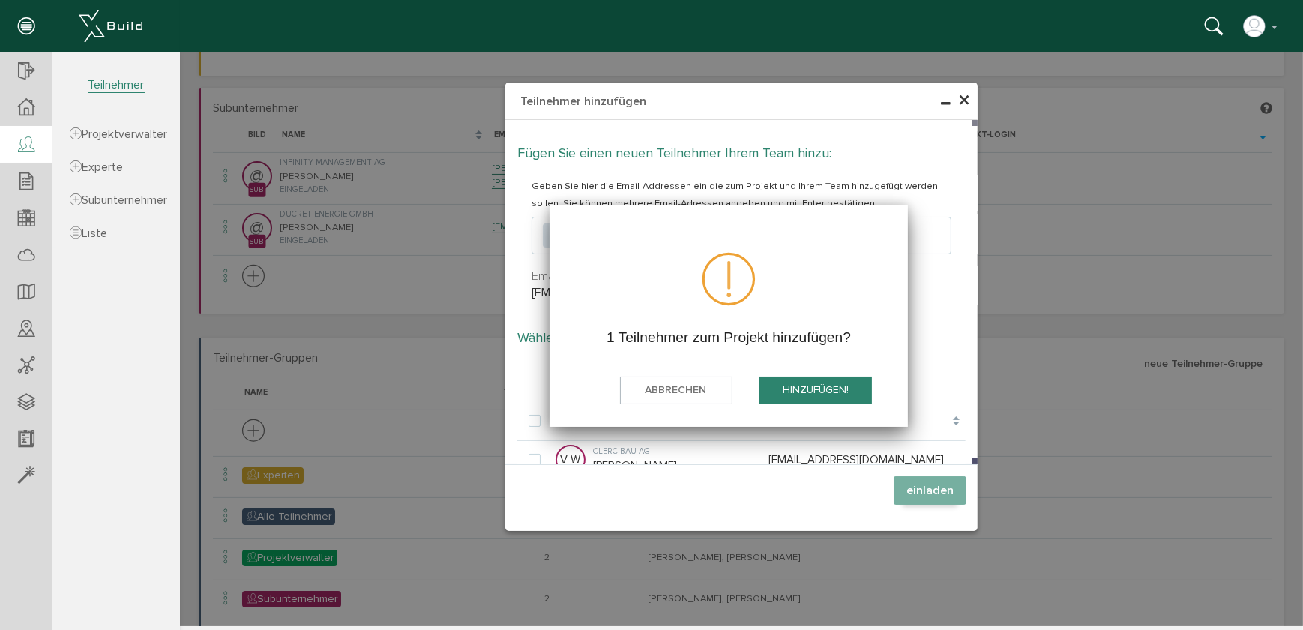
scroll to position [0, 0]
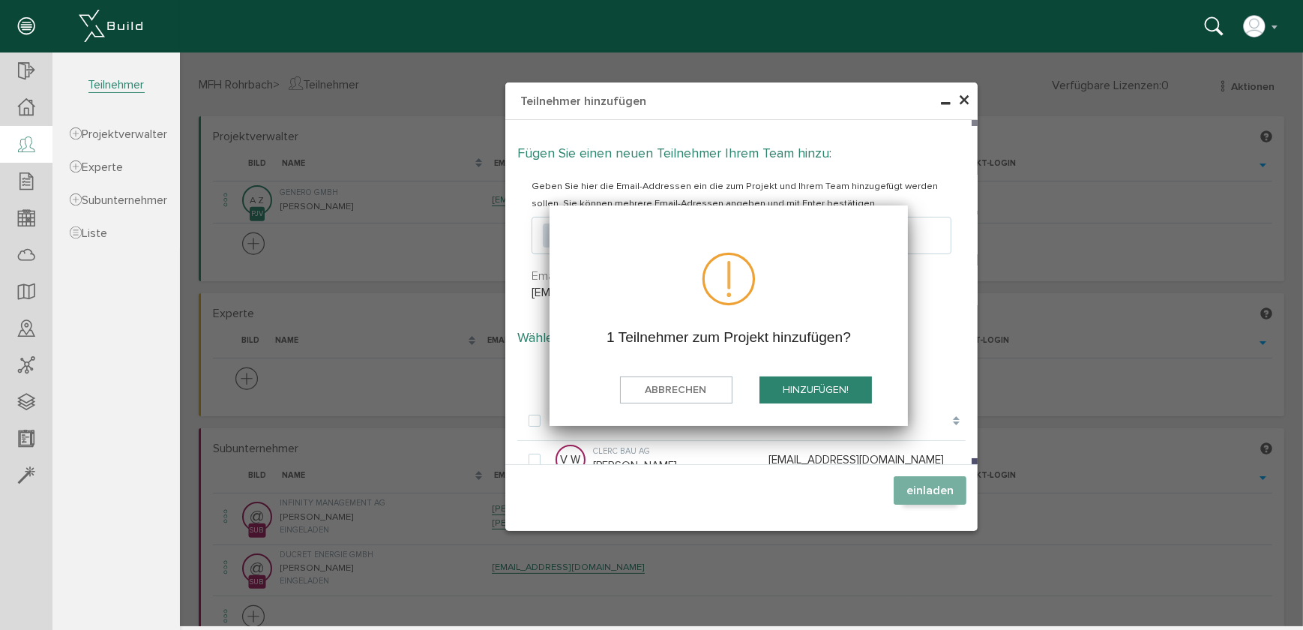
click at [809, 388] on button "hinzufügen!" at bounding box center [815, 390] width 112 height 28
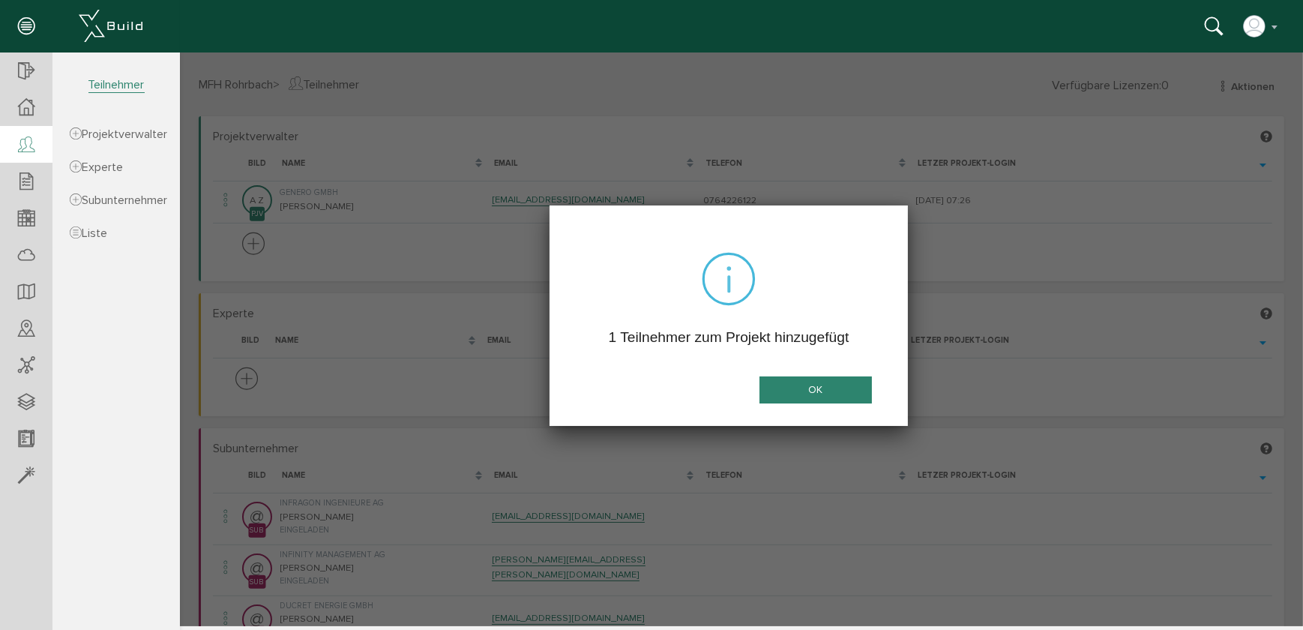
click at [809, 388] on button "OK" at bounding box center [815, 390] width 112 height 28
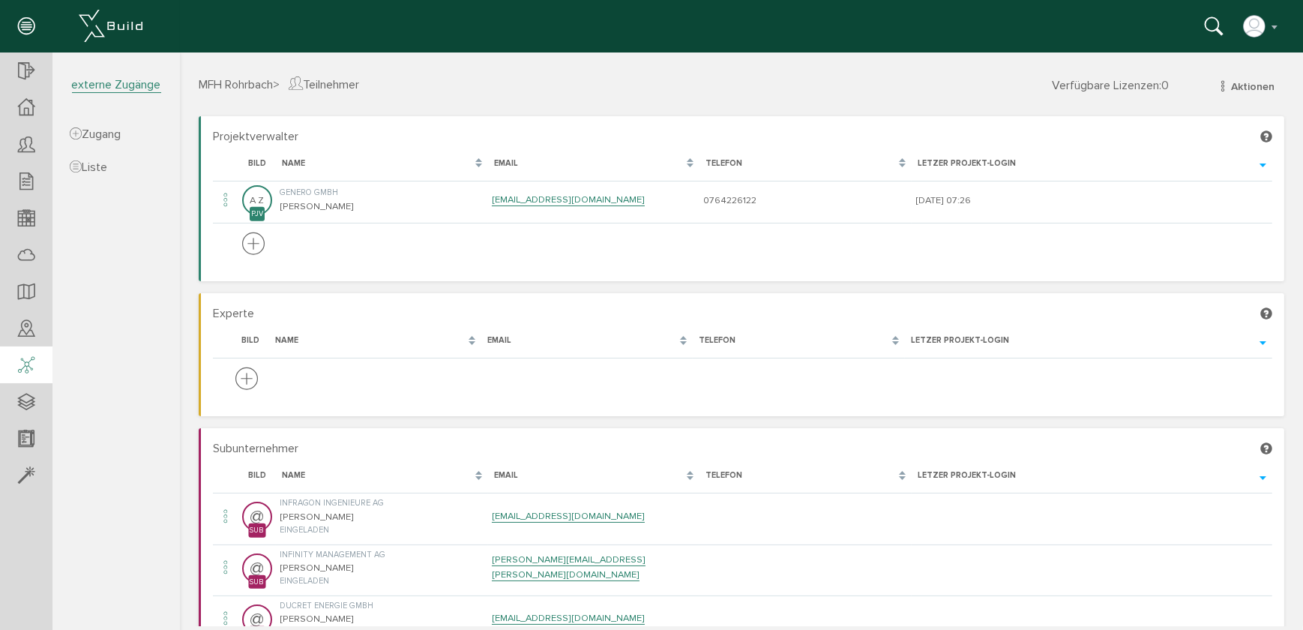
click at [35, 363] on div at bounding box center [26, 365] width 52 height 38
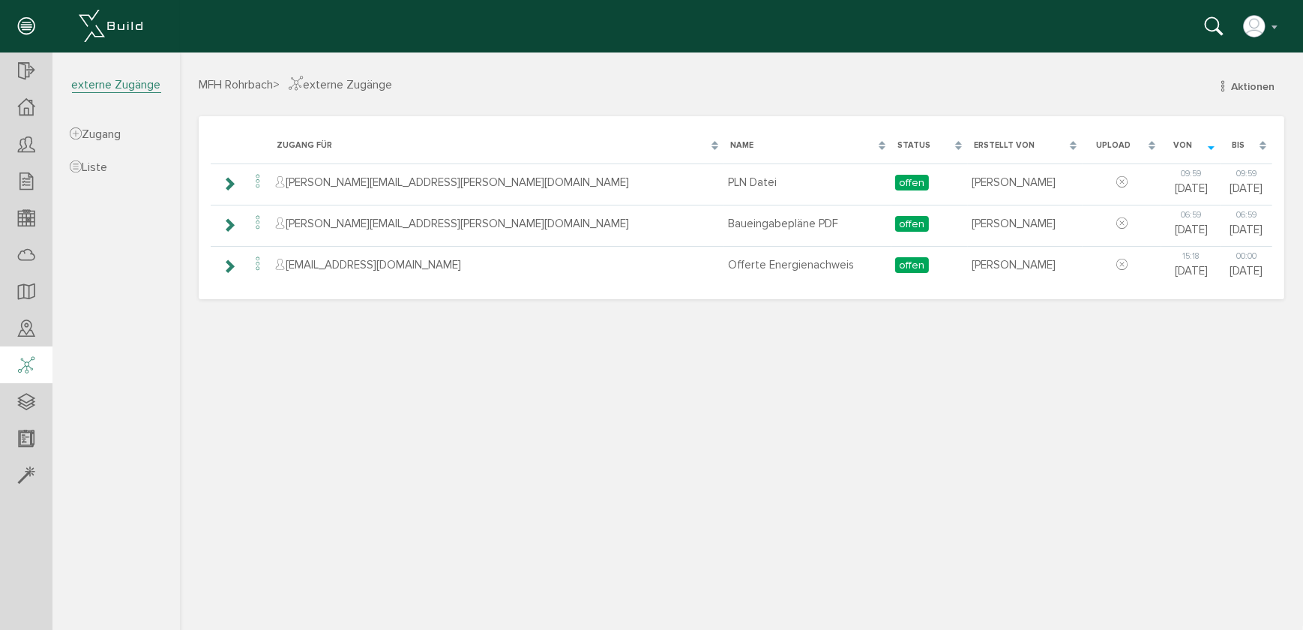
click at [1225, 86] on icon "button" at bounding box center [1222, 86] width 10 height 13
click at [1216, 137] on link "neuer Zugang" at bounding box center [1235, 136] width 118 height 23
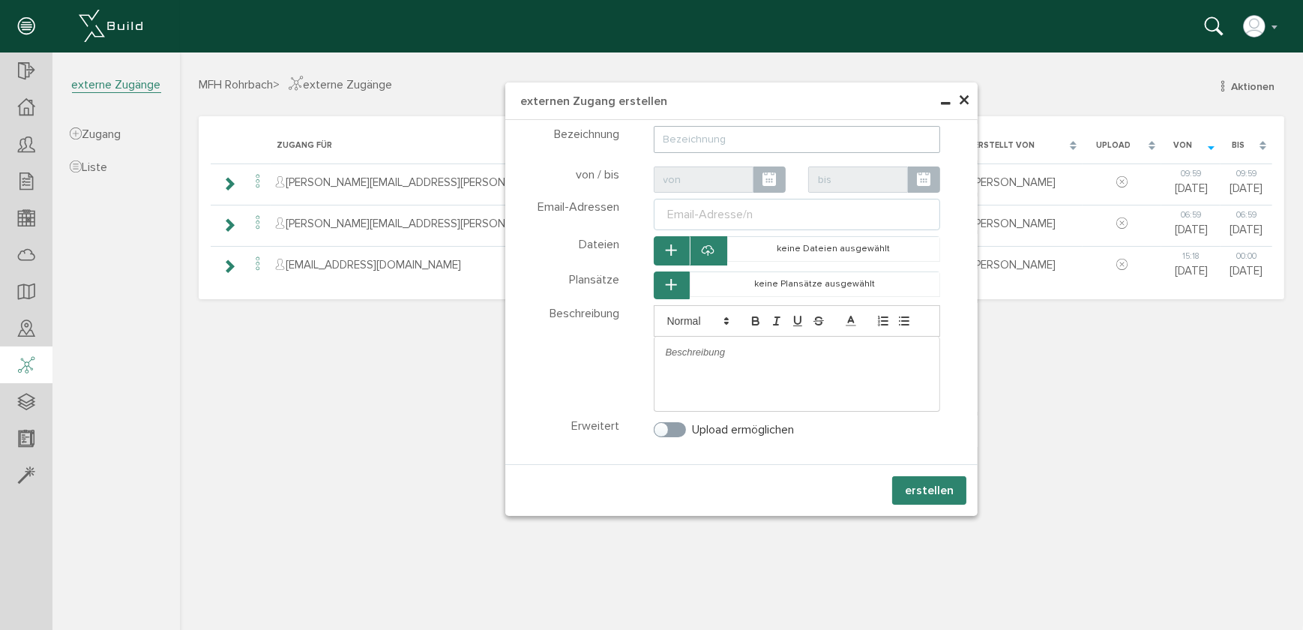
click at [677, 142] on input "text" at bounding box center [796, 139] width 287 height 27
type input "Situationsplan Rohrbach"
click at [673, 251] on icon "button" at bounding box center [671, 250] width 10 height 13
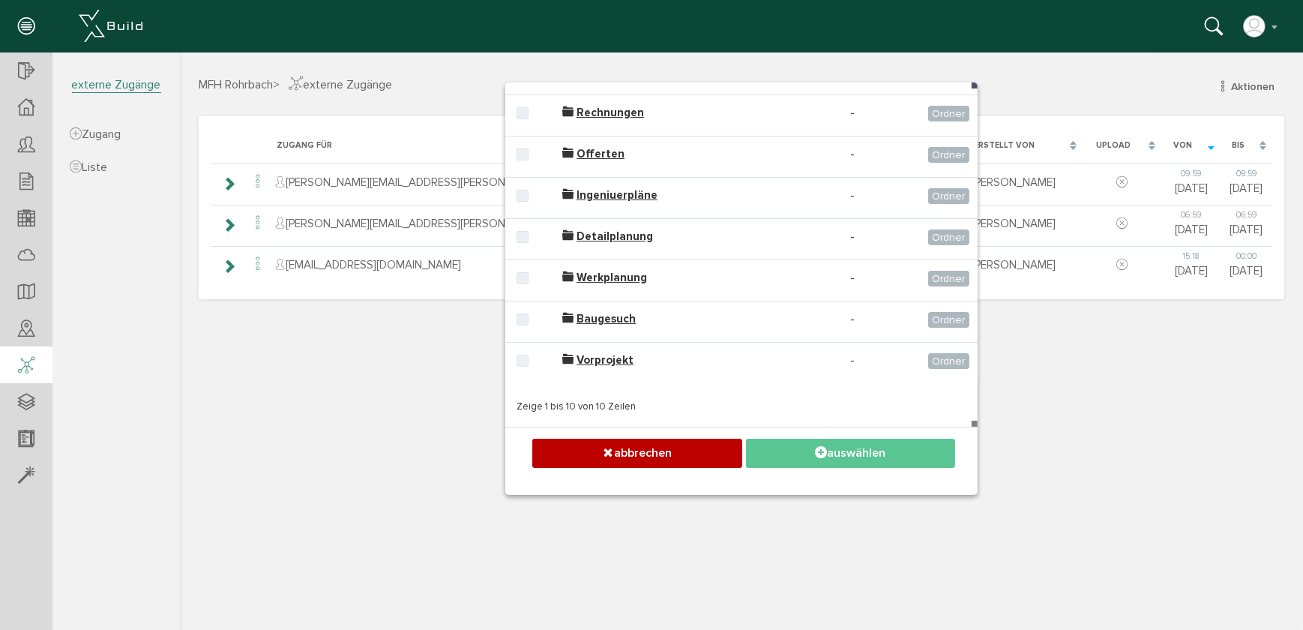
click at [612, 313] on span "Baugesuch" at bounding box center [605, 318] width 59 height 13
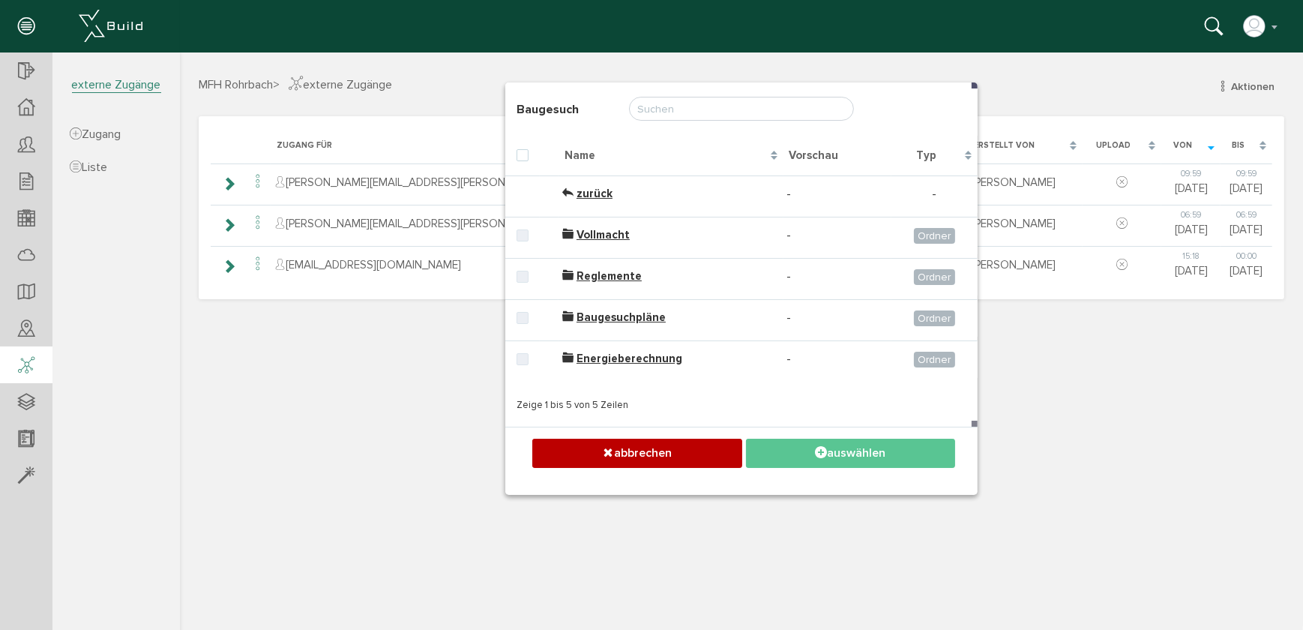
click at [612, 313] on span "Baugesuchpläne" at bounding box center [620, 316] width 89 height 13
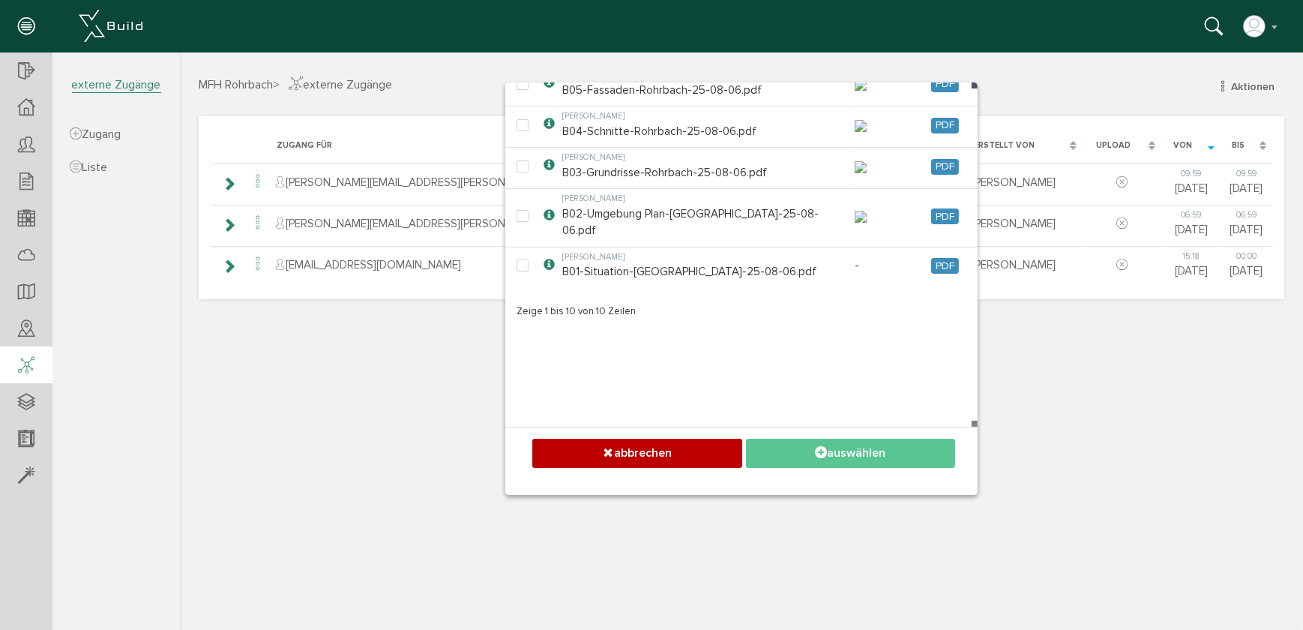
click at [520, 273] on label at bounding box center [525, 265] width 18 height 13
click at [520, 269] on input "checkbox" at bounding box center [521, 264] width 10 height 10
checkbox input "true"
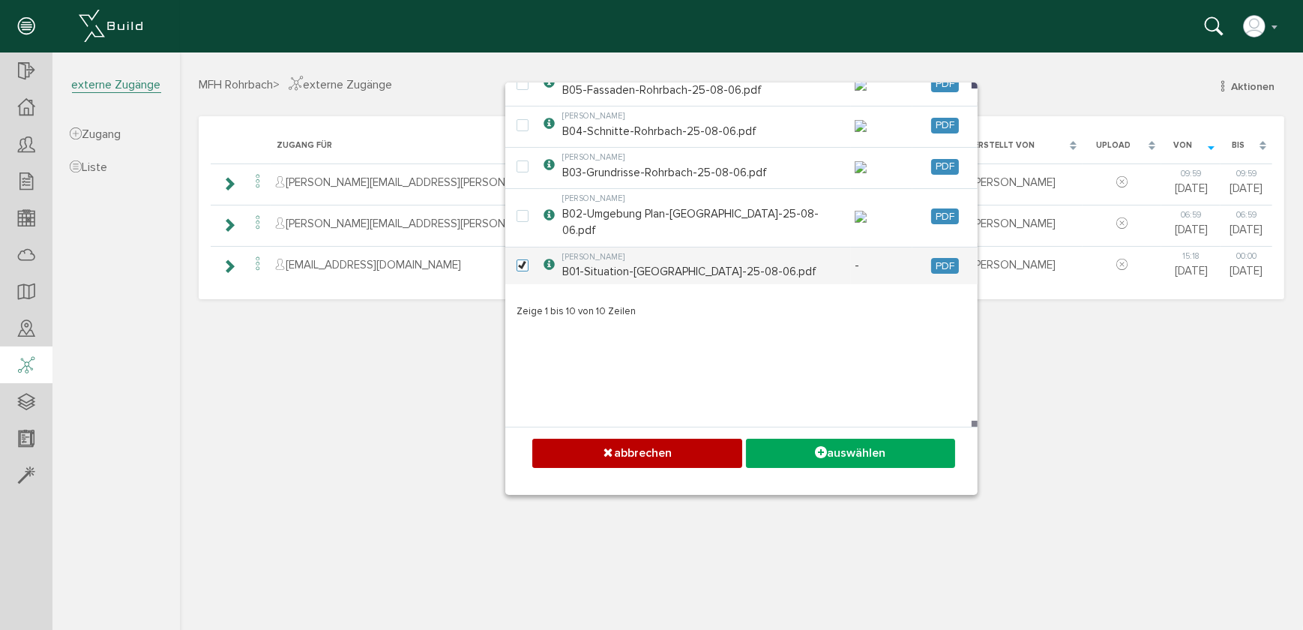
click at [522, 223] on label at bounding box center [525, 216] width 18 height 13
click at [522, 220] on input "checkbox" at bounding box center [521, 215] width 10 height 10
checkbox input "true"
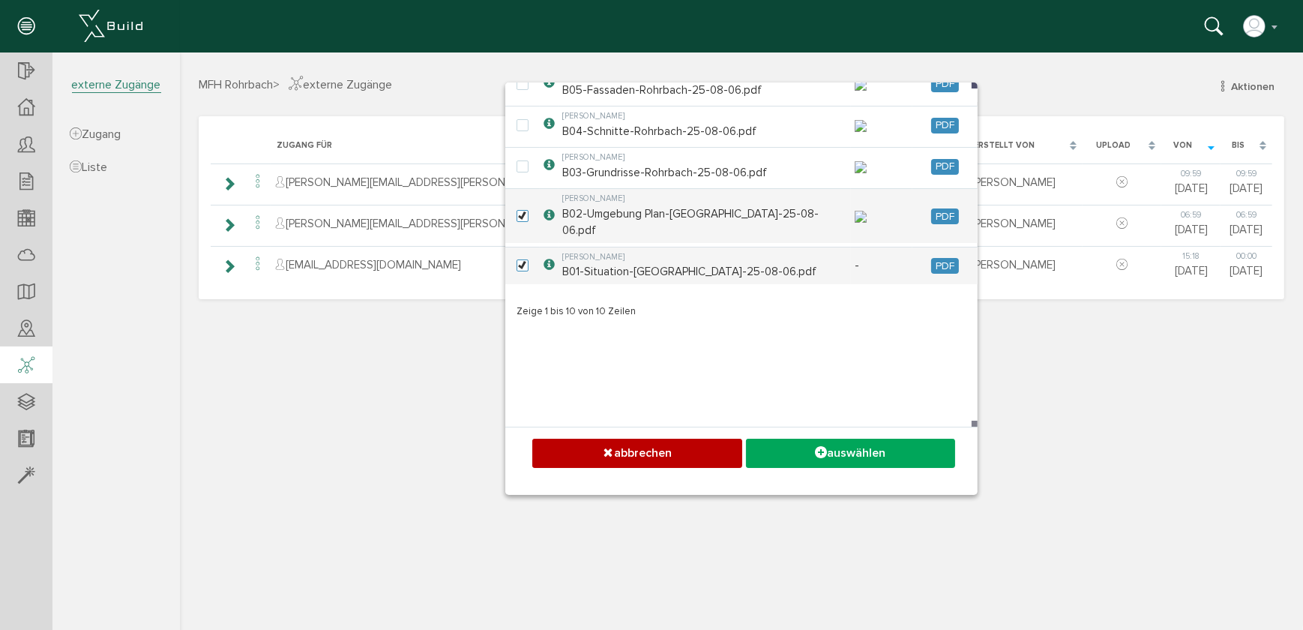
click at [521, 184] on td at bounding box center [522, 165] width 34 height 37
click at [522, 174] on label at bounding box center [525, 166] width 18 height 13
click at [522, 170] on input "checkbox" at bounding box center [521, 165] width 10 height 10
checkbox input "true"
click at [523, 133] on label at bounding box center [525, 125] width 18 height 13
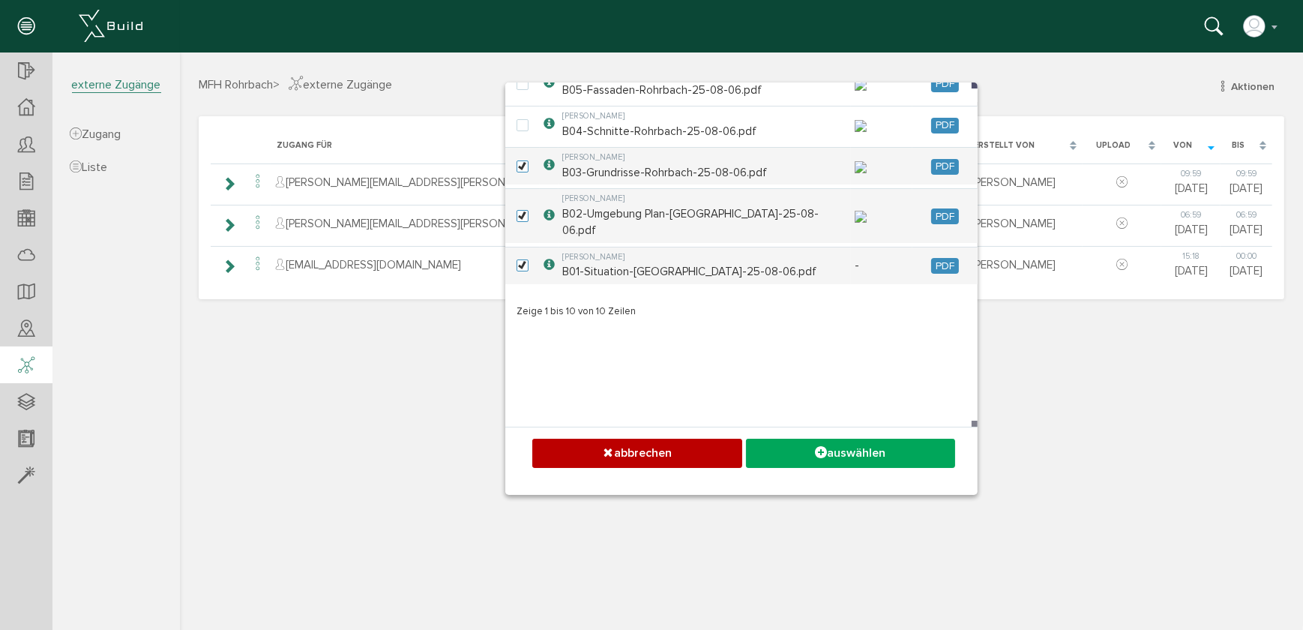
click at [523, 129] on input "checkbox" at bounding box center [521, 124] width 10 height 10
checkbox input "true"
click at [520, 91] on label at bounding box center [525, 84] width 18 height 13
click at [520, 88] on input "checkbox" at bounding box center [521, 83] width 10 height 10
checkbox input "true"
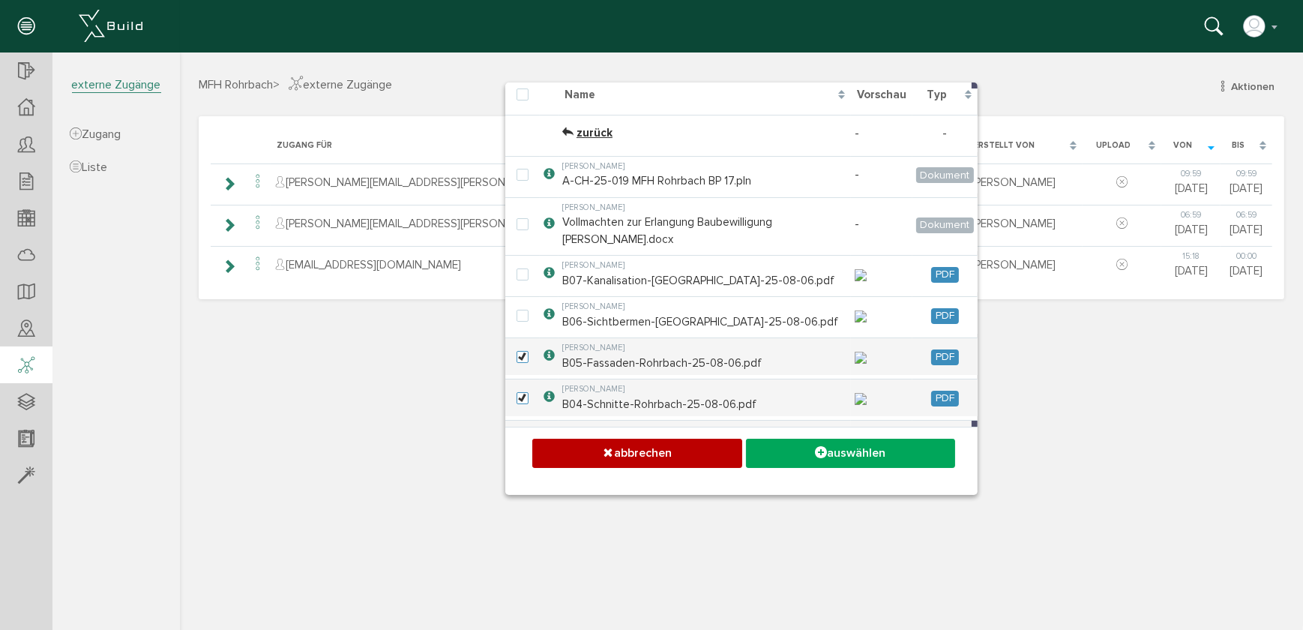
click at [520, 282] on label at bounding box center [525, 274] width 18 height 13
click at [520, 278] on input "checkbox" at bounding box center [521, 273] width 10 height 10
checkbox input "true"
click at [825, 456] on icon at bounding box center [820, 452] width 12 height 15
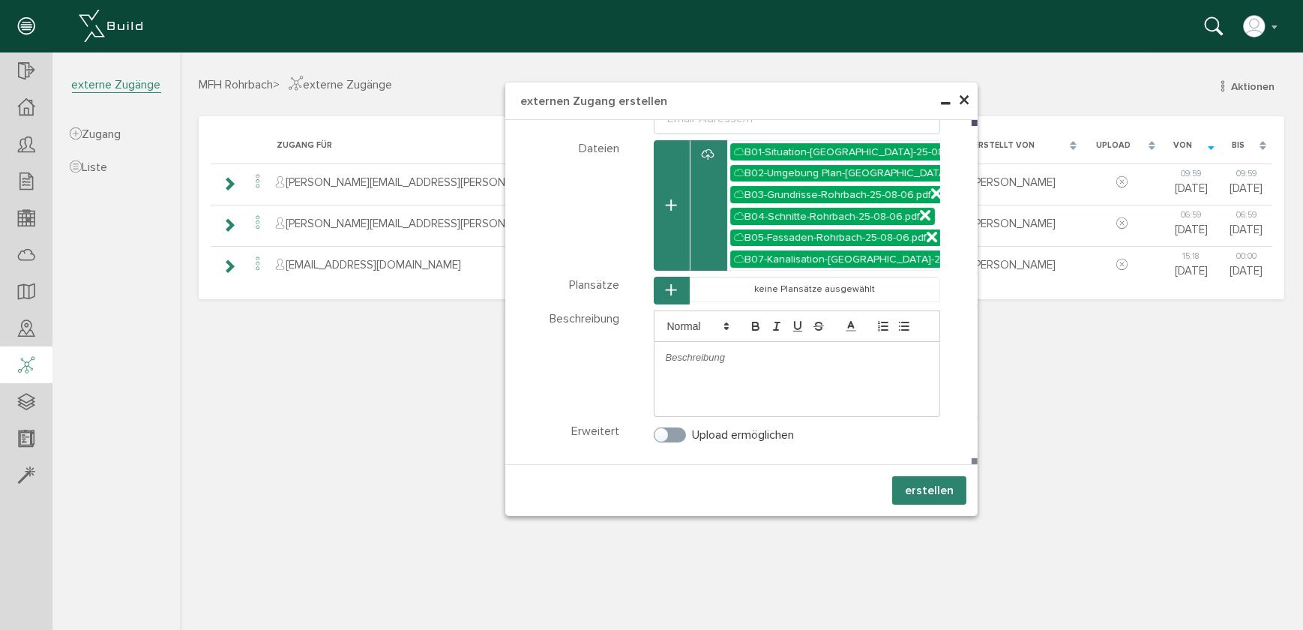
click at [677, 360] on p at bounding box center [796, 357] width 263 height 13
click at [1150, 382] on div "× externen Zugang erstellen Teilnehmer wählen Teilnehmer Dateien wählen [PERSON…" at bounding box center [740, 339] width 1123 height 574
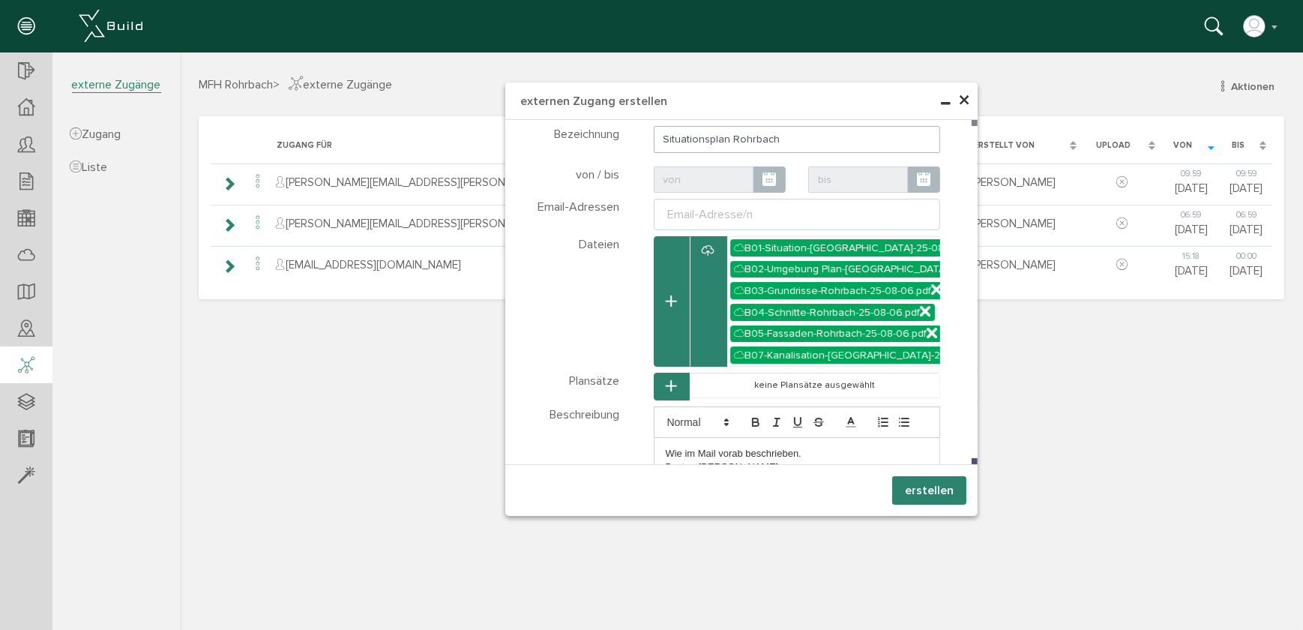
click at [728, 208] on div "Email-Adresse/n" at bounding box center [709, 214] width 91 height 18
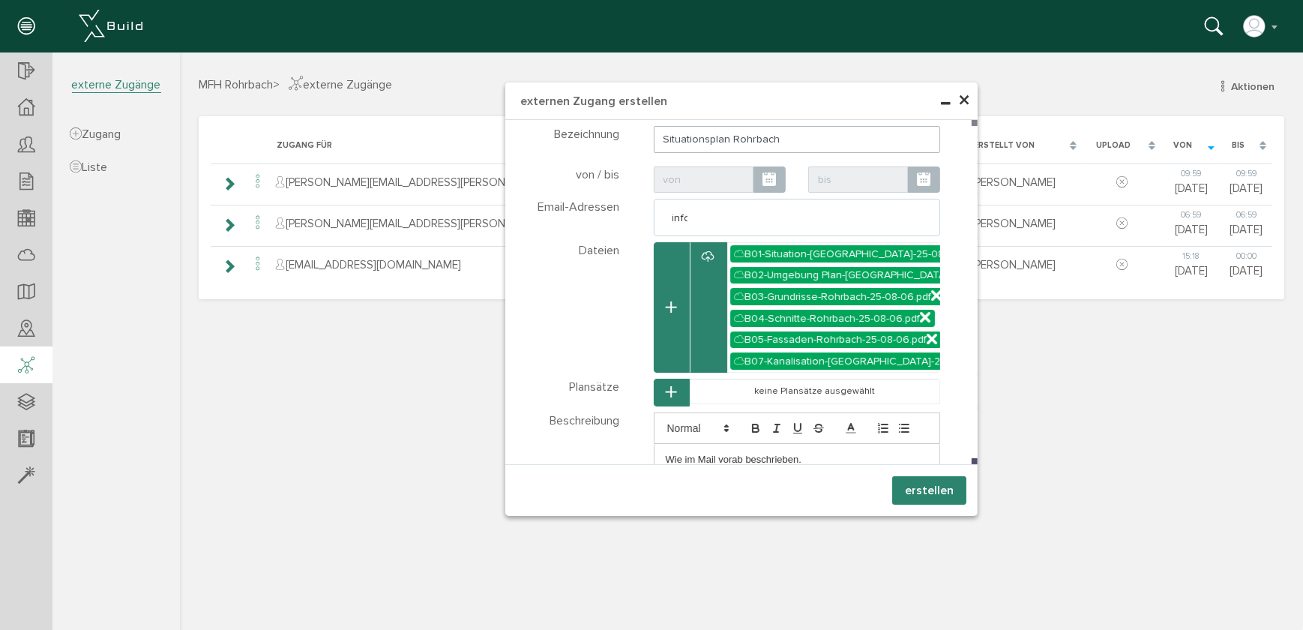
click at [728, 208] on ul ", info" at bounding box center [796, 217] width 287 height 37
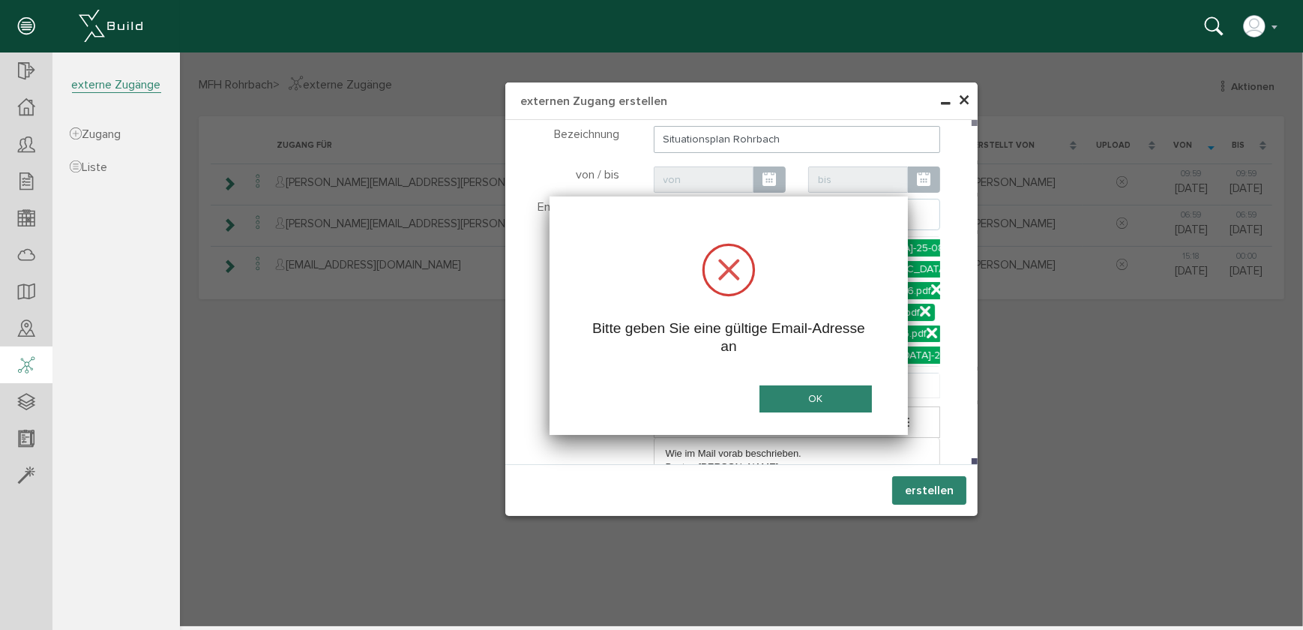
click at [805, 394] on button "OK" at bounding box center [815, 399] width 112 height 28
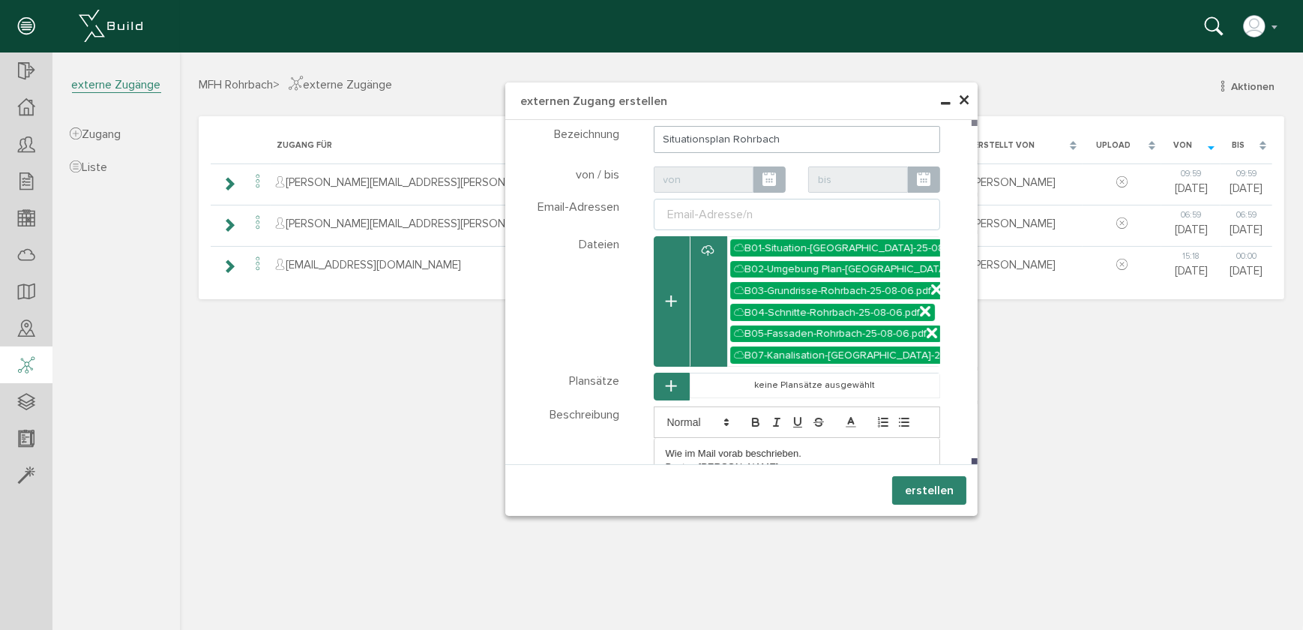
click at [670, 217] on div "Email-Adresse/n" at bounding box center [709, 214] width 91 height 18
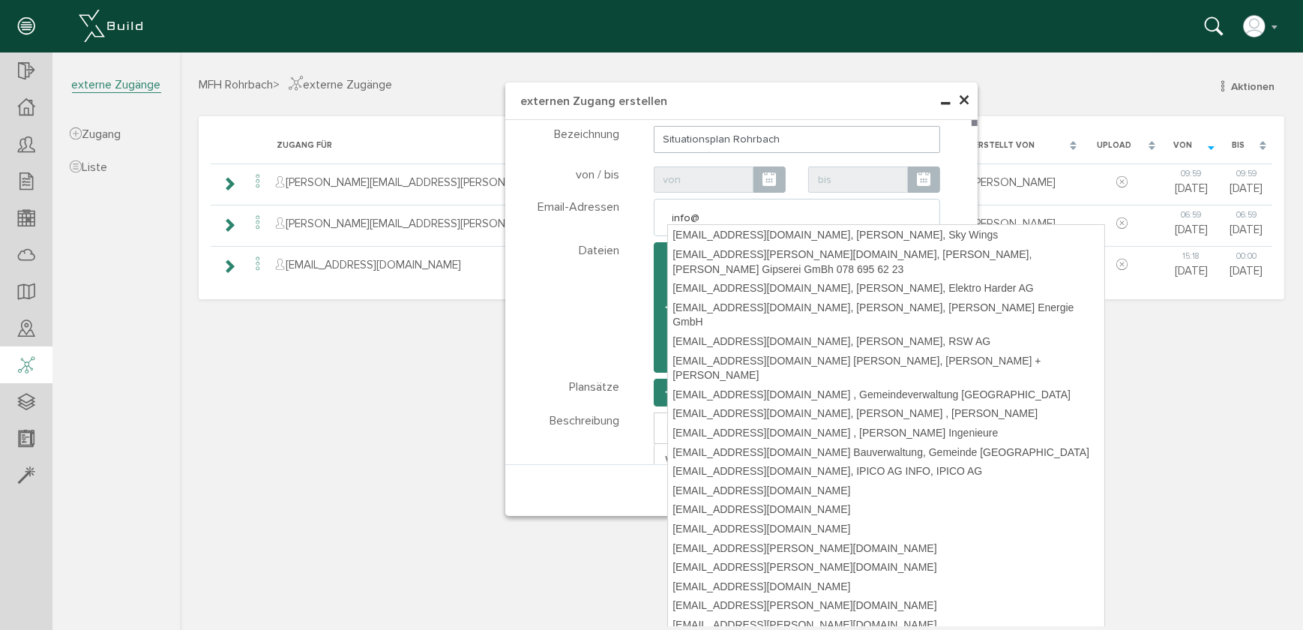
type input "info@i"
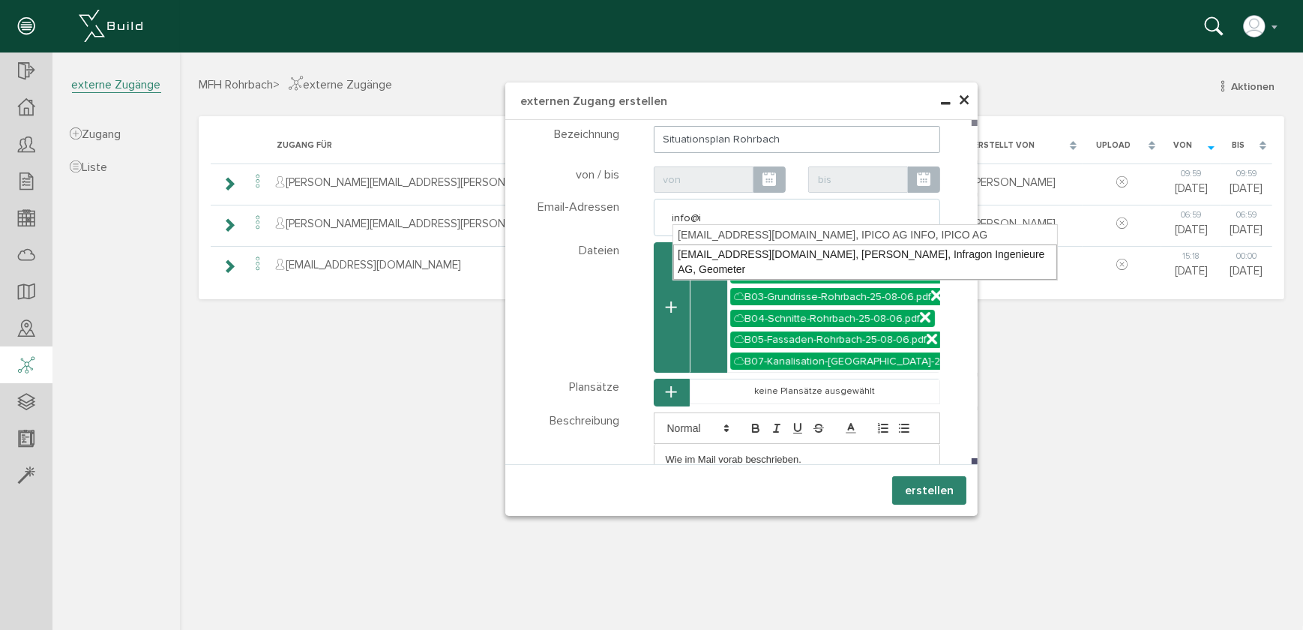
click at [714, 258] on div "[EMAIL_ADDRESS][DOMAIN_NAME], [PERSON_NAME], Infragon Ingenieure AG, Geometer" at bounding box center [865, 261] width 384 height 35
type textarea "[EMAIL_ADDRESS][DOMAIN_NAME]"
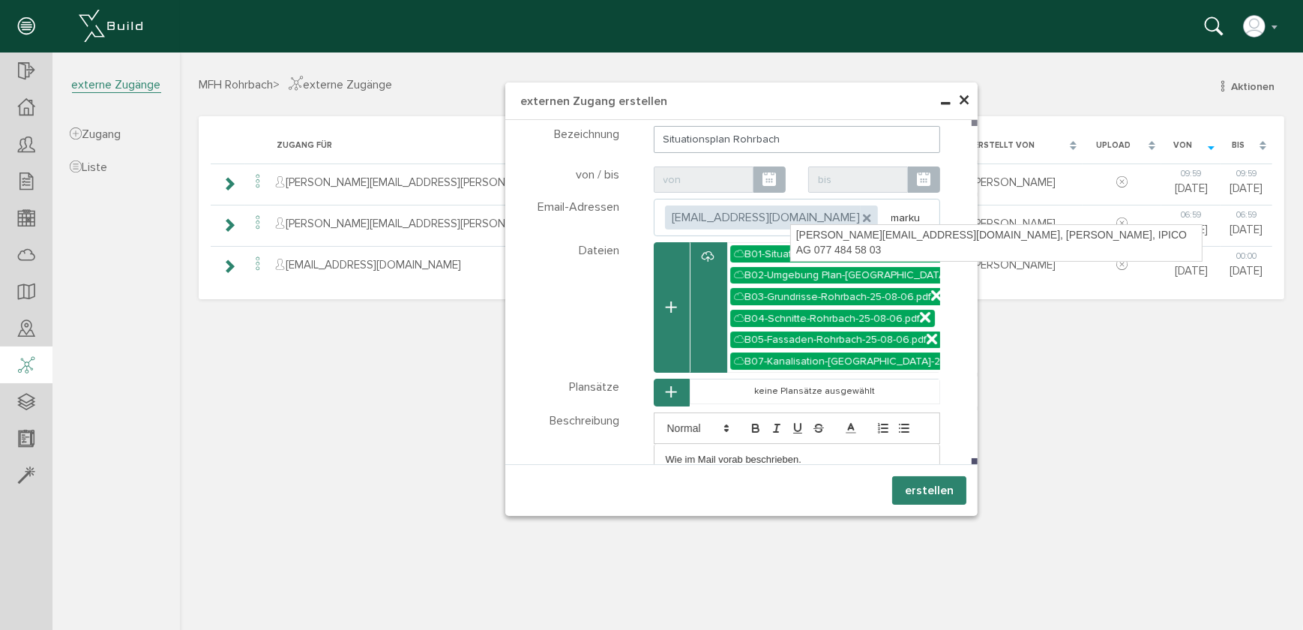
type input "[PERSON_NAME]"
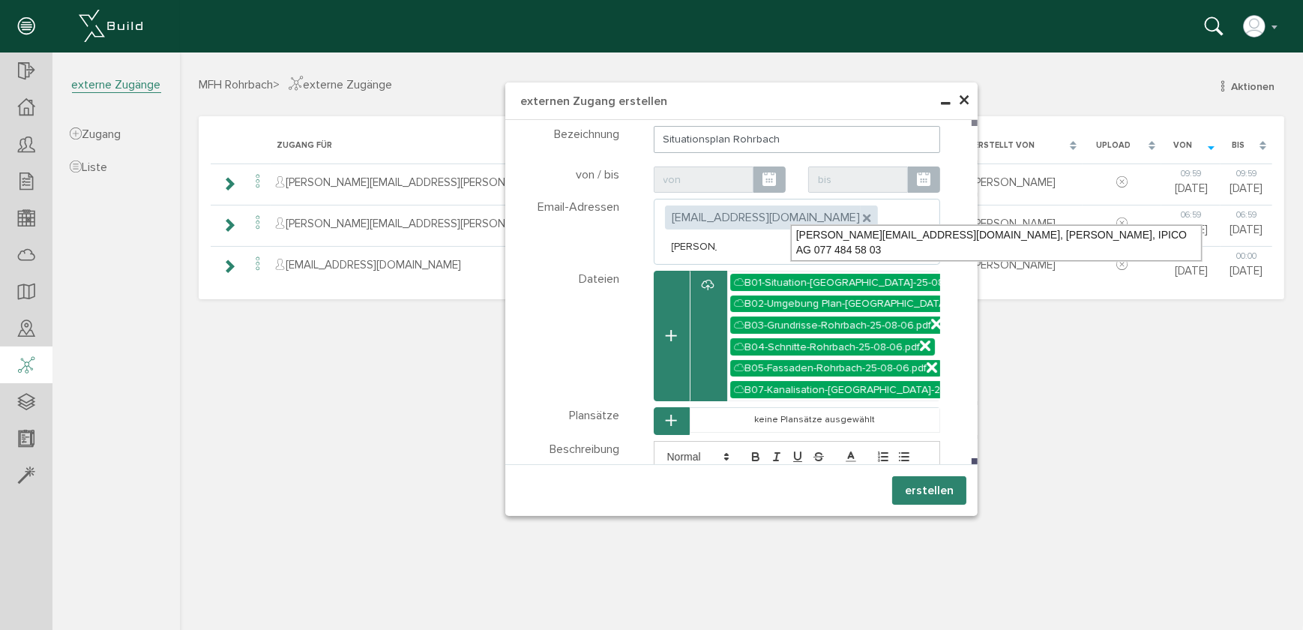
click at [880, 235] on div "[PERSON_NAME][EMAIL_ADDRESS][DOMAIN_NAME], [PERSON_NAME], IPICO AG 077 484 58 03" at bounding box center [995, 242] width 411 height 35
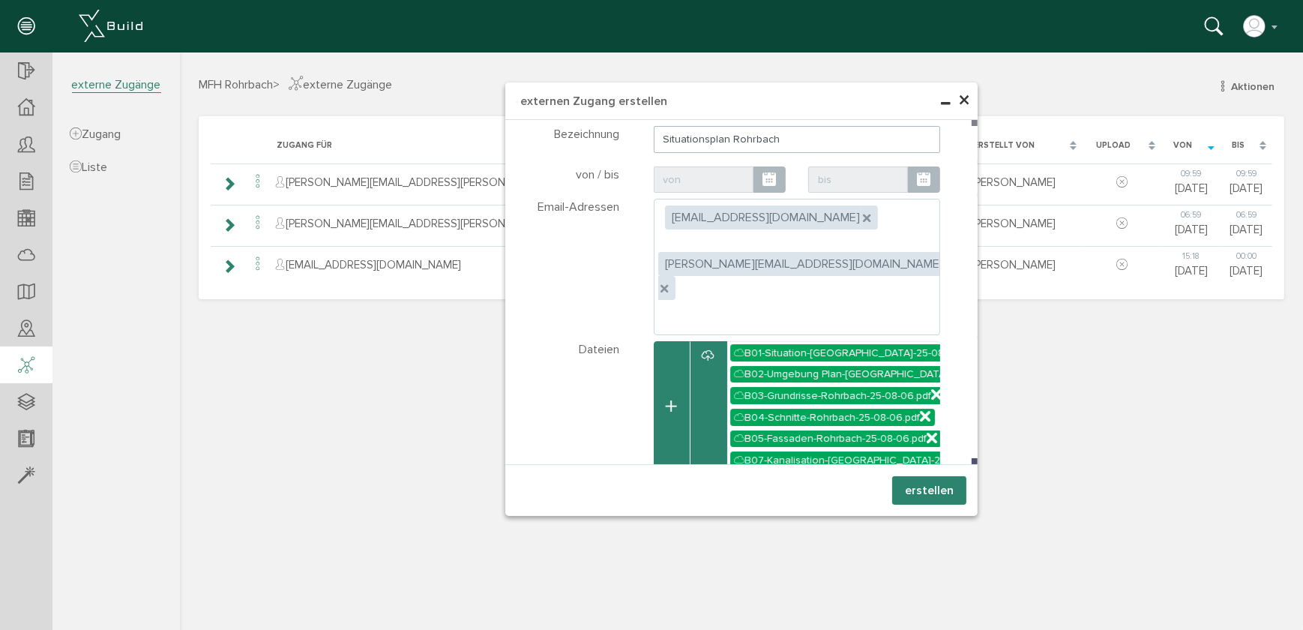
type textarea "[EMAIL_ADDRESS][DOMAIN_NAME],[DOMAIN_NAME][EMAIL_ADDRESS][DOMAIN_NAME]"
click at [934, 487] on button "erstellen" at bounding box center [929, 490] width 74 height 28
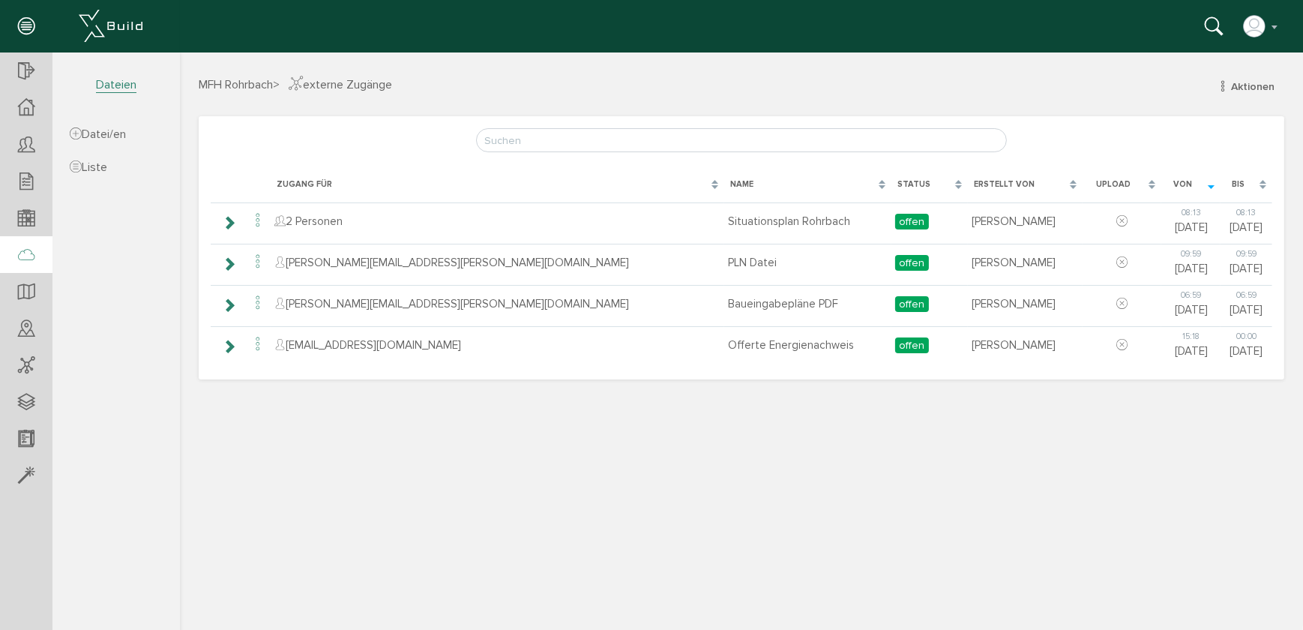
click at [30, 254] on icon at bounding box center [26, 255] width 16 height 21
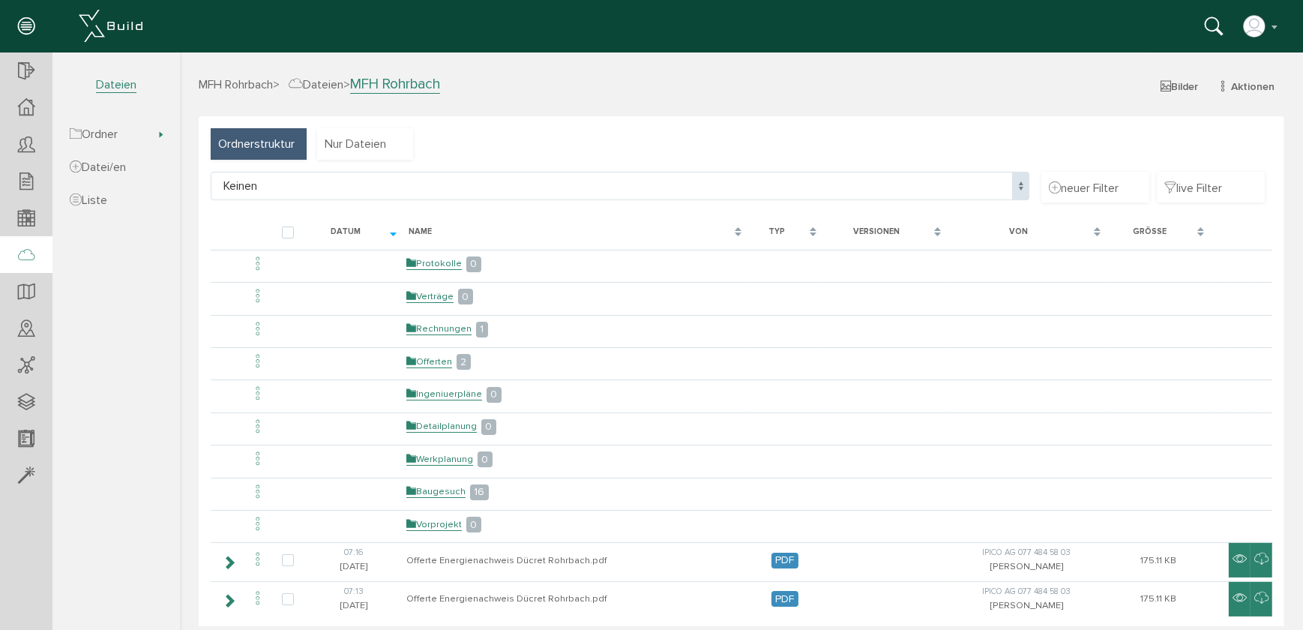
click at [437, 494] on link "Baugesuch" at bounding box center [435, 491] width 59 height 13
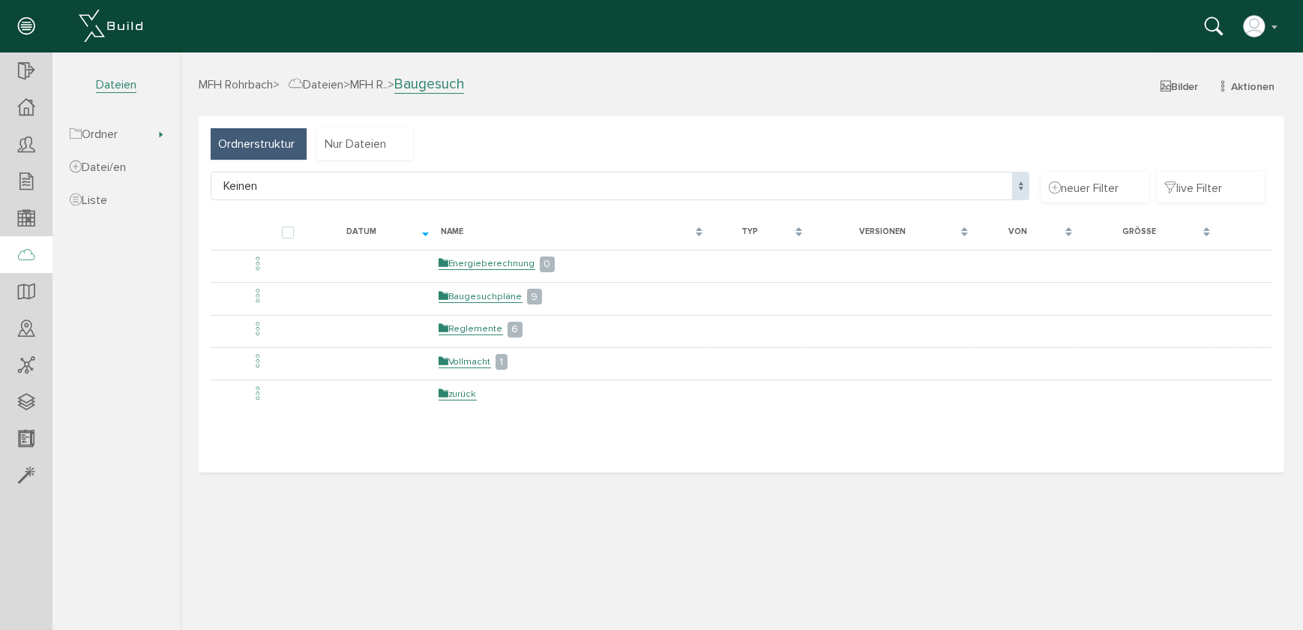
click at [485, 295] on link "Baugesuchpläne" at bounding box center [480, 296] width 84 height 13
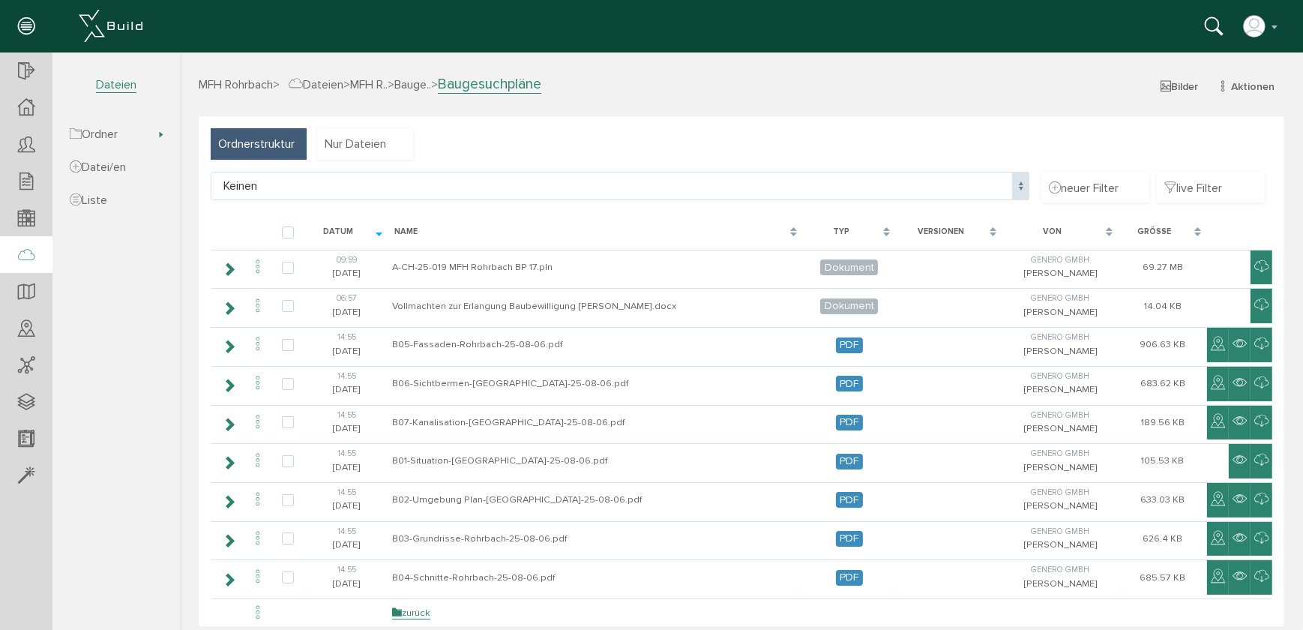
click at [1254, 266] on icon at bounding box center [1261, 267] width 14 height 18
click at [1254, 340] on icon at bounding box center [1261, 344] width 14 height 18
click at [1254, 374] on icon at bounding box center [1261, 383] width 14 height 18
click at [1254, 418] on icon at bounding box center [1261, 421] width 14 height 18
click at [1254, 459] on icon at bounding box center [1261, 460] width 14 height 18
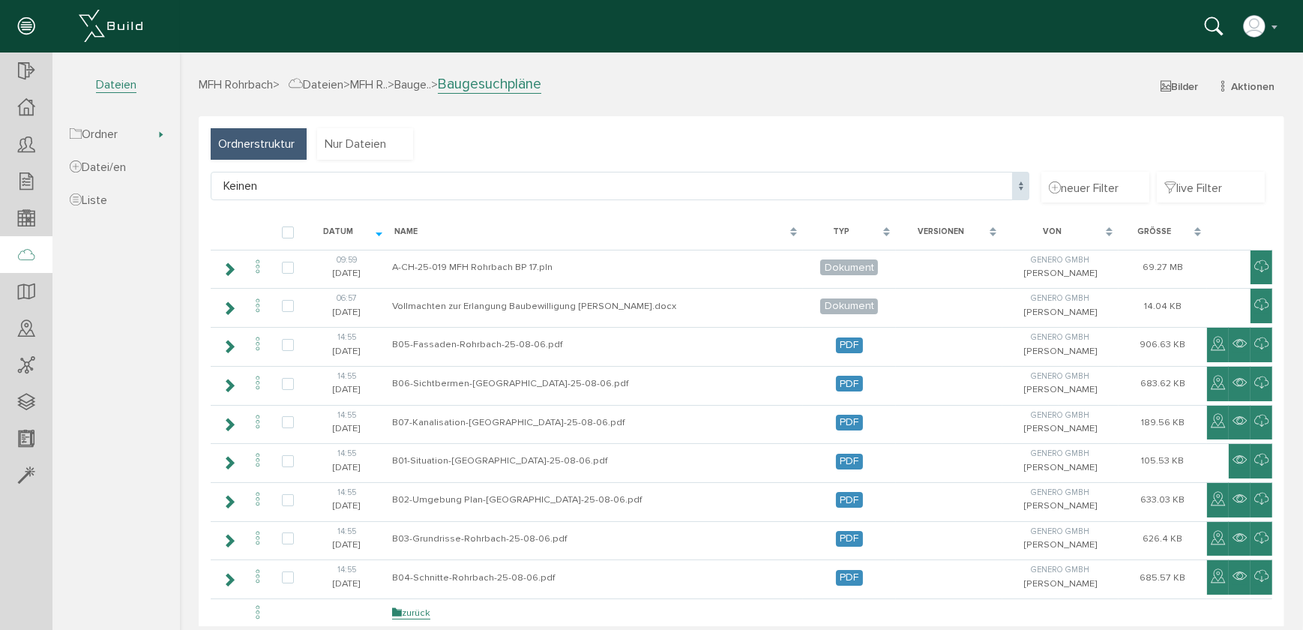
click at [1256, 492] on icon at bounding box center [1261, 499] width 14 height 18
click at [1254, 529] on icon at bounding box center [1261, 538] width 14 height 18
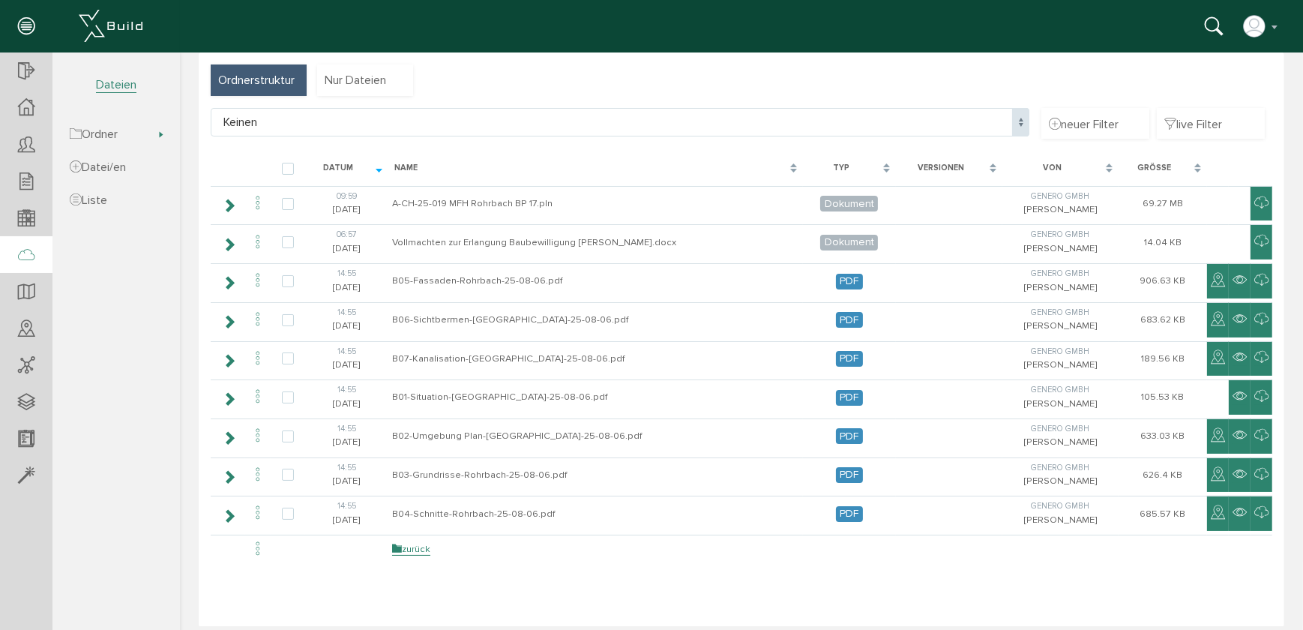
scroll to position [71, 0]
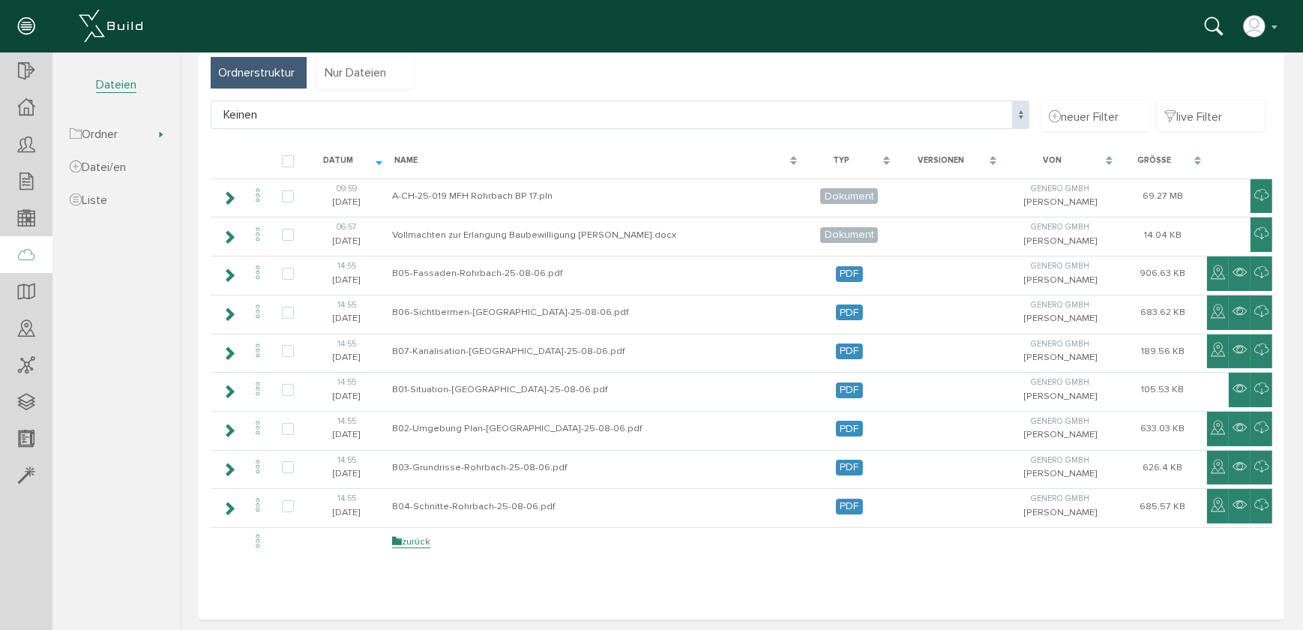
click at [1254, 496] on icon at bounding box center [1261, 505] width 14 height 18
click at [26, 104] on icon at bounding box center [26, 107] width 16 height 17
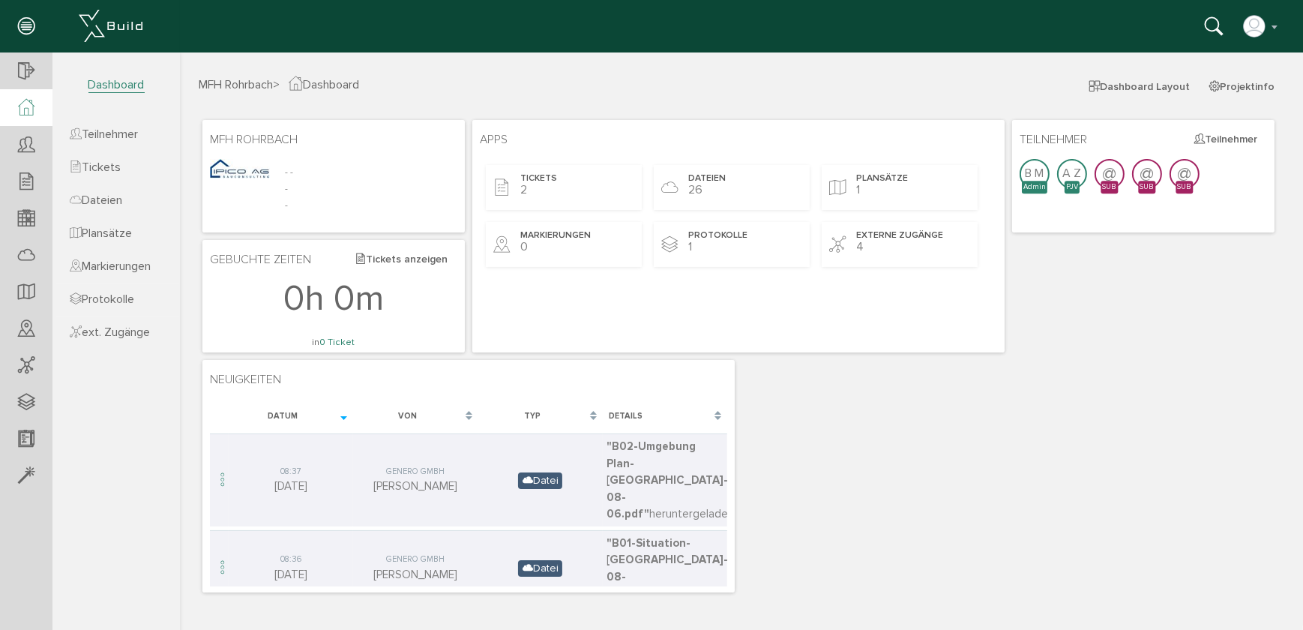
click at [109, 135] on span "Teilnehmer" at bounding box center [104, 134] width 68 height 15
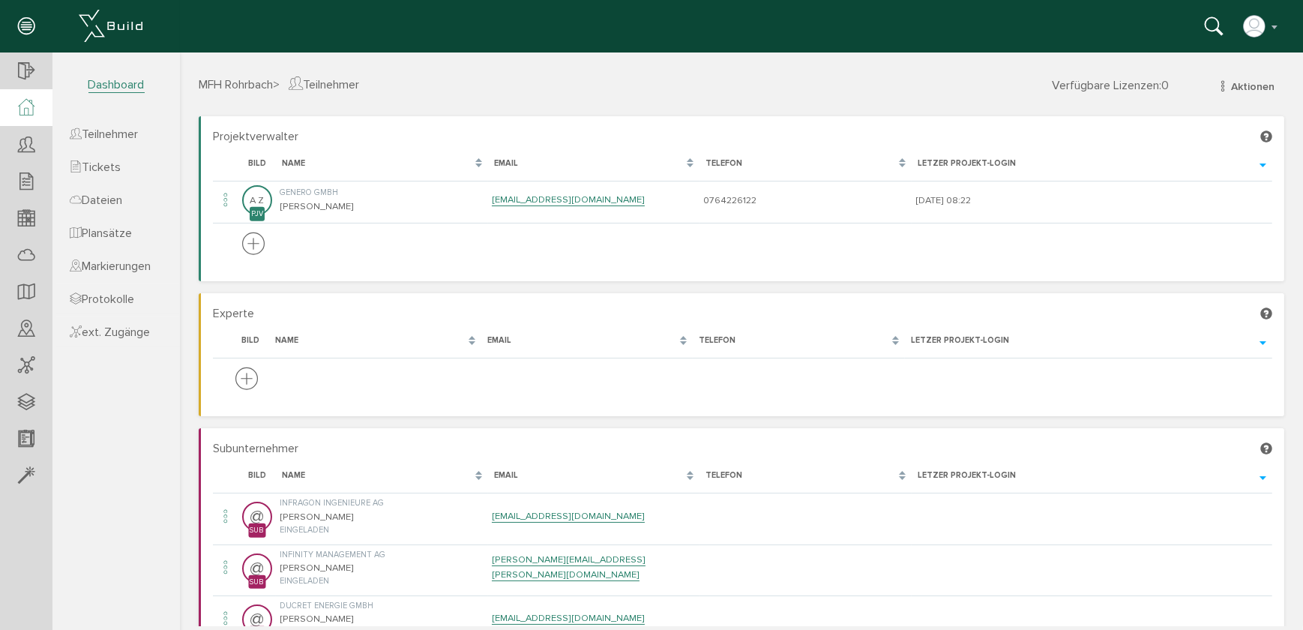
click at [25, 104] on icon at bounding box center [26, 107] width 16 height 17
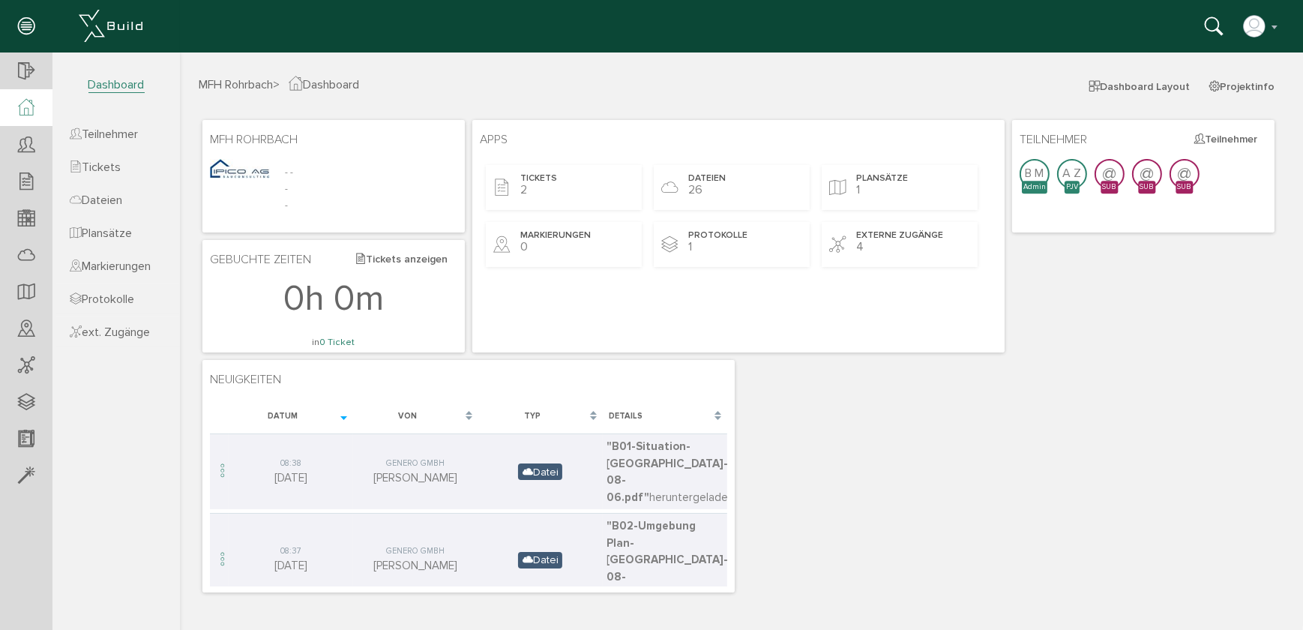
click at [130, 135] on span "Teilnehmer" at bounding box center [104, 134] width 68 height 15
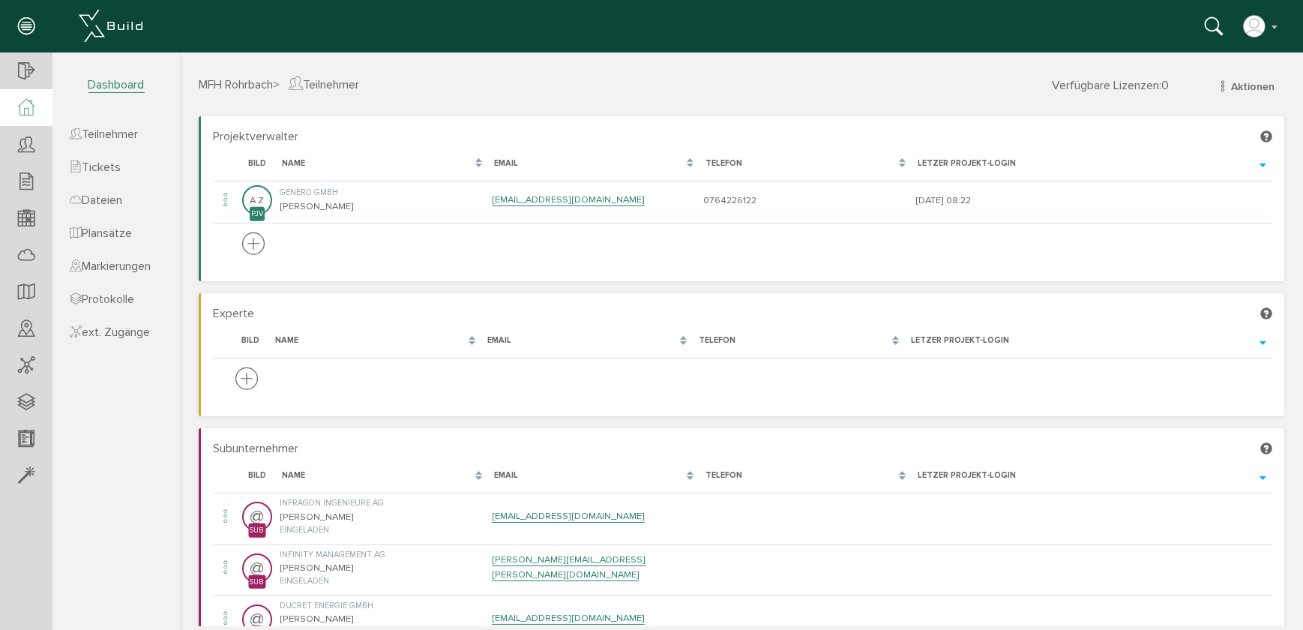
click at [28, 112] on icon at bounding box center [26, 107] width 16 height 17
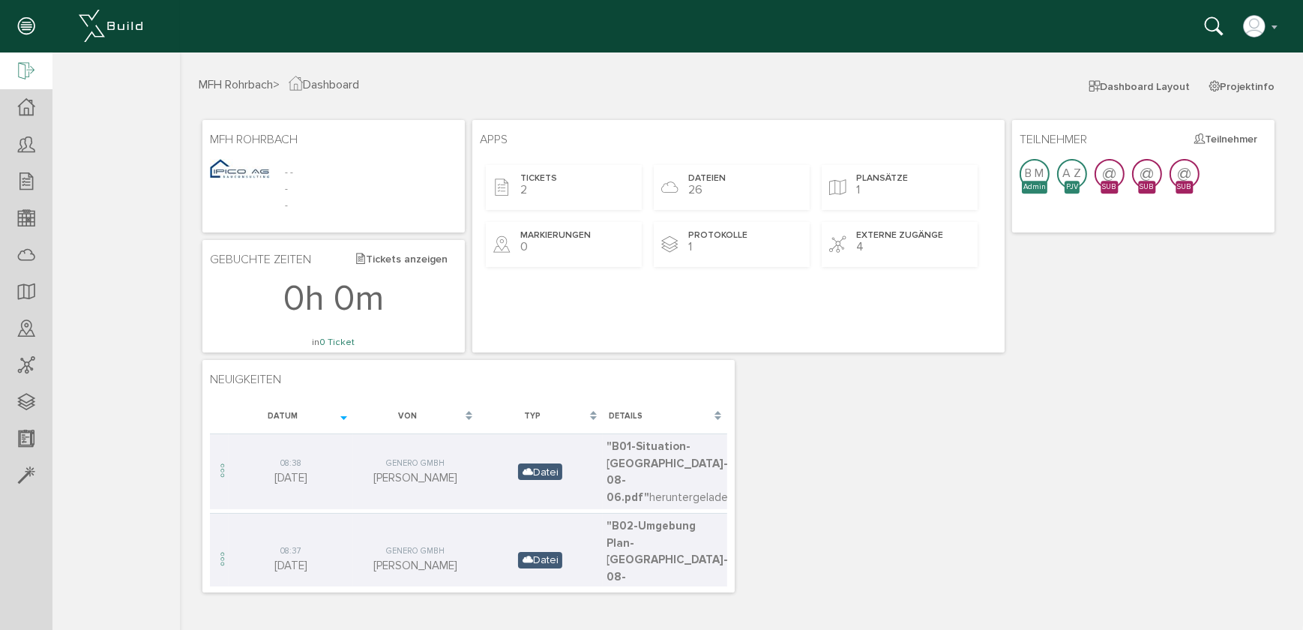
click at [28, 70] on icon at bounding box center [26, 71] width 16 height 21
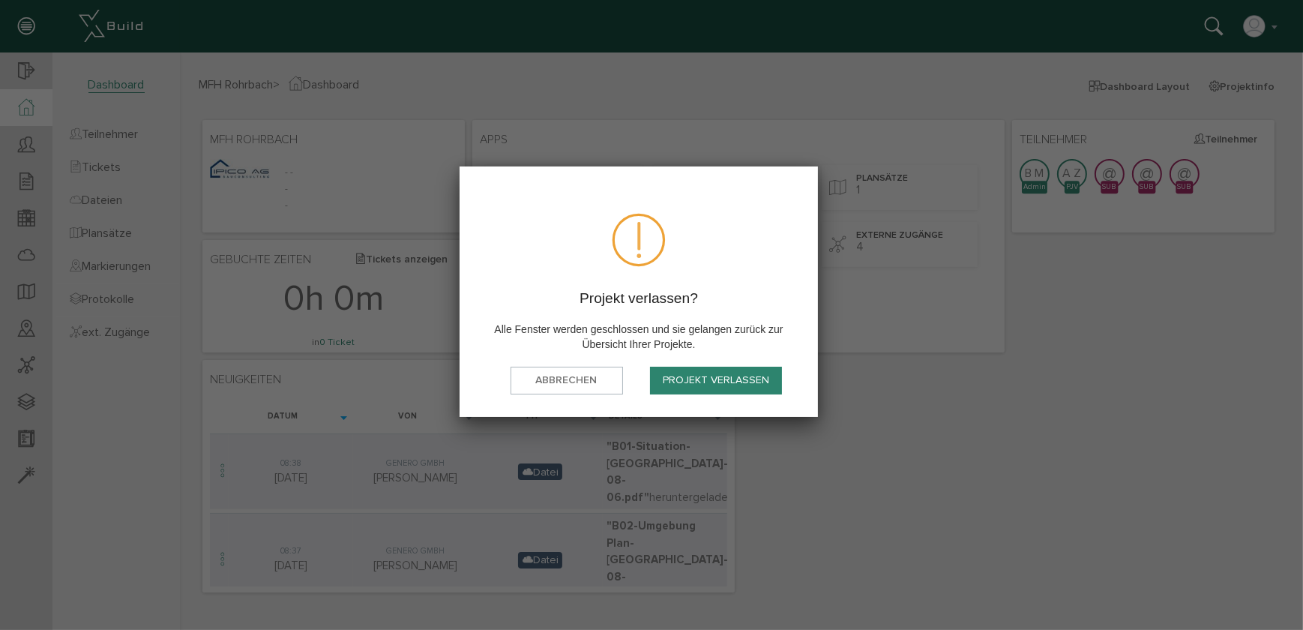
click at [742, 380] on button "Projekt verlassen" at bounding box center [716, 381] width 132 height 28
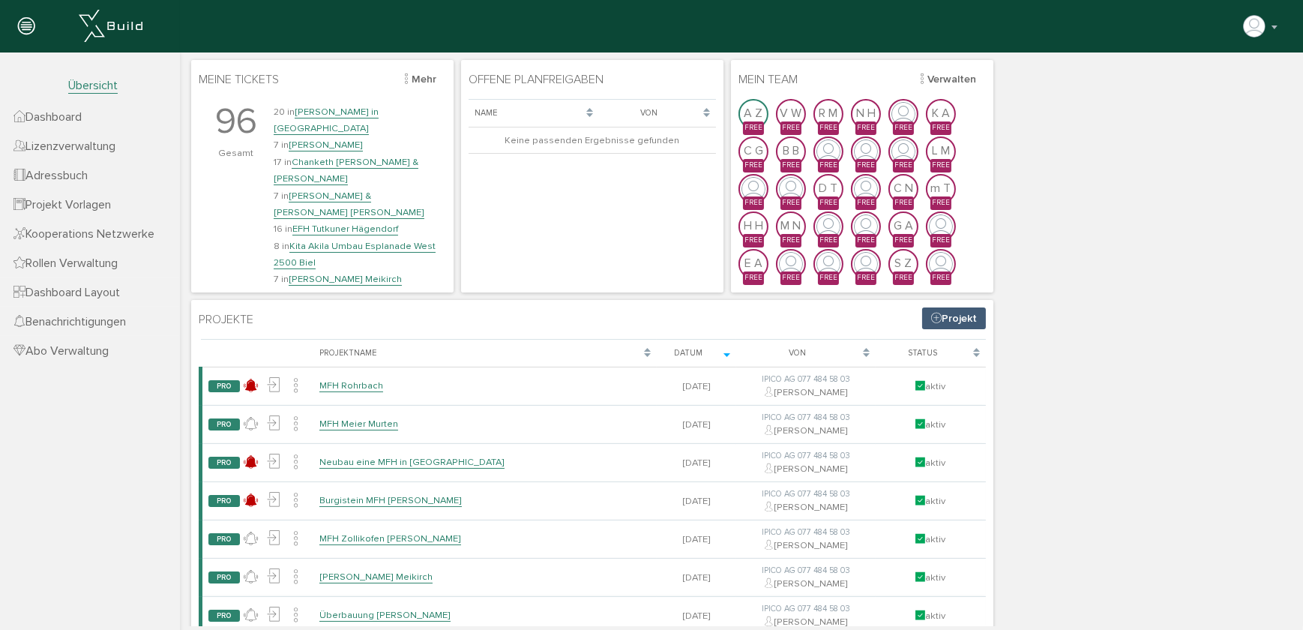
click at [366, 112] on link "[PERSON_NAME] in [GEOGRAPHIC_DATA]" at bounding box center [325, 120] width 105 height 29
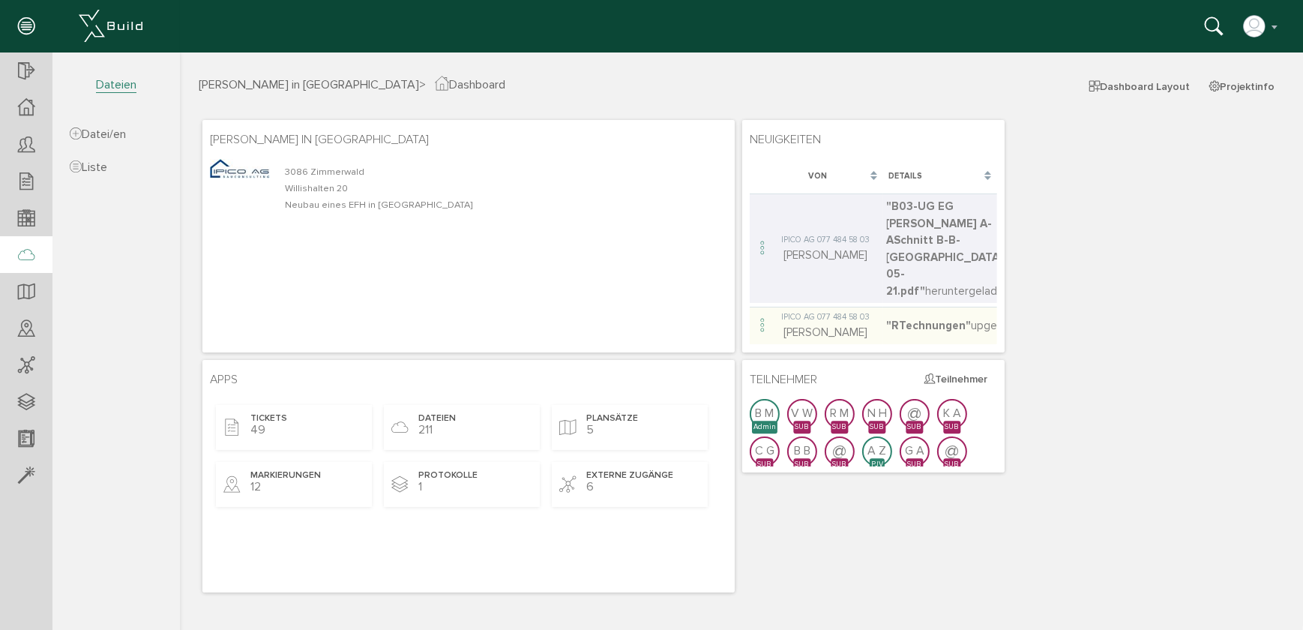
click at [30, 250] on icon at bounding box center [26, 255] width 16 height 21
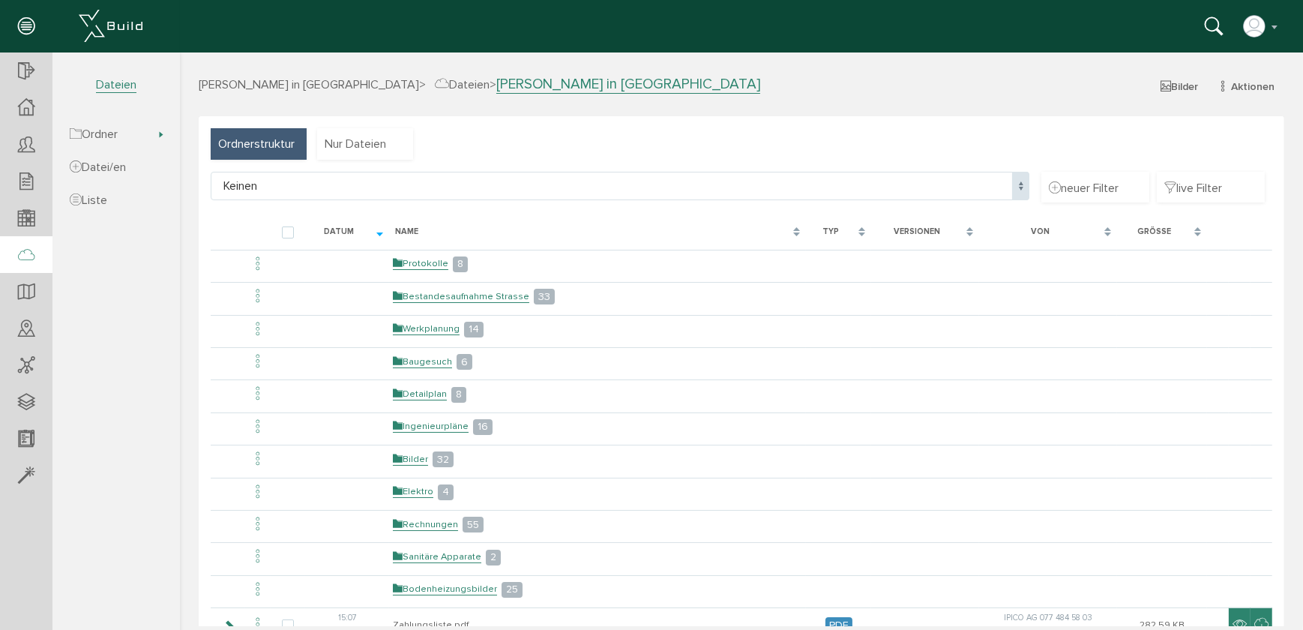
click at [412, 329] on link "Werkplanung" at bounding box center [425, 328] width 67 height 13
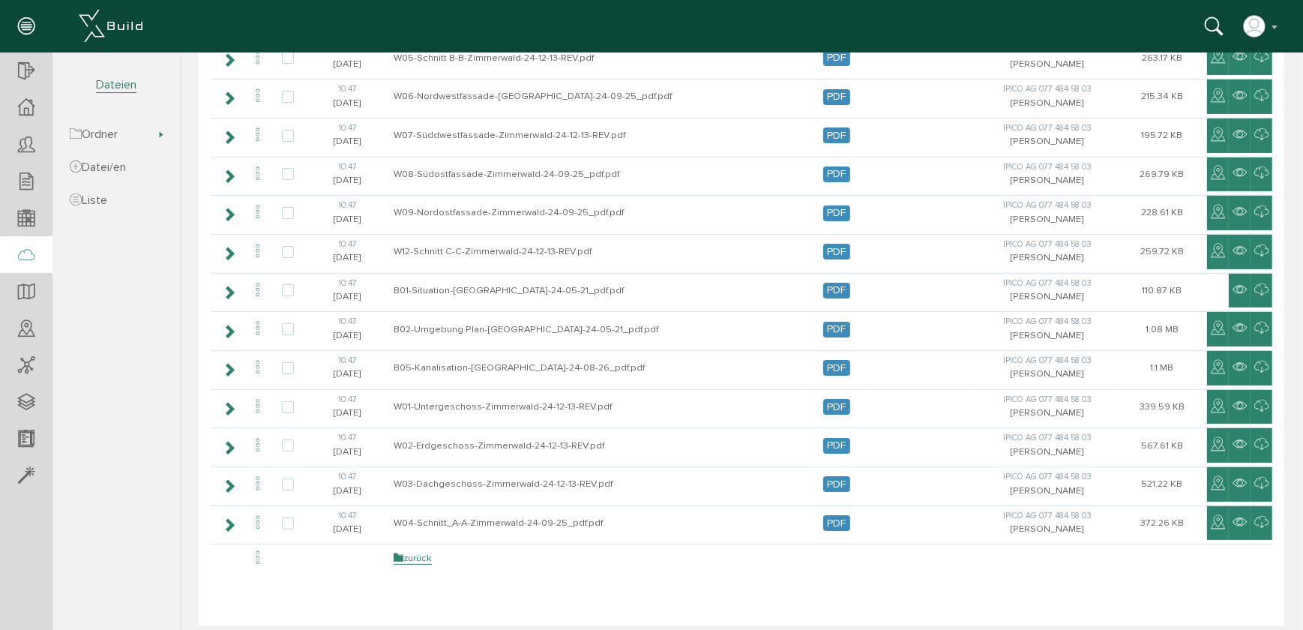
scroll to position [262, 0]
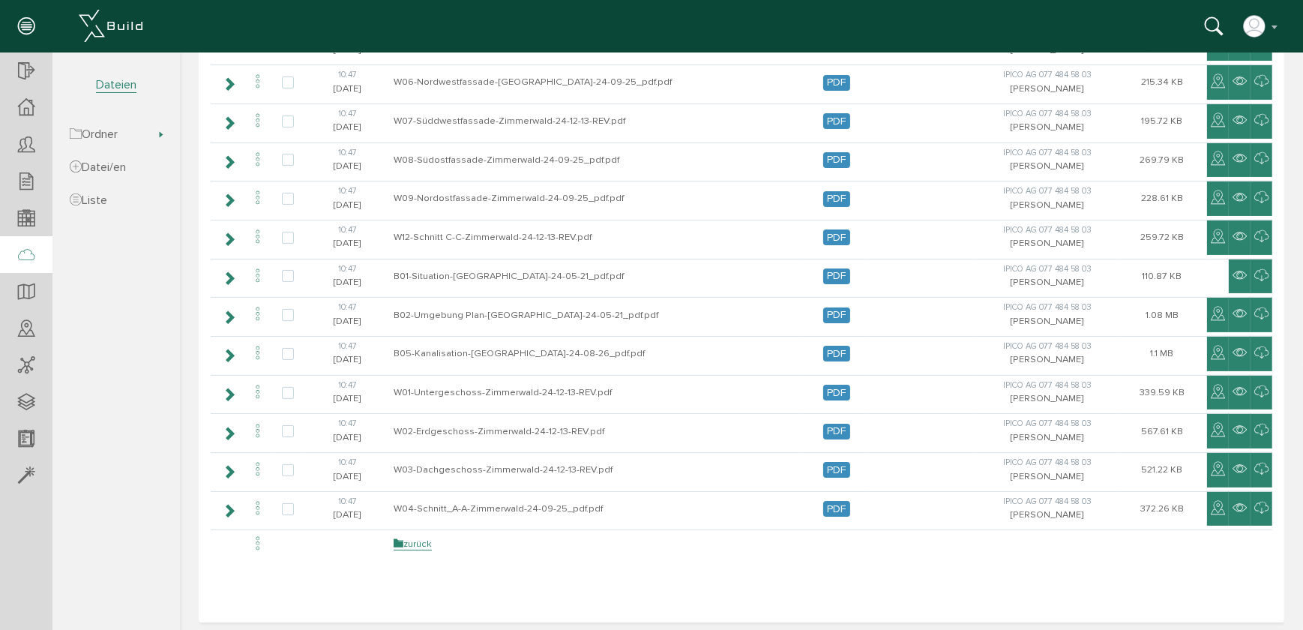
click at [1254, 384] on icon at bounding box center [1261, 392] width 14 height 18
click at [1254, 421] on icon at bounding box center [1261, 430] width 14 height 18
click at [1254, 499] on icon at bounding box center [1261, 508] width 14 height 18
